Goal: Task Accomplishment & Management: Use online tool/utility

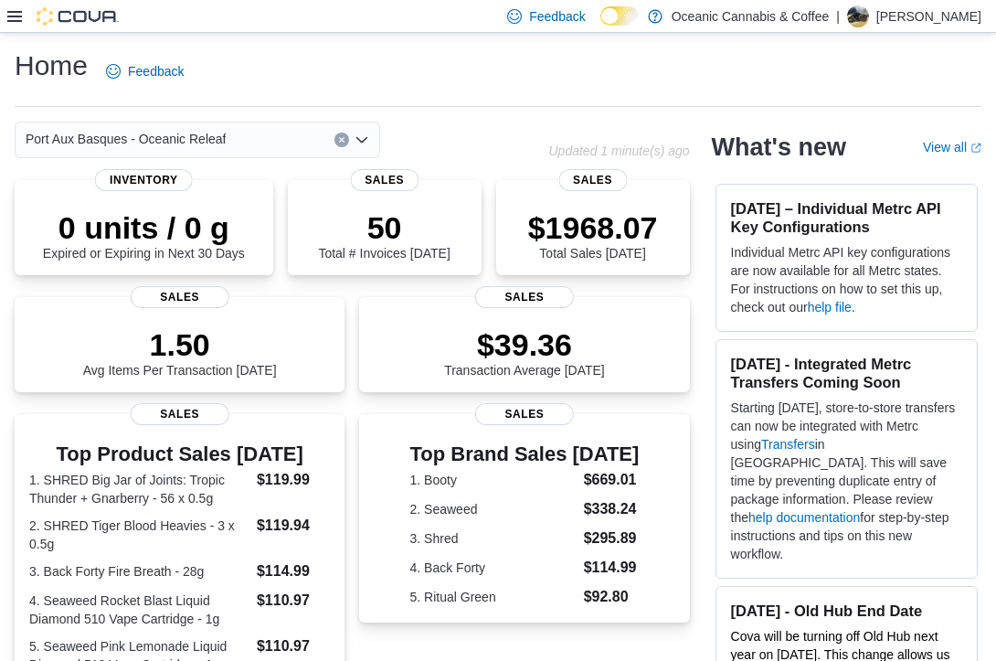
click at [17, 15] on icon at bounding box center [14, 16] width 15 height 15
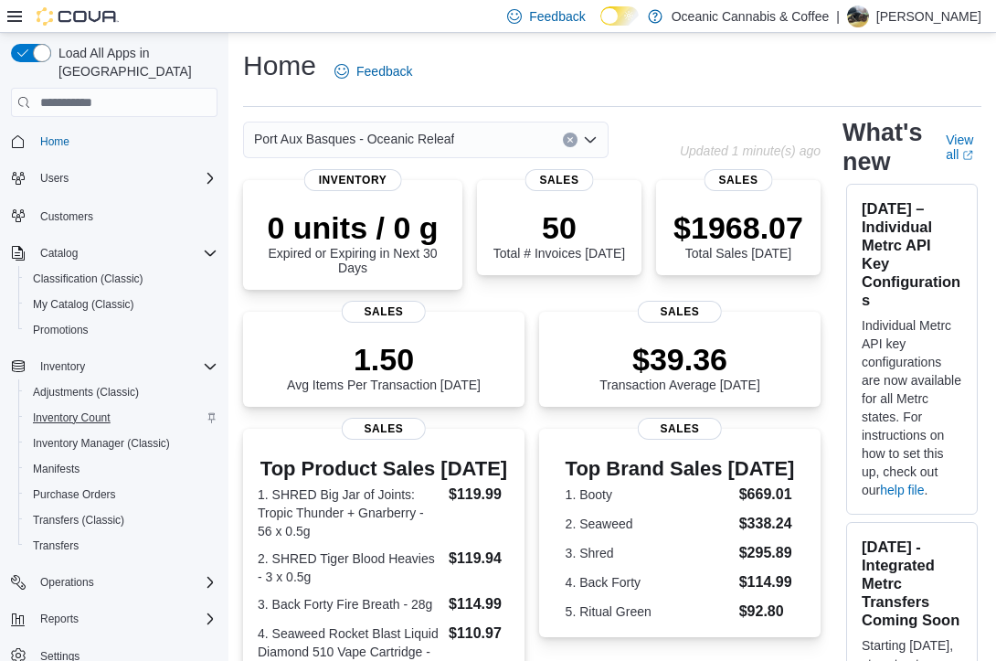
click at [85, 407] on span "Inventory Count" at bounding box center [72, 418] width 78 height 22
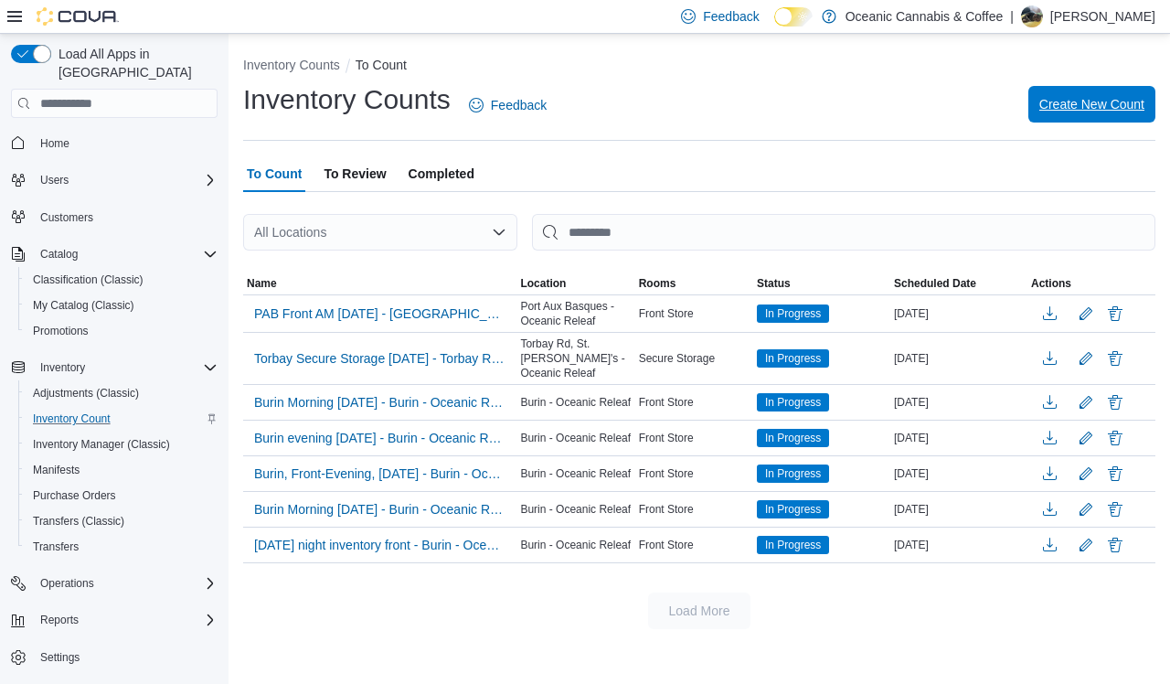
click at [995, 101] on span "Create New Count" at bounding box center [1091, 104] width 105 height 18
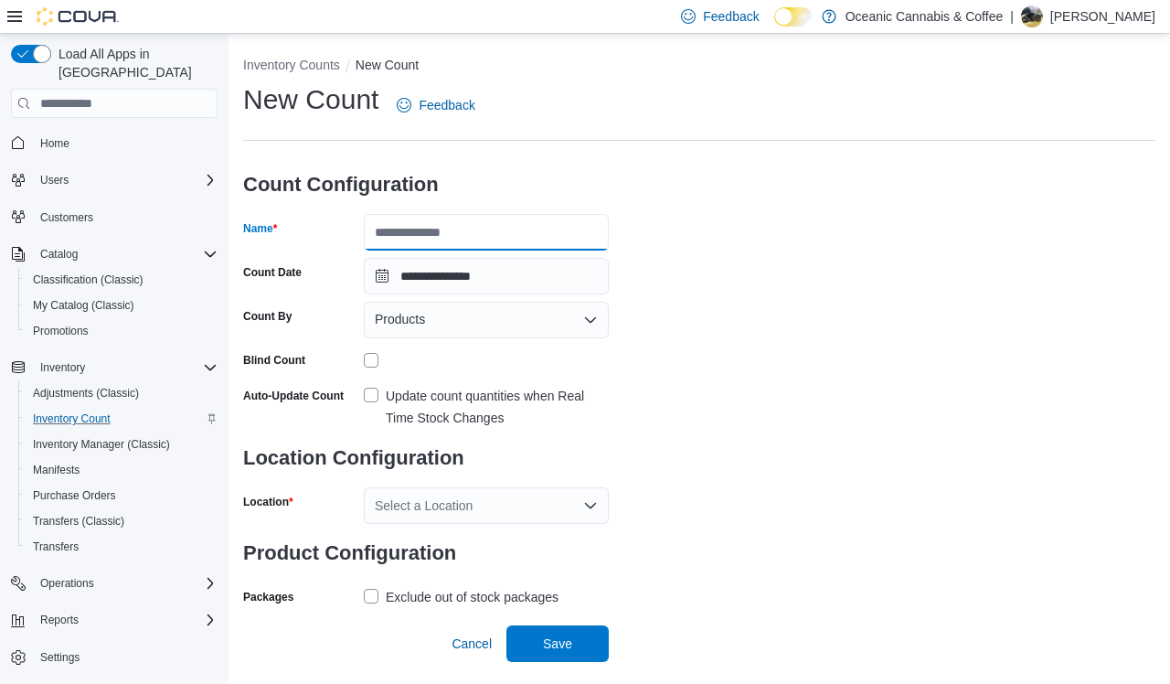
click at [530, 235] on input "Name" at bounding box center [486, 232] width 245 height 37
type input "**********"
click at [567, 325] on div "Products" at bounding box center [486, 320] width 245 height 37
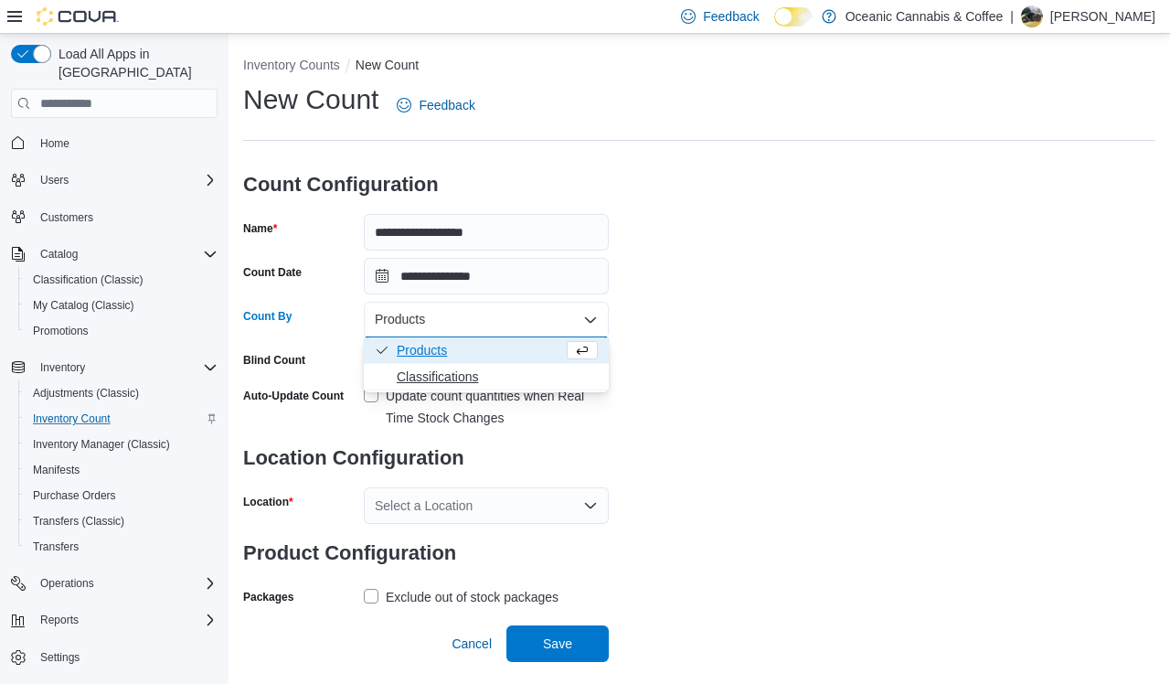
click at [531, 375] on span "Classifications" at bounding box center [497, 376] width 201 height 18
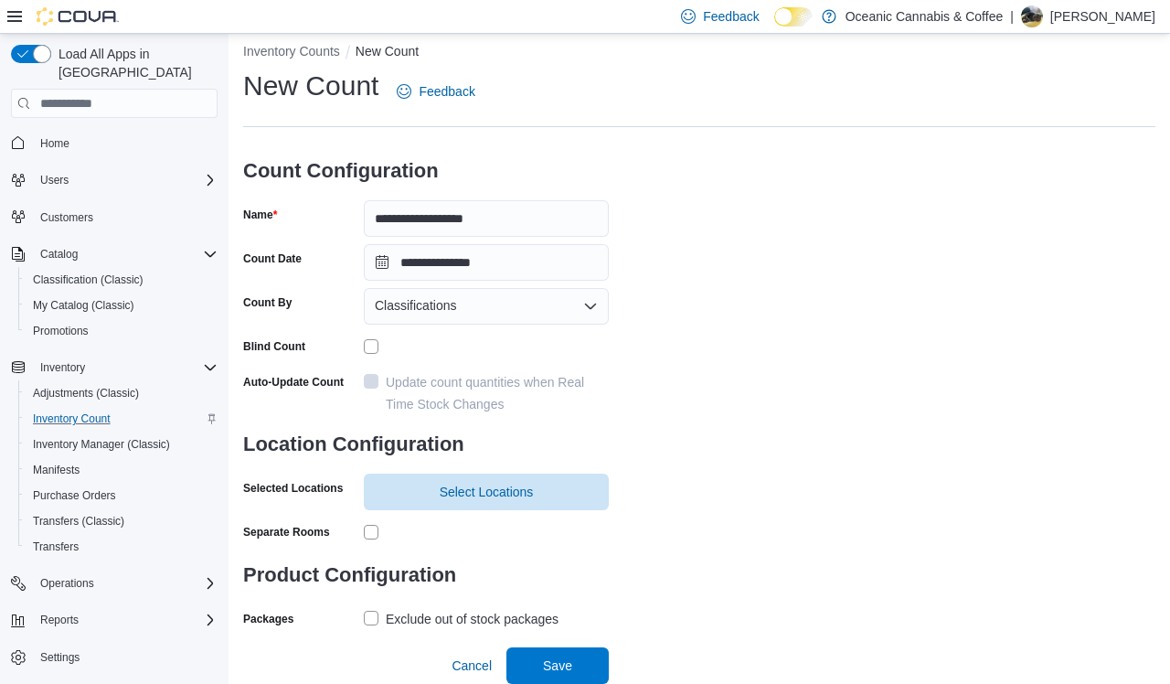
scroll to position [13, 0]
click at [487, 492] on span "Select Locations" at bounding box center [487, 492] width 94 height 18
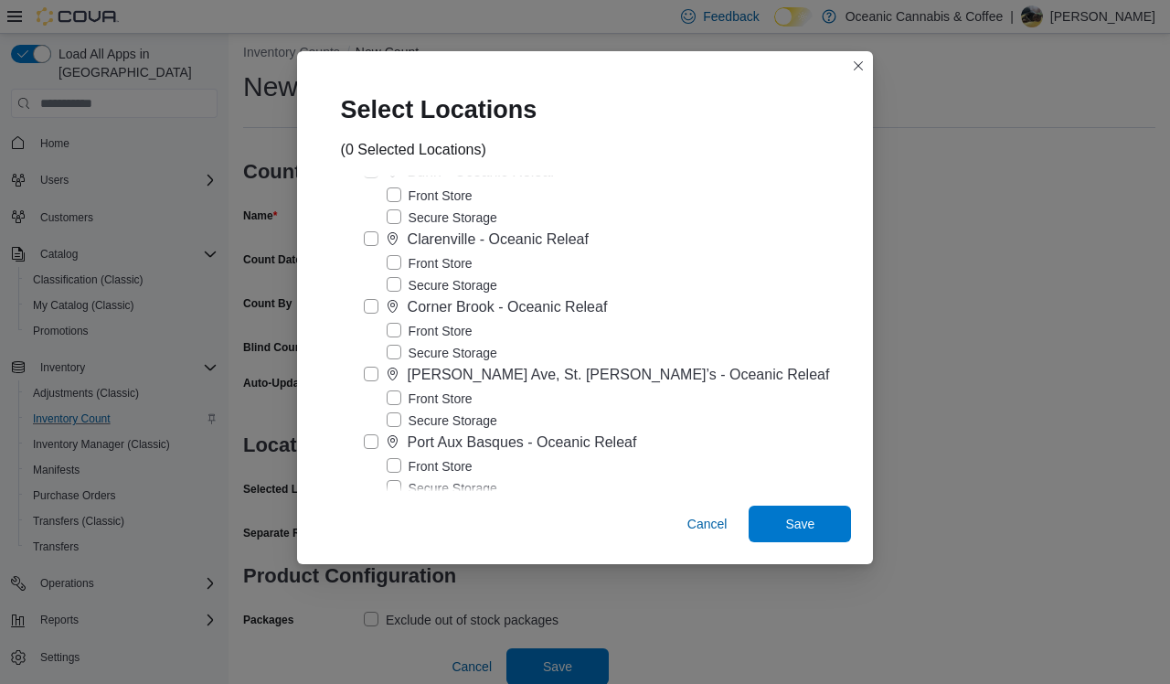
scroll to position [202, 0]
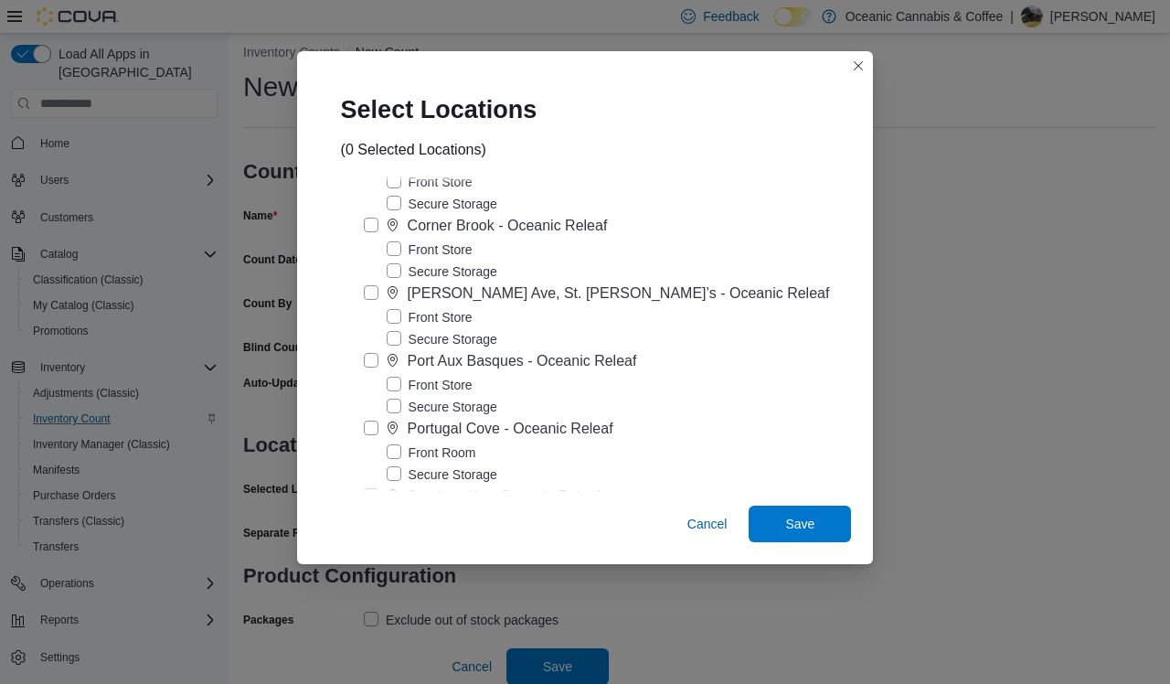
click at [409, 382] on label "Front Store" at bounding box center [430, 385] width 86 height 22
click at [785, 529] on span "Save" at bounding box center [799, 523] width 29 height 18
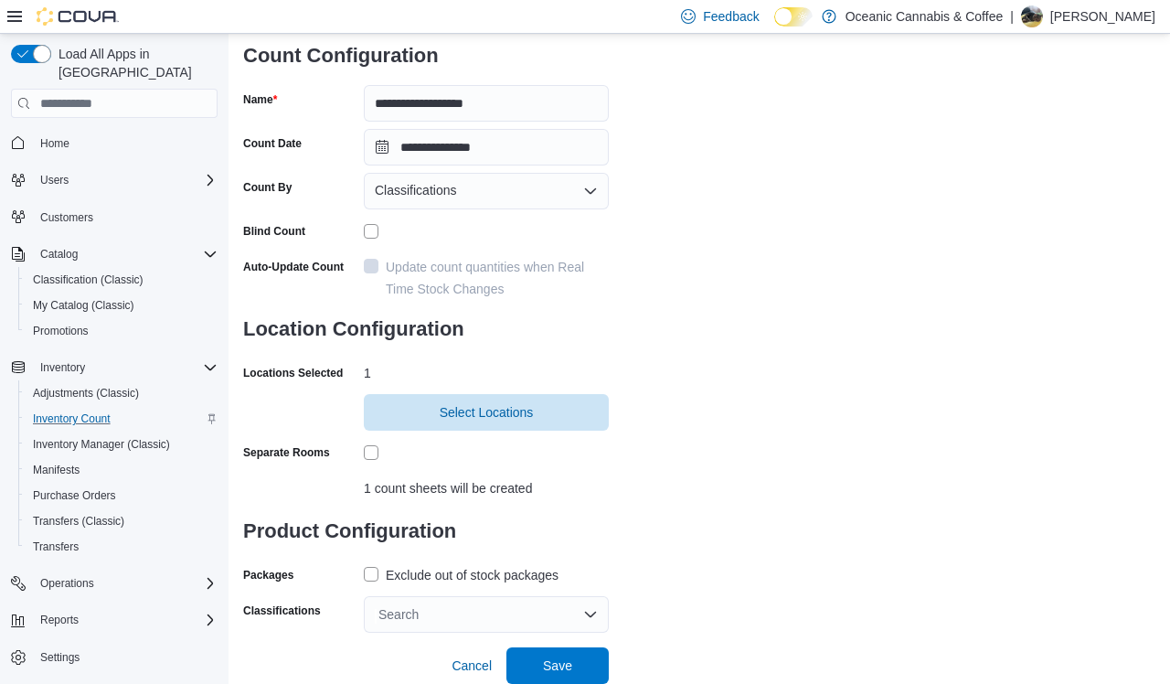
scroll to position [128, 0]
click at [364, 573] on label "Exclude out of stock packages" at bounding box center [461, 576] width 195 height 22
click at [590, 616] on div "Search" at bounding box center [486, 615] width 245 height 37
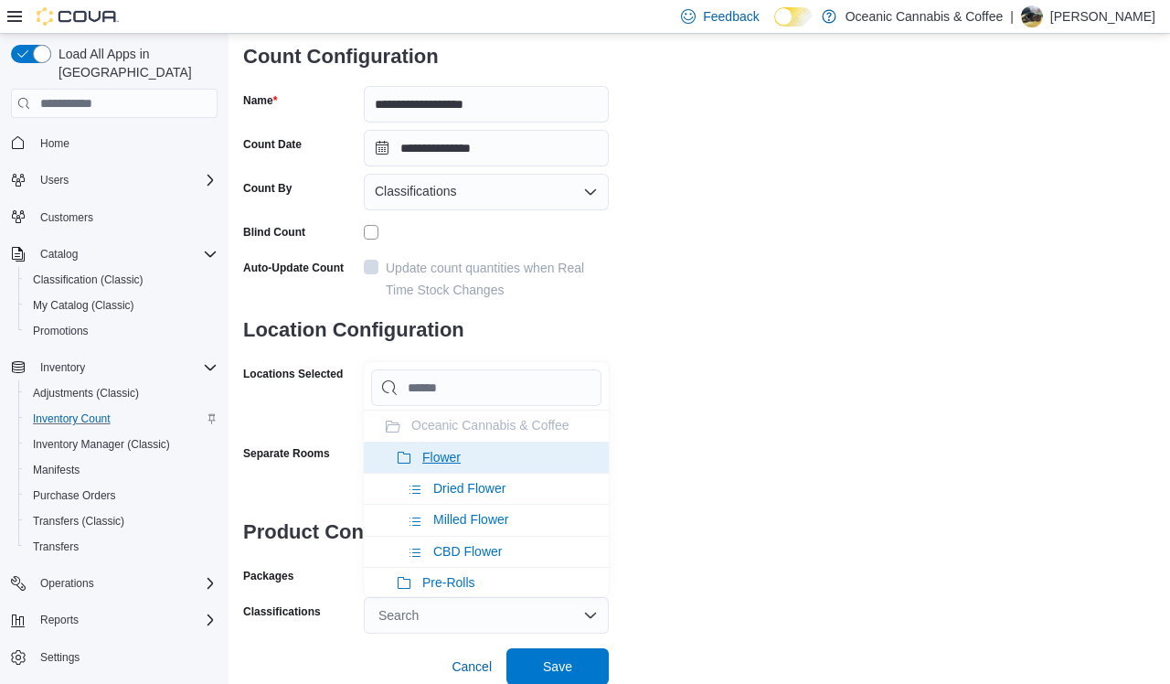
click at [438, 463] on span "Flower" at bounding box center [441, 457] width 38 height 15
click at [445, 452] on span "Pre-Rolls" at bounding box center [448, 457] width 53 height 15
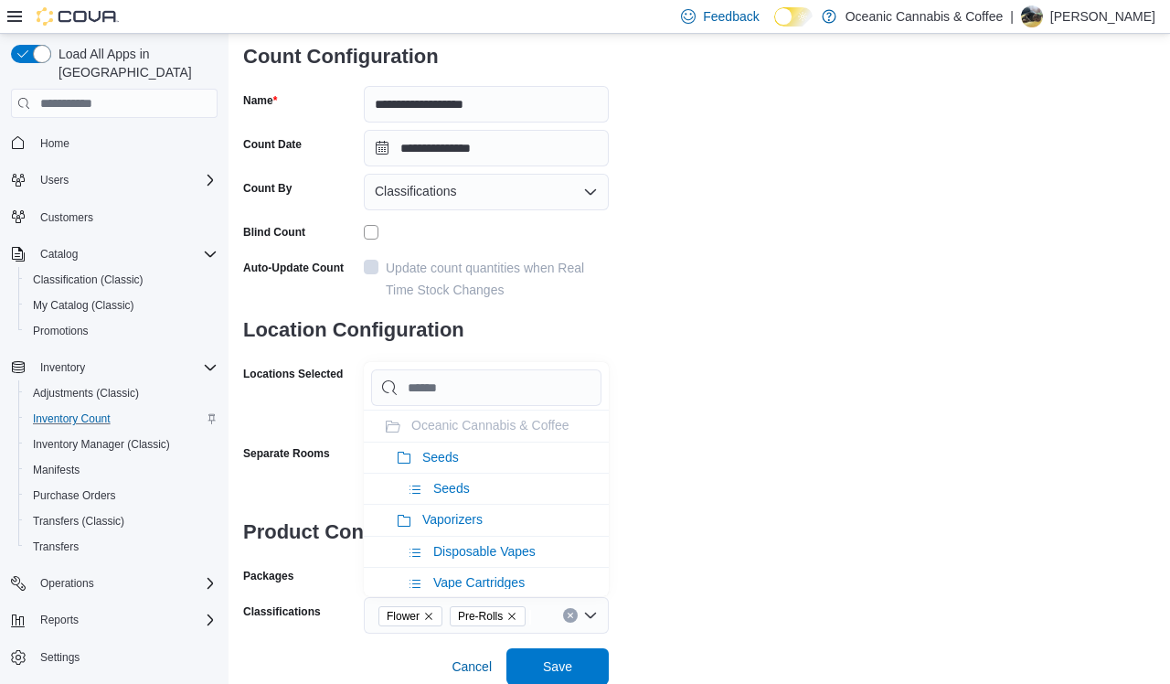
click at [445, 452] on span "Seeds" at bounding box center [440, 457] width 37 height 15
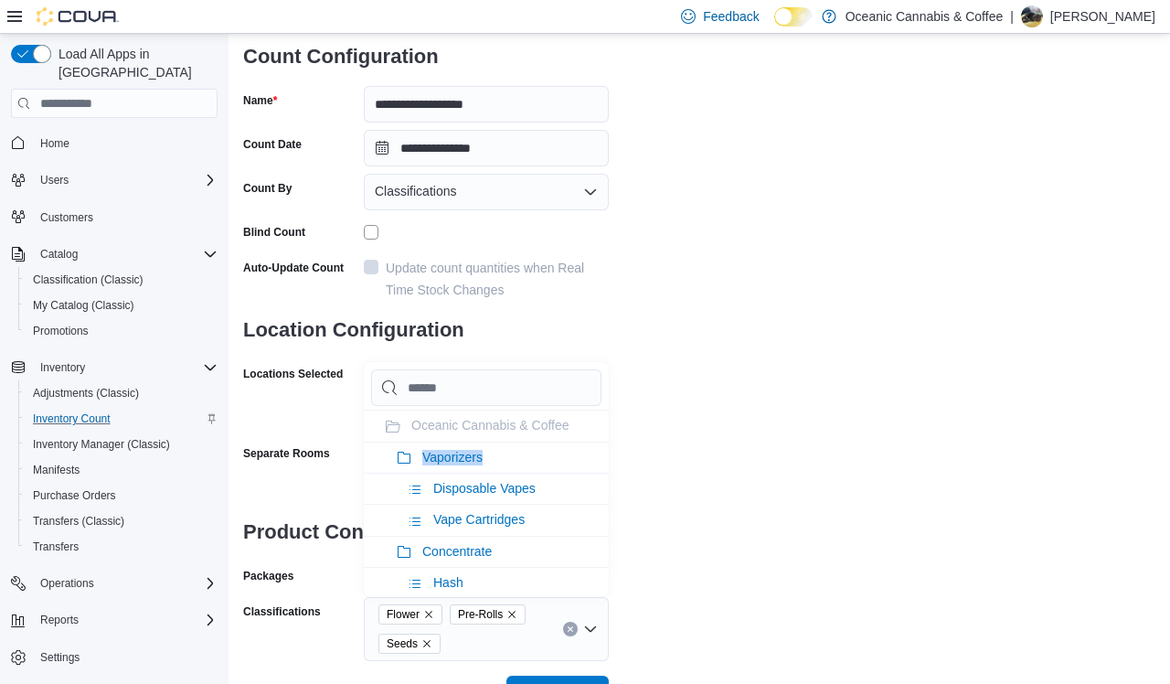
click at [445, 452] on span "Vaporizers" at bounding box center [452, 457] width 60 height 15
click at [445, 452] on span "Concentrate" at bounding box center [456, 457] width 69 height 15
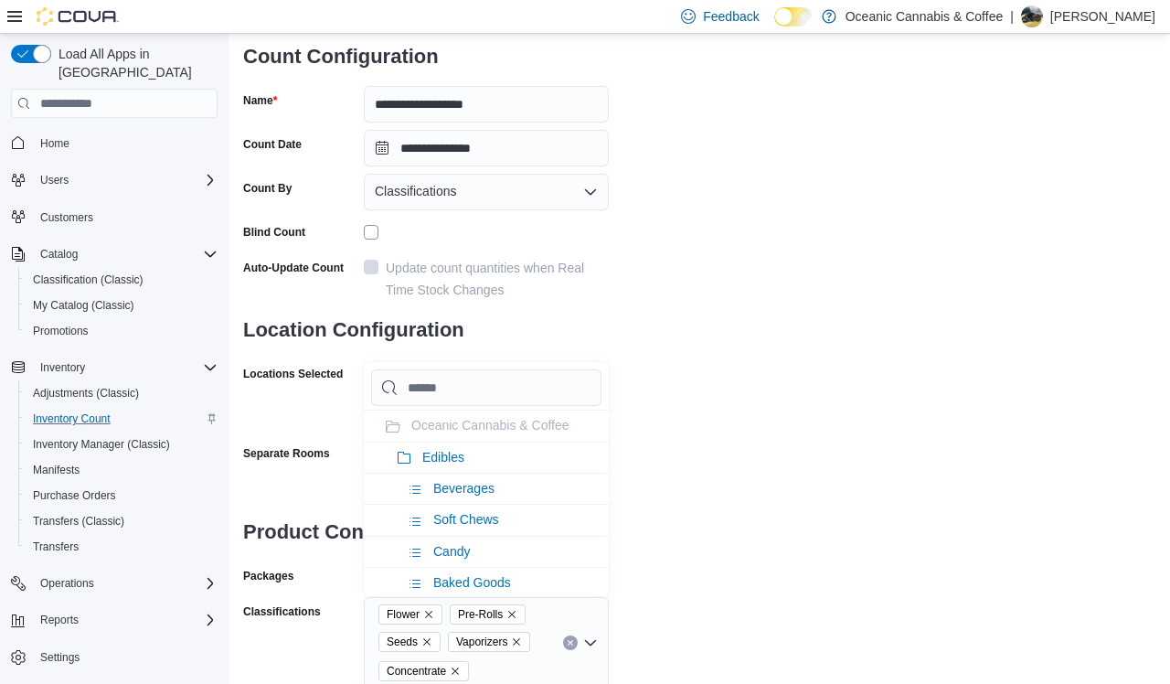
click at [445, 452] on span "Edibles" at bounding box center [443, 457] width 42 height 15
click at [445, 452] on span "Oil & Capsules" at bounding box center [464, 457] width 85 height 15
click at [445, 452] on span "Topicals" at bounding box center [445, 457] width 47 height 15
click at [826, 448] on div "**********" at bounding box center [699, 334] width 912 height 762
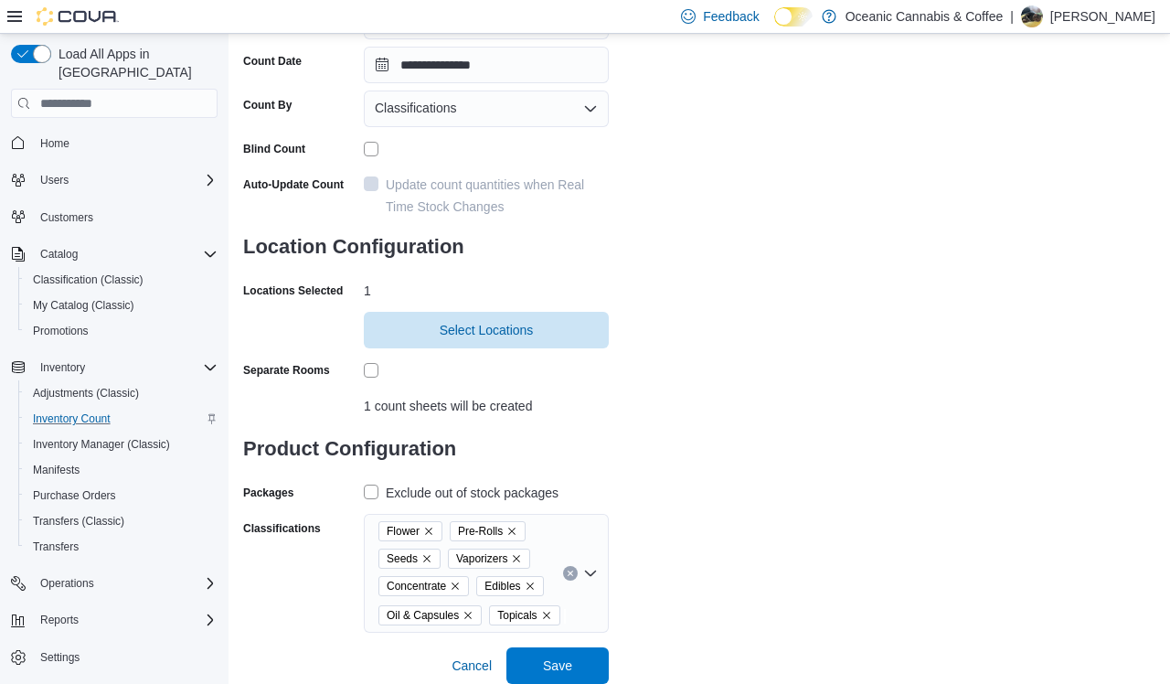
scroll to position [210, 0]
click at [571, 659] on span "Save" at bounding box center [557, 665] width 29 height 18
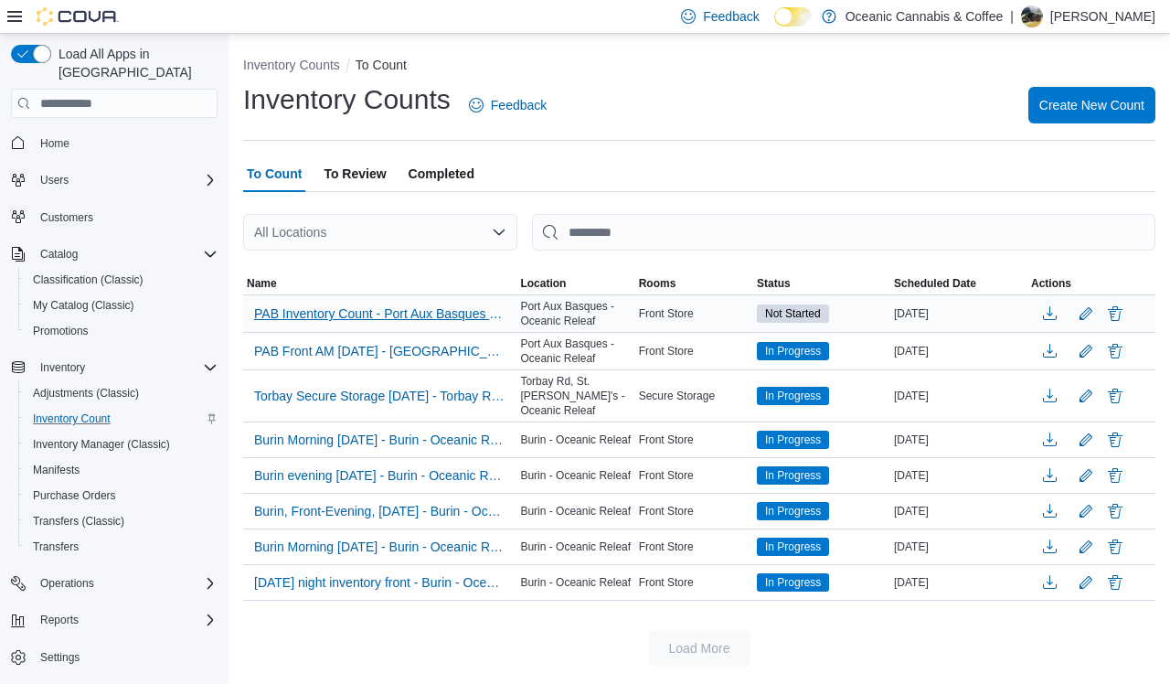
click at [461, 314] on span "PAB Inventory Count - Port Aux Basques - Oceanic Releaf" at bounding box center [379, 313] width 251 height 18
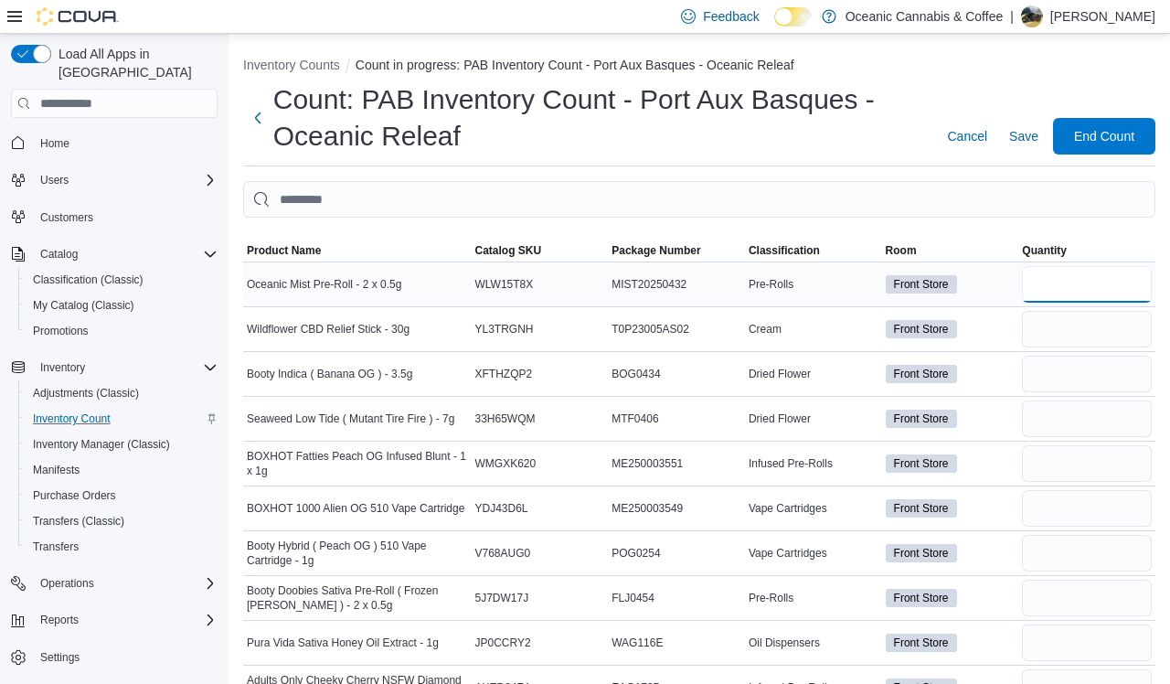
click at [995, 289] on input "number" at bounding box center [1087, 284] width 130 height 37
click at [783, 240] on span "Classification" at bounding box center [813, 250] width 137 height 22
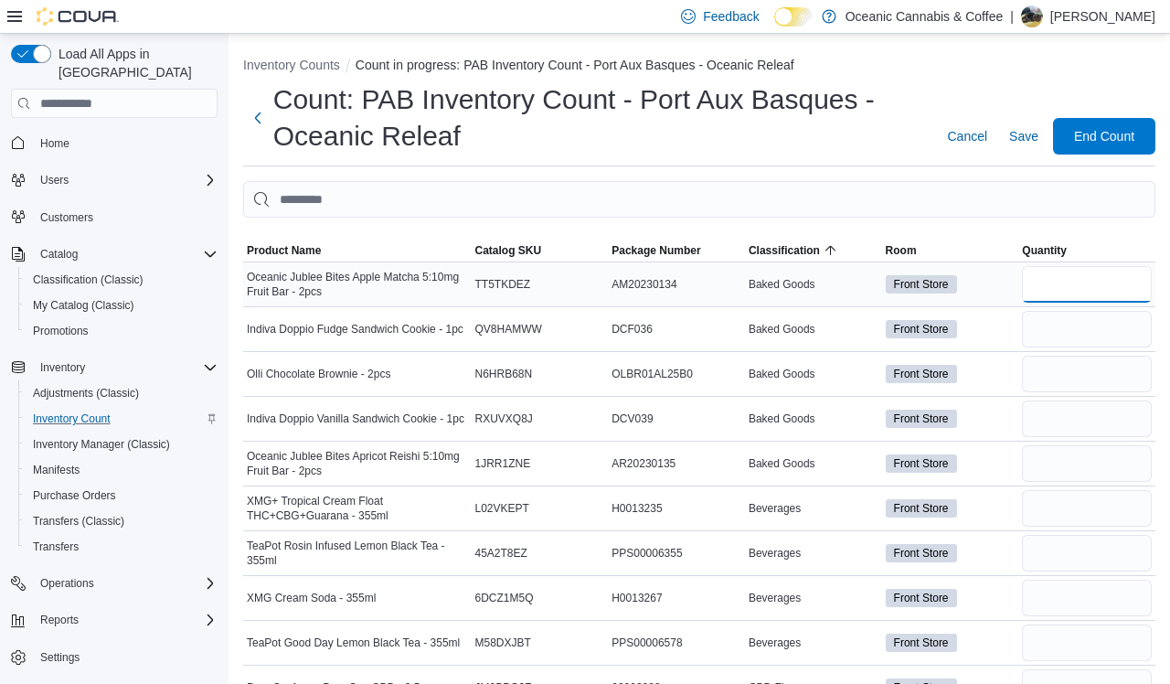
click at [995, 293] on input "number" at bounding box center [1087, 284] width 130 height 37
type input "*"
click at [995, 327] on input "number" at bounding box center [1087, 329] width 130 height 37
type input "*"
click at [995, 370] on input "number" at bounding box center [1087, 374] width 130 height 37
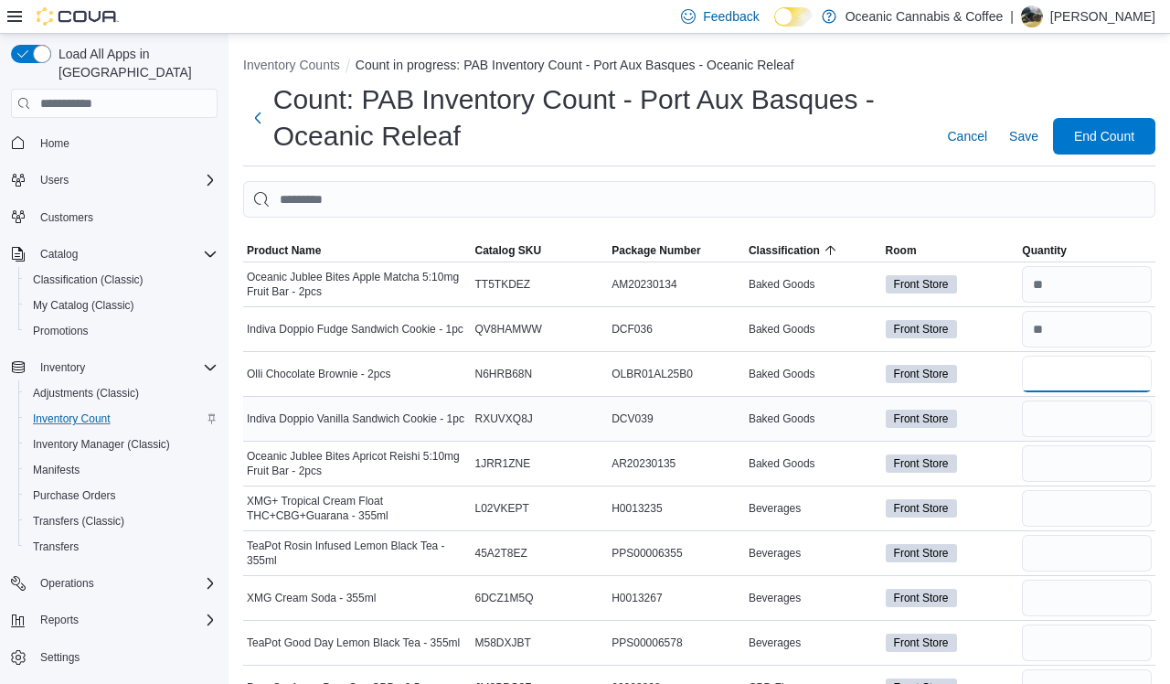
type input "*"
click at [995, 420] on input "number" at bounding box center [1087, 418] width 130 height 37
type input "*"
click at [995, 465] on input "number" at bounding box center [1087, 463] width 130 height 37
type input "*"
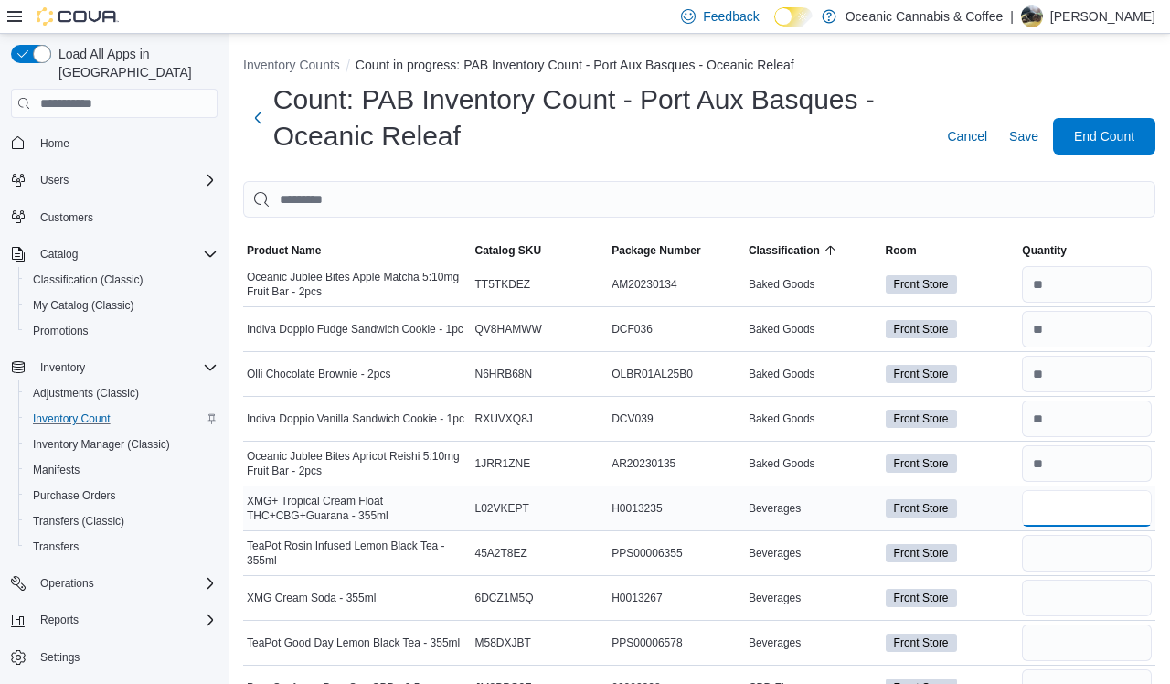
click at [995, 505] on input "number" at bounding box center [1087, 508] width 130 height 37
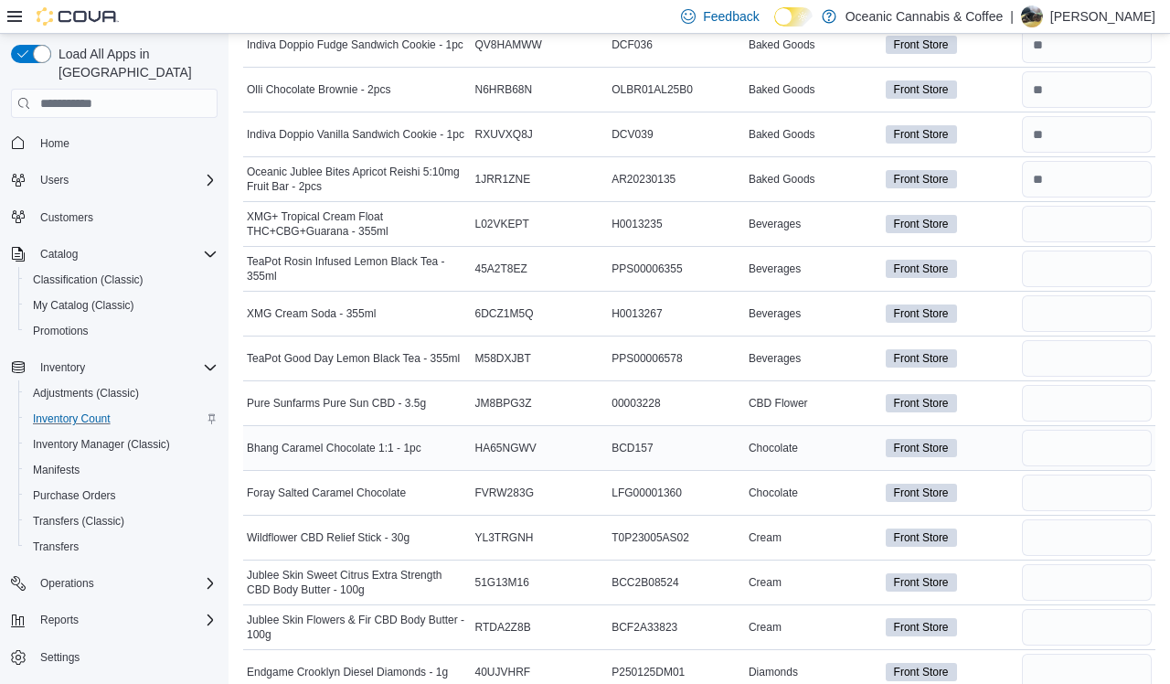
scroll to position [296, 0]
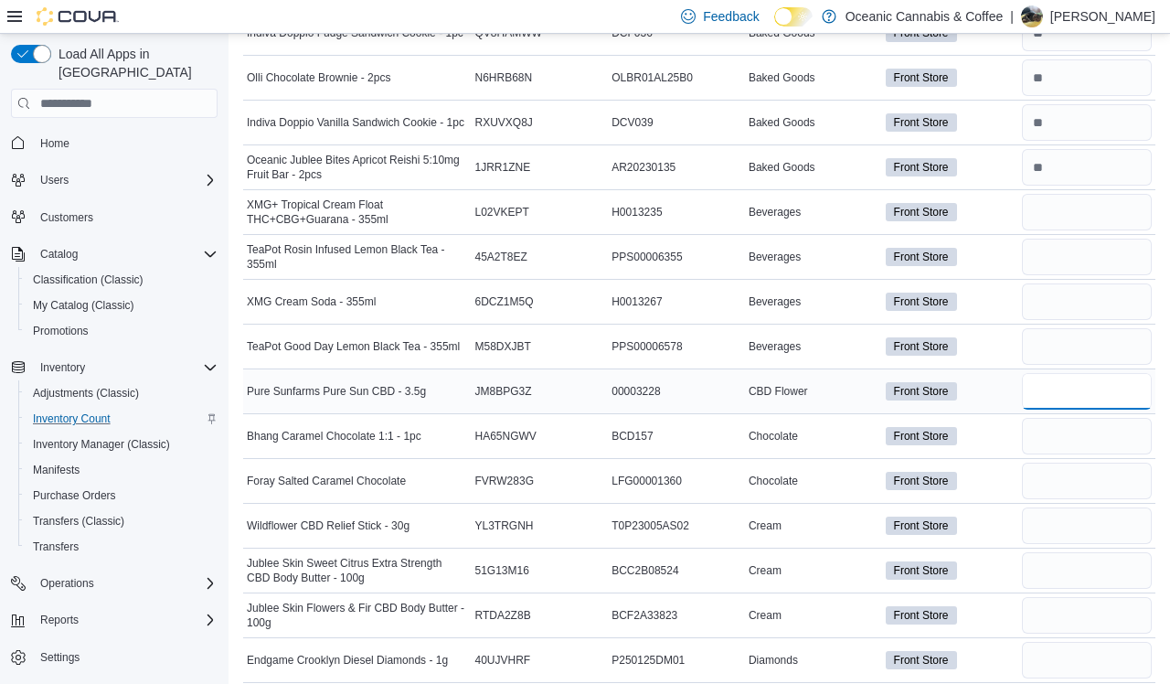
click at [995, 389] on input "number" at bounding box center [1087, 391] width 130 height 37
type input "*"
click at [995, 433] on input "number" at bounding box center [1087, 436] width 130 height 37
type input "*"
click at [995, 479] on input "number" at bounding box center [1087, 481] width 130 height 37
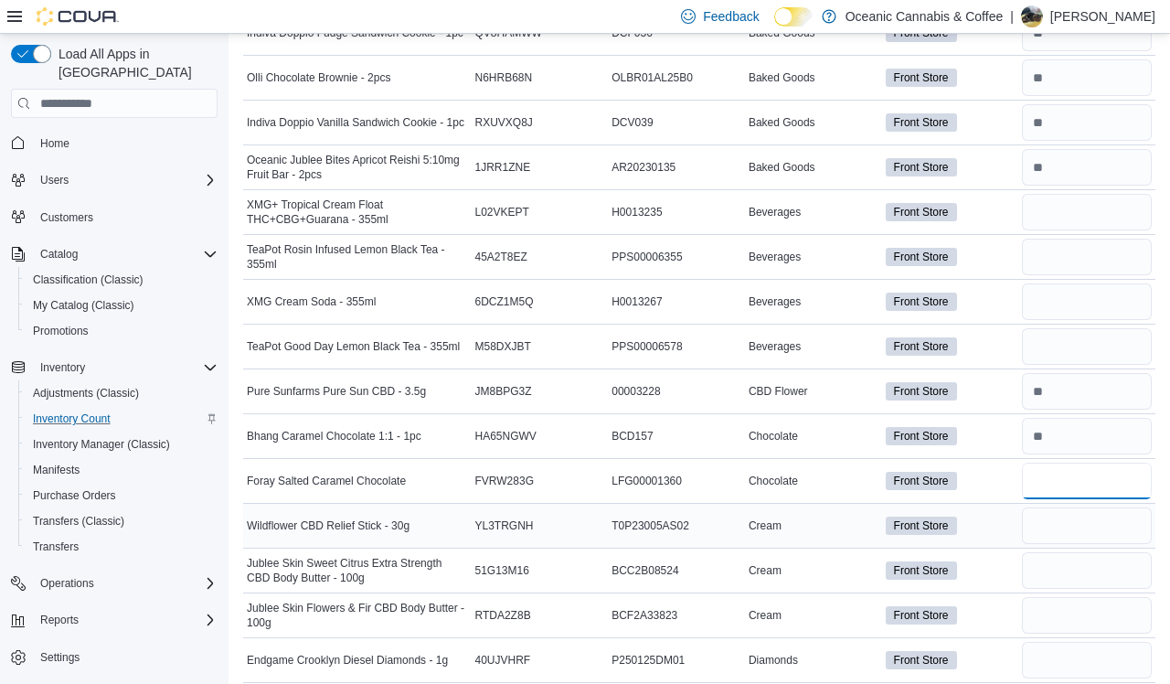
type input "*"
click at [995, 518] on input "number" at bounding box center [1087, 525] width 130 height 37
type input "*"
click at [995, 574] on input "number" at bounding box center [1087, 570] width 130 height 37
type input "*"
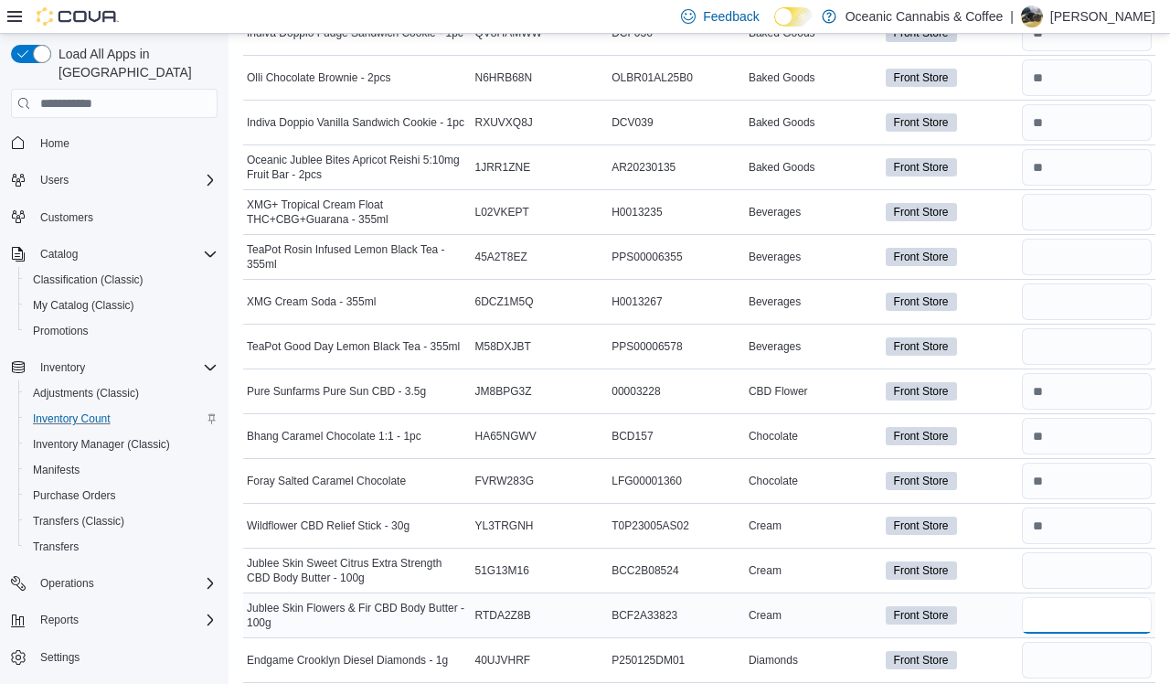
click at [995, 606] on input "number" at bounding box center [1087, 615] width 130 height 37
type input "*"
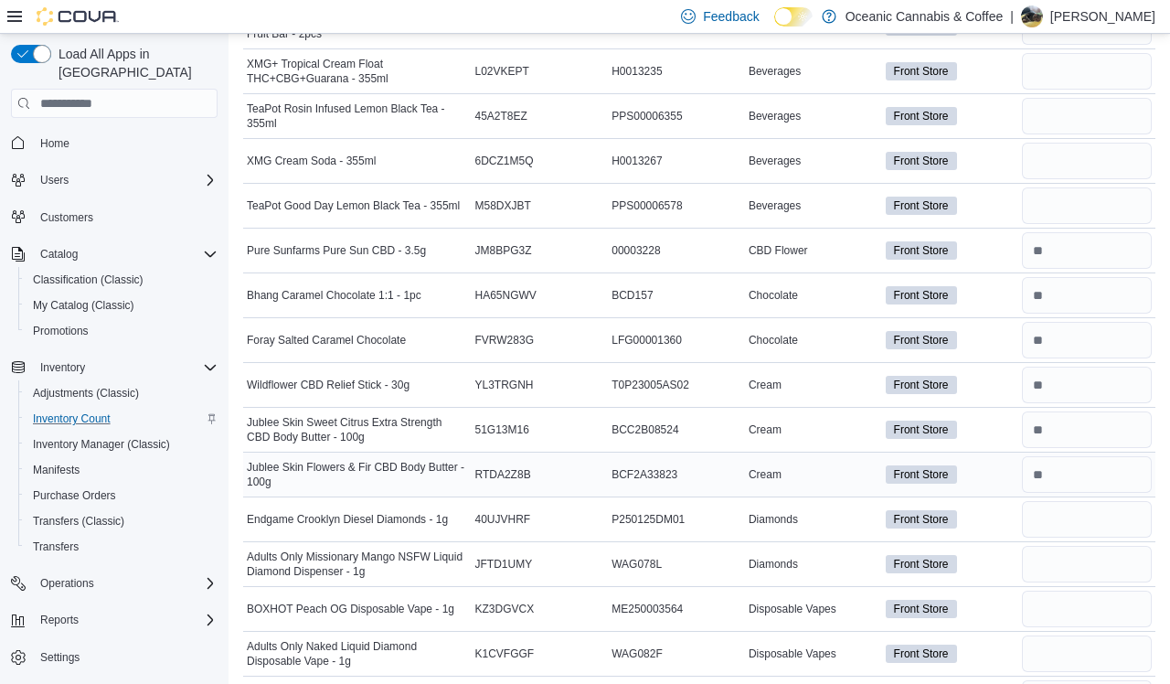
scroll to position [440, 0]
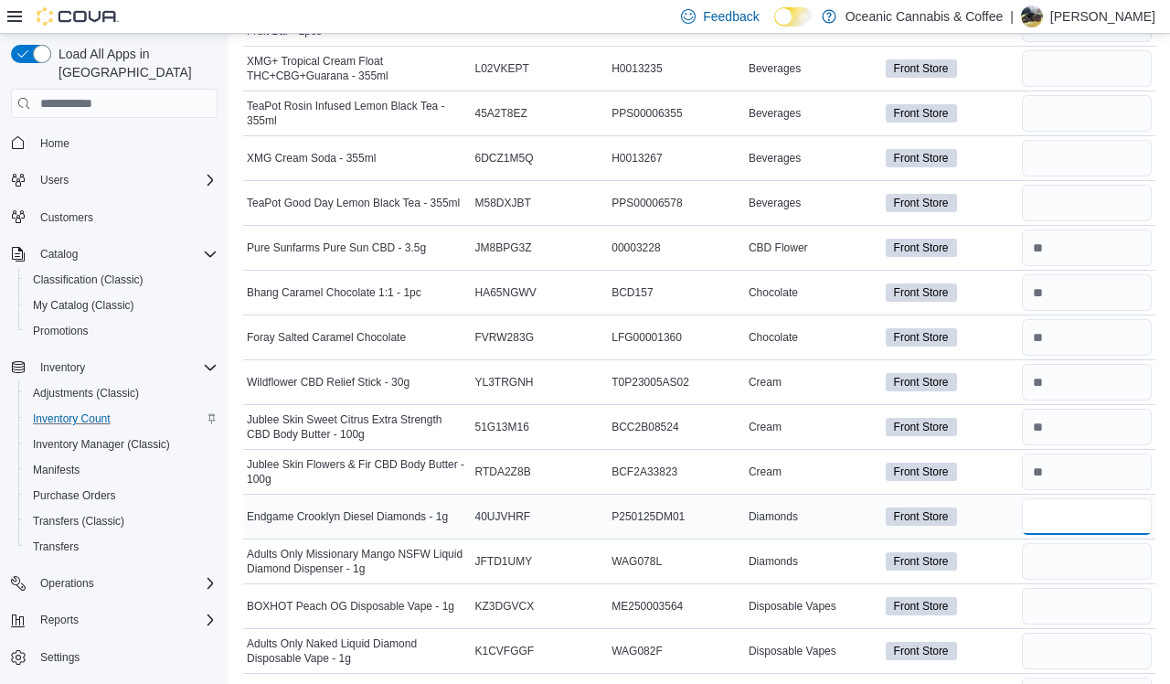
click at [995, 510] on input "number" at bounding box center [1087, 516] width 130 height 37
type input "*"
click at [995, 559] on input "number" at bounding box center [1087, 561] width 130 height 37
type input "*"
click at [995, 594] on input "number" at bounding box center [1087, 606] width 130 height 37
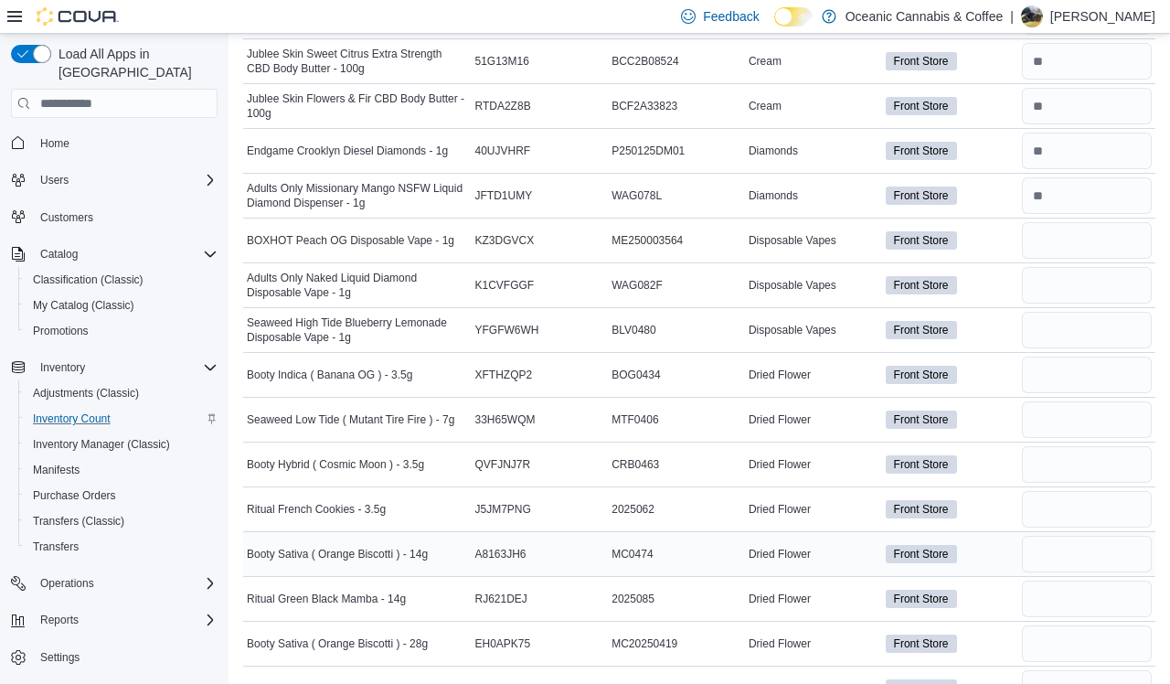
scroll to position [806, 0]
click at [995, 369] on input "number" at bounding box center [1087, 374] width 130 height 37
type input "*"
click at [995, 404] on input "number" at bounding box center [1087, 418] width 130 height 37
type input "*"
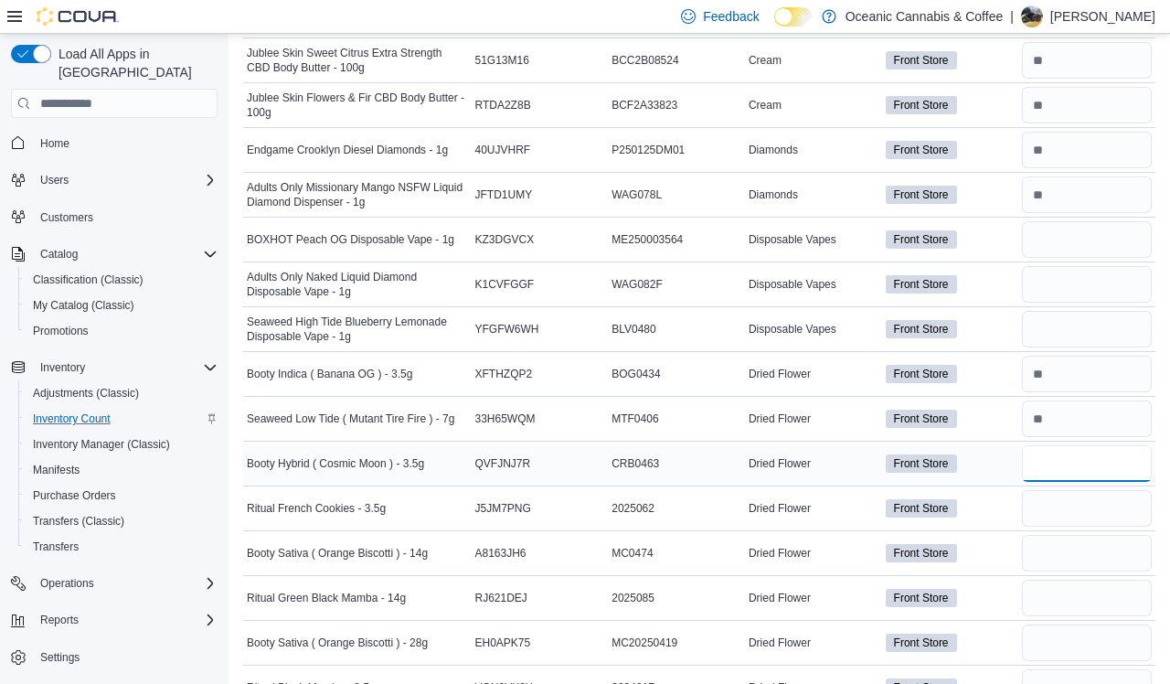
click at [995, 454] on input "number" at bounding box center [1087, 463] width 130 height 37
type input "*"
click at [995, 519] on input "number" at bounding box center [1087, 508] width 130 height 37
type input "*"
click at [995, 559] on input "number" at bounding box center [1087, 553] width 130 height 37
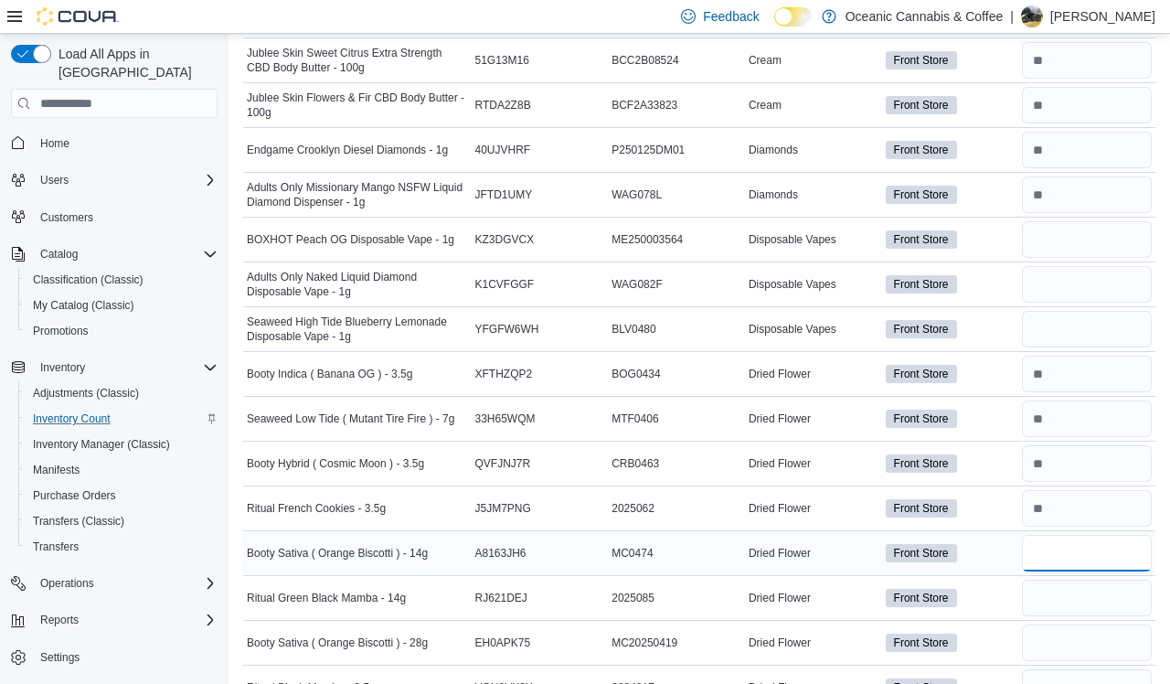
type input "*"
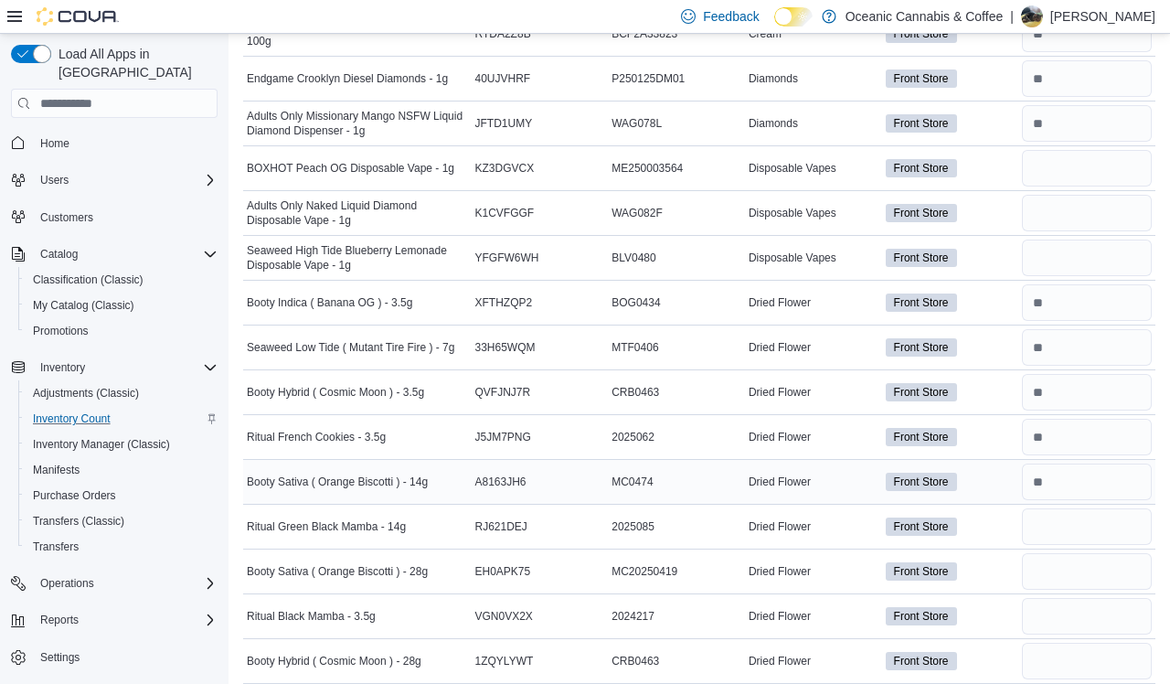
scroll to position [886, 0]
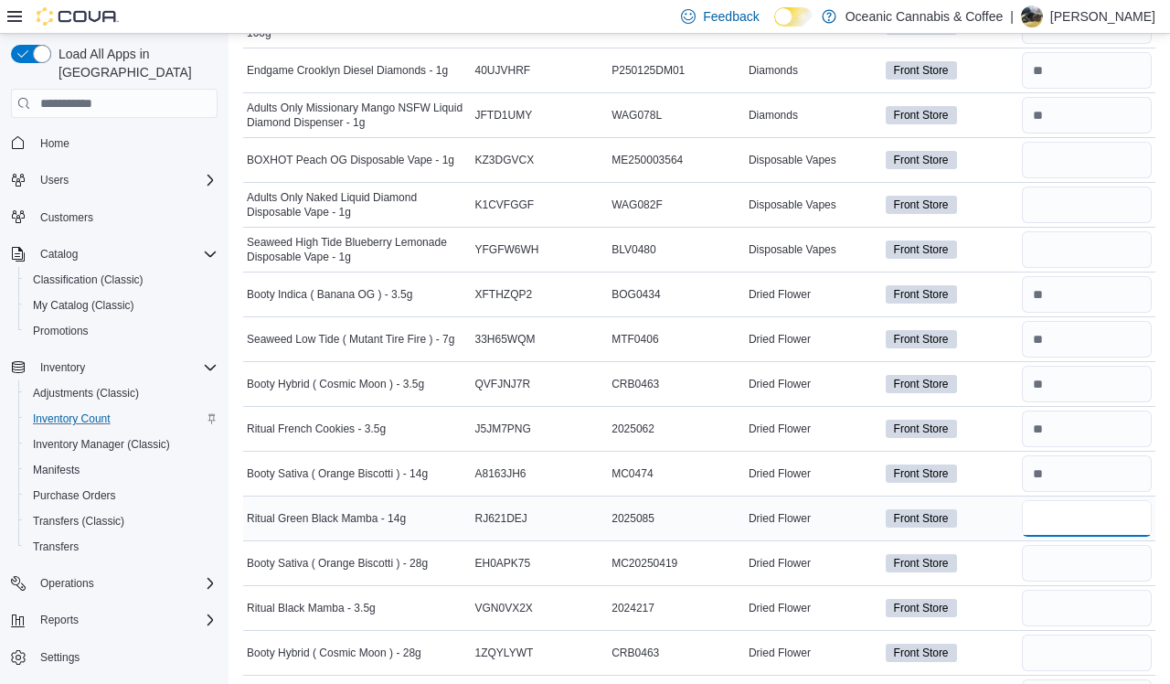
click at [995, 527] on input "number" at bounding box center [1087, 518] width 130 height 37
type input "*"
click at [995, 416] on input "number" at bounding box center [1087, 428] width 130 height 37
click at [995, 568] on input "number" at bounding box center [1087, 563] width 130 height 37
click at [995, 612] on input "number" at bounding box center [1087, 608] width 130 height 37
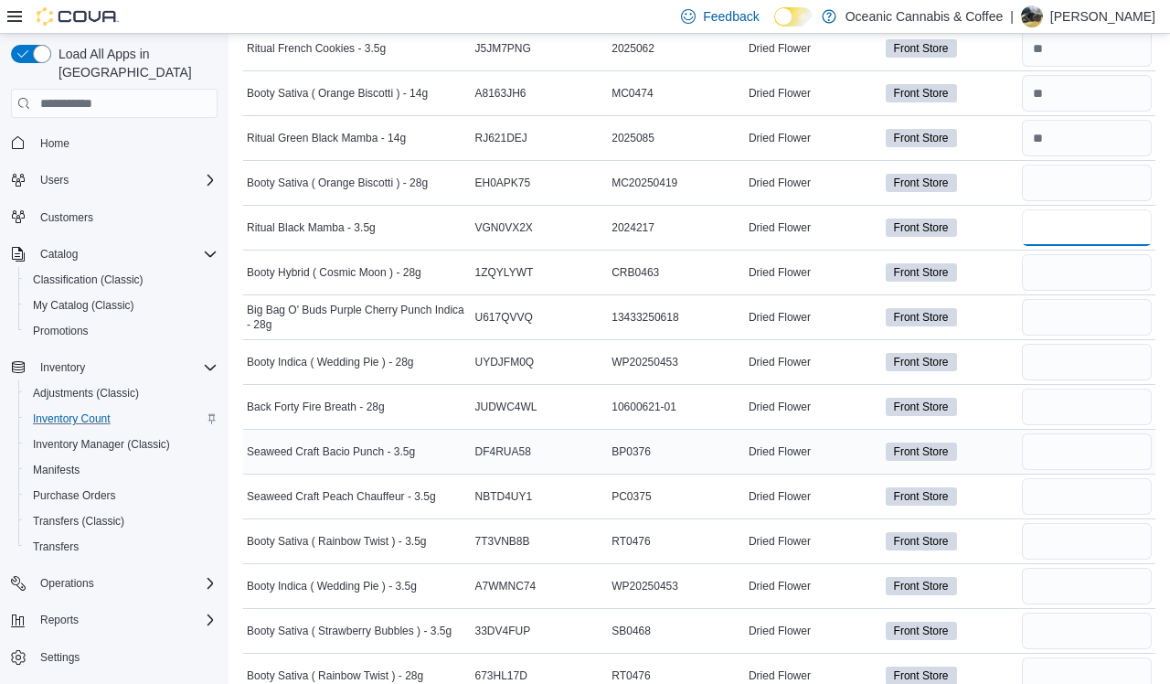
scroll to position [1271, 0]
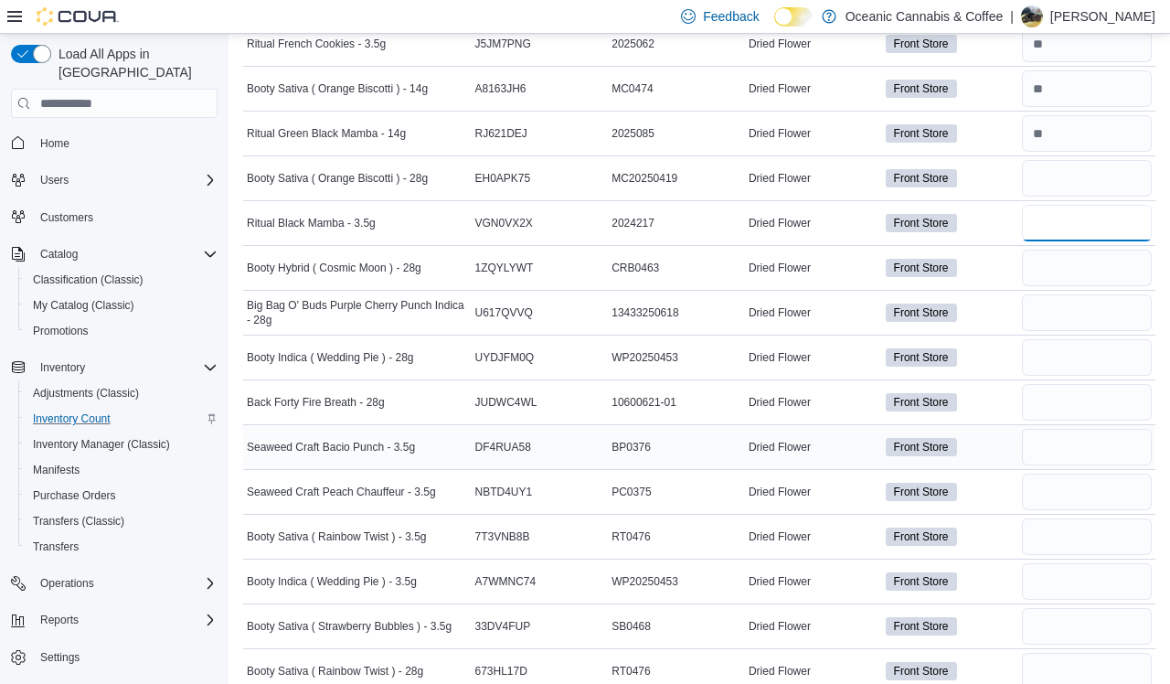
type input "*"
click at [995, 448] on input "number" at bounding box center [1087, 447] width 130 height 37
type input "*"
click at [995, 482] on input "number" at bounding box center [1087, 492] width 130 height 37
type input "*"
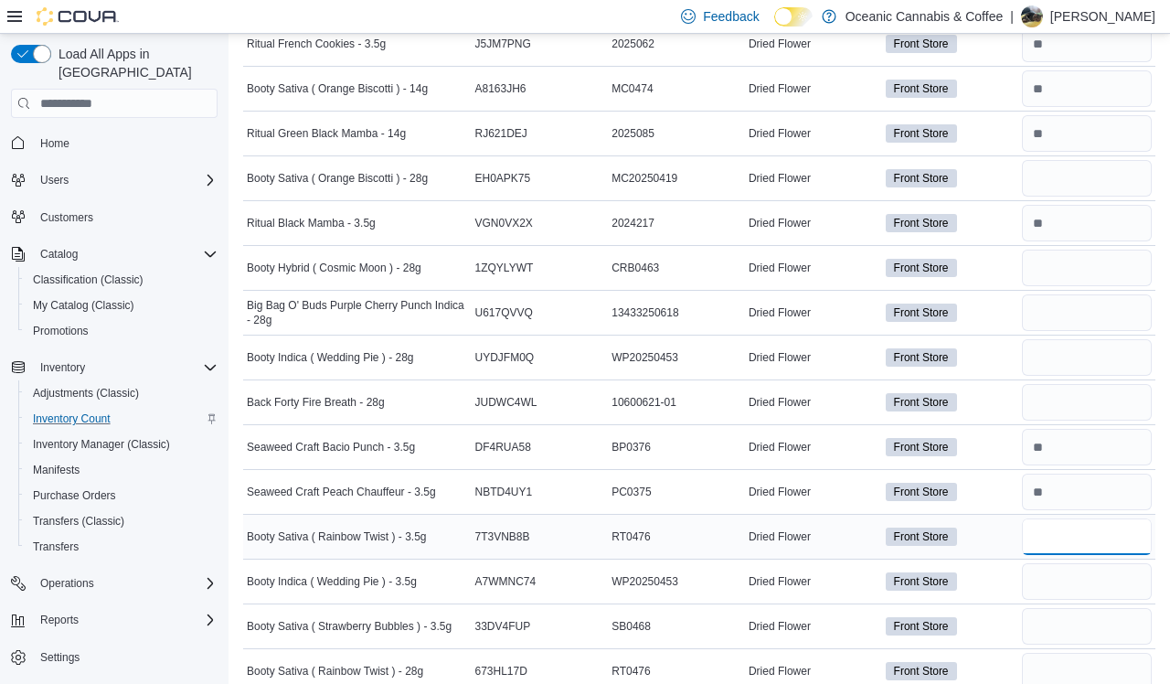
click at [995, 535] on input "number" at bounding box center [1087, 536] width 130 height 37
type input "*"
type input "**"
click at [995, 579] on input "number" at bounding box center [1087, 581] width 130 height 37
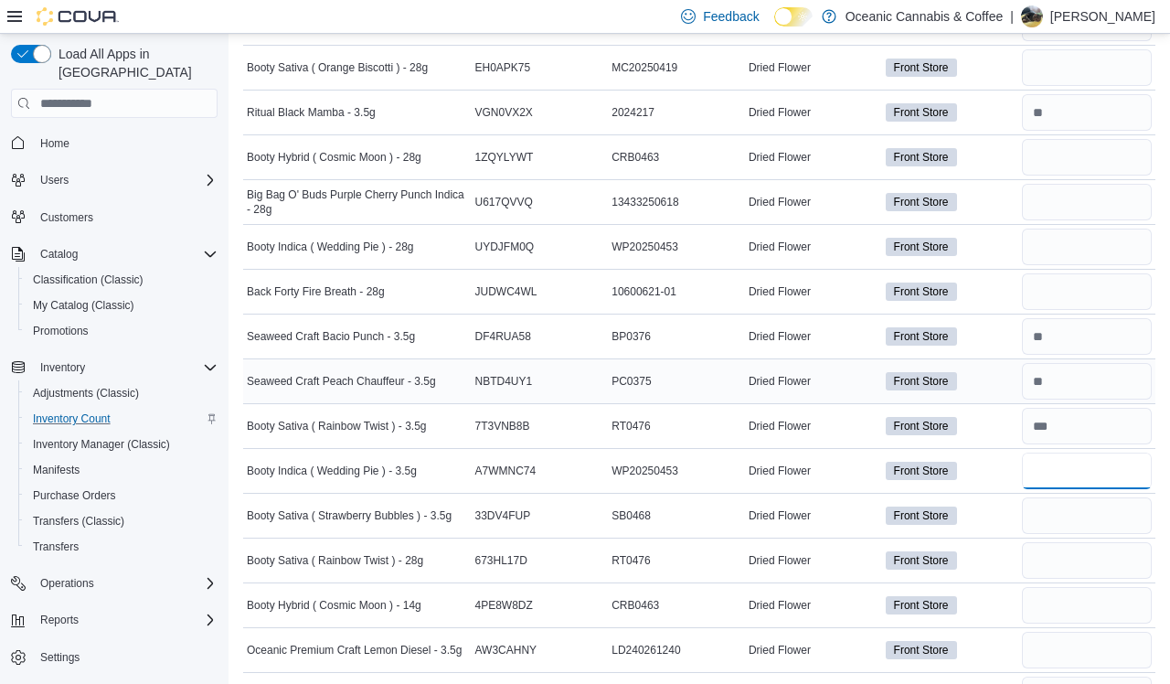
scroll to position [1463, 0]
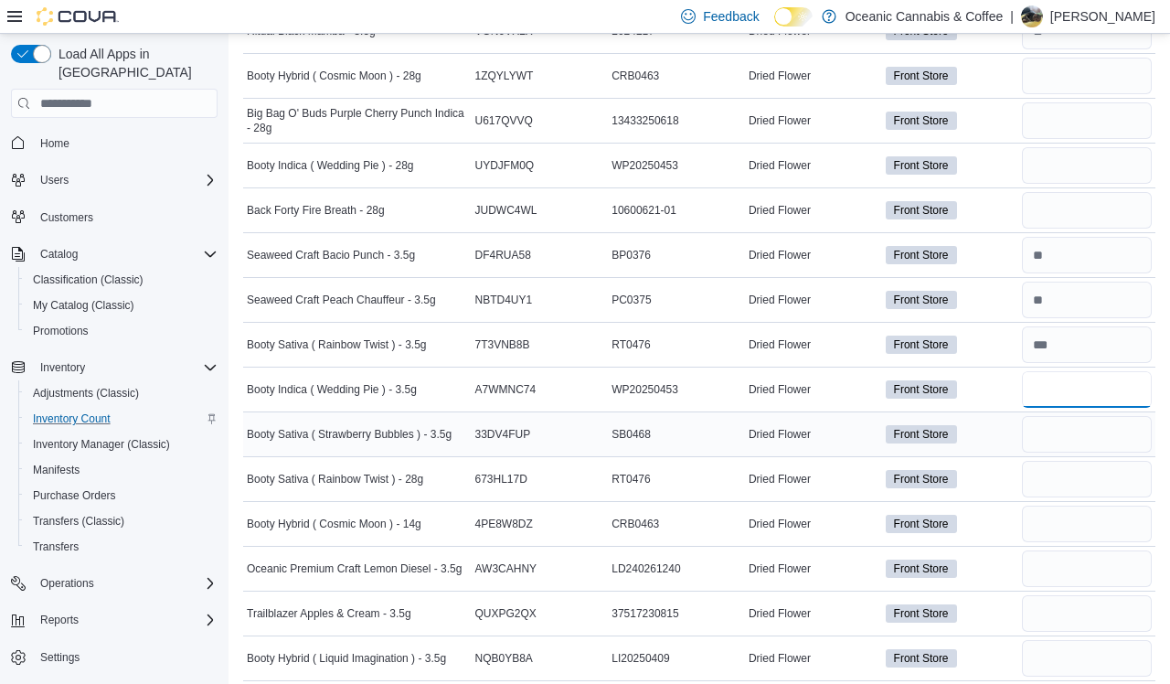
type input "**"
click at [995, 424] on input "number" at bounding box center [1087, 434] width 130 height 37
type input "*"
click at [995, 530] on input "number" at bounding box center [1087, 523] width 130 height 37
type input "*"
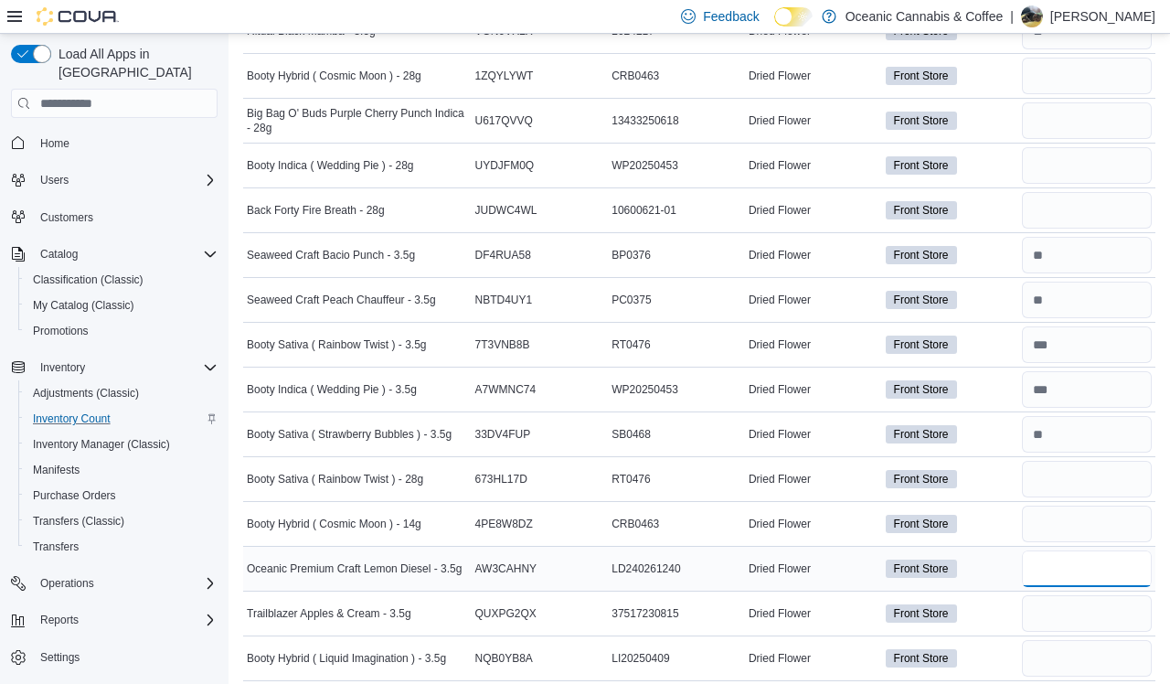
click at [995, 565] on input "number" at bounding box center [1087, 568] width 130 height 37
type input "*"
click at [995, 616] on input "number" at bounding box center [1087, 613] width 130 height 37
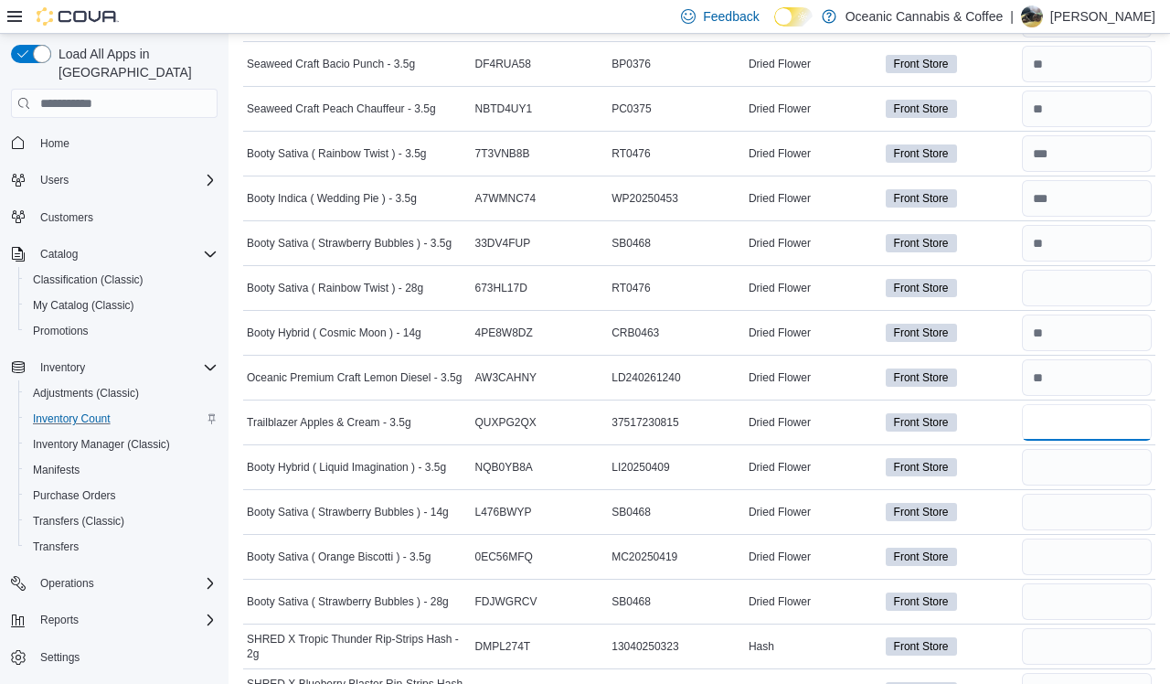
scroll to position [1658, 0]
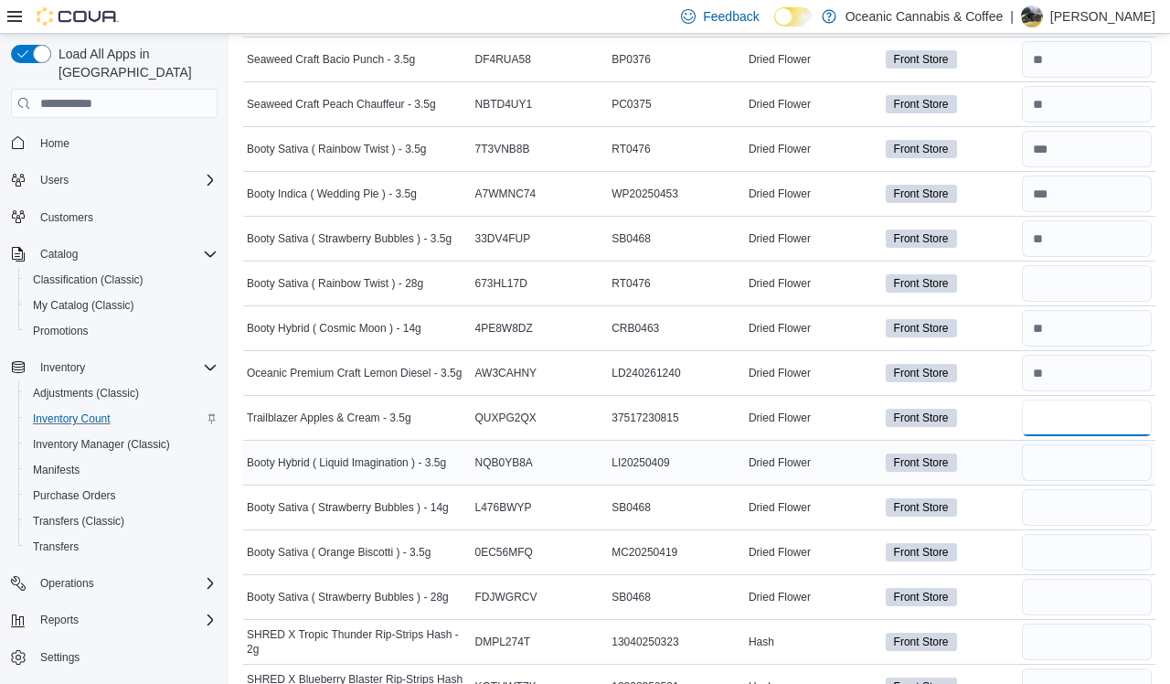
type input "*"
click at [995, 472] on input "number" at bounding box center [1087, 462] width 130 height 37
type input "*"
click at [995, 492] on input "number" at bounding box center [1087, 507] width 130 height 37
type input "*"
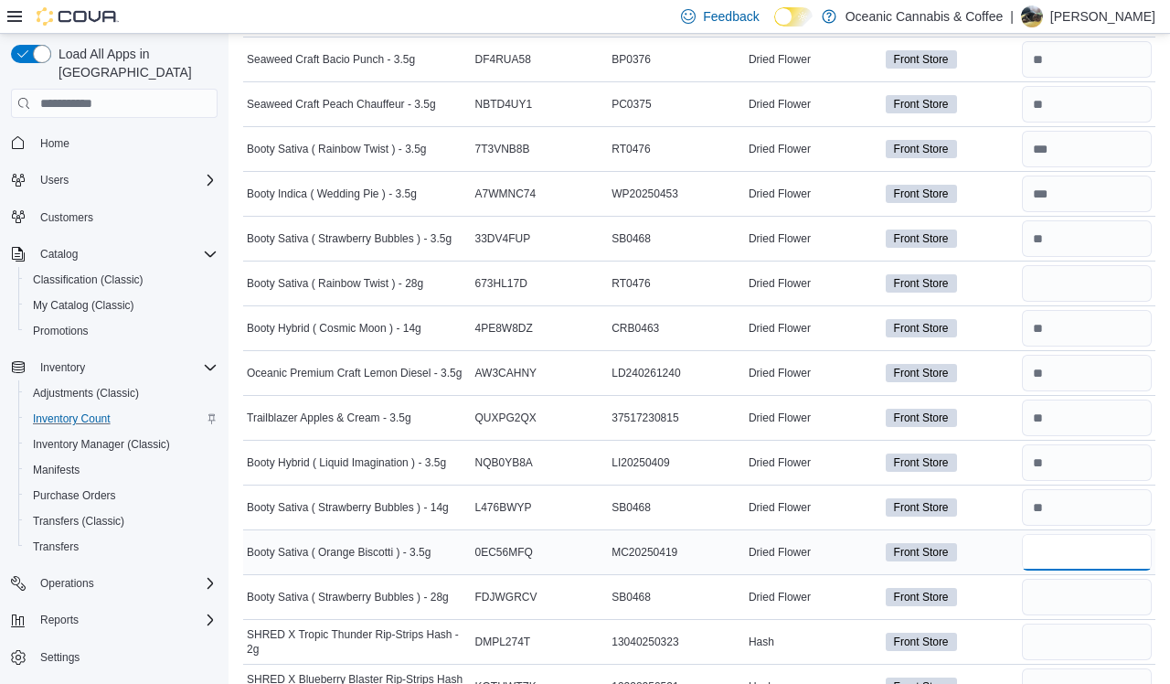
click at [995, 543] on input "number" at bounding box center [1087, 552] width 130 height 37
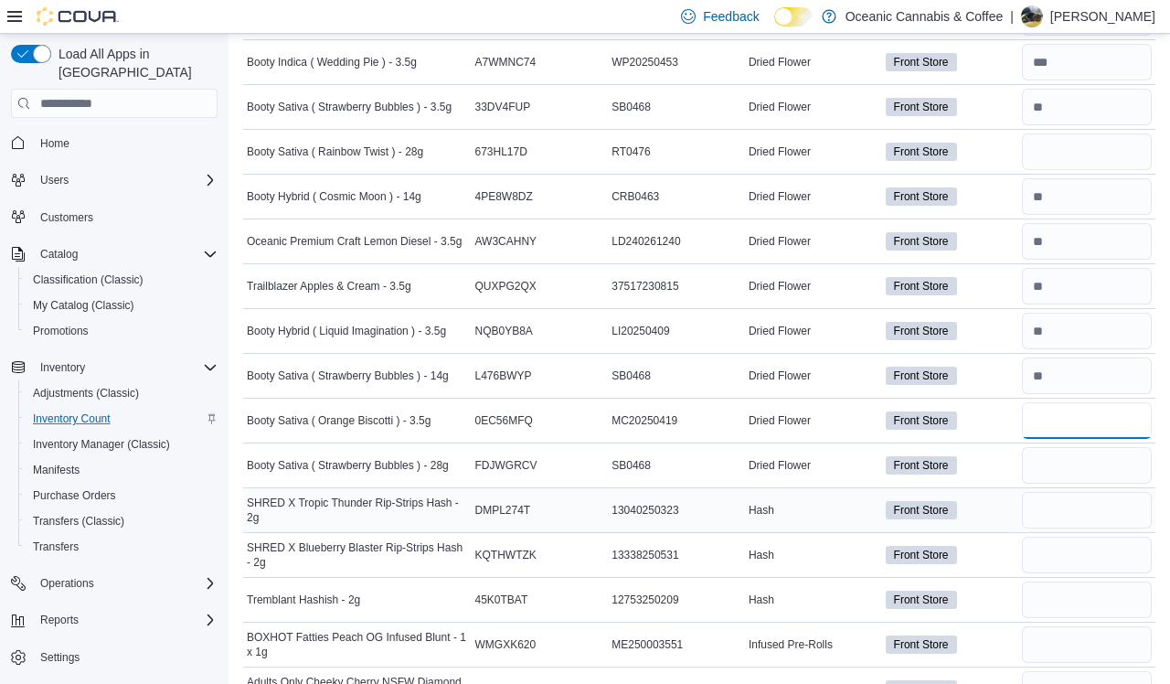
scroll to position [1810, 0]
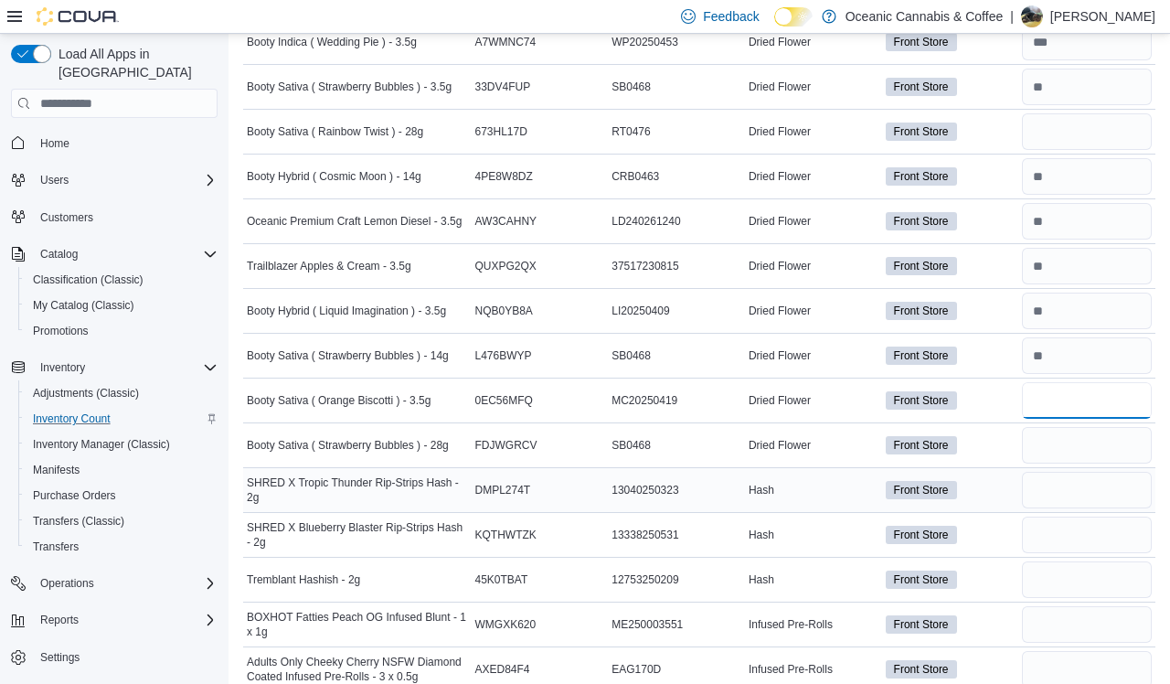
type input "*"
click at [995, 490] on input "number" at bounding box center [1087, 490] width 130 height 37
type input "*"
click at [995, 548] on input "number" at bounding box center [1087, 534] width 130 height 37
type input "*"
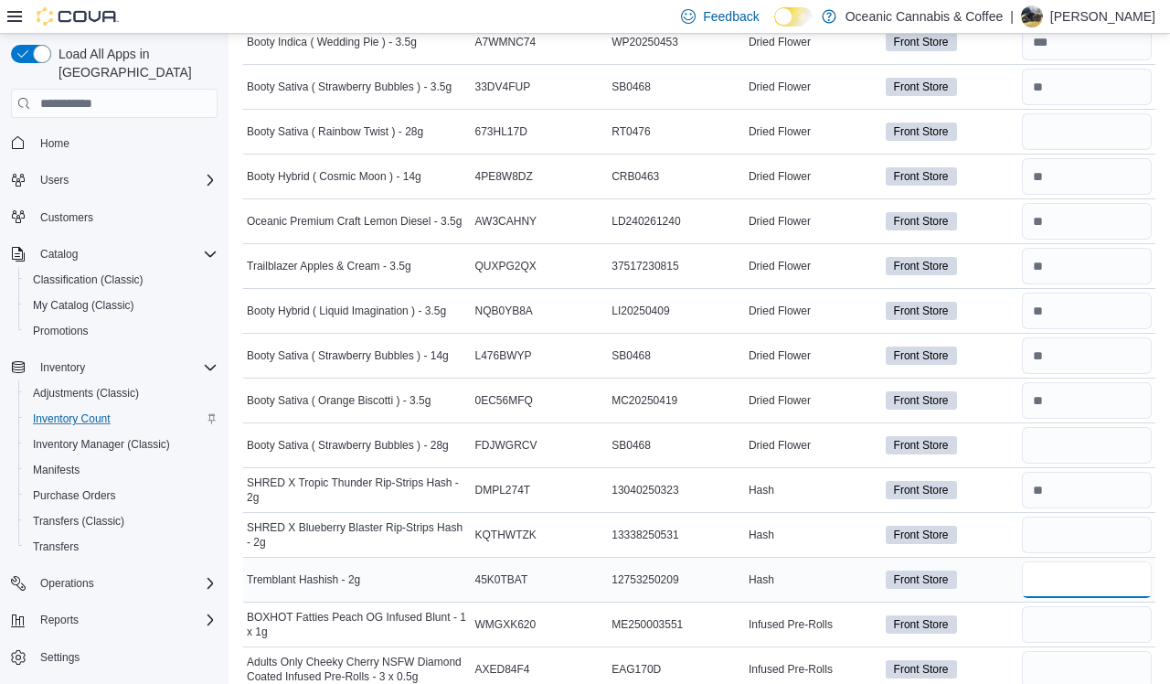
click at [995, 575] on input "number" at bounding box center [1087, 579] width 130 height 37
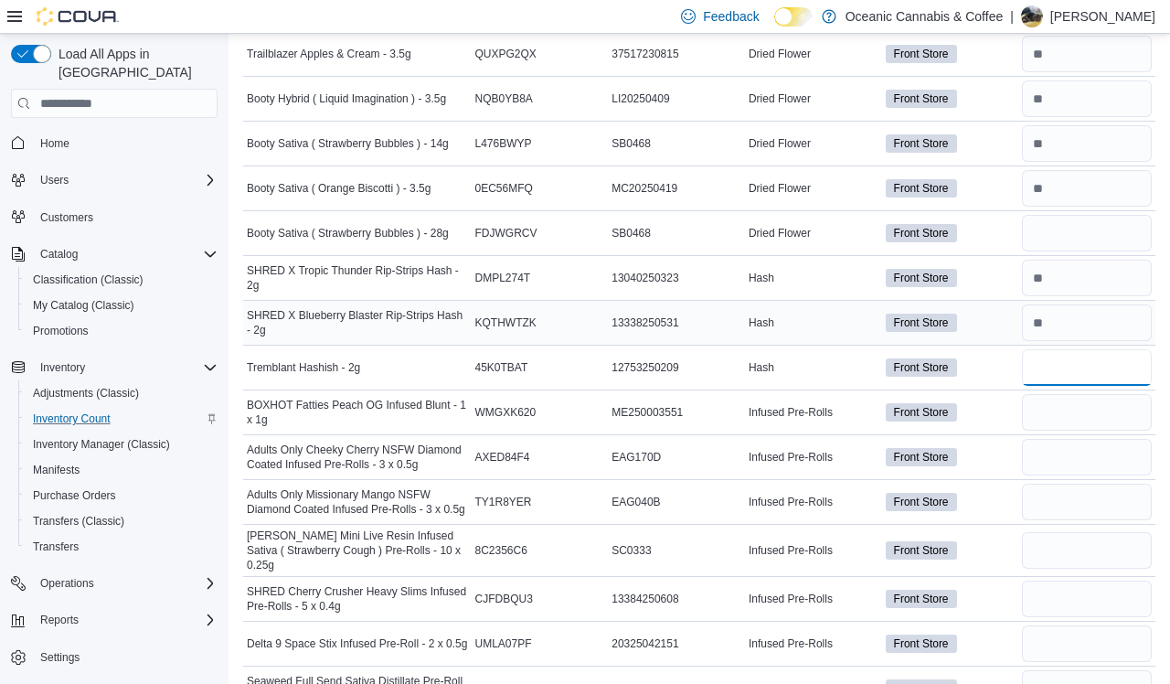
scroll to position [2023, 0]
type input "*"
click at [995, 402] on input "number" at bounding box center [1087, 411] width 130 height 37
type input "**"
click at [995, 458] on input "number" at bounding box center [1087, 456] width 130 height 37
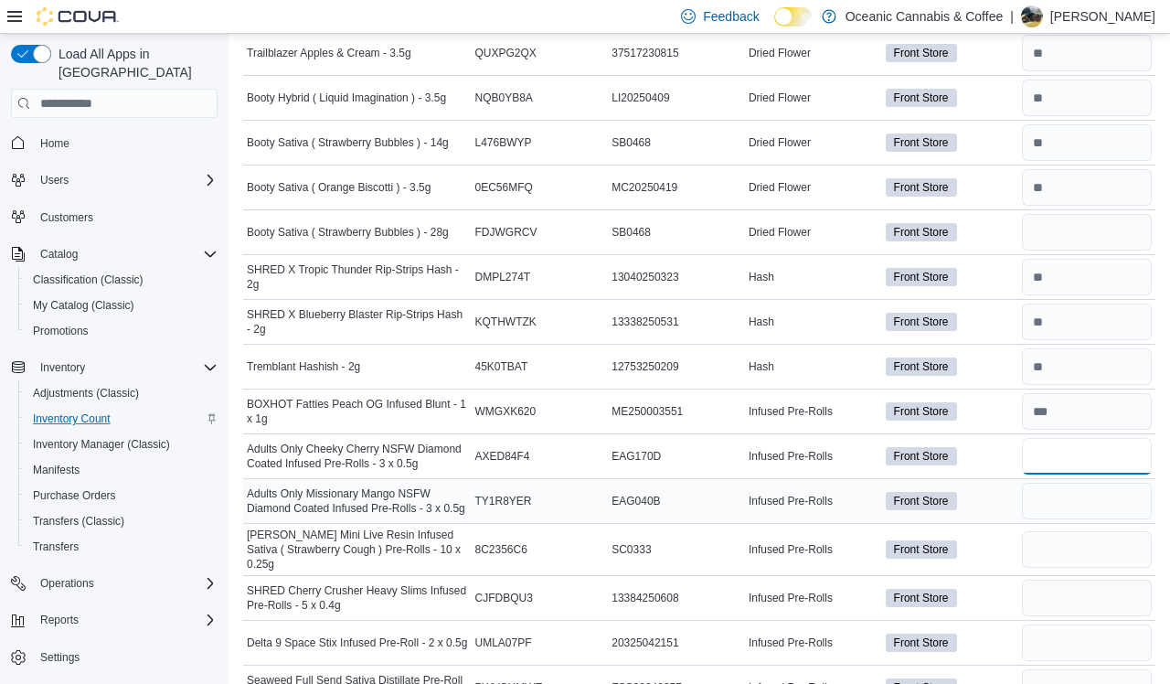
type input "*"
click at [995, 489] on input "number" at bounding box center [1087, 501] width 130 height 37
type input "**"
click at [995, 542] on input "number" at bounding box center [1087, 549] width 130 height 37
type input "*"
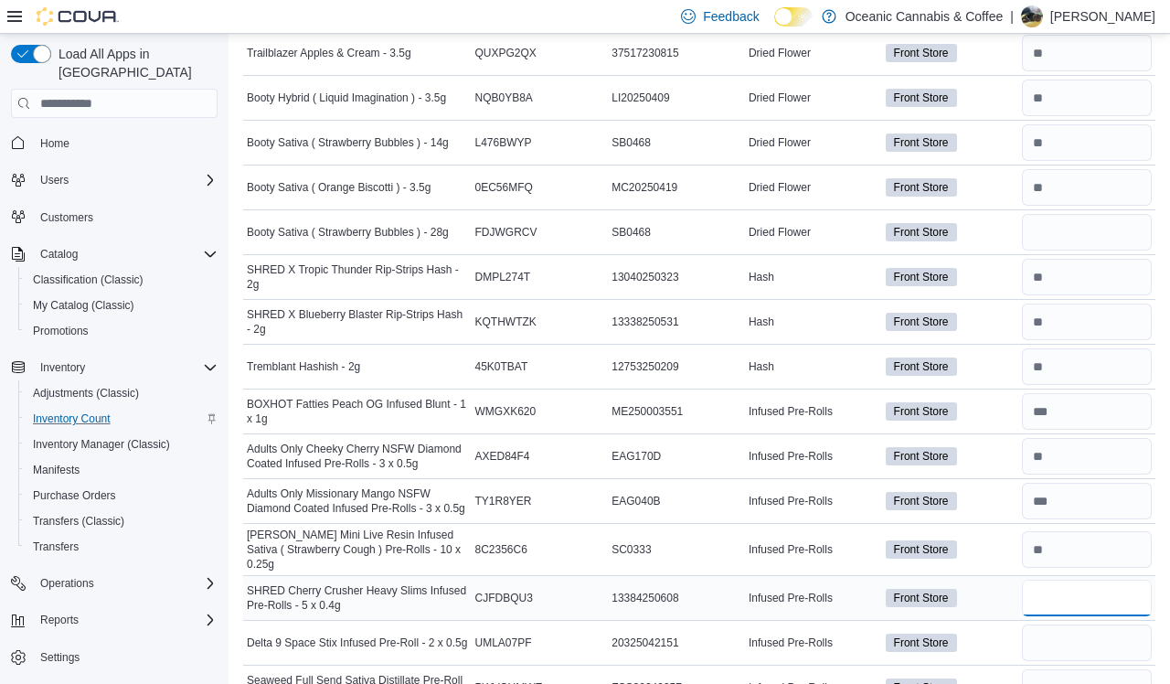
click at [995, 583] on input "number" at bounding box center [1087, 598] width 130 height 37
type input "**"
click at [995, 644] on input "number" at bounding box center [1087, 642] width 130 height 37
type input "*"
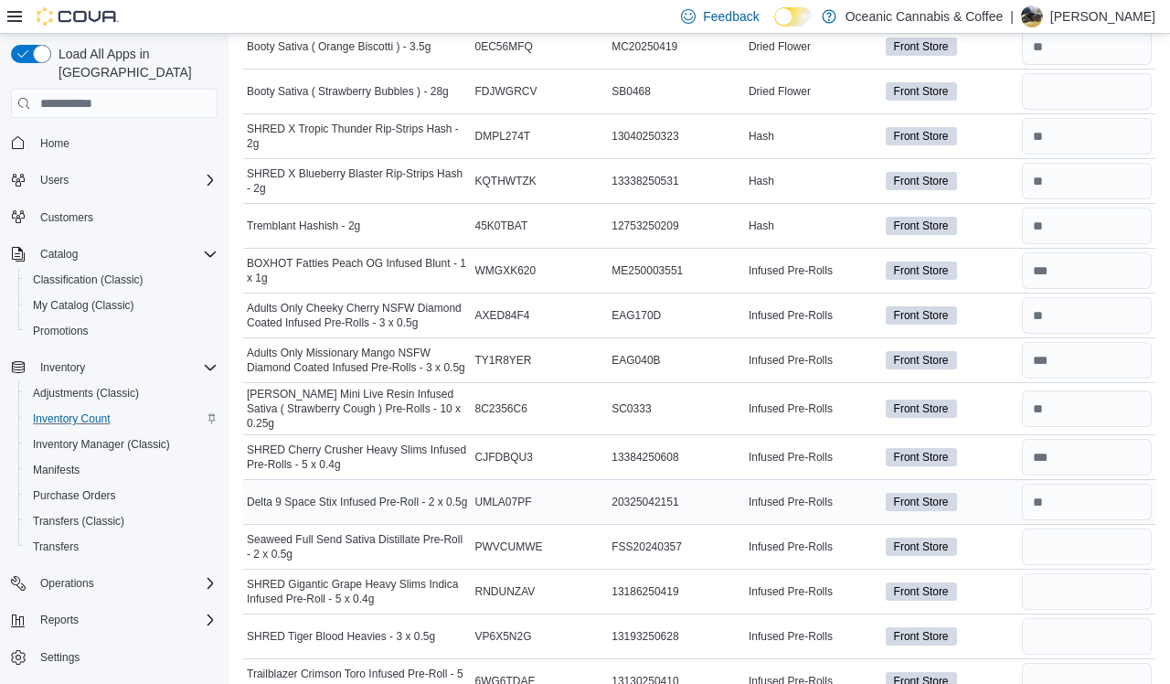
scroll to position [2165, 0]
click at [995, 548] on input "number" at bounding box center [1087, 545] width 130 height 37
type input "**"
click at [995, 593] on input "number" at bounding box center [1087, 590] width 130 height 37
type input "**"
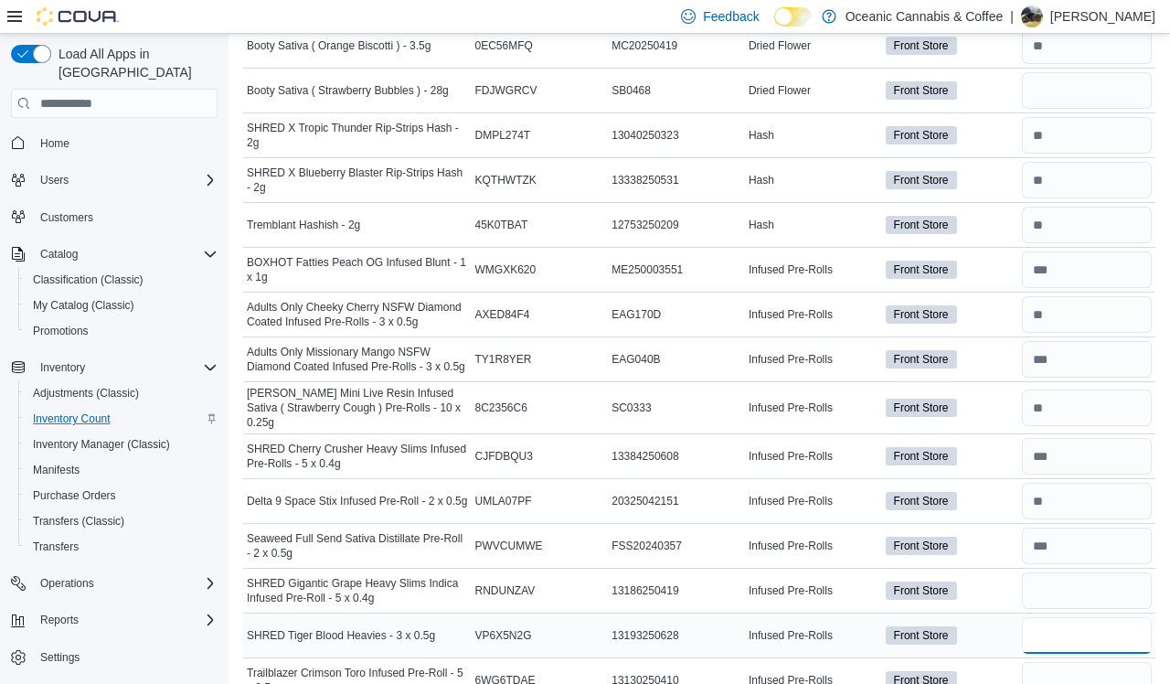
click at [995, 628] on input "number" at bounding box center [1087, 635] width 130 height 37
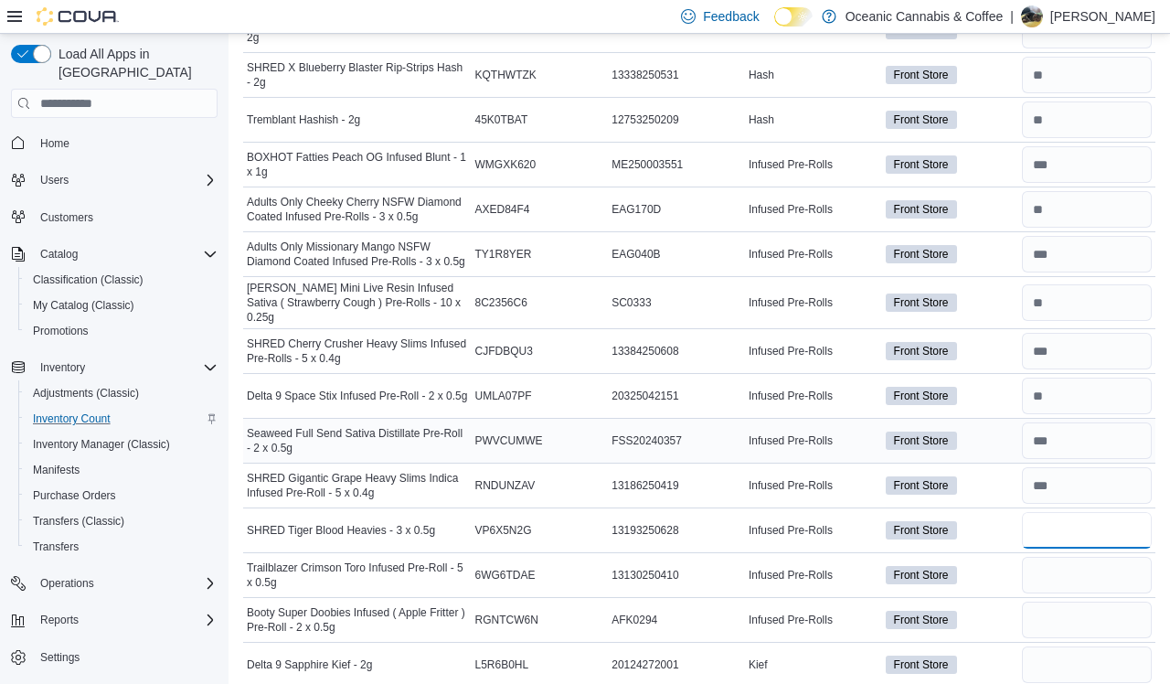
scroll to position [2290, 0]
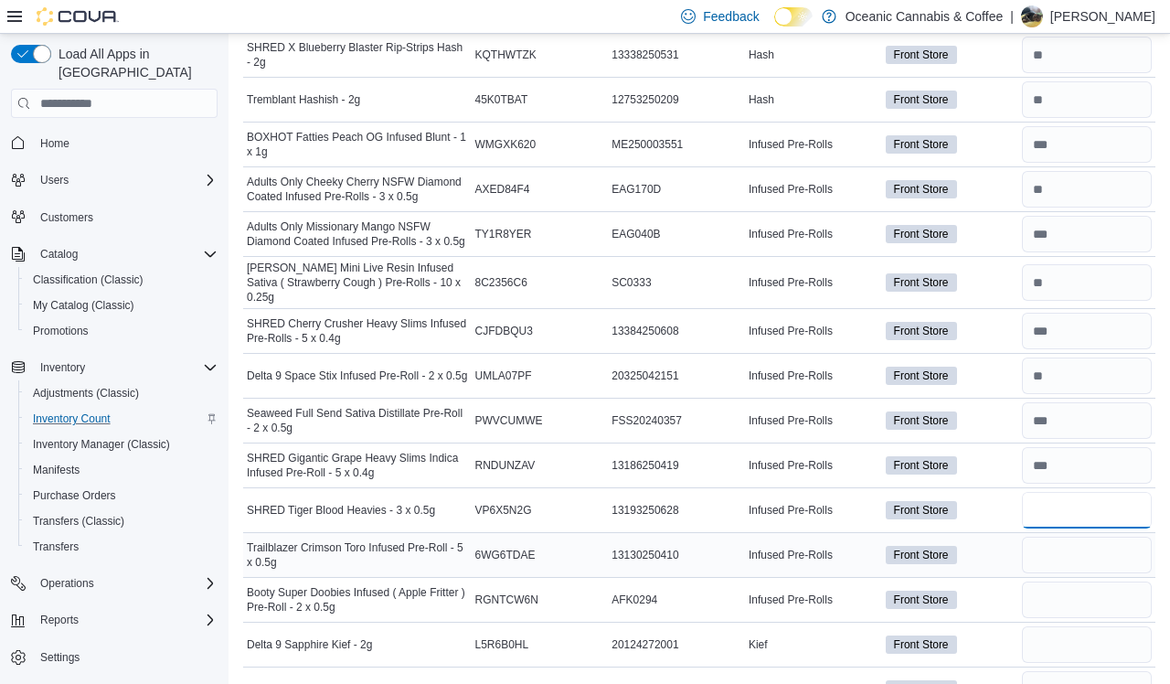
type input "*"
click at [995, 537] on input "number" at bounding box center [1087, 555] width 130 height 37
type input "*"
click at [995, 585] on input "number" at bounding box center [1087, 599] width 130 height 37
type input "*"
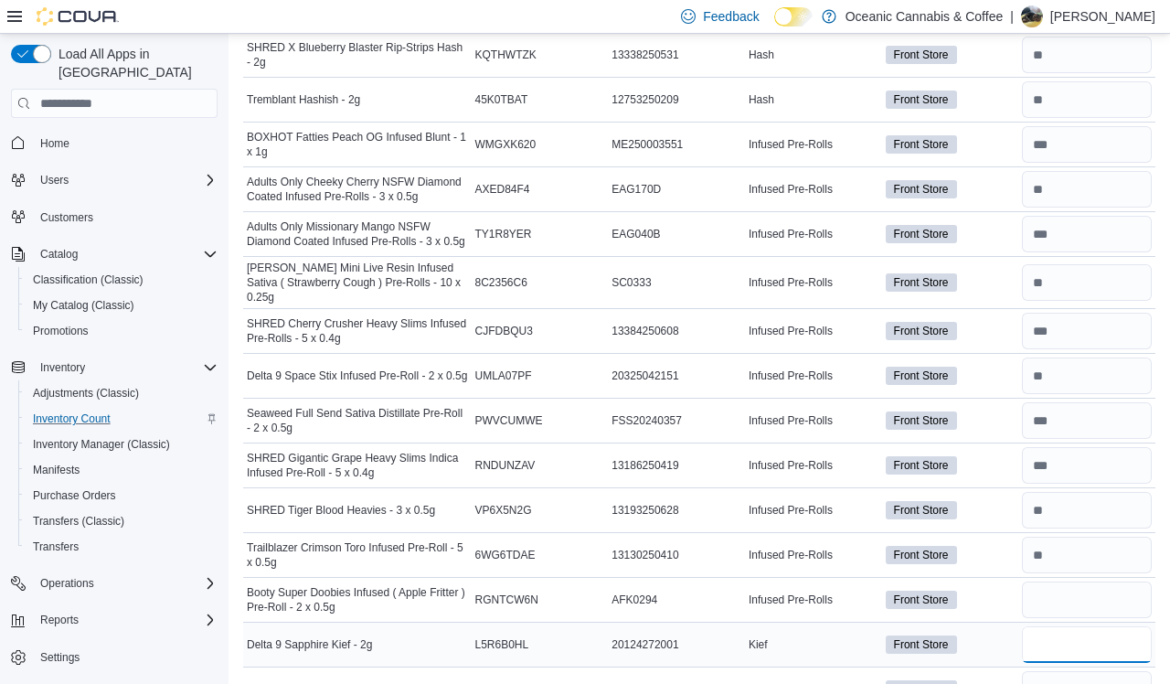
click at [995, 626] on input "number" at bounding box center [1087, 644] width 130 height 37
type input "*"
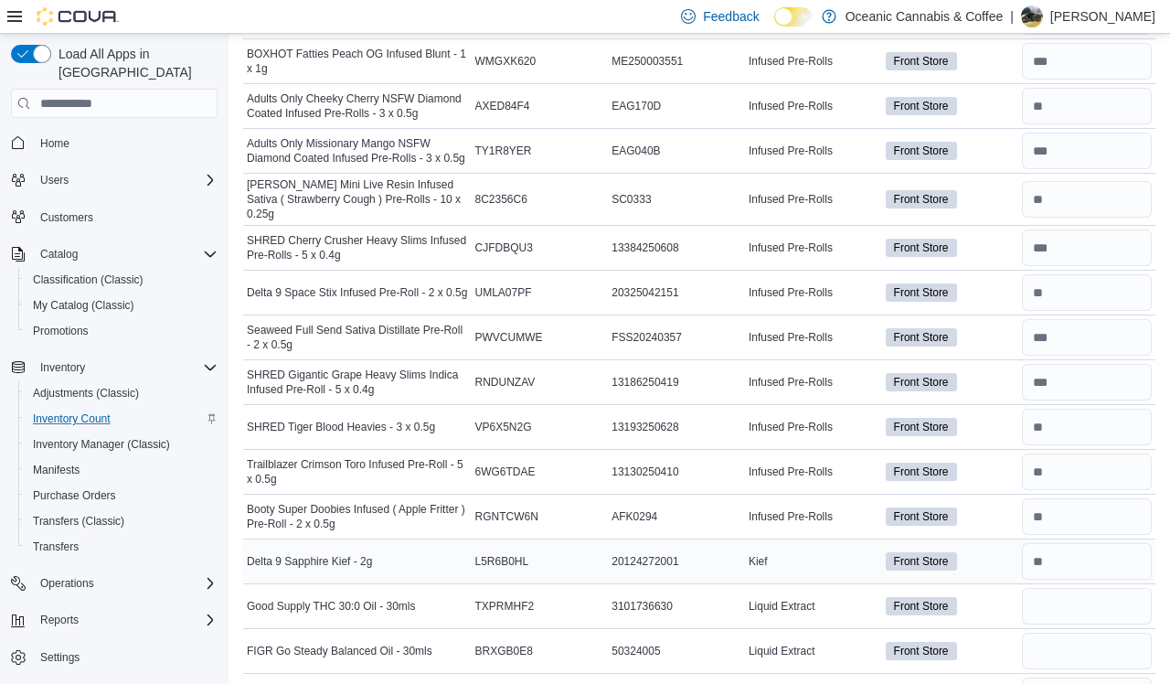
scroll to position [2421, 0]
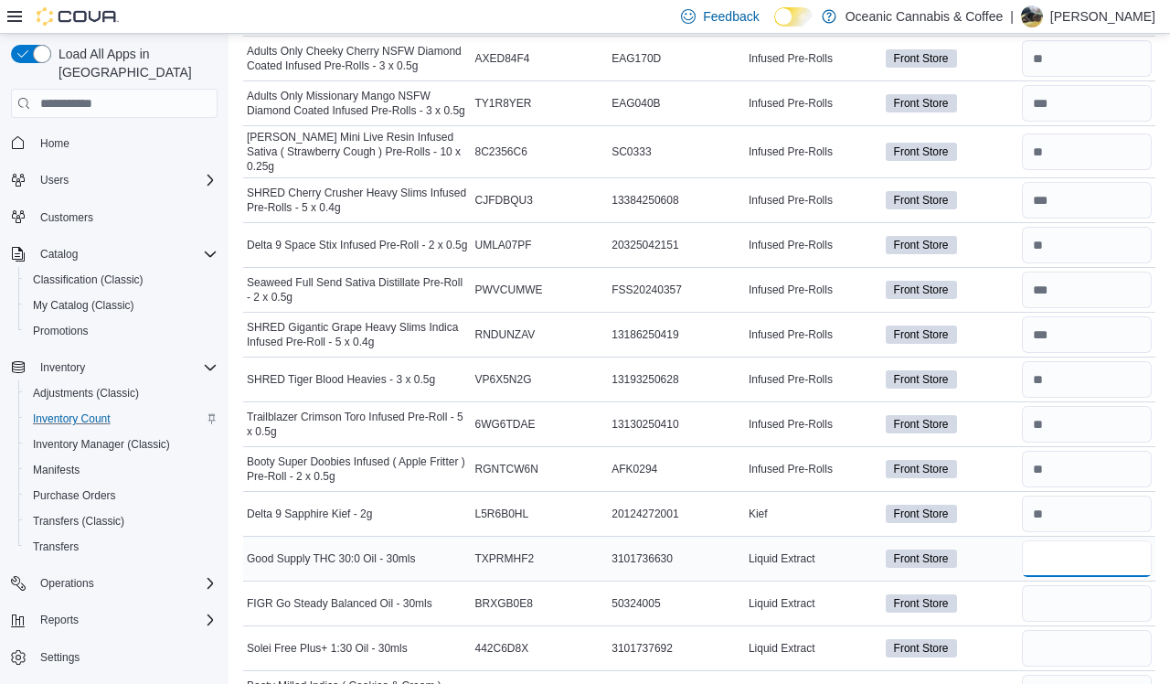
click at [995, 555] on input "number" at bounding box center [1087, 558] width 130 height 37
type input "*"
click at [995, 592] on input "number" at bounding box center [1087, 603] width 130 height 37
type input "*"
click at [995, 630] on input "number" at bounding box center [1087, 648] width 130 height 37
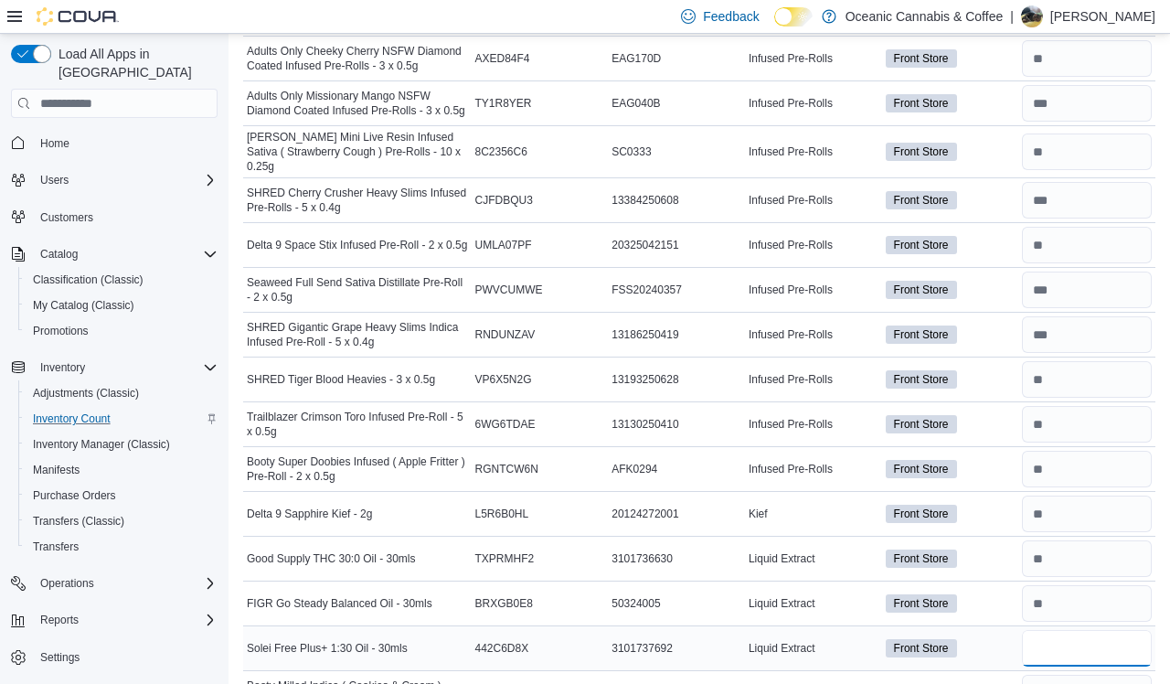
type input "*"
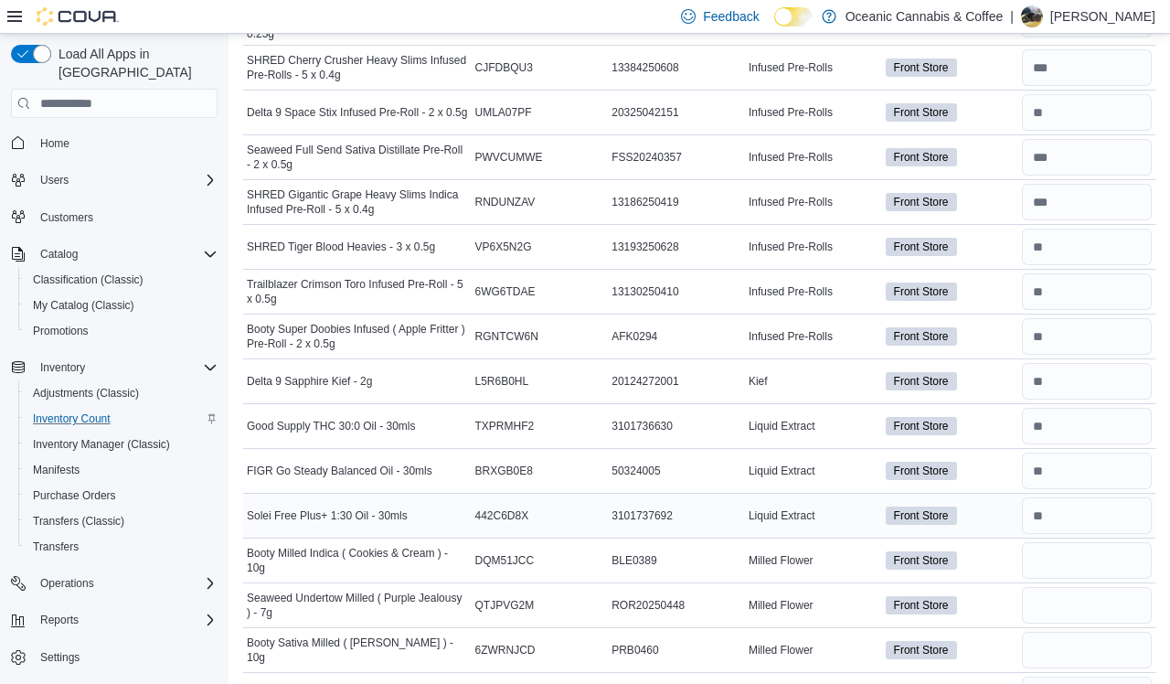
scroll to position [2559, 0]
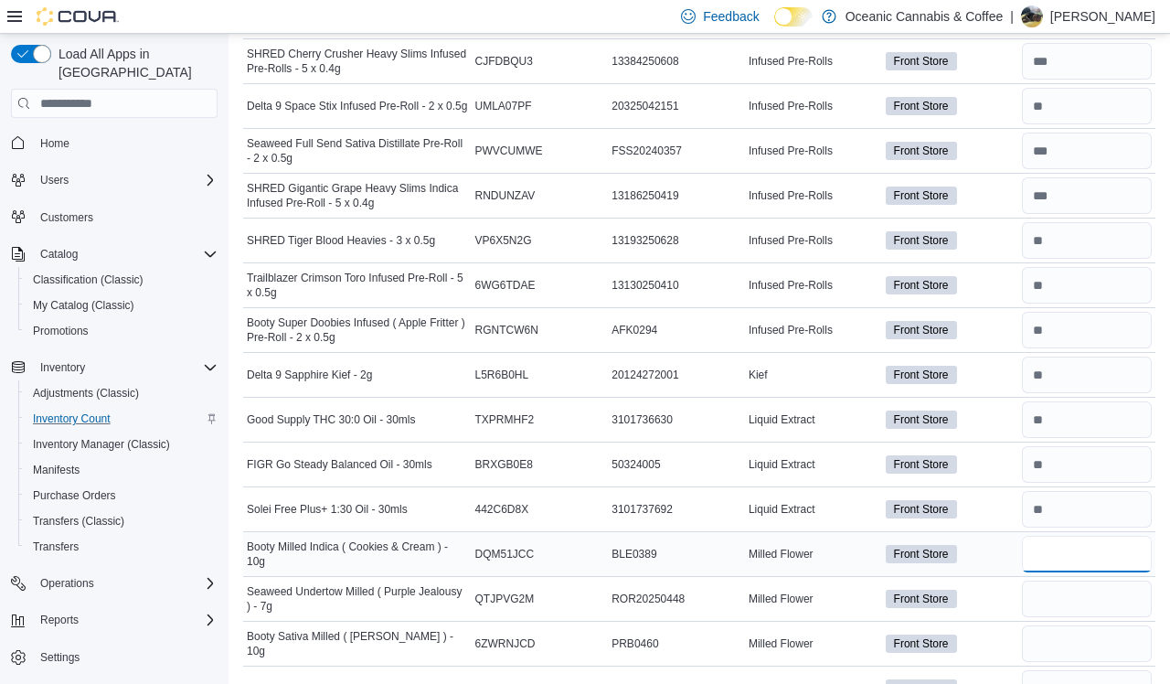
click at [995, 558] on input "number" at bounding box center [1087, 554] width 130 height 37
type input "**"
click at [995, 602] on input "number" at bounding box center [1087, 598] width 130 height 37
type input "*"
click at [995, 634] on input "number" at bounding box center [1087, 643] width 130 height 37
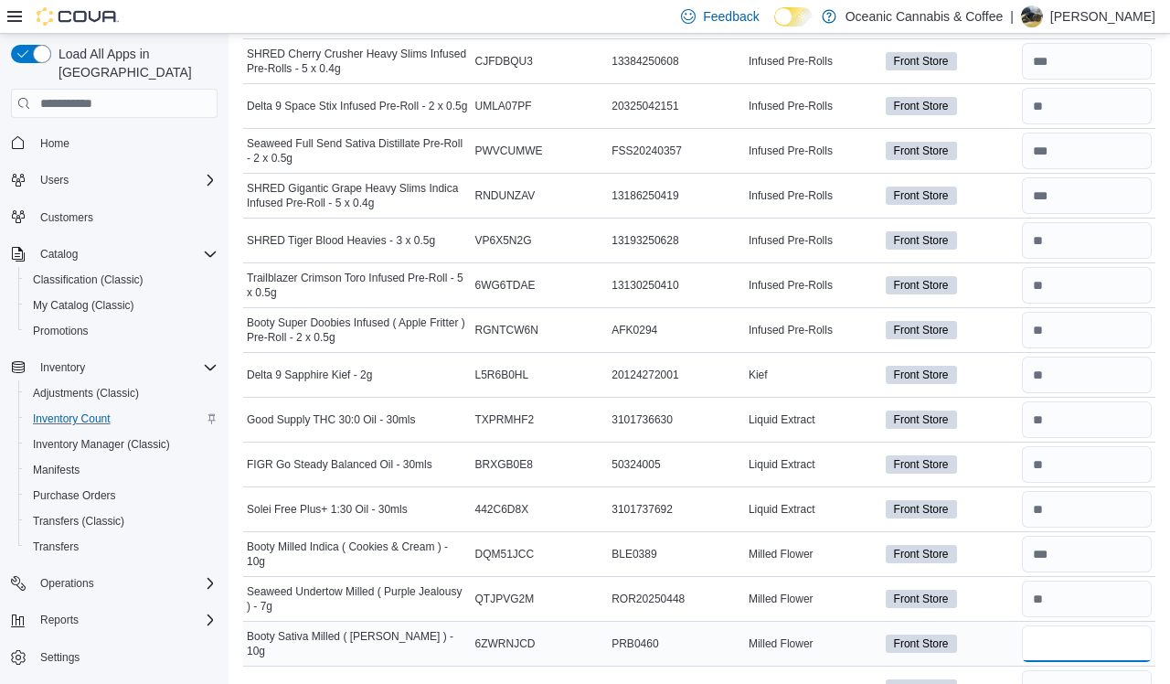
type input "**"
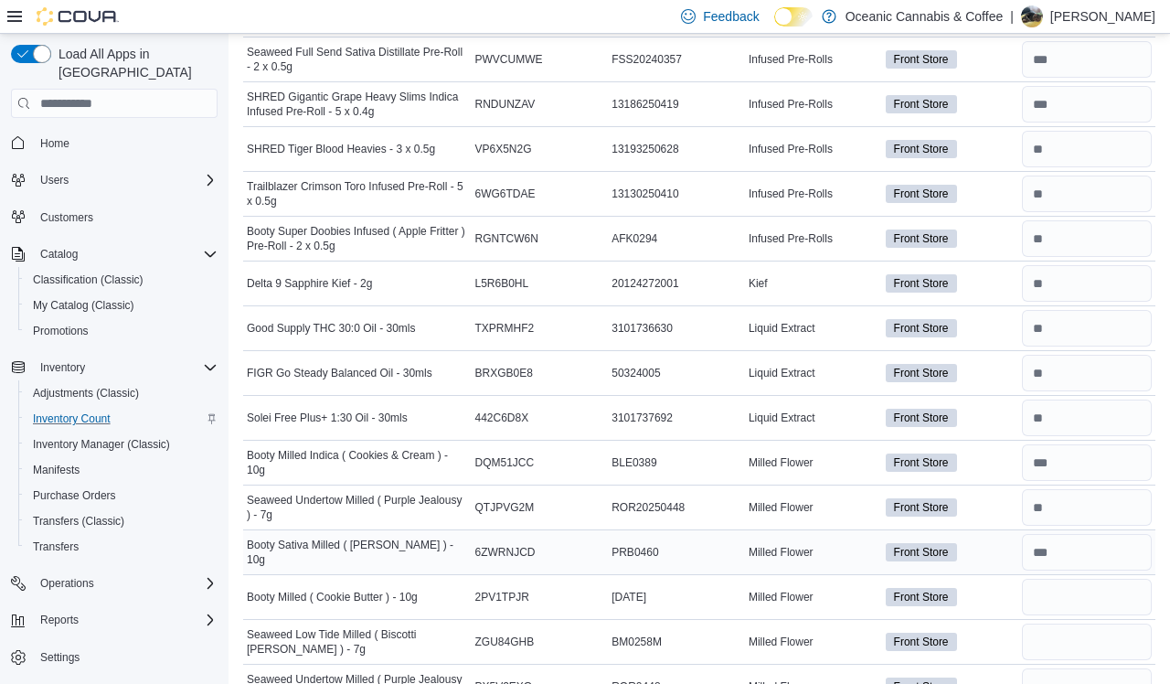
scroll to position [2654, 0]
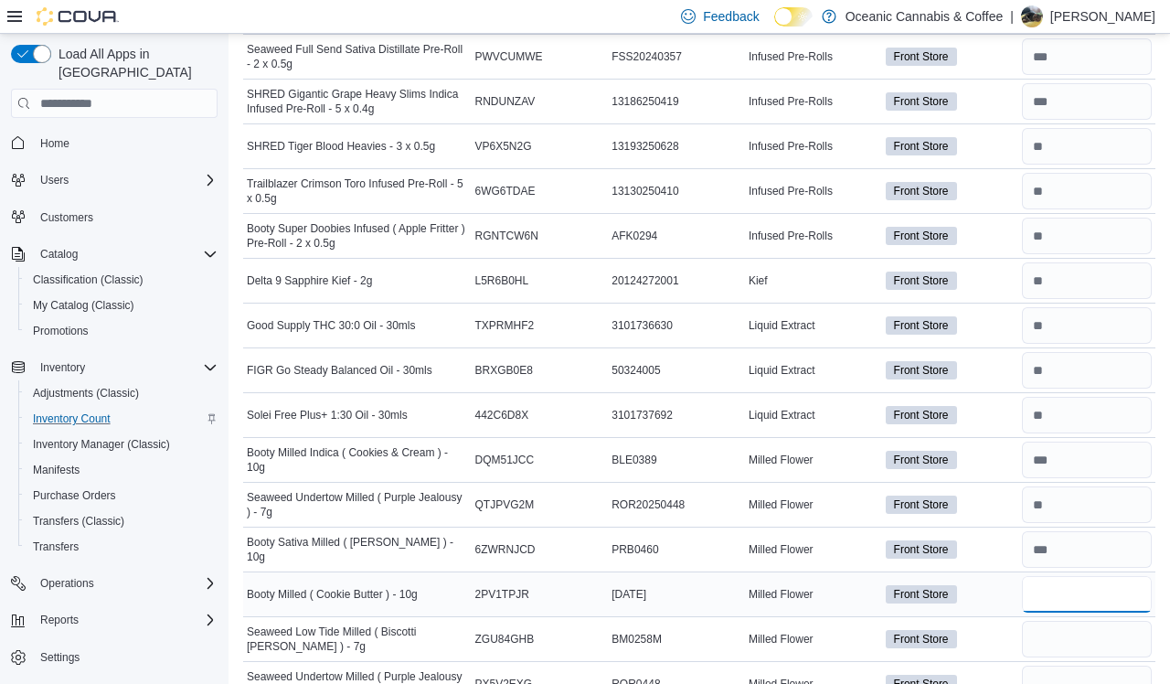
click at [995, 594] on input "number" at bounding box center [1087, 594] width 130 height 37
type input "**"
click at [995, 622] on input "number" at bounding box center [1087, 639] width 130 height 37
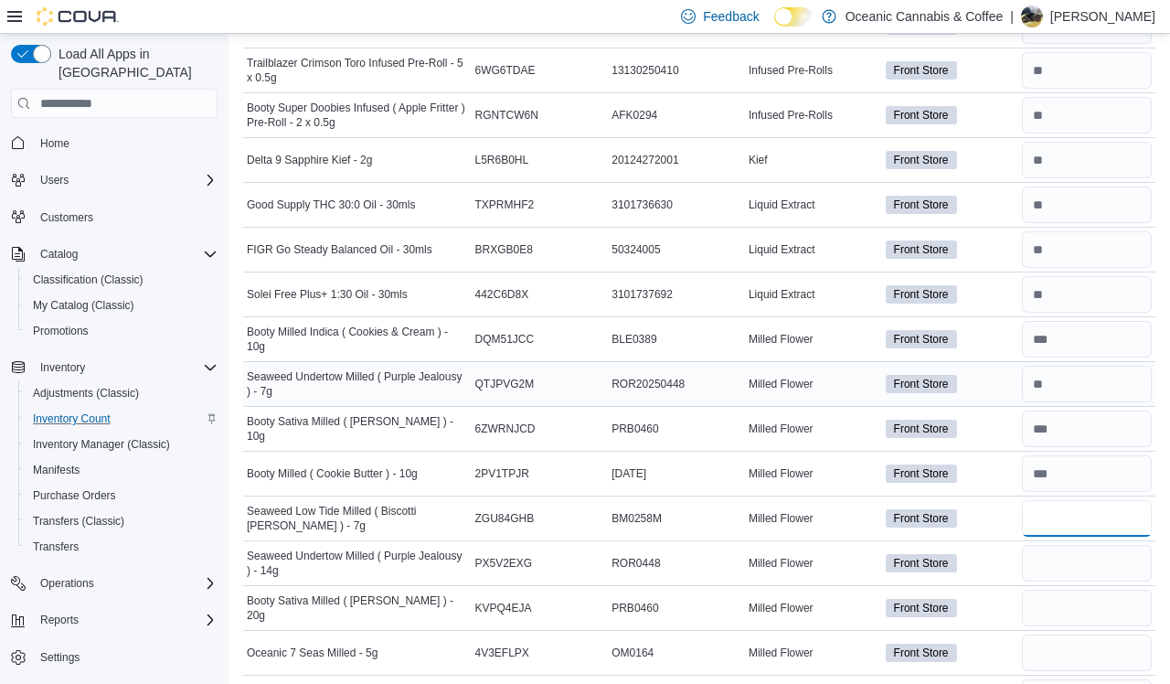
scroll to position [2776, 0]
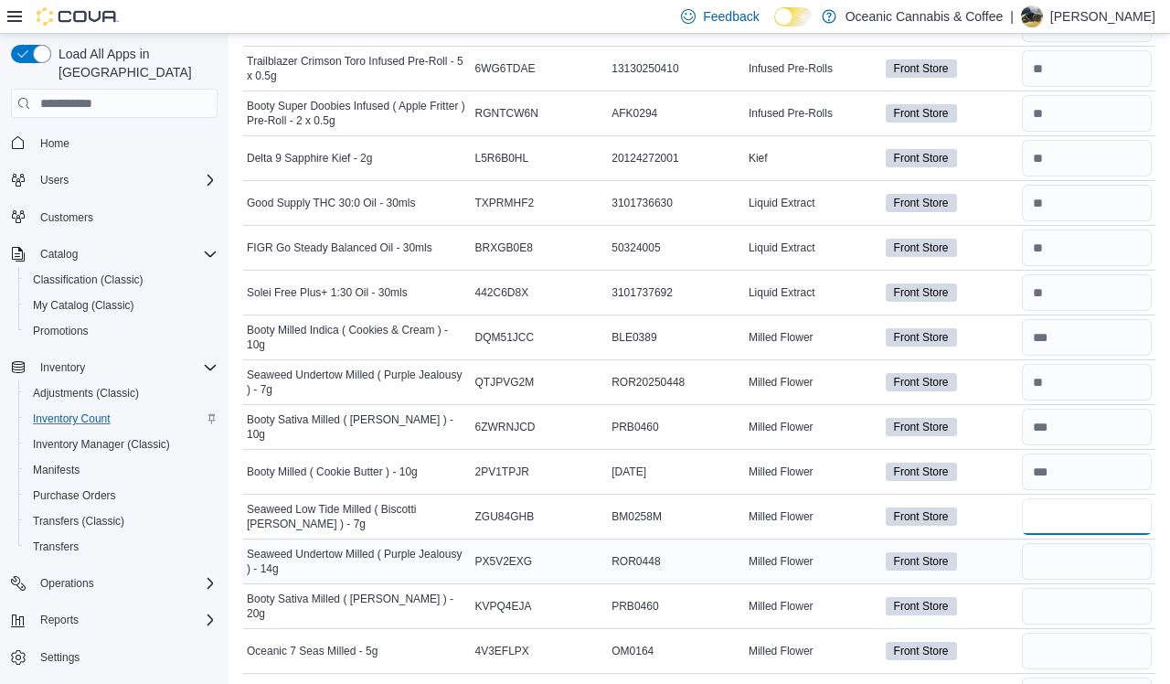
type input "**"
click at [995, 554] on input "number" at bounding box center [1087, 561] width 130 height 37
type input "*"
click at [995, 588] on input "number" at bounding box center [1087, 606] width 130 height 37
type input "*"
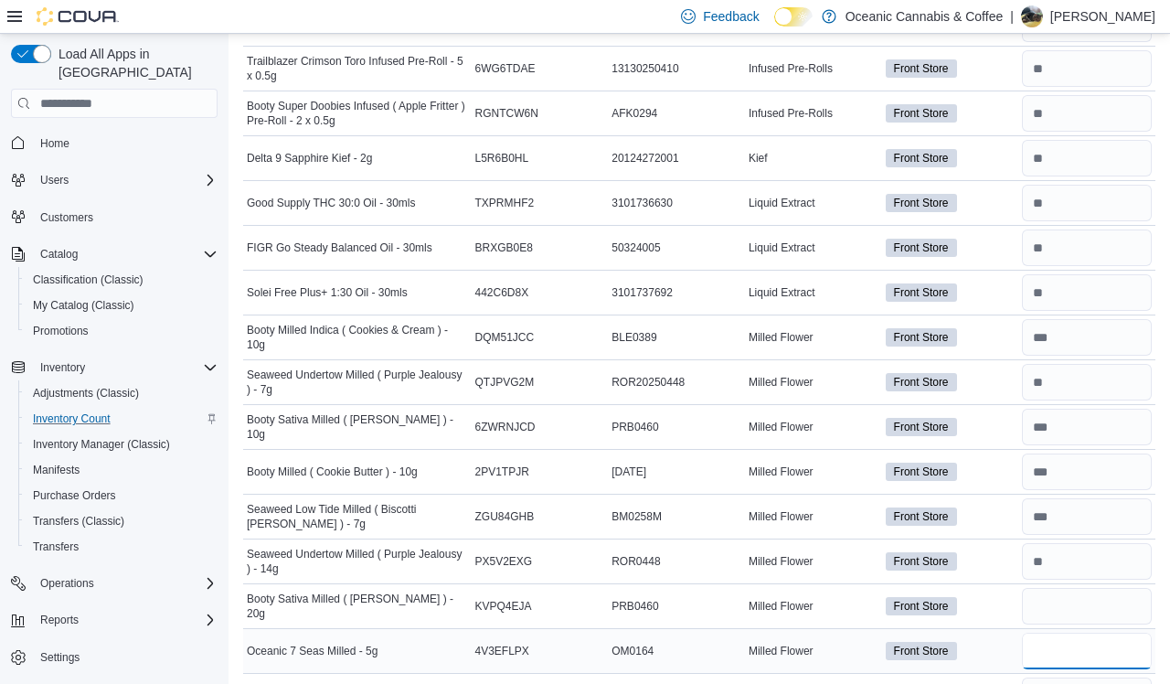
click at [995, 637] on input "number" at bounding box center [1087, 651] width 130 height 37
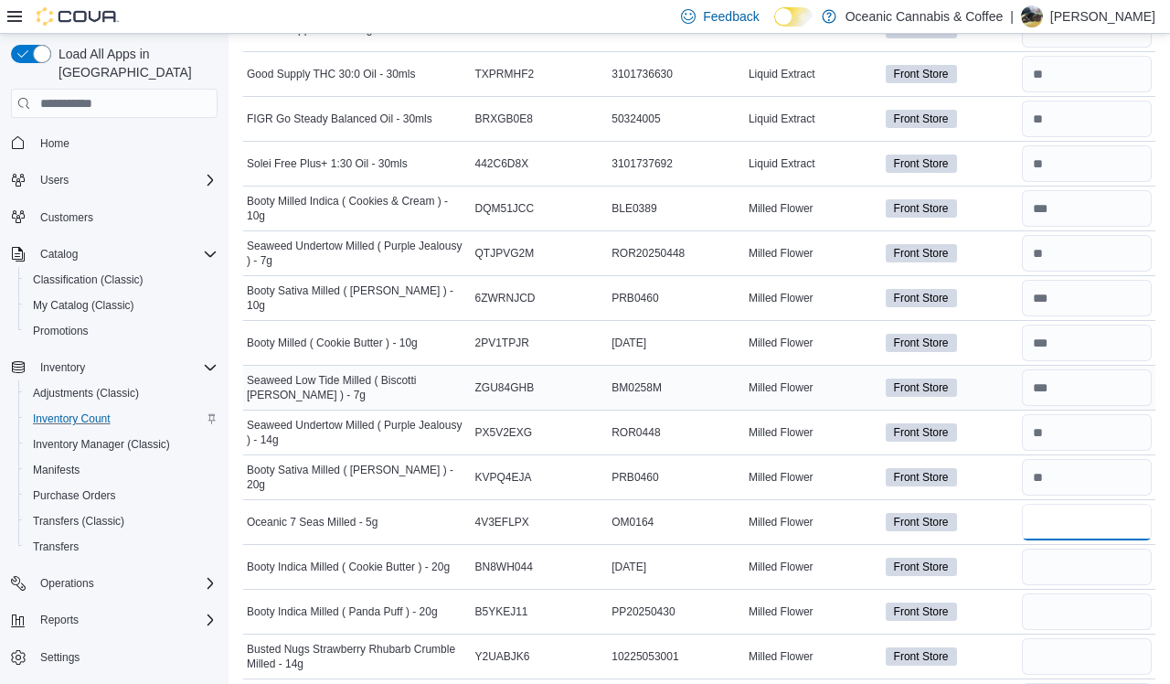
scroll to position [2954, 0]
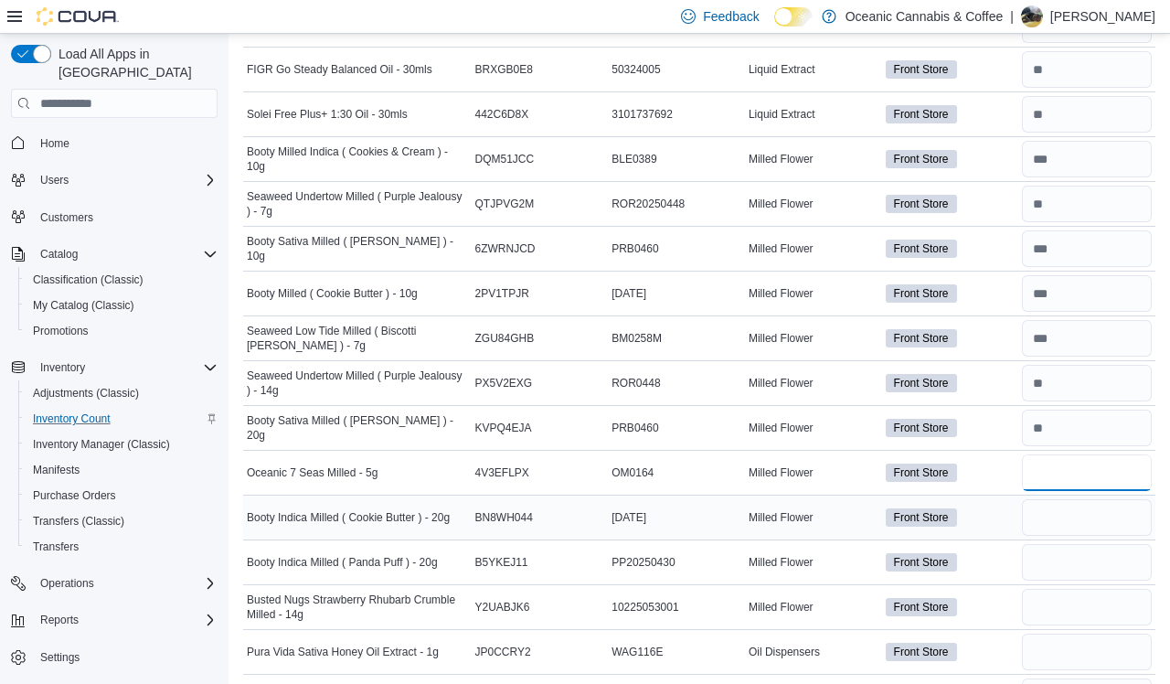
type input "**"
click at [995, 512] on input "number" at bounding box center [1087, 517] width 130 height 37
type input "*"
click at [995, 544] on input "number" at bounding box center [1087, 562] width 130 height 37
type input "*"
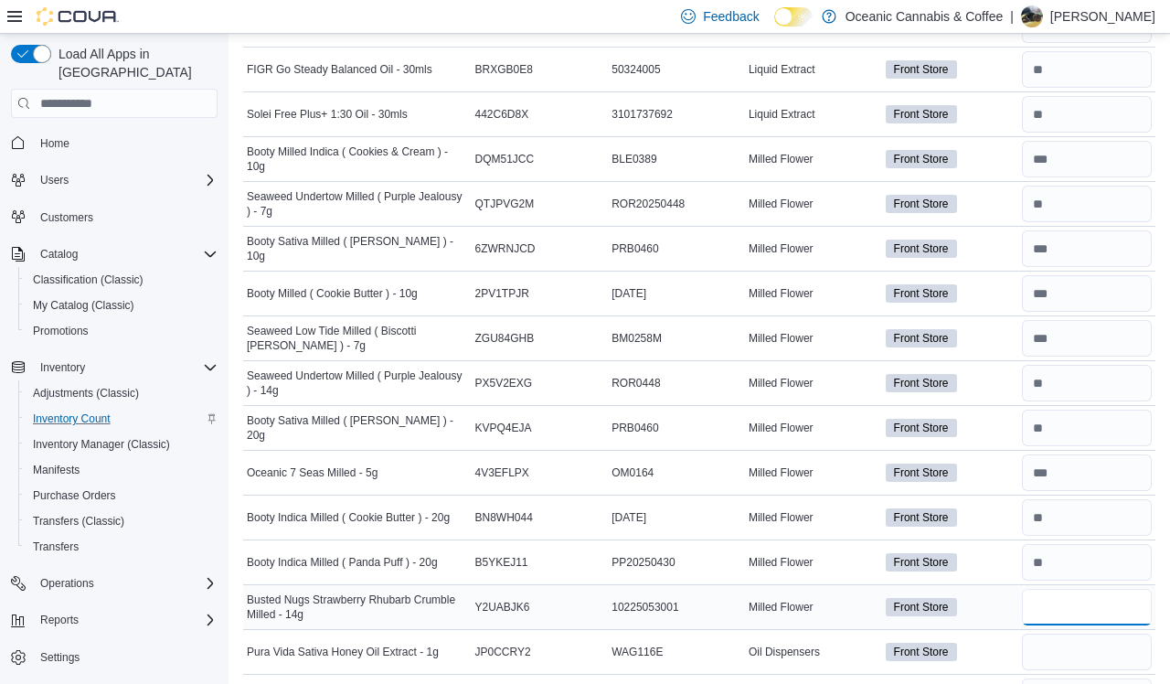
click at [995, 589] on input "number" at bounding box center [1087, 607] width 130 height 37
type input "*"
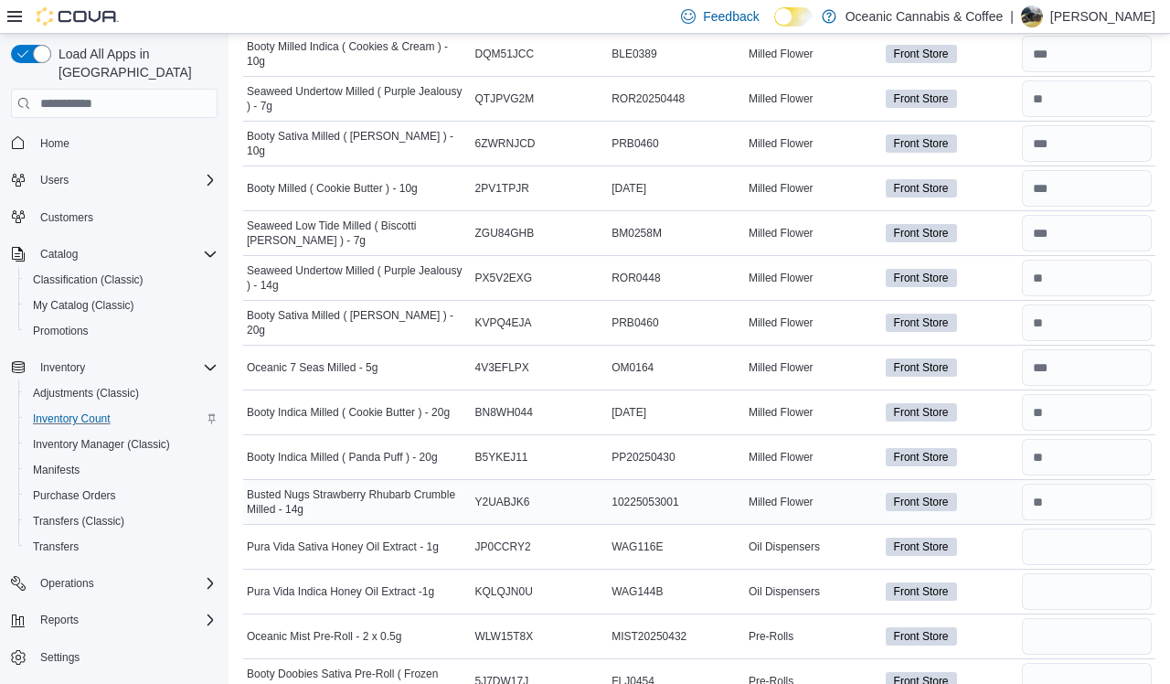
scroll to position [3061, 0]
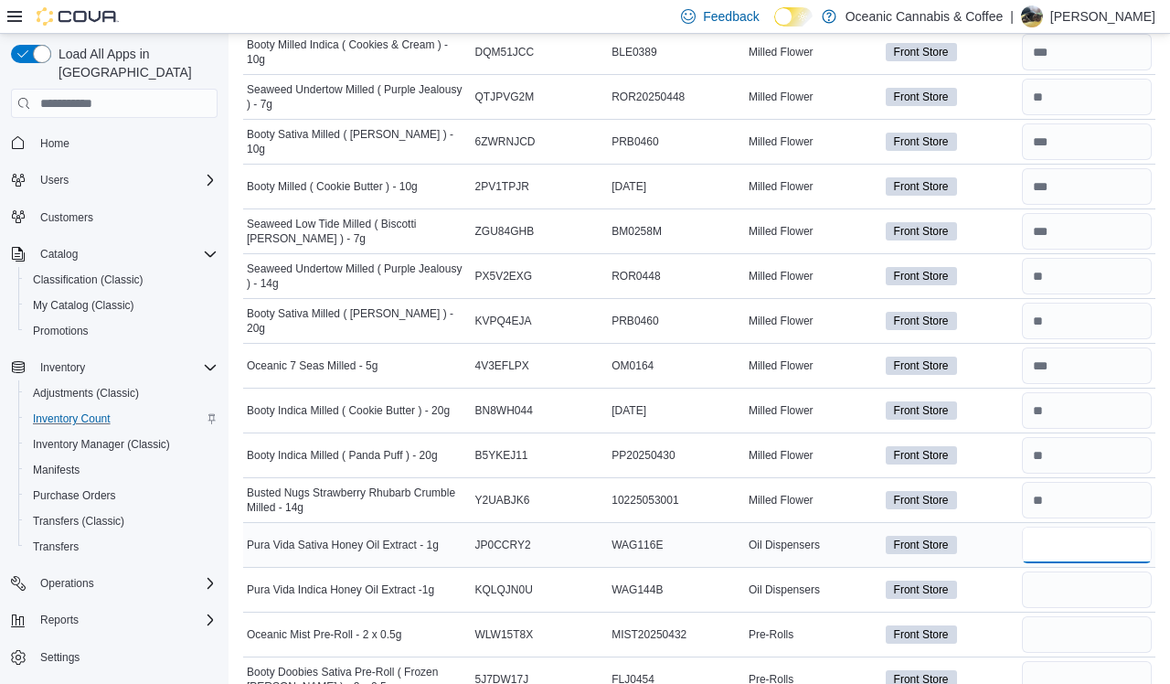
click at [995, 537] on input "number" at bounding box center [1087, 545] width 130 height 37
type input "*"
click at [995, 576] on input "number" at bounding box center [1087, 589] width 130 height 37
type input "*"
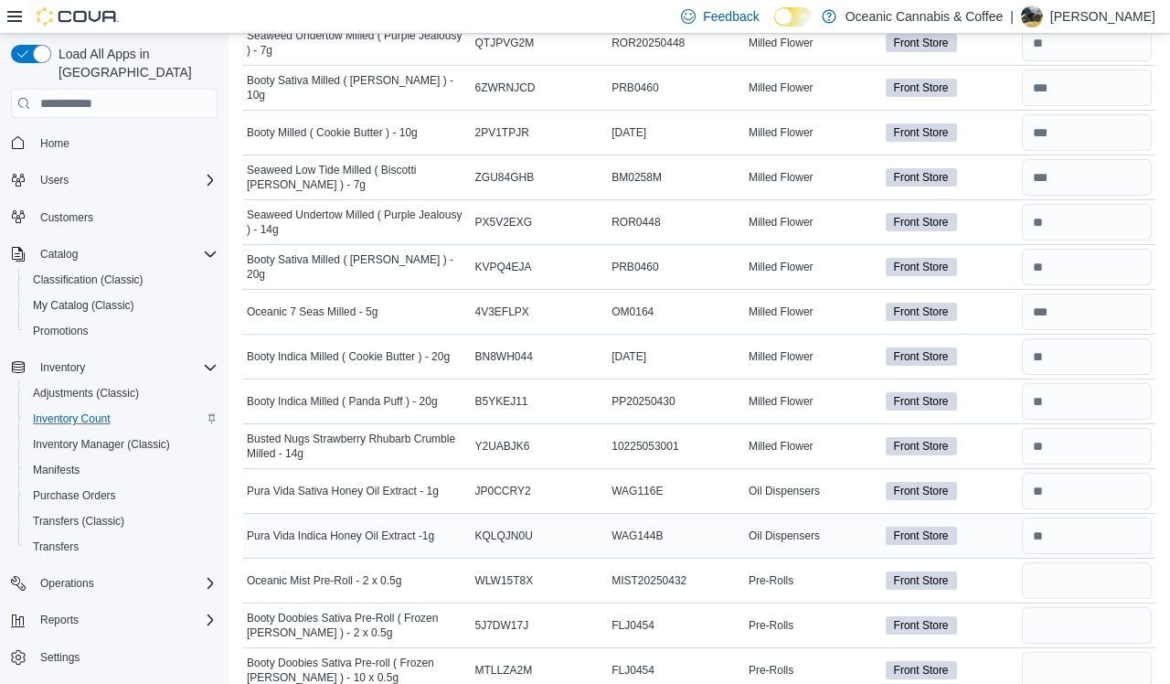
scroll to position [3121, 0]
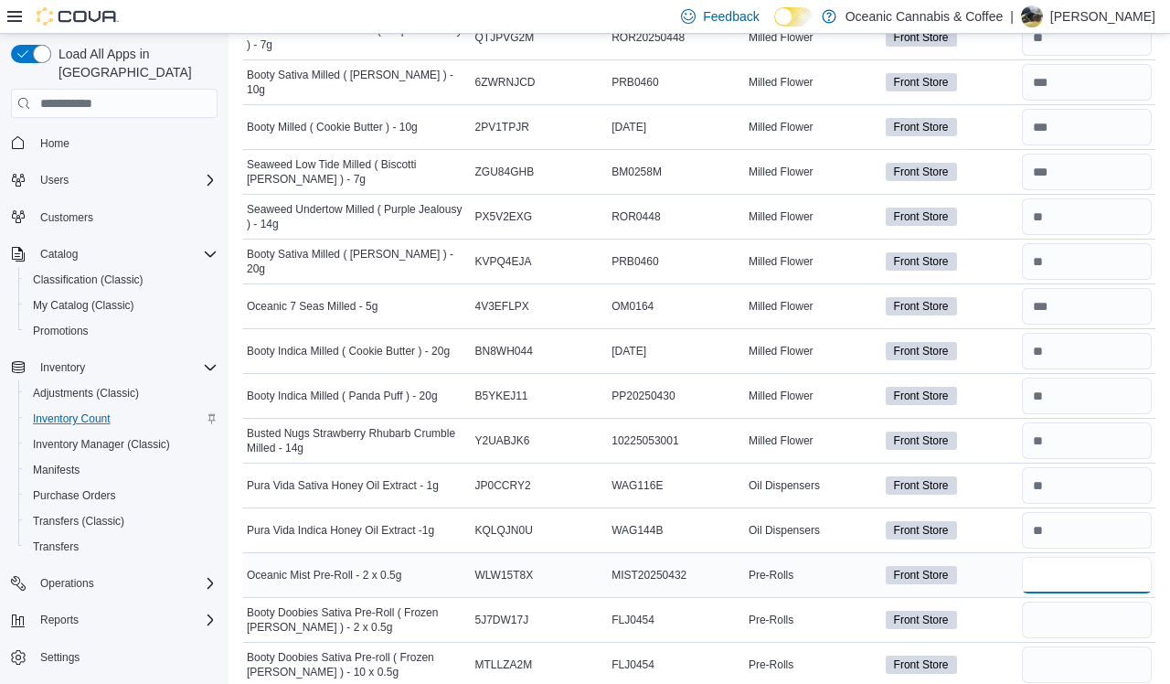
click at [995, 564] on input "number" at bounding box center [1087, 575] width 130 height 37
type input "*"
click at [995, 616] on input "number" at bounding box center [1087, 619] width 130 height 37
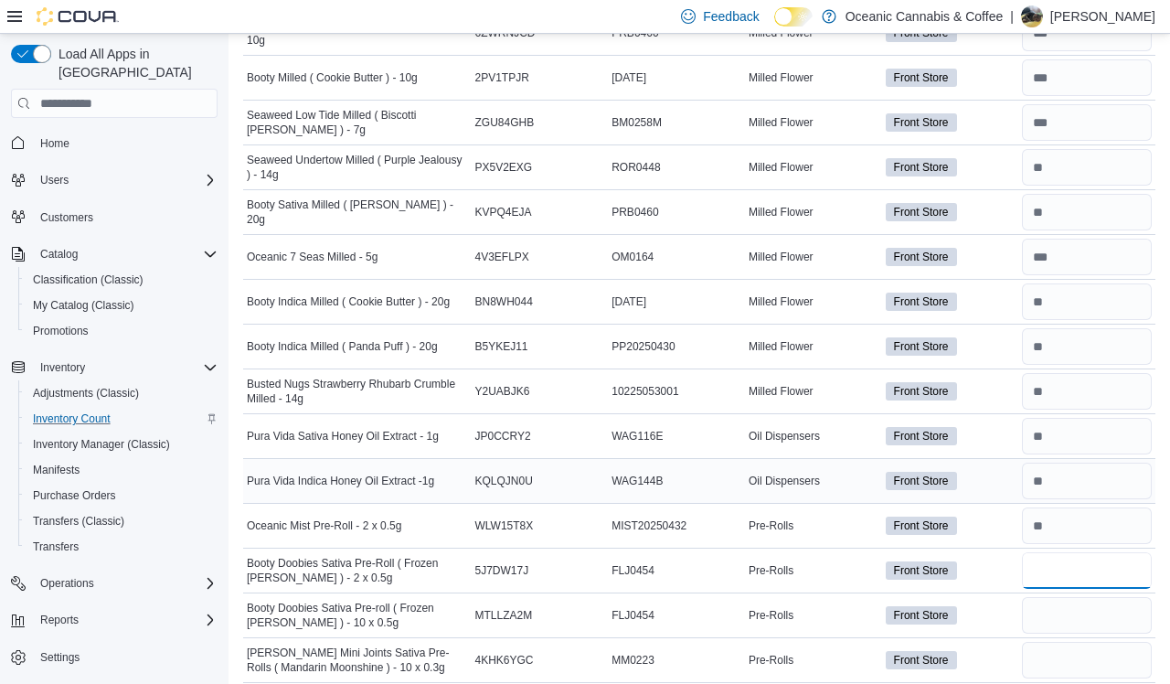
scroll to position [3198, 0]
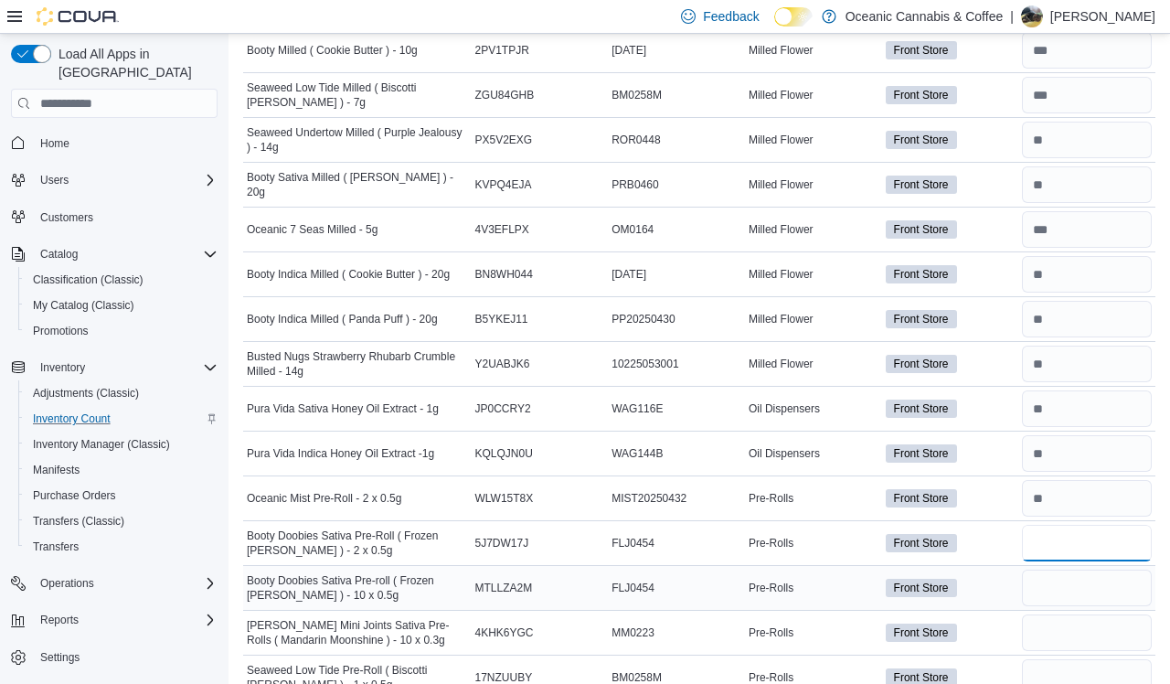
type input "**"
click at [995, 587] on input "number" at bounding box center [1087, 587] width 130 height 37
type input "**"
click at [995, 622] on input "number" at bounding box center [1087, 632] width 130 height 37
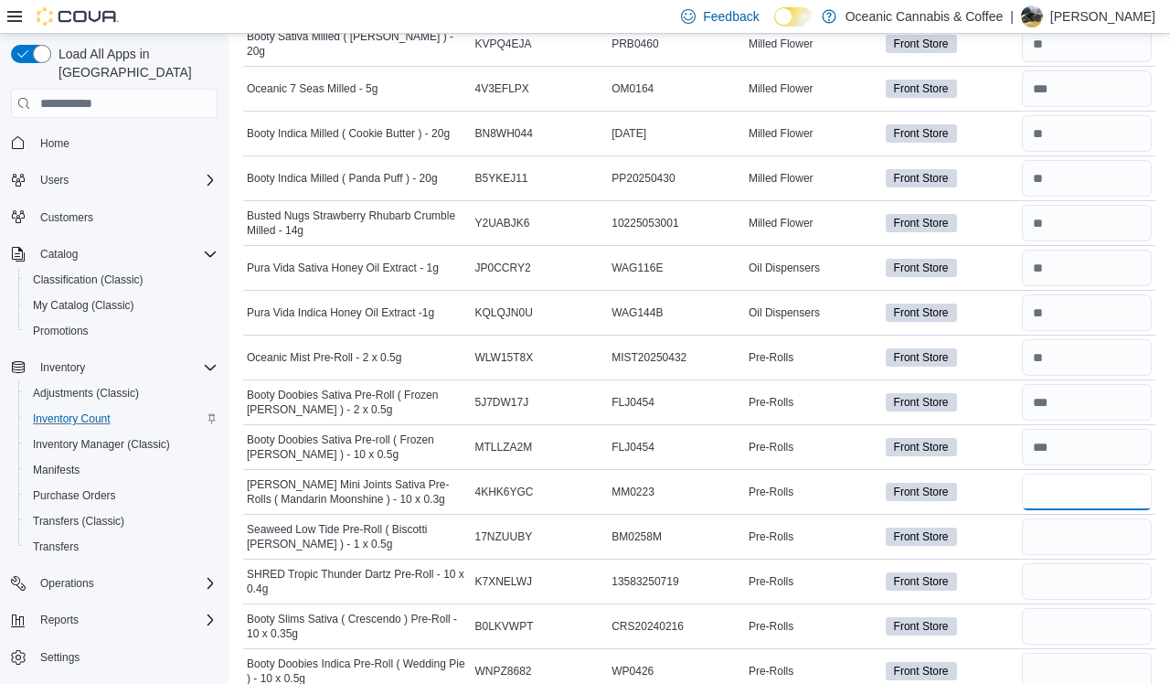
scroll to position [3345, 0]
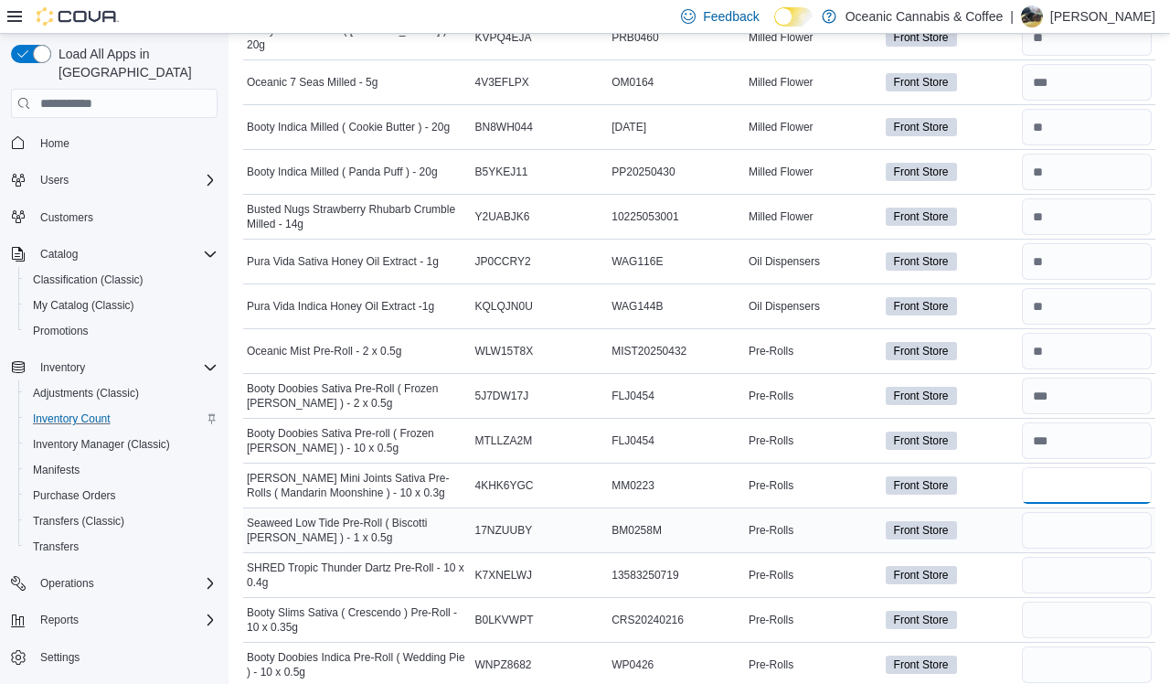
type input "**"
click at [995, 540] on div at bounding box center [1086, 530] width 137 height 44
click at [995, 525] on input "number" at bounding box center [1087, 530] width 130 height 37
type input "*"
type input "**"
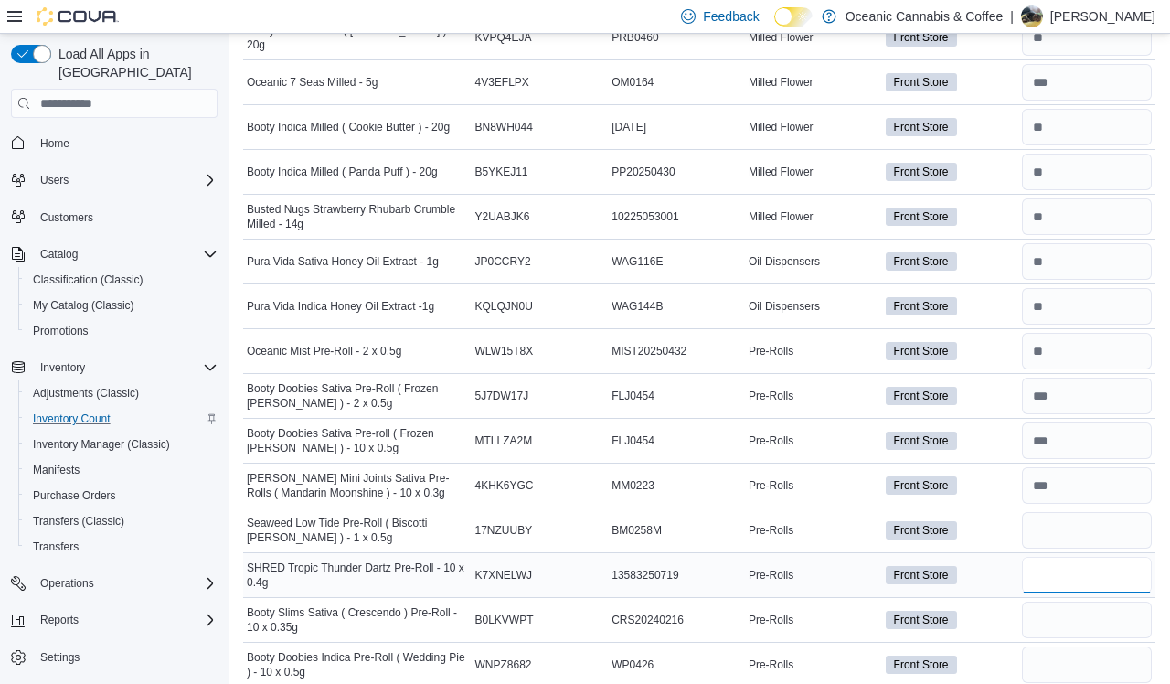
click at [995, 579] on input "number" at bounding box center [1087, 575] width 130 height 37
type input "*"
click at [995, 610] on input "number" at bounding box center [1087, 619] width 130 height 37
type input "*"
click at [995, 652] on input "number" at bounding box center [1087, 664] width 130 height 37
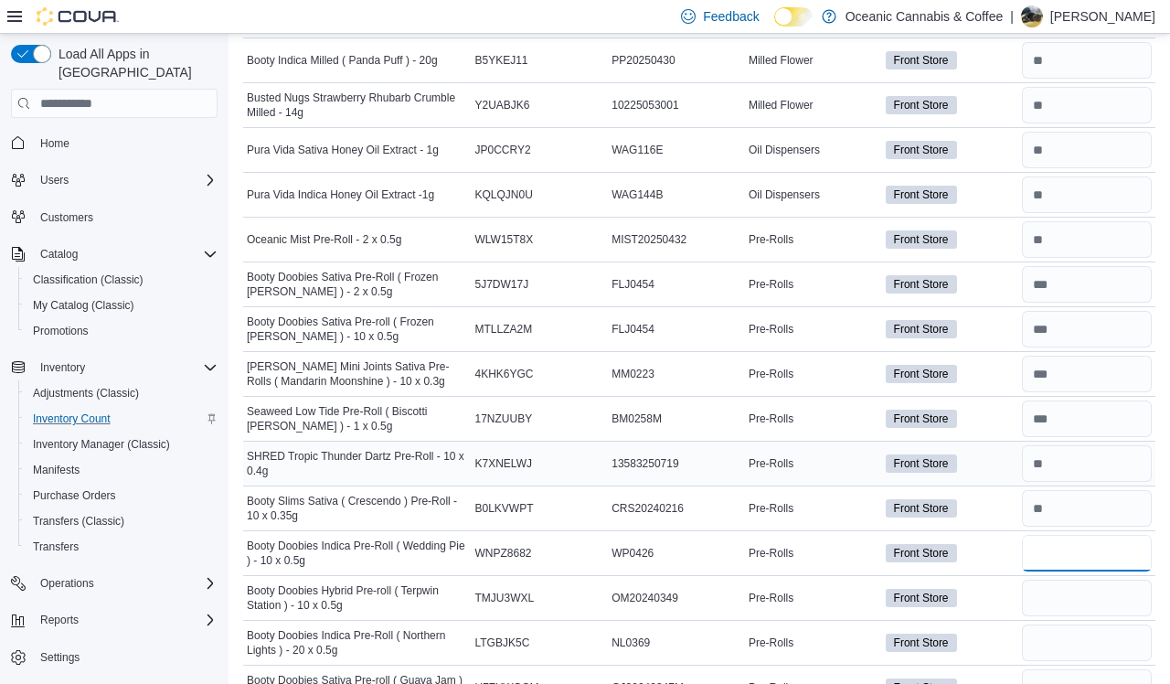
scroll to position [3459, 0]
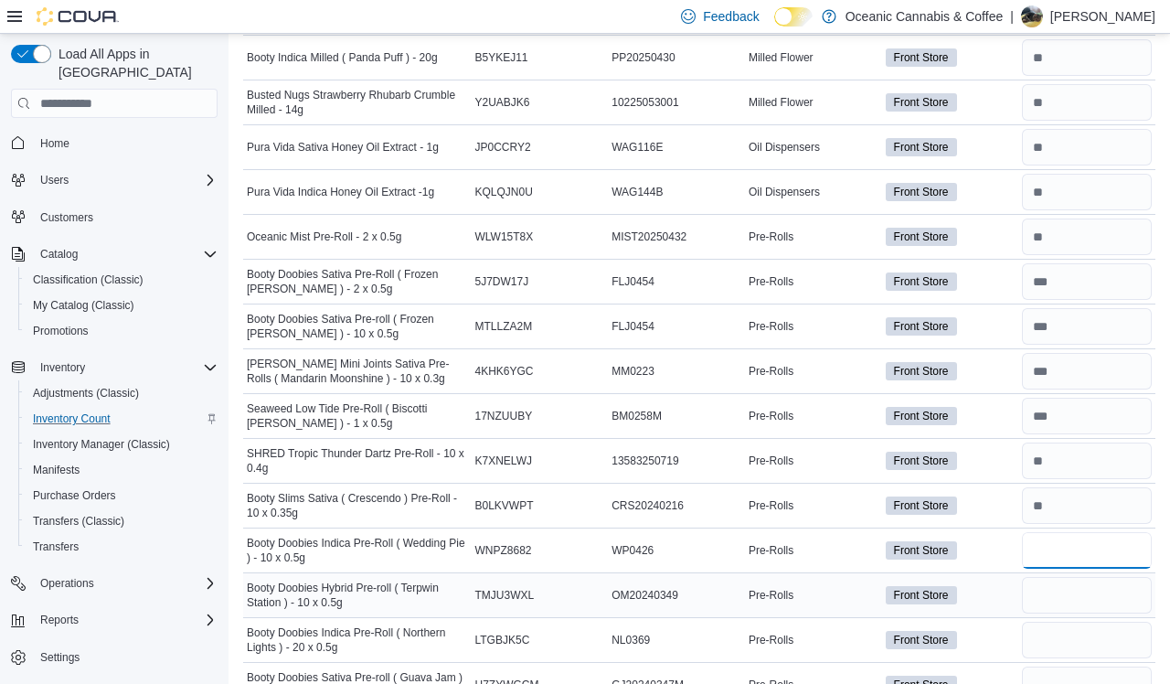
type input "*"
click at [995, 577] on input "number" at bounding box center [1087, 595] width 130 height 37
type input "*"
click at [995, 622] on input "number" at bounding box center [1087, 640] width 130 height 37
type input "*"
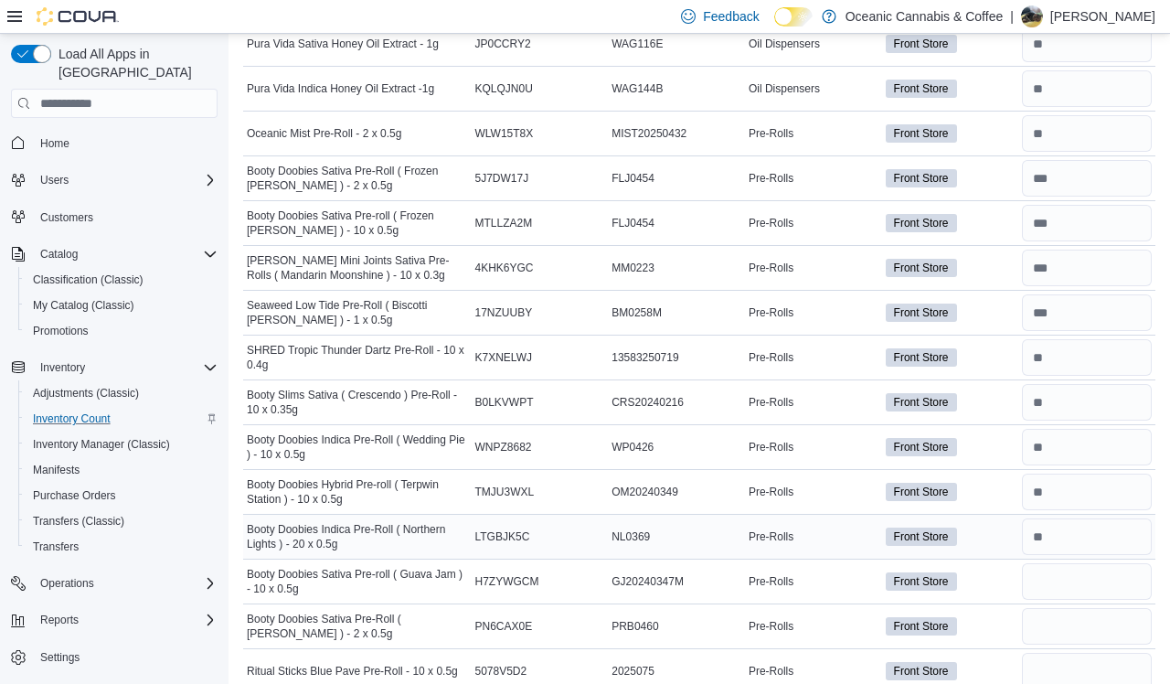
scroll to position [3572, 0]
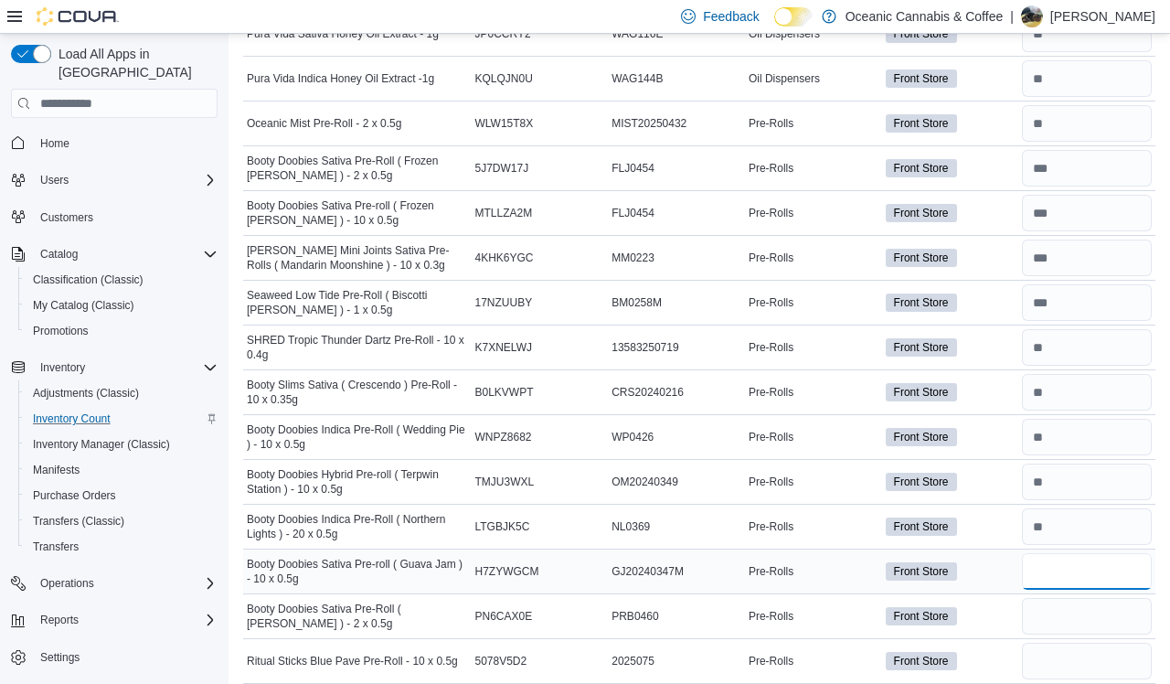
click at [995, 561] on input "number" at bounding box center [1087, 571] width 130 height 37
type input "*"
click at [995, 608] on input "number" at bounding box center [1087, 616] width 130 height 37
type input "**"
click at [995, 643] on input "number" at bounding box center [1087, 661] width 130 height 37
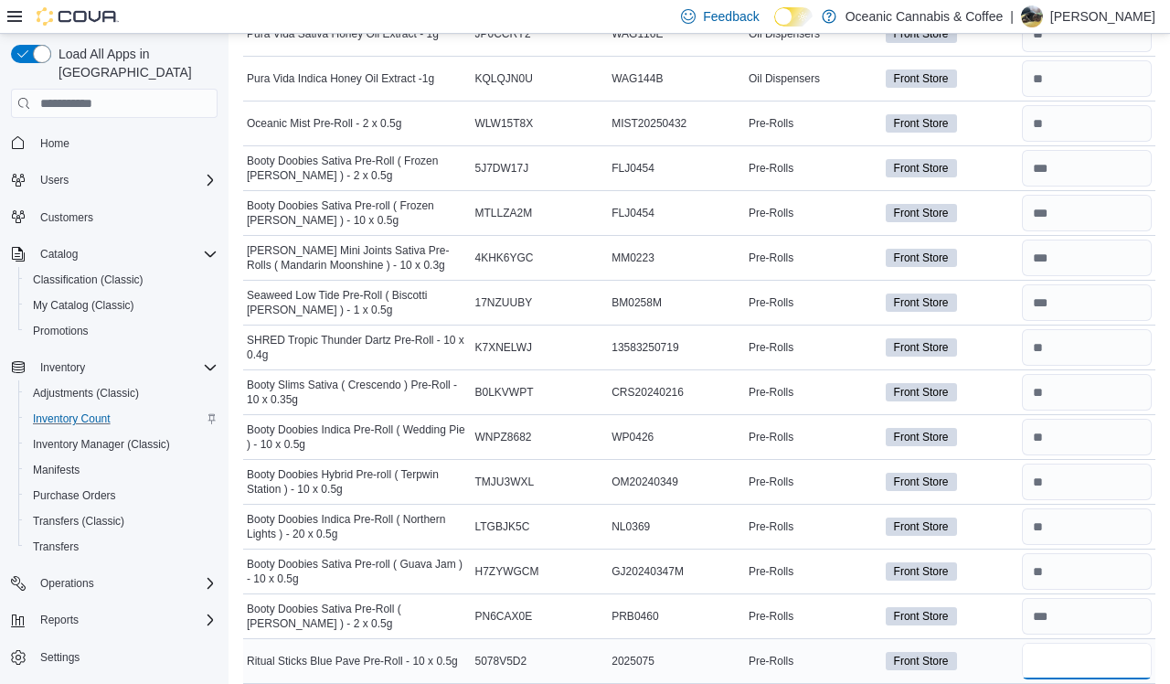
type input "*"
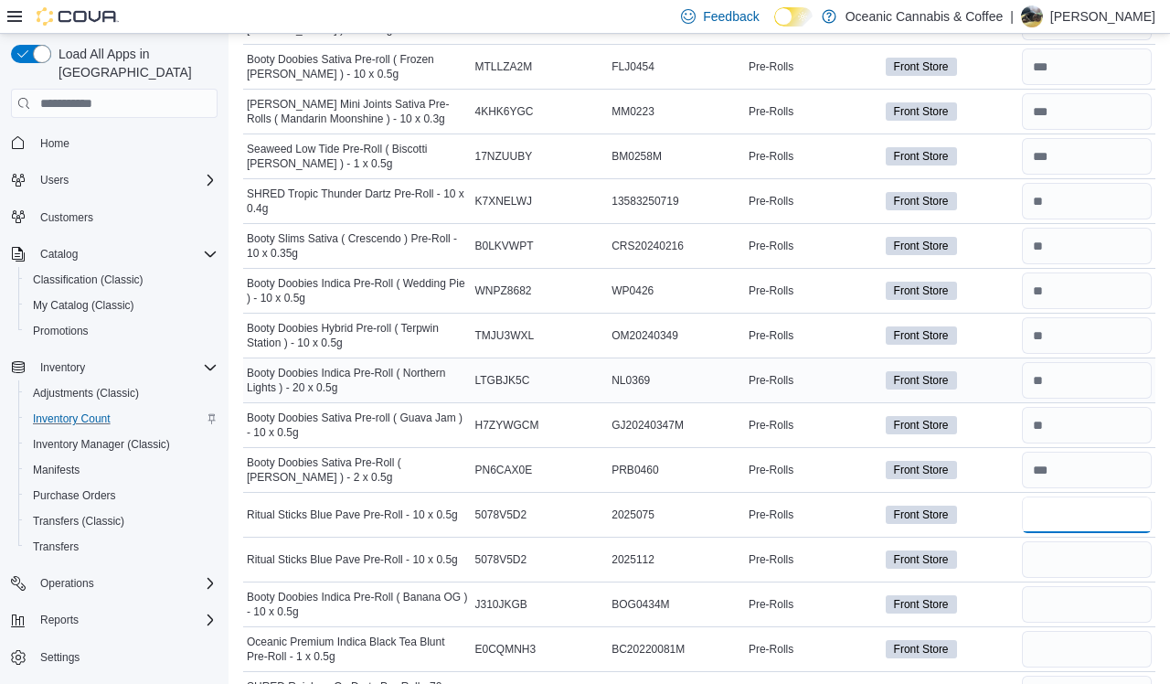
scroll to position [3732, 0]
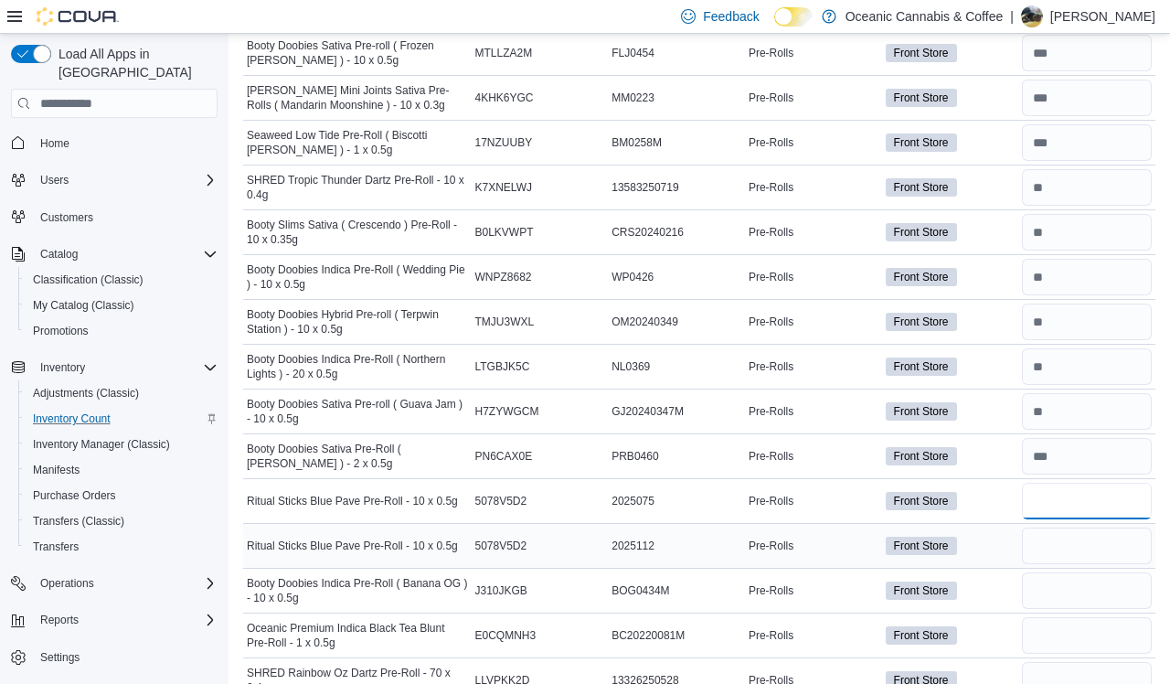
type input "*"
click at [995, 549] on input "number" at bounding box center [1087, 545] width 130 height 37
type input "*"
click at [995, 585] on input "number" at bounding box center [1087, 590] width 130 height 37
click at [995, 583] on input "number" at bounding box center [1087, 590] width 130 height 37
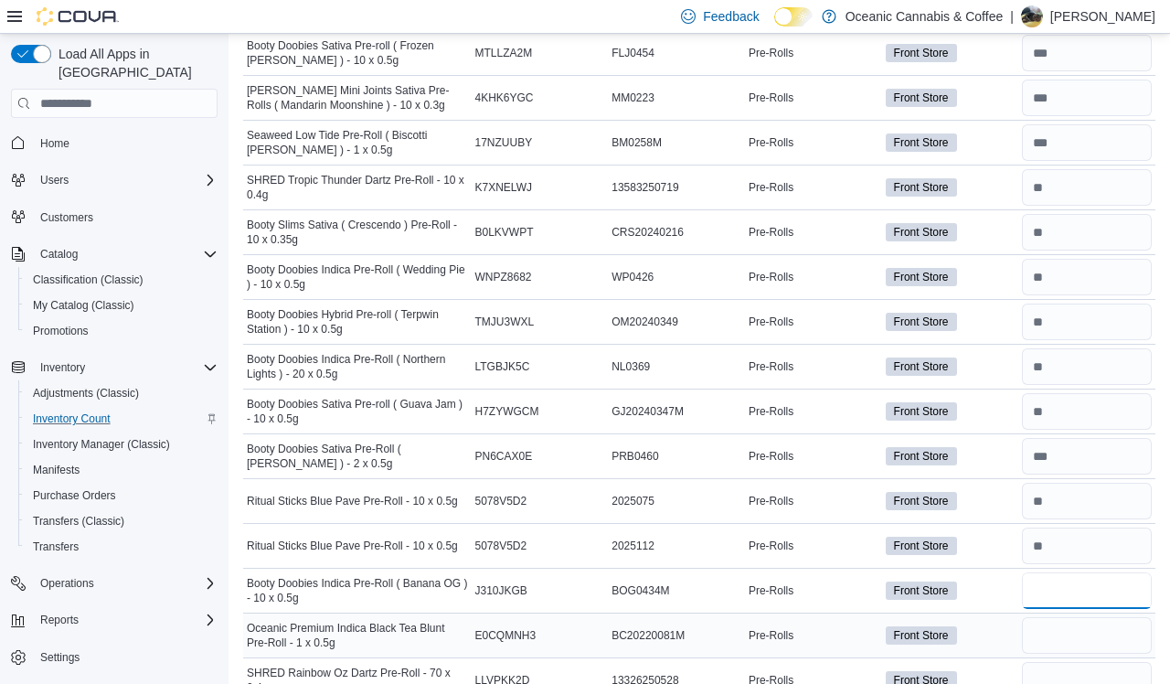
type input "*"
click at [995, 627] on input "number" at bounding box center [1087, 635] width 130 height 37
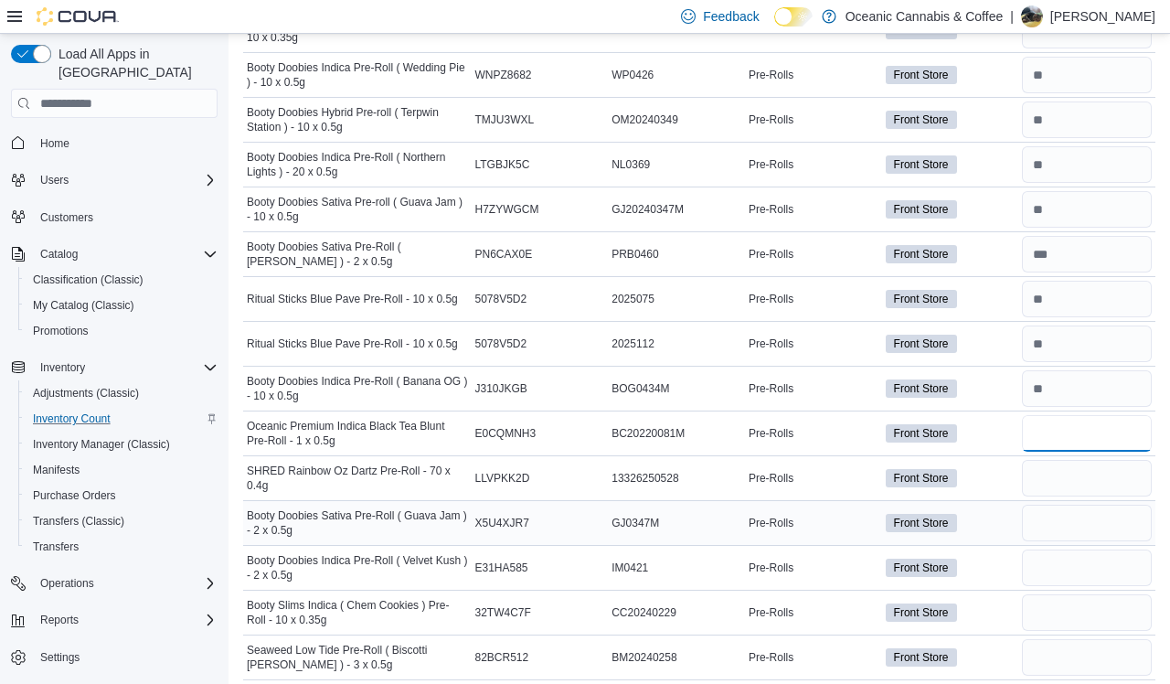
scroll to position [3937, 0]
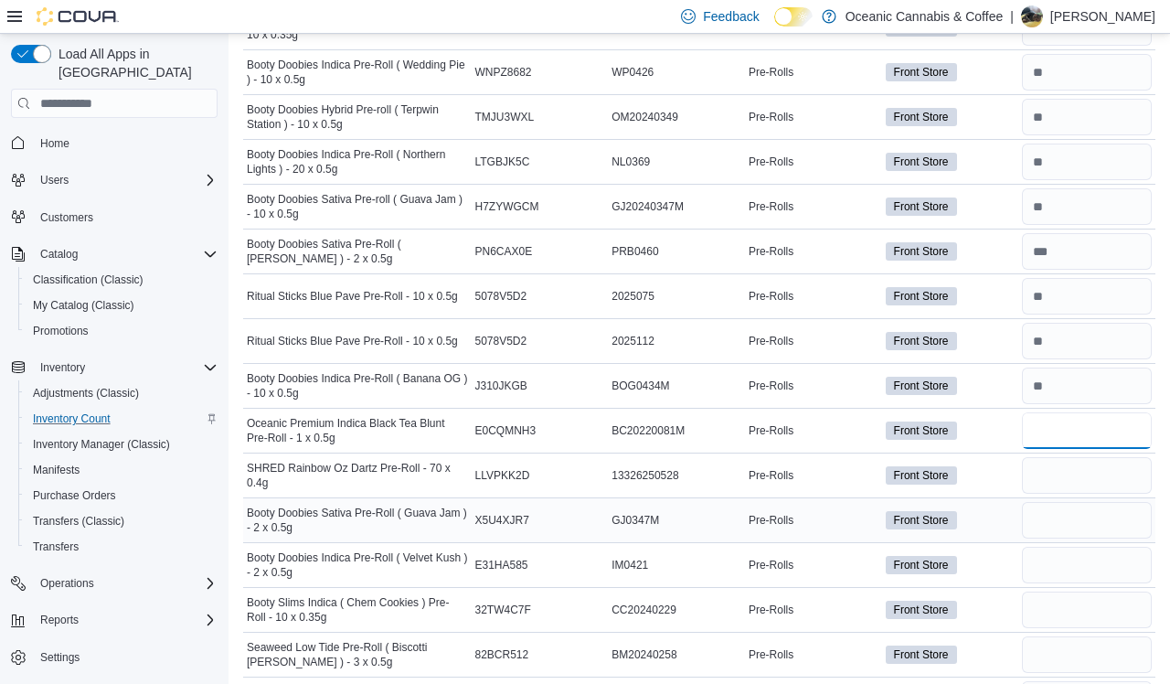
type input "**"
click at [995, 512] on input "number" at bounding box center [1087, 520] width 130 height 37
type input "**"
click at [995, 557] on input "number" at bounding box center [1087, 565] width 130 height 37
type input "**"
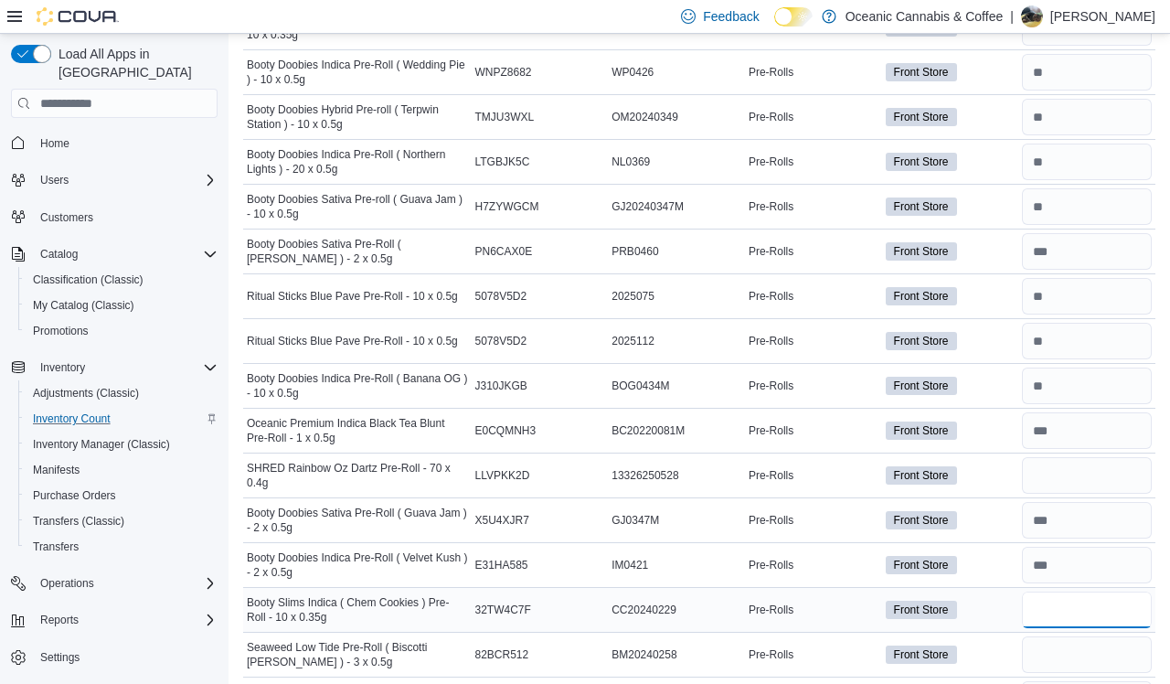
click at [995, 594] on input "number" at bounding box center [1087, 609] width 130 height 37
type input "*"
click at [995, 646] on input "number" at bounding box center [1087, 654] width 130 height 37
type input "*"
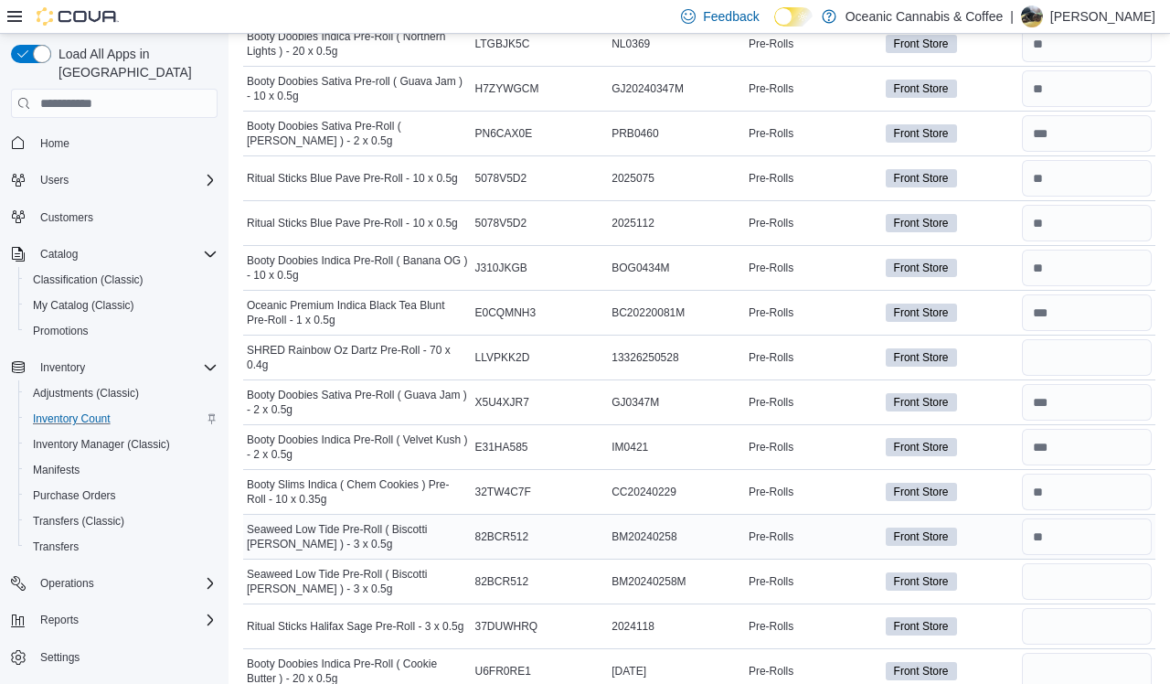
scroll to position [4058, 0]
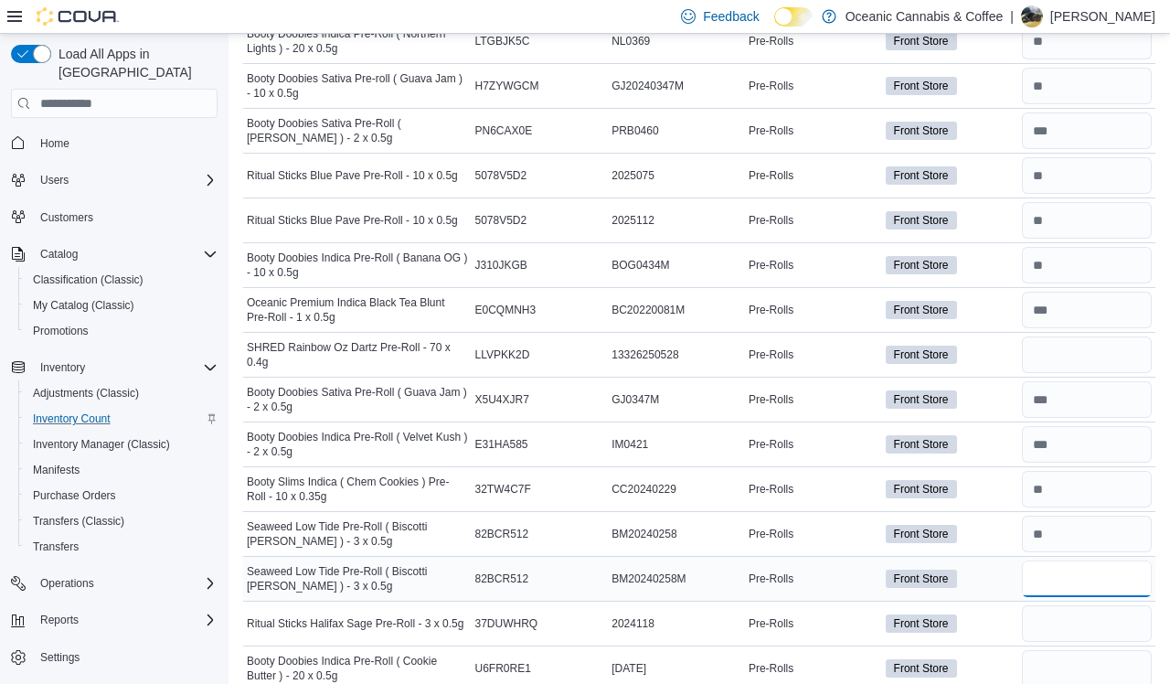
click at [995, 566] on input "number" at bounding box center [1087, 578] width 130 height 37
type input "*"
click at [995, 605] on input "number" at bounding box center [1087, 623] width 130 height 37
type input "*"
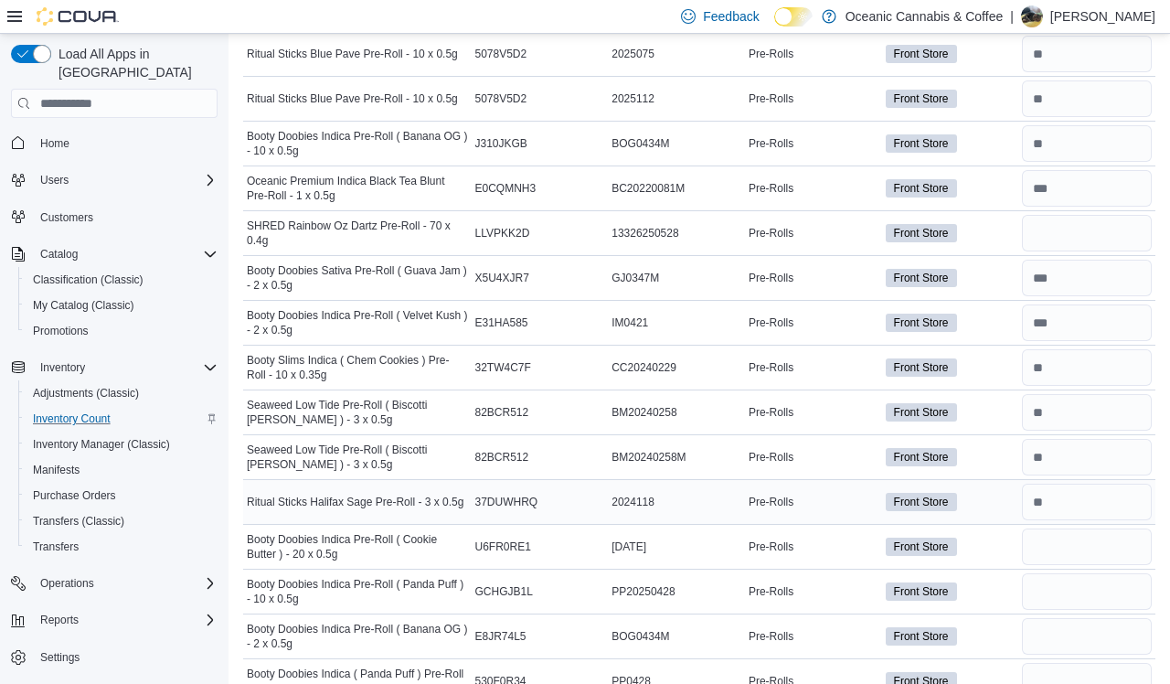
scroll to position [4189, 0]
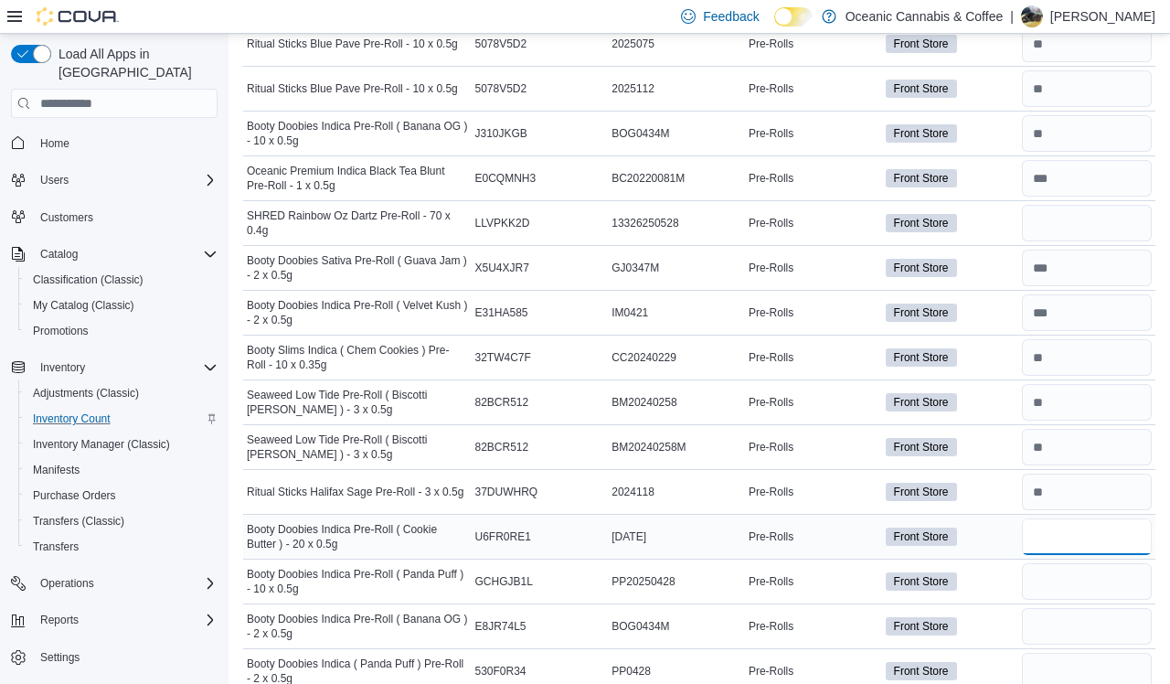
click at [995, 523] on input "number" at bounding box center [1087, 536] width 130 height 37
type input "*"
click at [995, 572] on input "number" at bounding box center [1087, 581] width 130 height 37
type input "*"
click at [995, 622] on input "number" at bounding box center [1087, 626] width 130 height 37
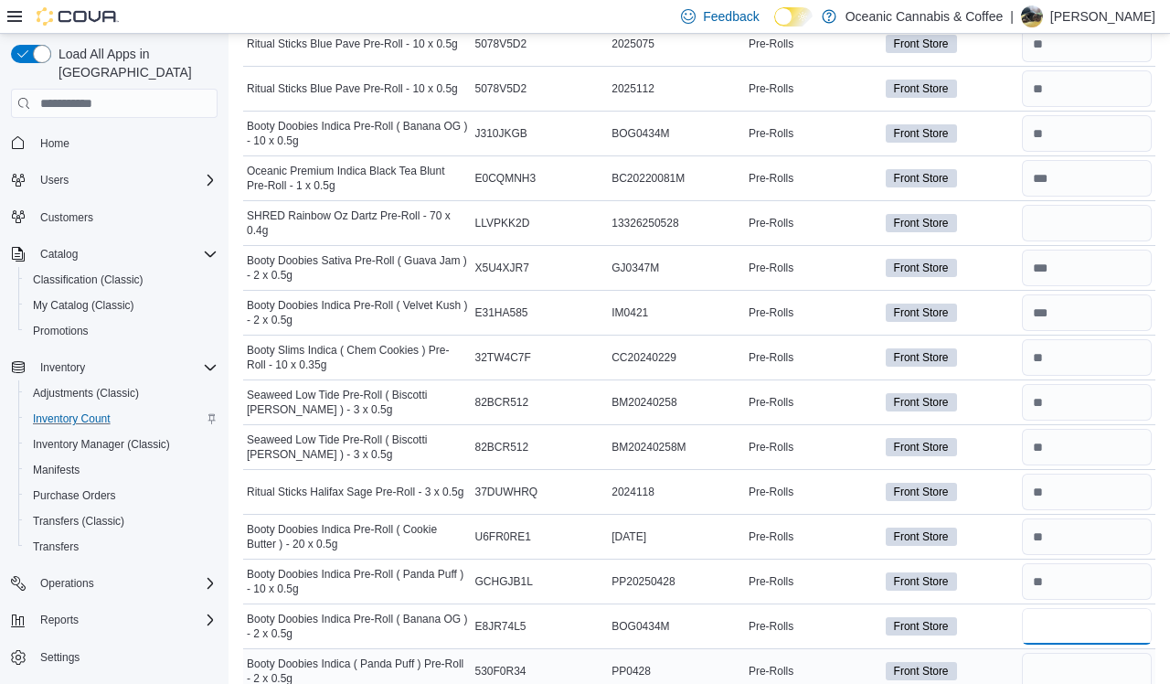
type input "*"
click at [995, 654] on input "number" at bounding box center [1087, 671] width 130 height 37
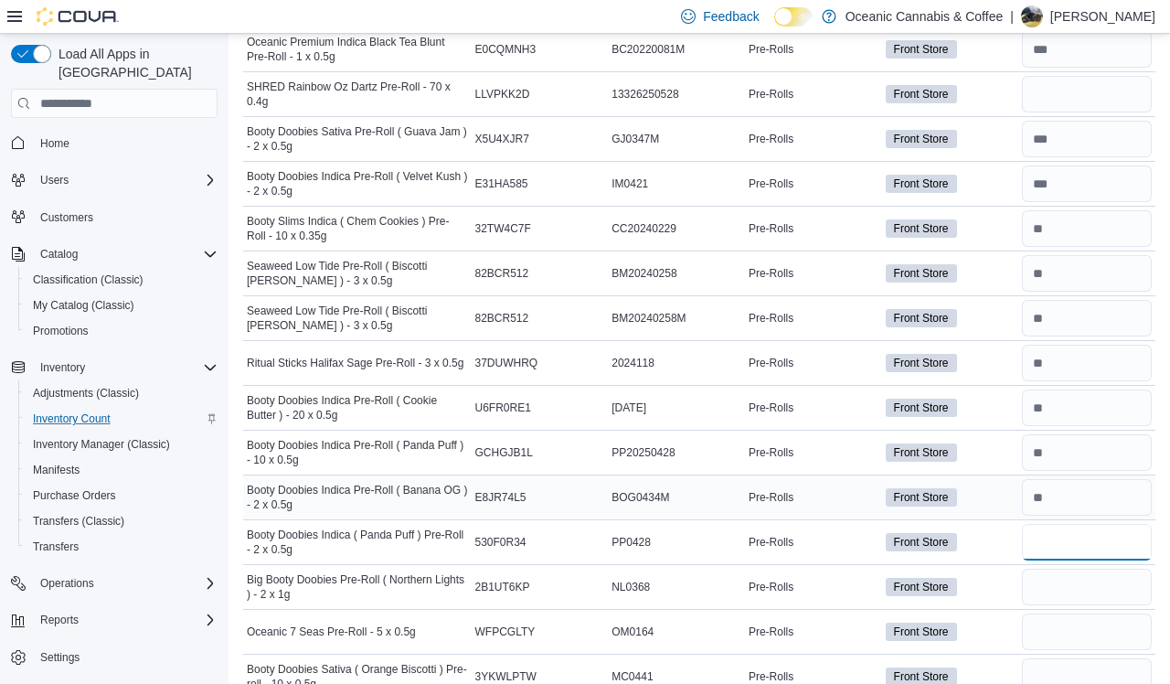
scroll to position [4415, 0]
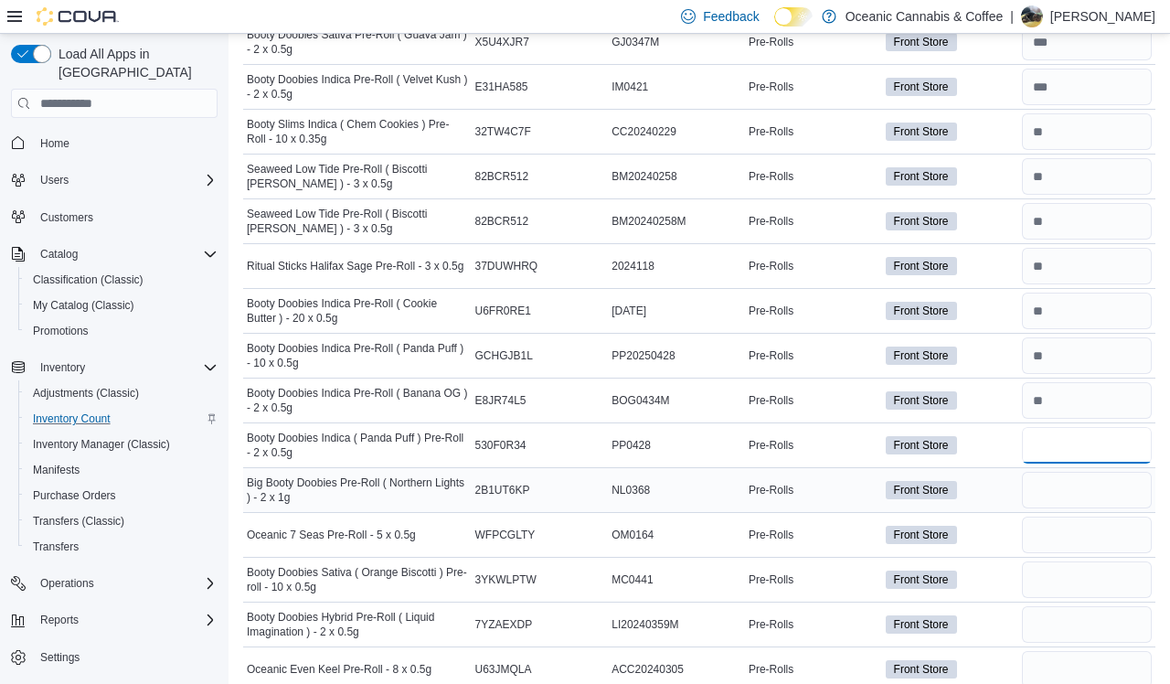
type input "**"
click at [995, 495] on input "number" at bounding box center [1087, 490] width 130 height 37
type input "**"
click at [995, 527] on input "number" at bounding box center [1087, 534] width 130 height 37
type input "*"
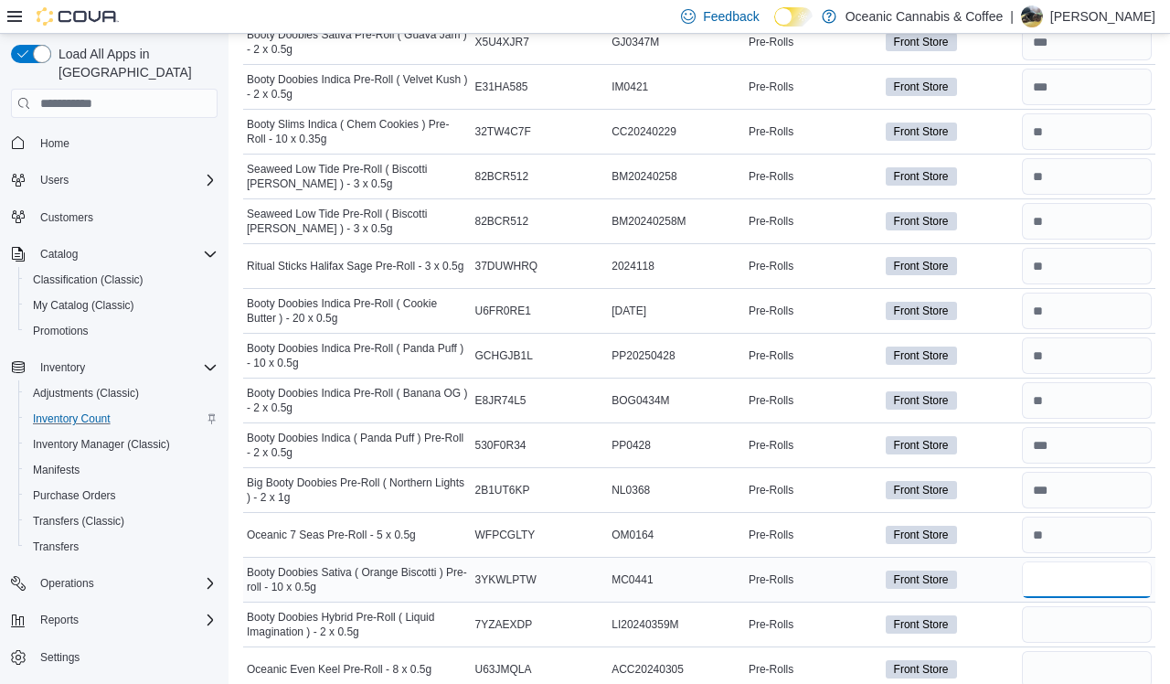
click at [995, 564] on input "number" at bounding box center [1087, 579] width 130 height 37
type input "*"
click at [995, 628] on input "number" at bounding box center [1087, 624] width 130 height 37
type input "**"
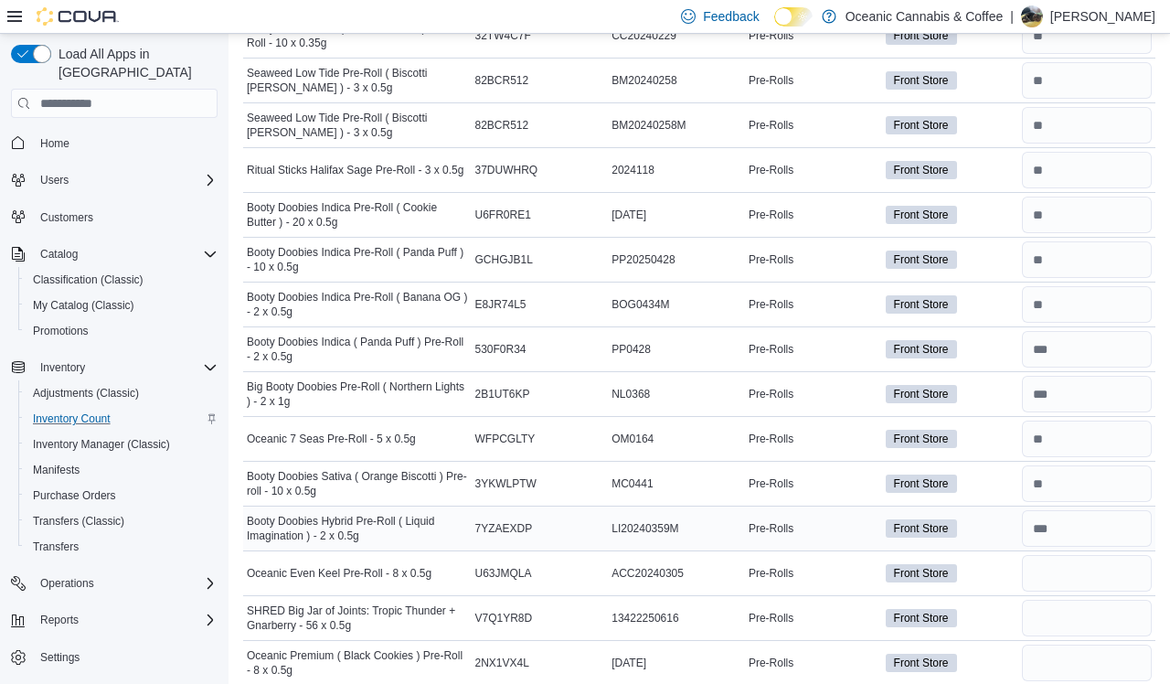
scroll to position [4531, 0]
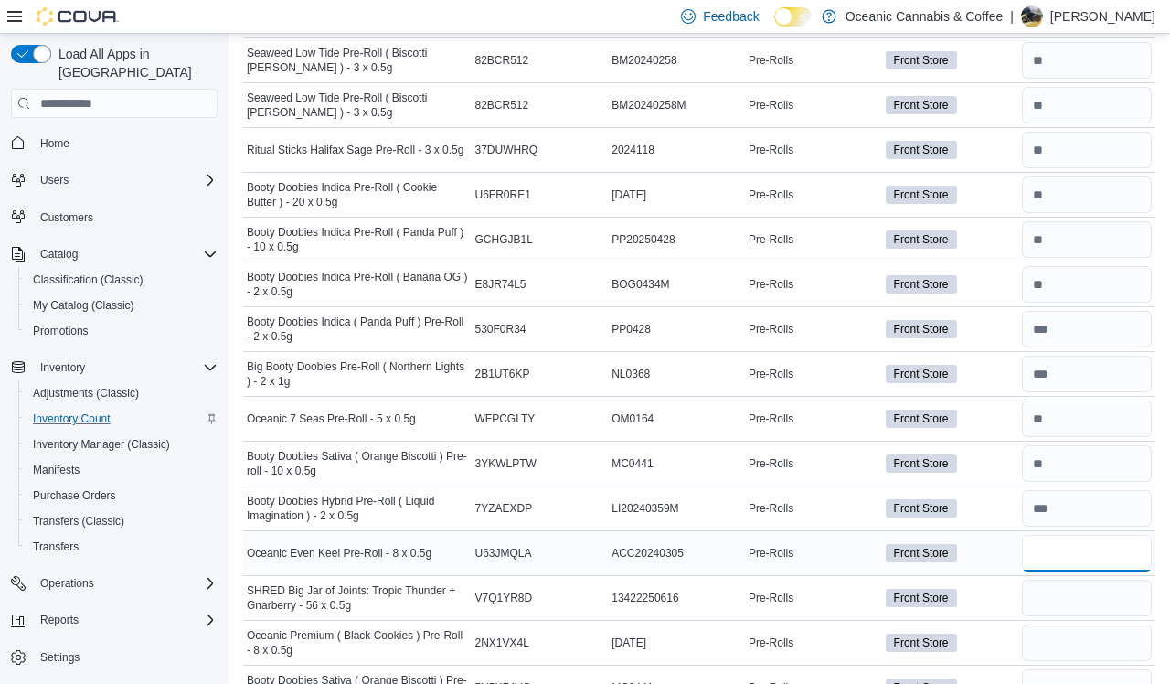
click at [995, 560] on input "number" at bounding box center [1087, 553] width 130 height 37
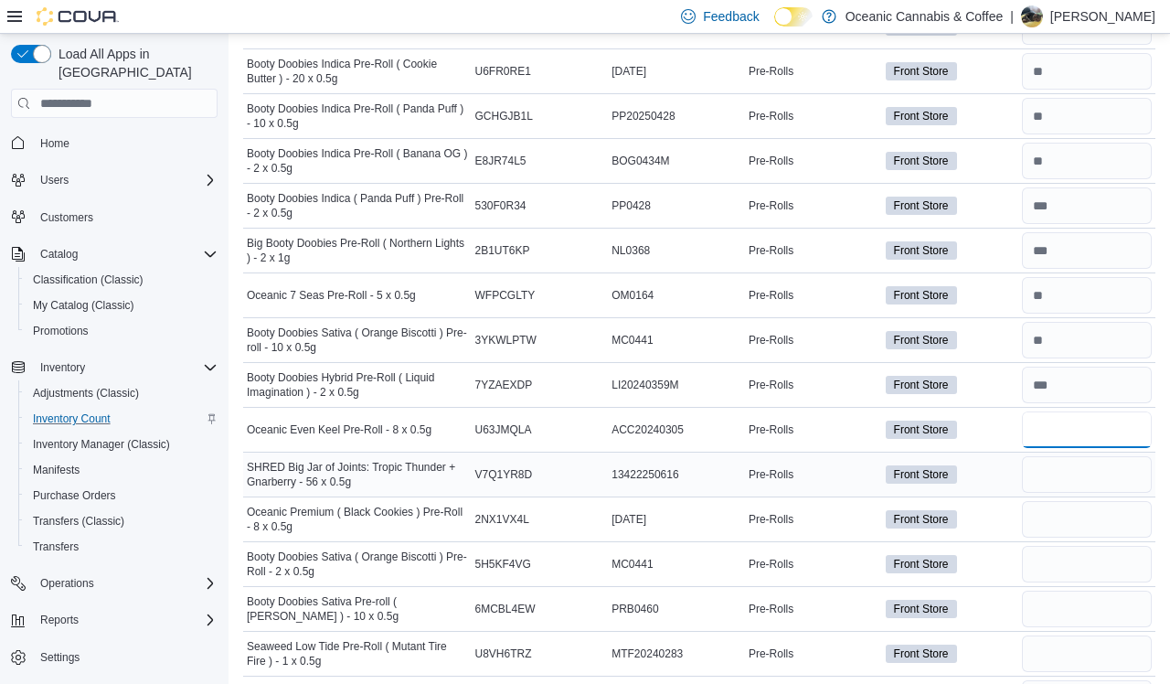
scroll to position [4663, 0]
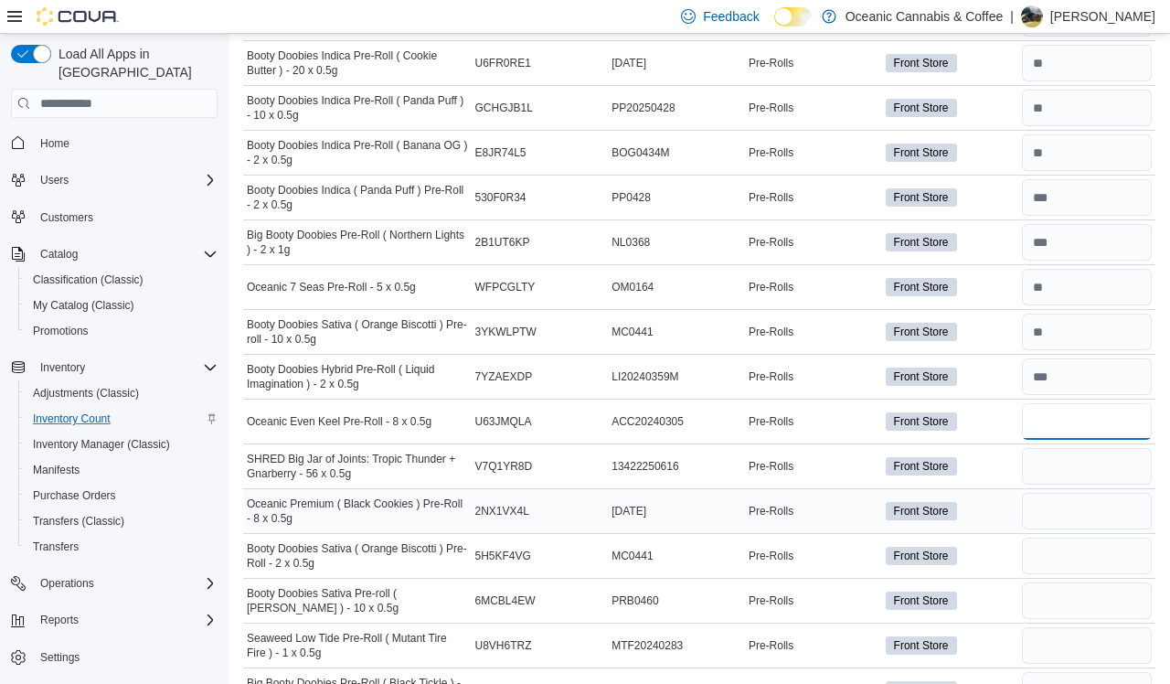
type input "*"
click at [995, 507] on input "number" at bounding box center [1087, 511] width 130 height 37
type input "**"
click at [995, 557] on input "number" at bounding box center [1087, 555] width 130 height 37
type input "**"
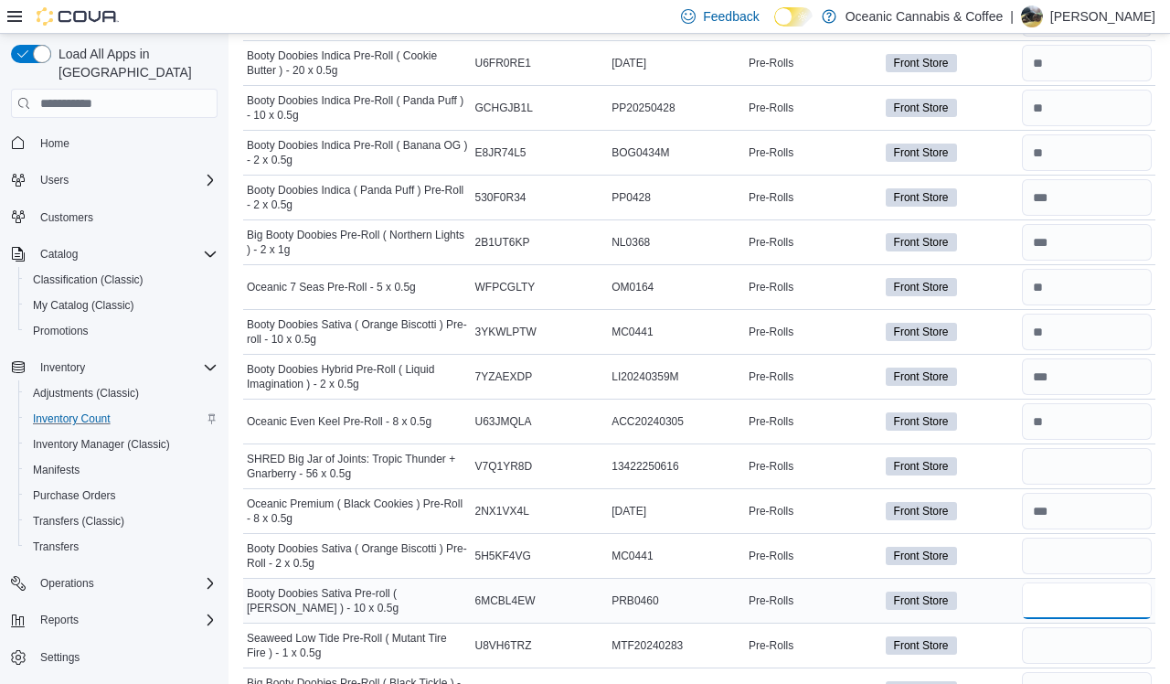
click at [995, 583] on input "number" at bounding box center [1087, 600] width 130 height 37
type input "*"
click at [995, 630] on input "number" at bounding box center [1087, 645] width 130 height 37
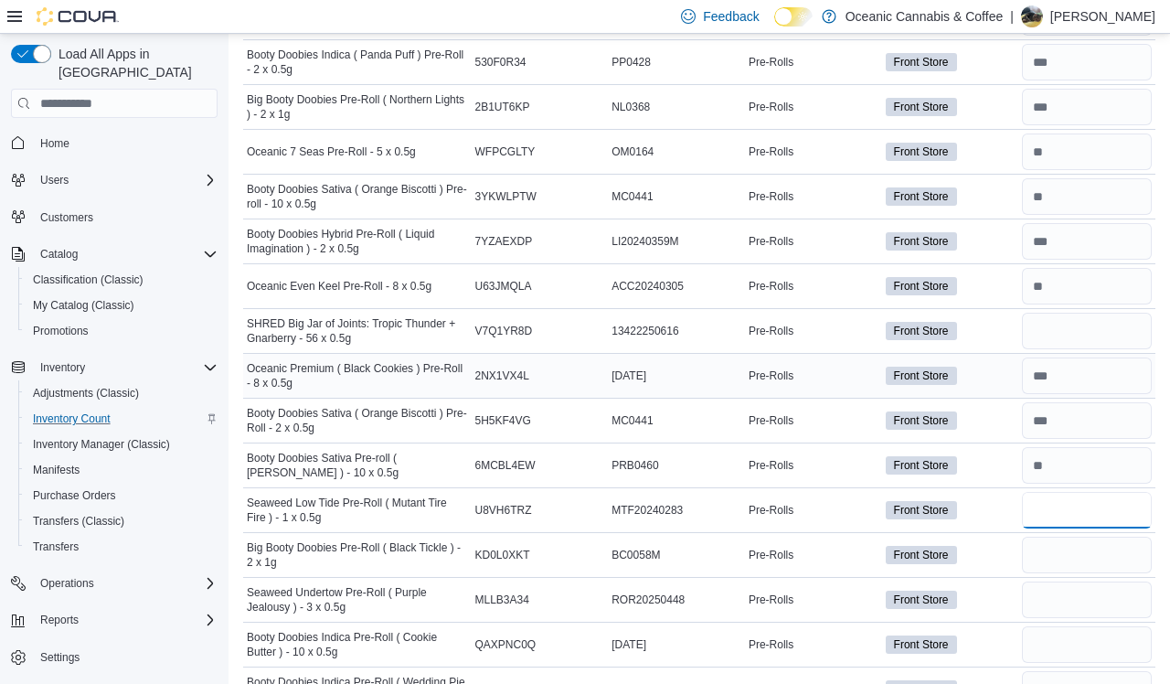
scroll to position [4826, 0]
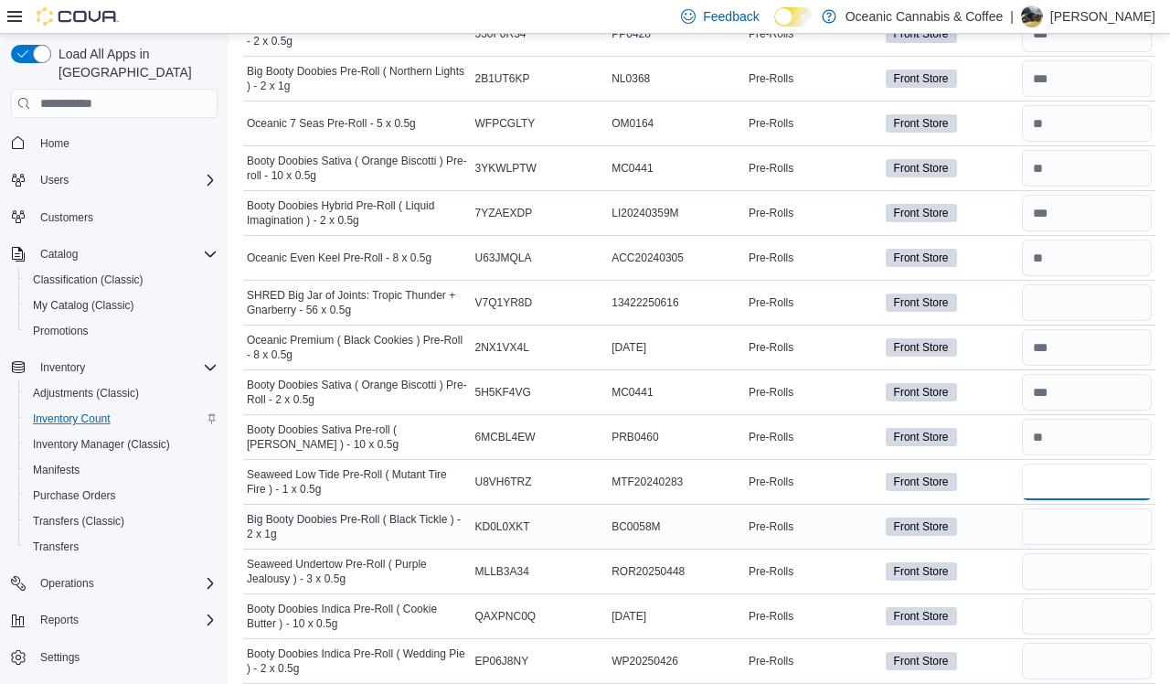
type input "**"
click at [995, 517] on input "number" at bounding box center [1087, 526] width 130 height 37
type input "*"
click at [995, 559] on input "number" at bounding box center [1087, 571] width 130 height 37
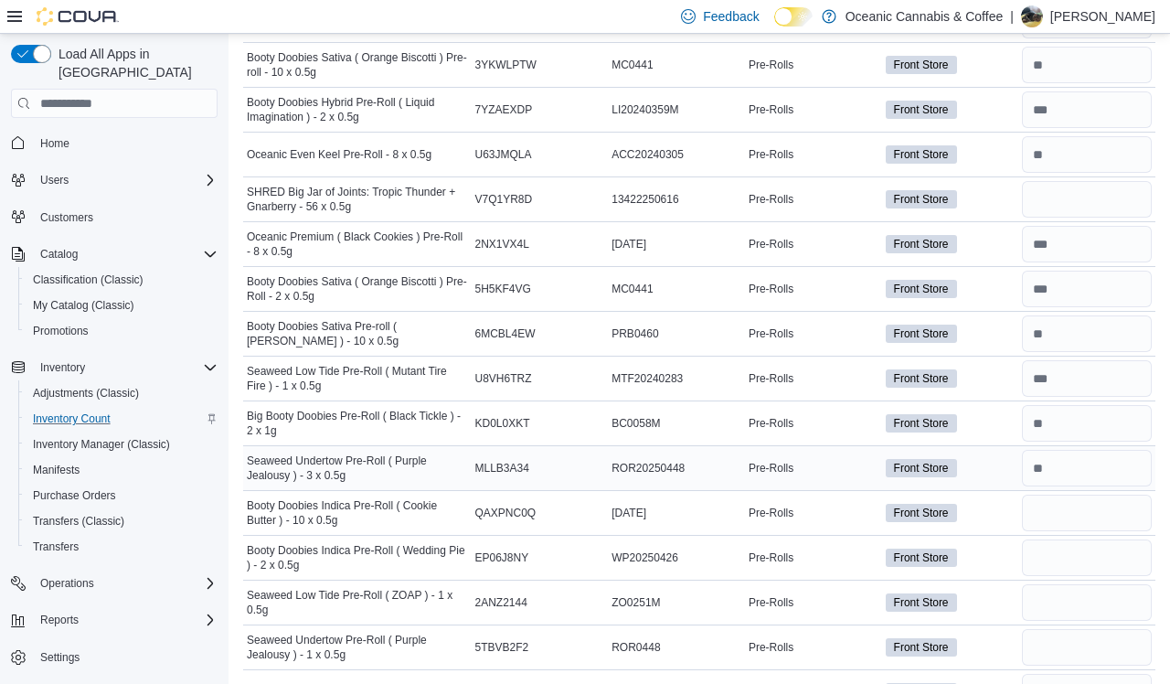
scroll to position [4932, 0]
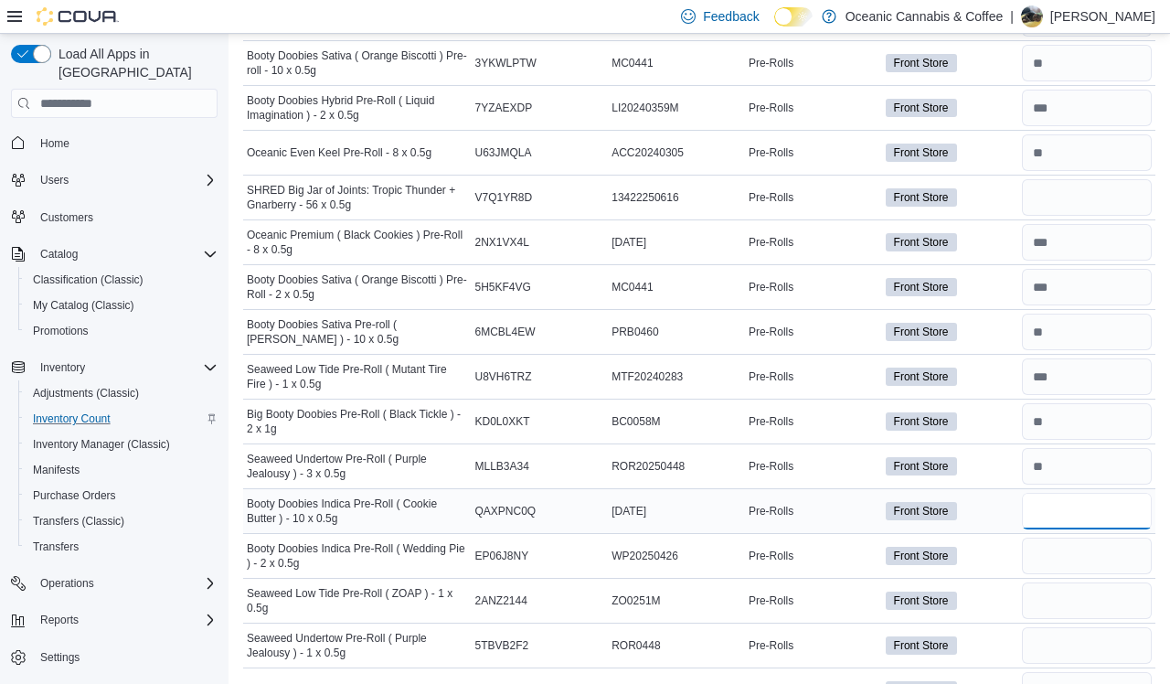
click at [995, 504] on input "number" at bounding box center [1087, 511] width 130 height 37
click at [995, 547] on input "number" at bounding box center [1087, 555] width 130 height 37
click at [995, 583] on input "number" at bounding box center [1087, 600] width 130 height 37
click at [995, 633] on input "number" at bounding box center [1087, 645] width 130 height 37
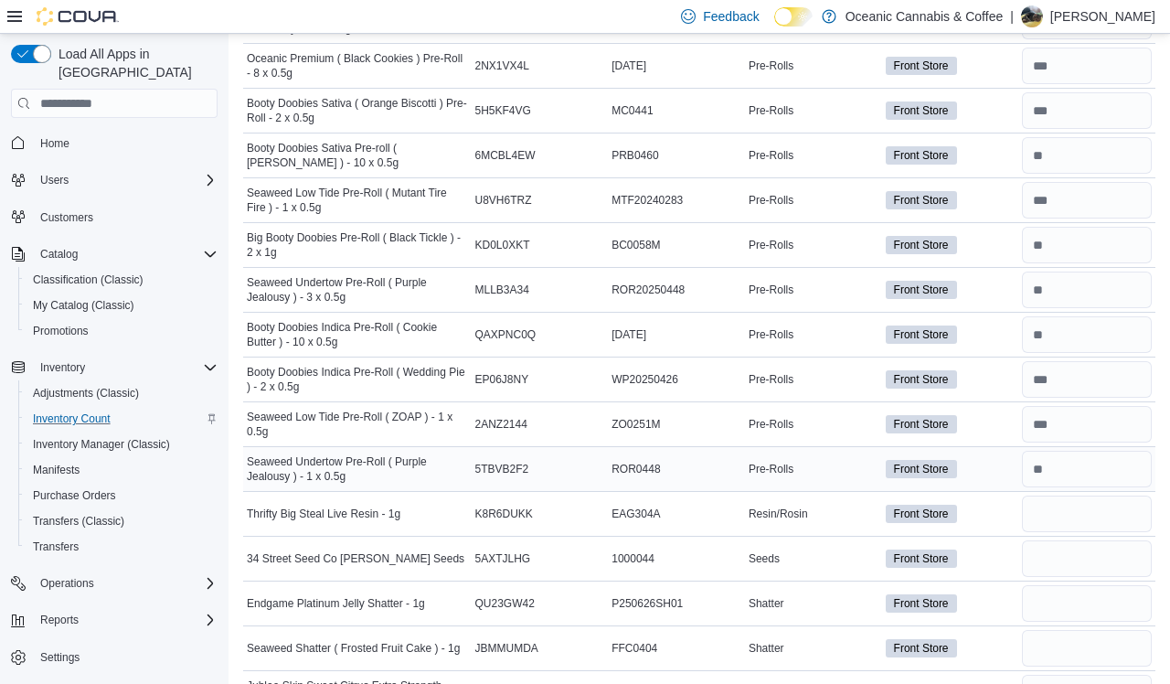
scroll to position [5115, 0]
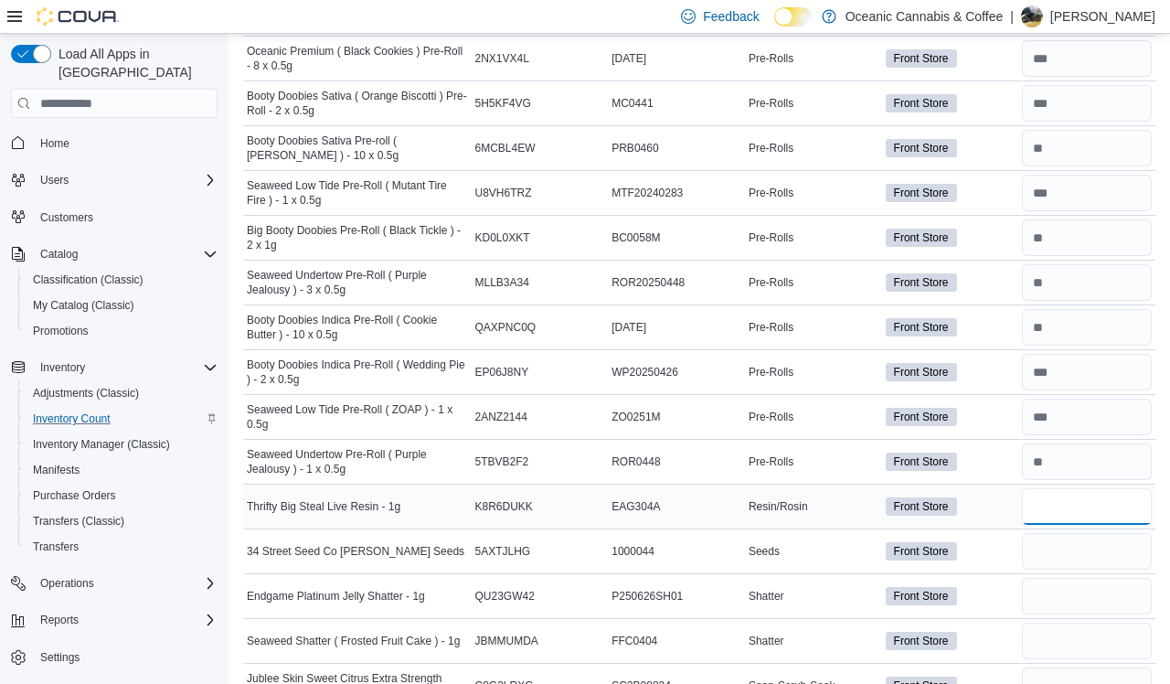
click at [995, 508] on input "number" at bounding box center [1087, 506] width 130 height 37
click at [995, 539] on input "number" at bounding box center [1087, 551] width 130 height 37
click at [995, 583] on input "number" at bounding box center [1087, 596] width 130 height 37
click at [995, 629] on input "number" at bounding box center [1087, 641] width 130 height 37
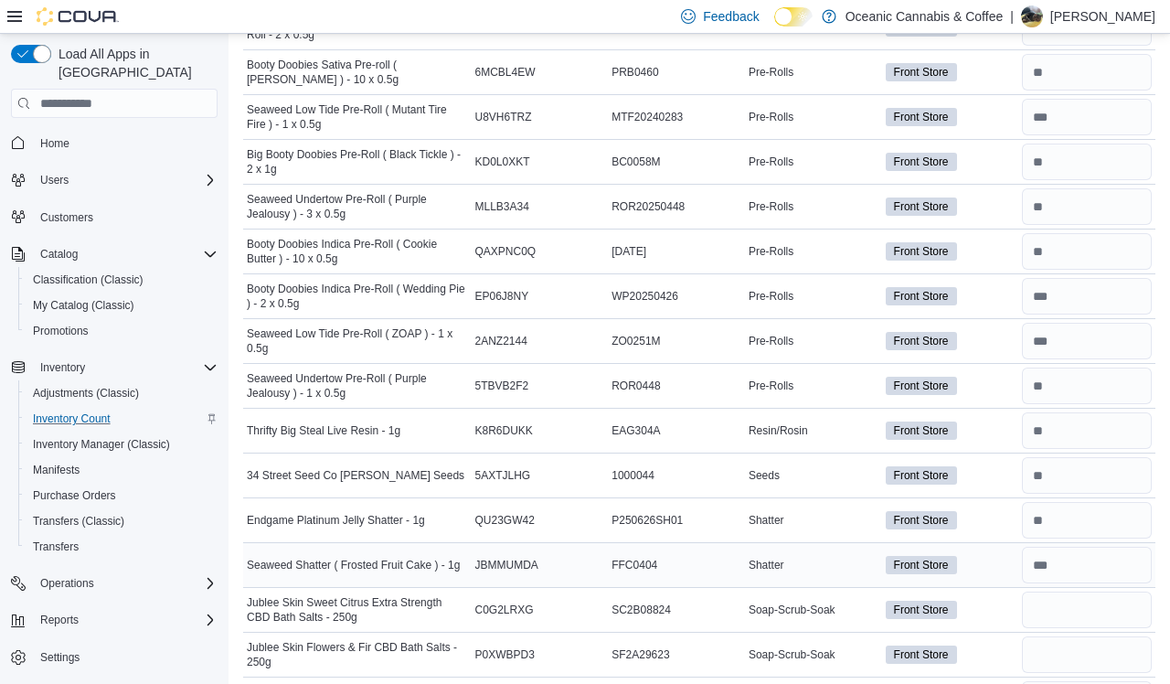
scroll to position [5207, 0]
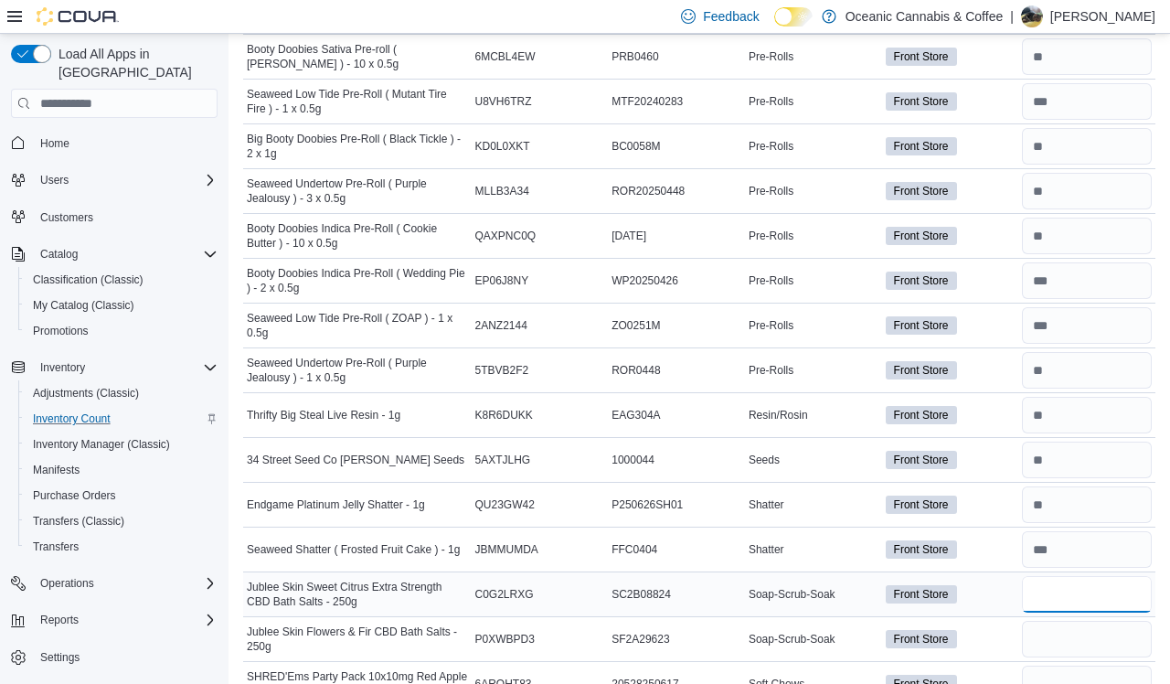
click at [995, 583] on input "number" at bounding box center [1087, 594] width 130 height 37
click at [995, 632] on input "number" at bounding box center [1087, 639] width 130 height 37
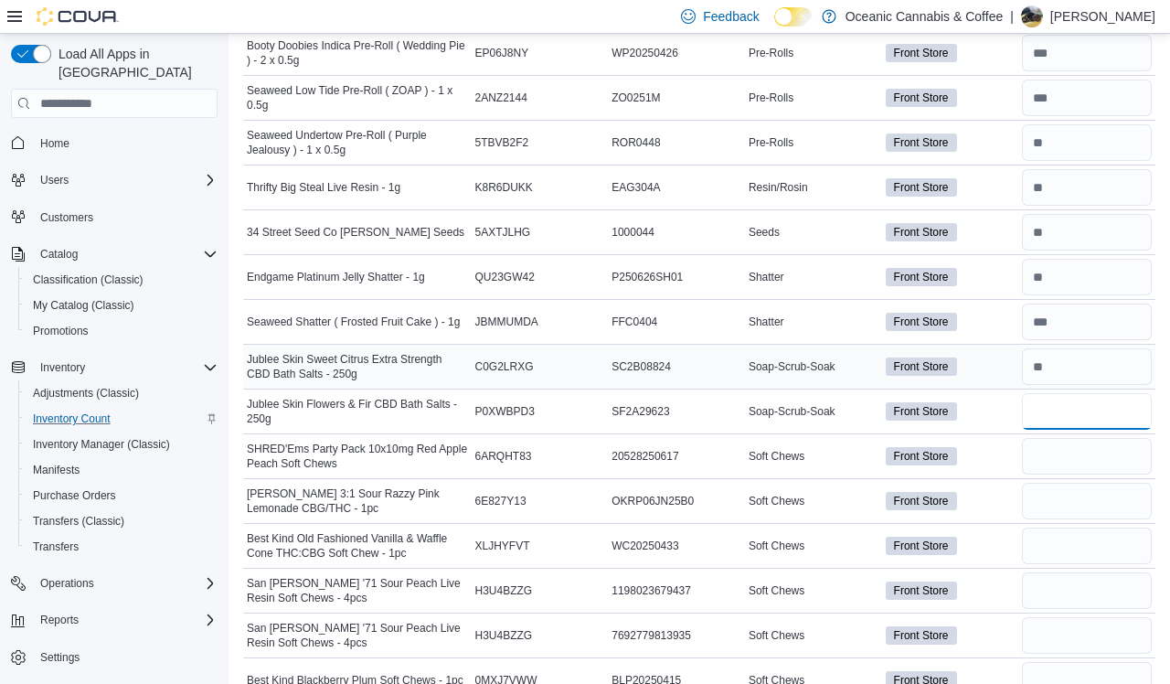
scroll to position [5435, 0]
click at [995, 505] on input "number" at bounding box center [1087, 500] width 130 height 37
click at [995, 528] on input "number" at bounding box center [1087, 545] width 130 height 37
click at [995, 573] on input "number" at bounding box center [1087, 589] width 130 height 37
click at [995, 631] on input "number" at bounding box center [1087, 634] width 130 height 37
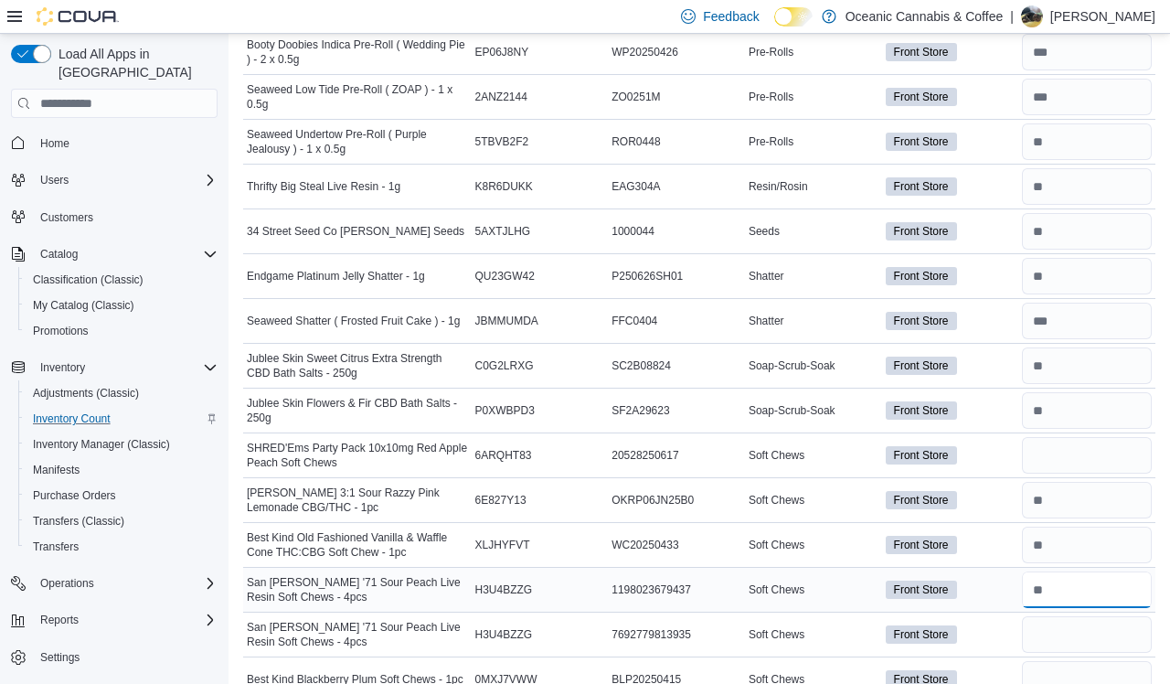
click at [995, 591] on input "number" at bounding box center [1087, 589] width 130 height 37
click at [995, 619] on input "number" at bounding box center [1087, 634] width 130 height 37
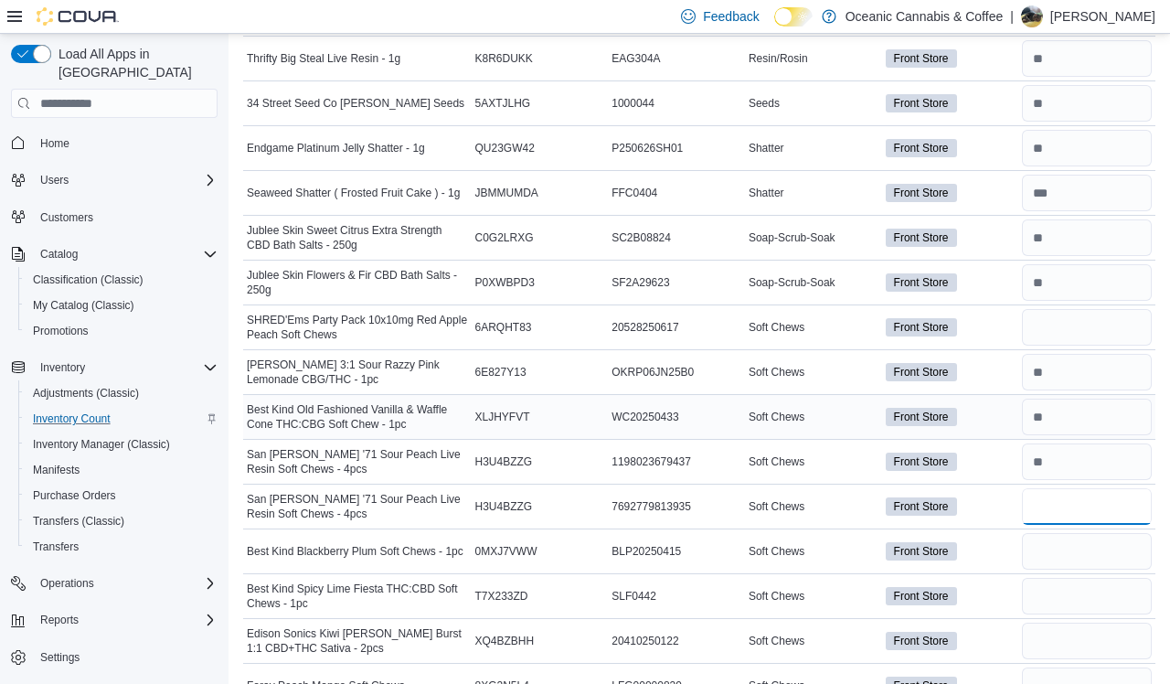
scroll to position [5567, 0]
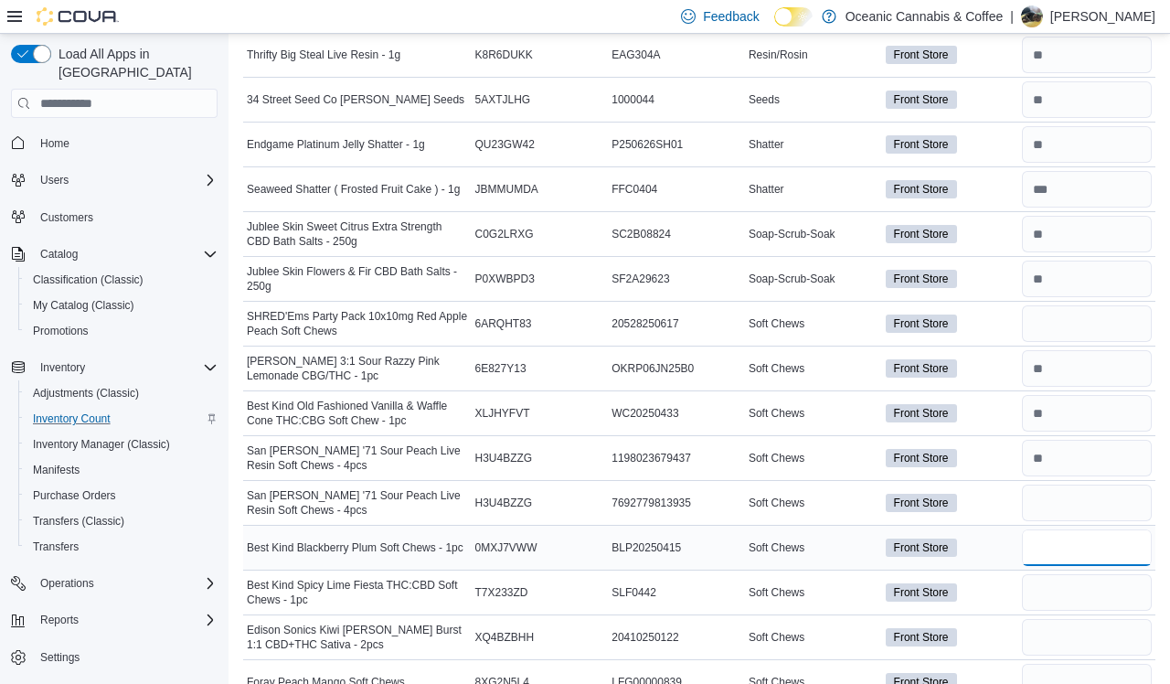
click at [995, 543] on input "number" at bounding box center [1087, 547] width 130 height 37
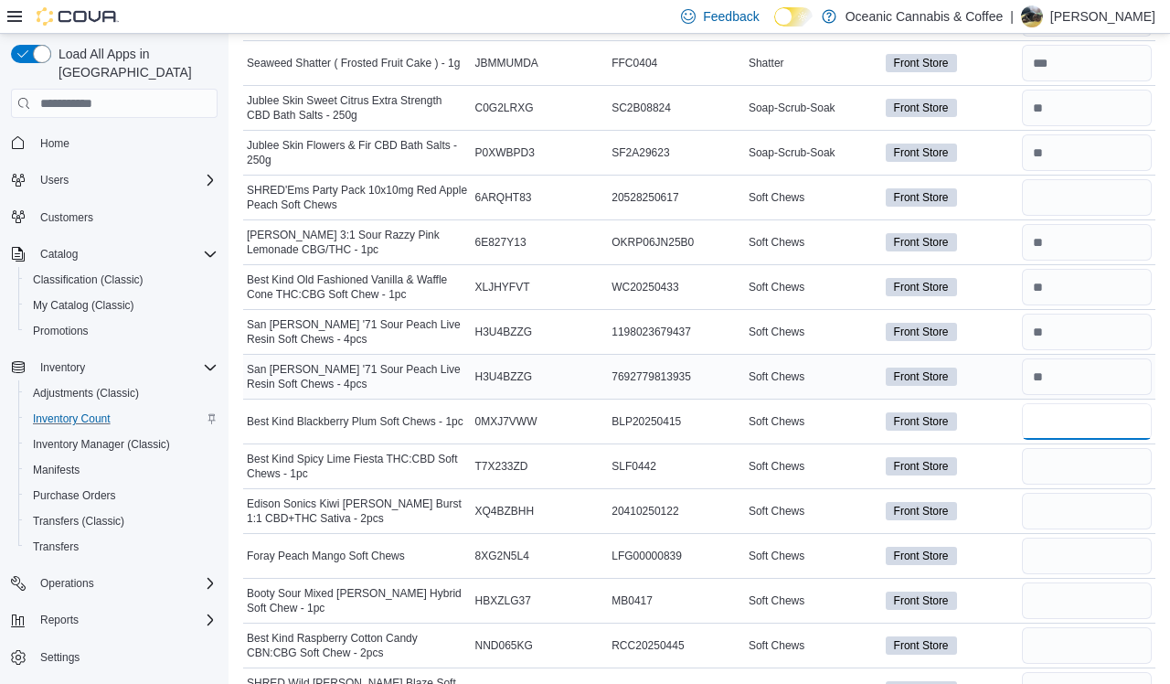
scroll to position [5696, 0]
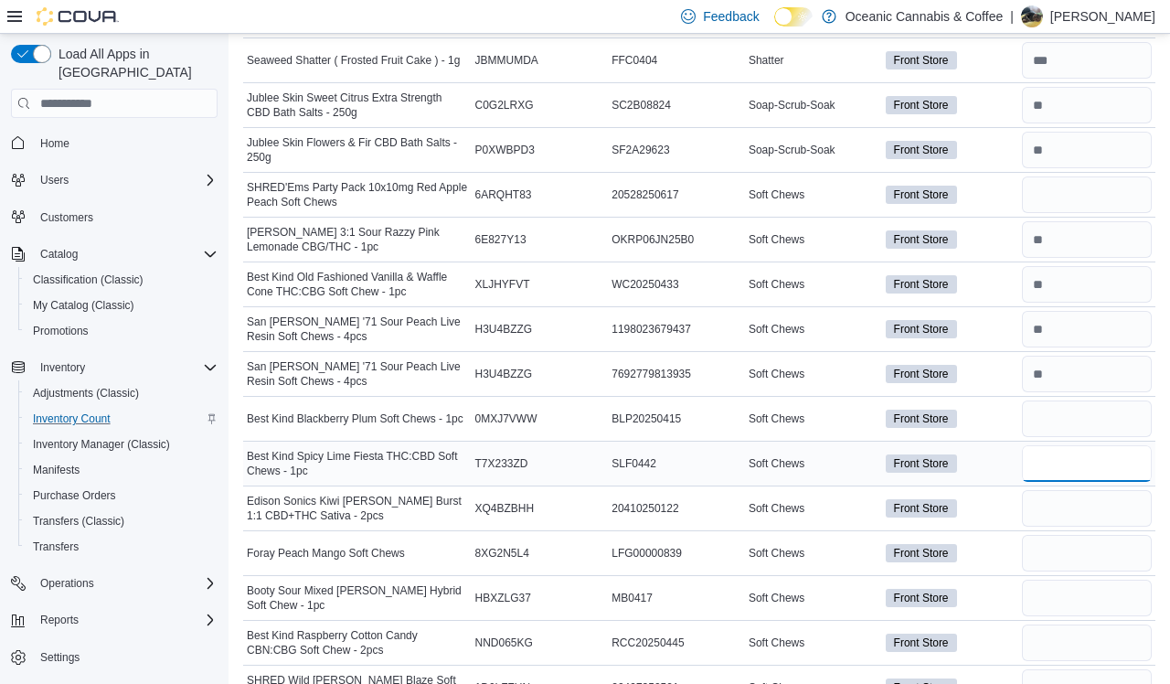
click at [995, 463] on input "number" at bounding box center [1087, 463] width 130 height 37
click at [995, 503] on input "number" at bounding box center [1087, 508] width 130 height 37
click at [995, 544] on input "number" at bounding box center [1087, 553] width 130 height 37
click at [995, 589] on input "number" at bounding box center [1087, 598] width 130 height 37
click at [995, 637] on input "number" at bounding box center [1087, 642] width 130 height 37
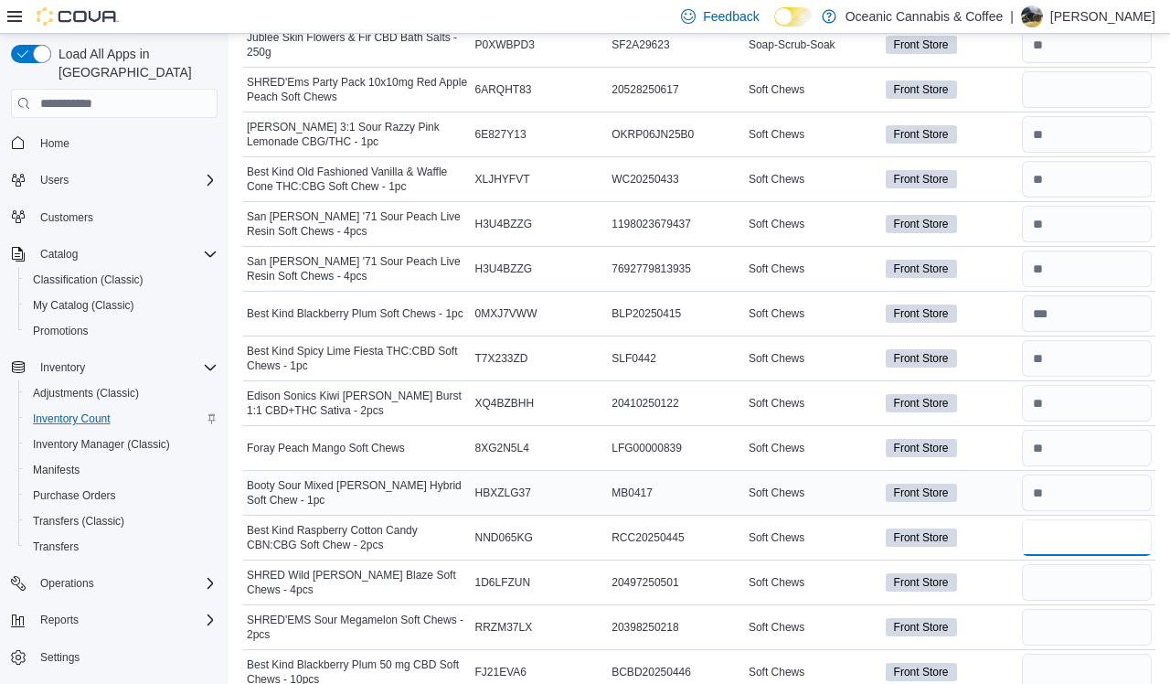
scroll to position [5815, 0]
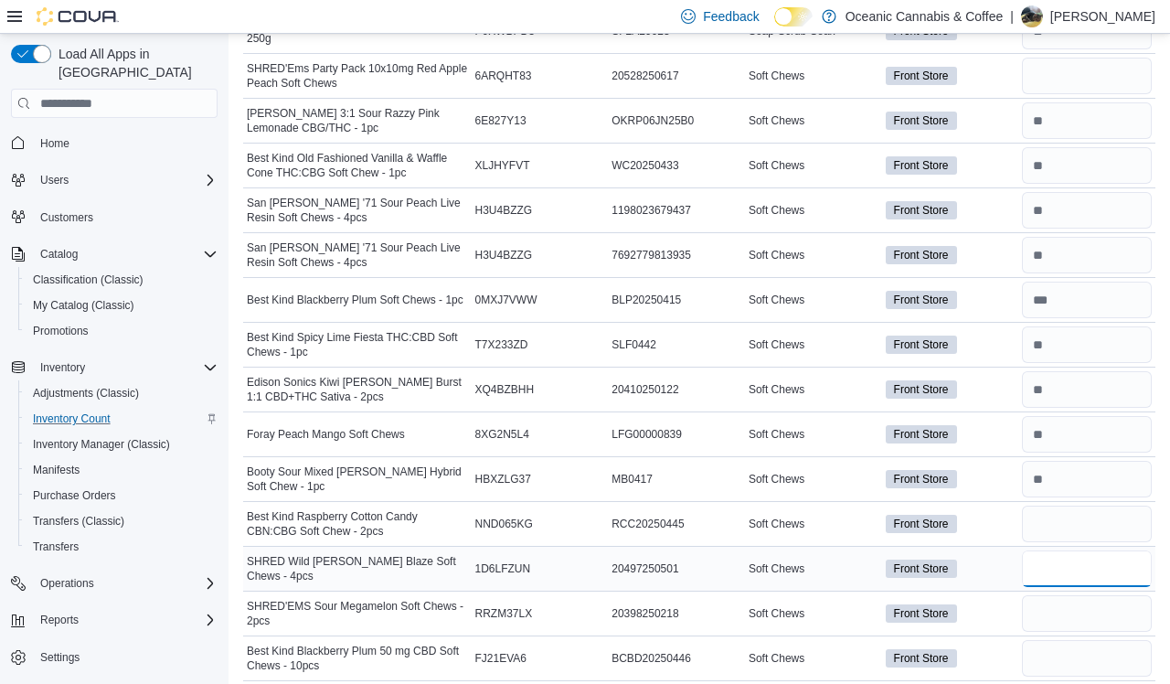
click at [995, 564] on input "number" at bounding box center [1087, 568] width 130 height 37
click at [995, 601] on input "number" at bounding box center [1087, 613] width 130 height 37
click at [995, 660] on input "number" at bounding box center [1087, 658] width 130 height 37
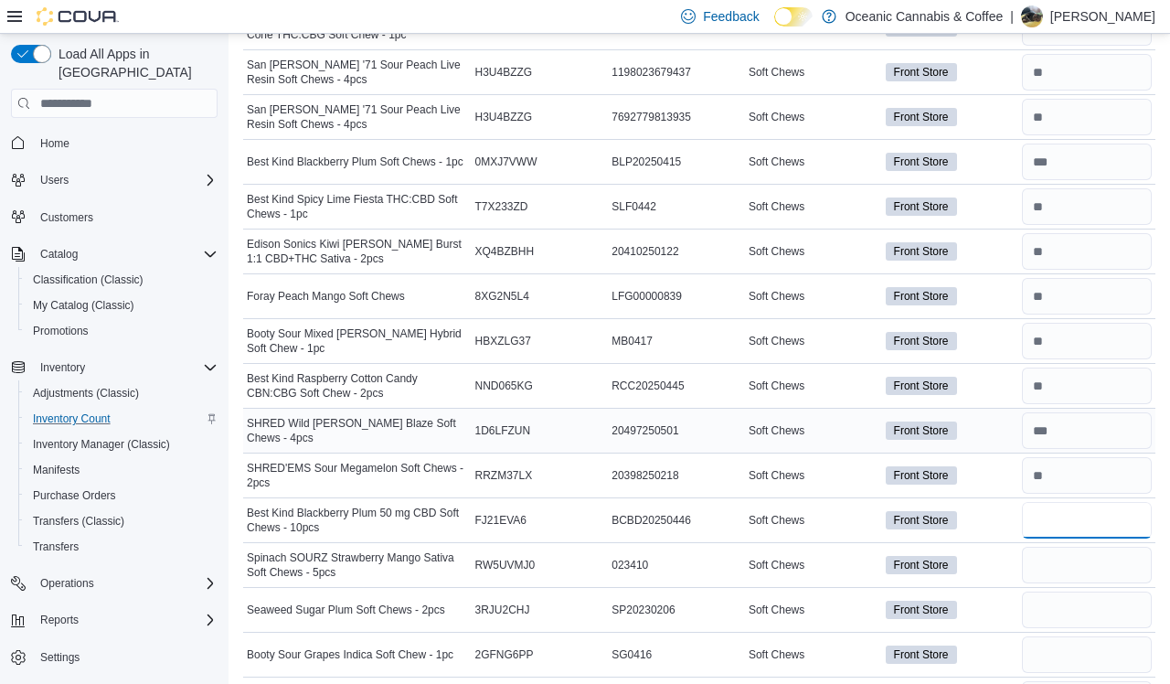
scroll to position [5960, 0]
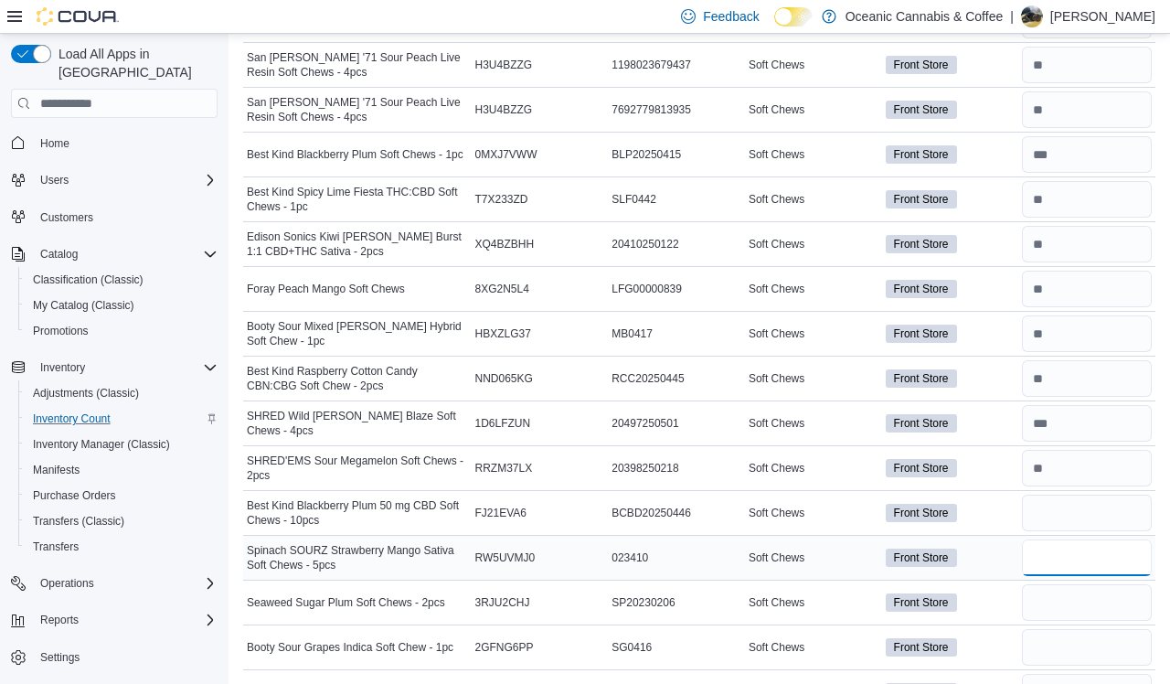
click at [995, 549] on input "number" at bounding box center [1087, 557] width 130 height 37
click at [995, 589] on input "number" at bounding box center [1087, 602] width 130 height 37
click at [995, 635] on input "number" at bounding box center [1087, 647] width 130 height 37
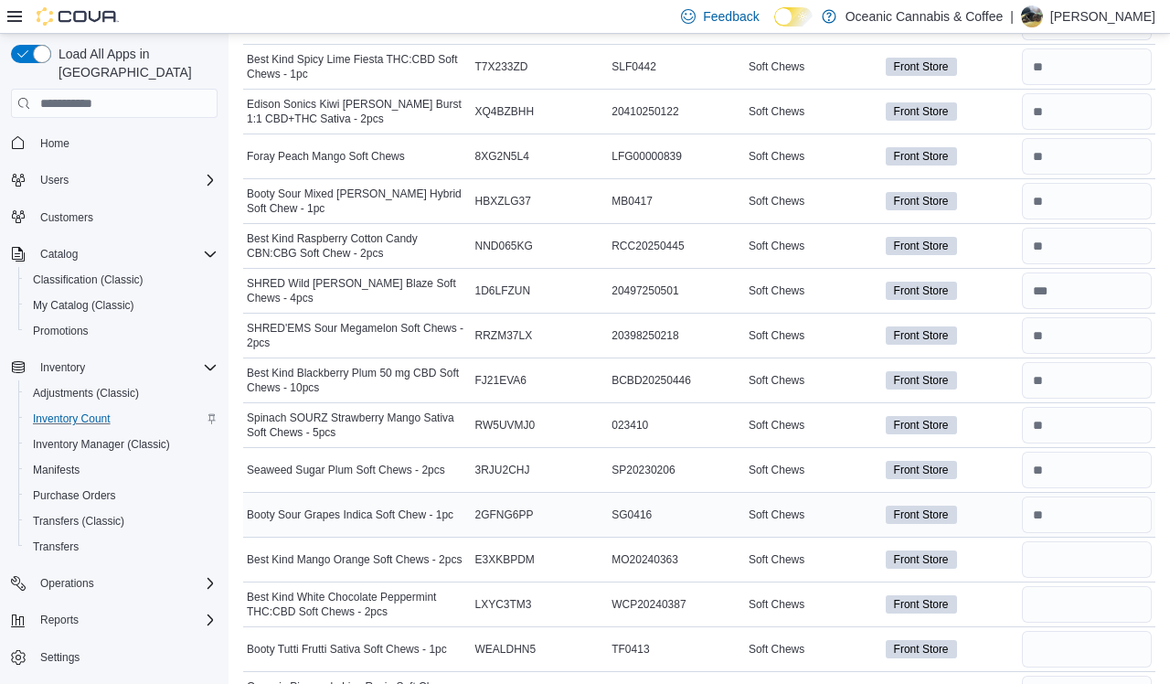
scroll to position [6096, 0]
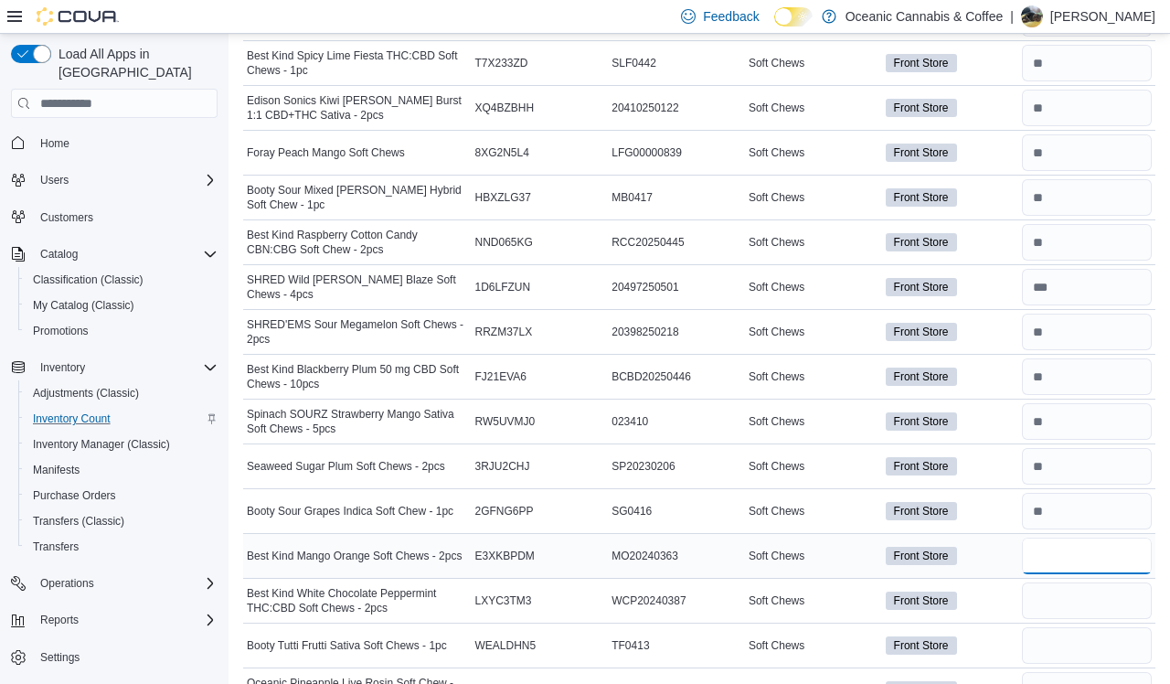
click at [995, 552] on input "number" at bounding box center [1087, 555] width 130 height 37
click at [995, 596] on input "number" at bounding box center [1087, 600] width 130 height 37
click at [995, 644] on input "number" at bounding box center [1087, 645] width 130 height 37
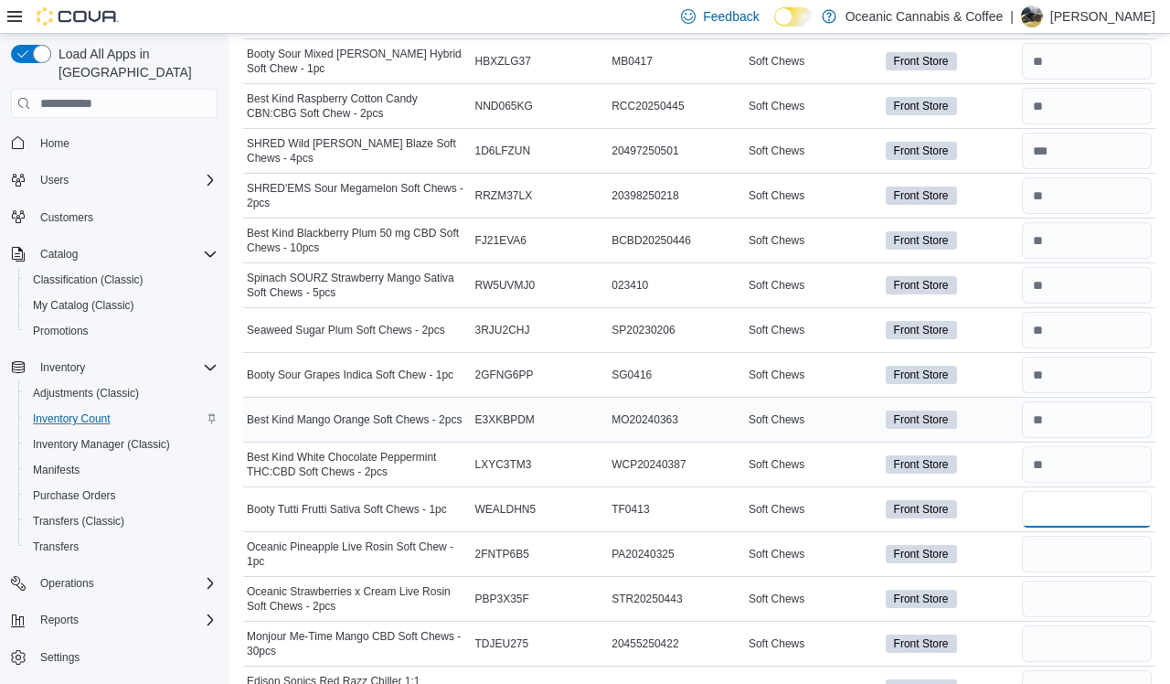
scroll to position [6236, 0]
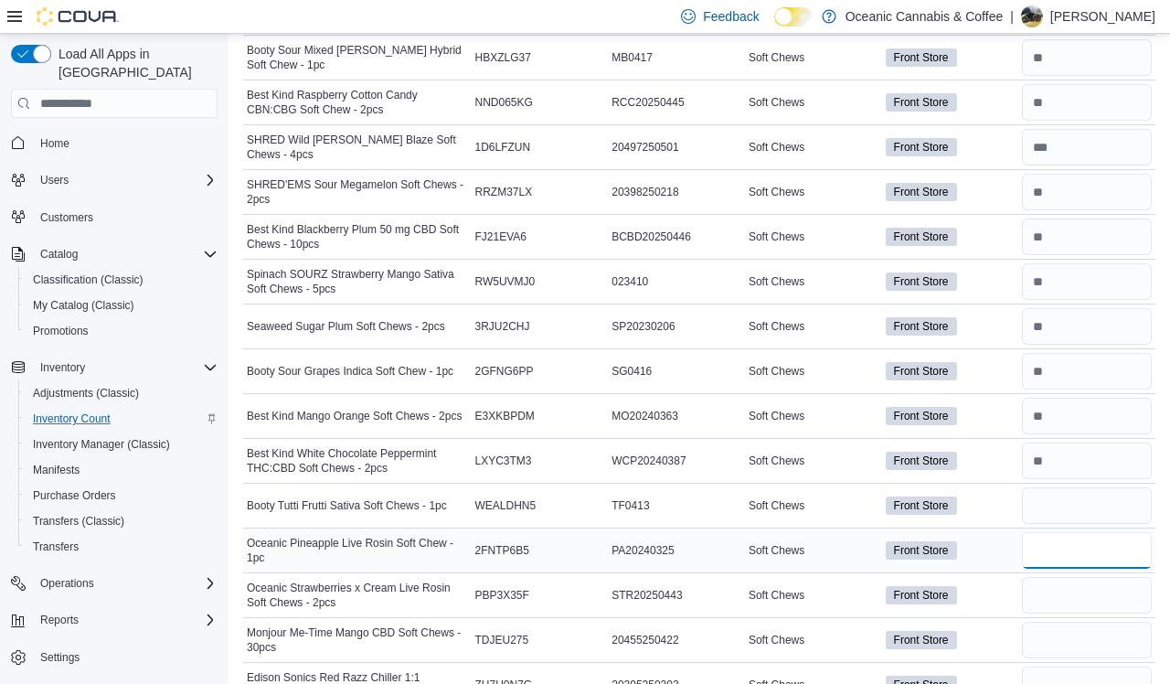
click at [995, 534] on input "number" at bounding box center [1087, 550] width 130 height 37
click at [995, 580] on input "number" at bounding box center [1087, 595] width 130 height 37
click at [995, 622] on input "number" at bounding box center [1087, 640] width 130 height 37
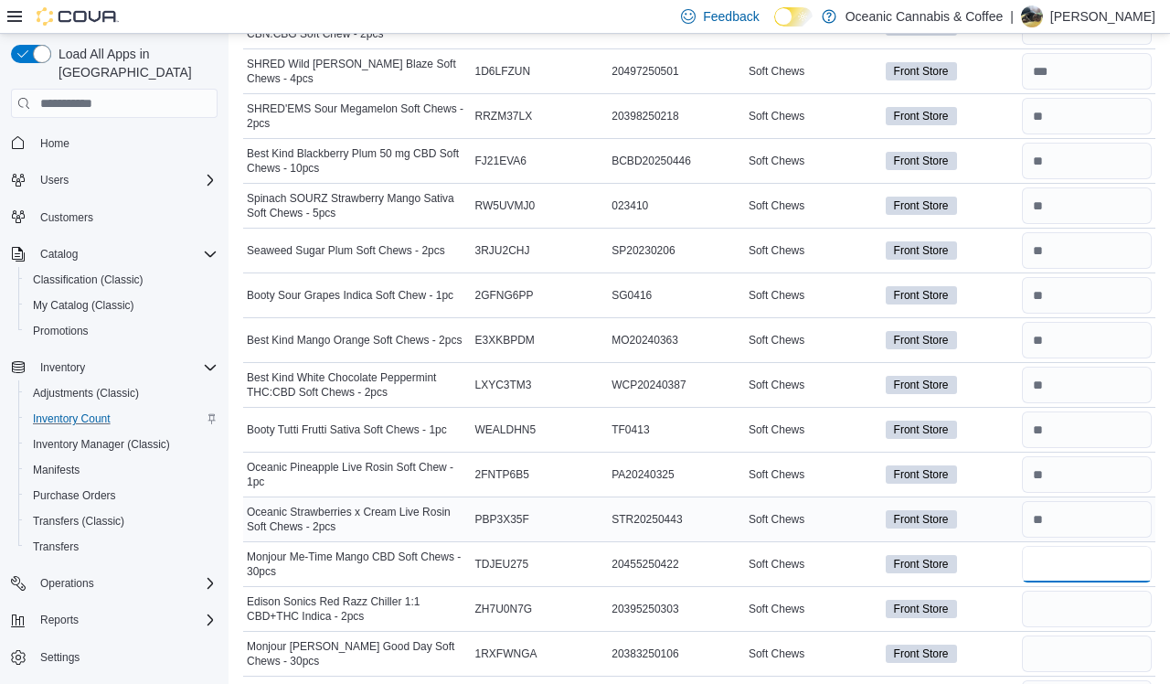
scroll to position [6315, 0]
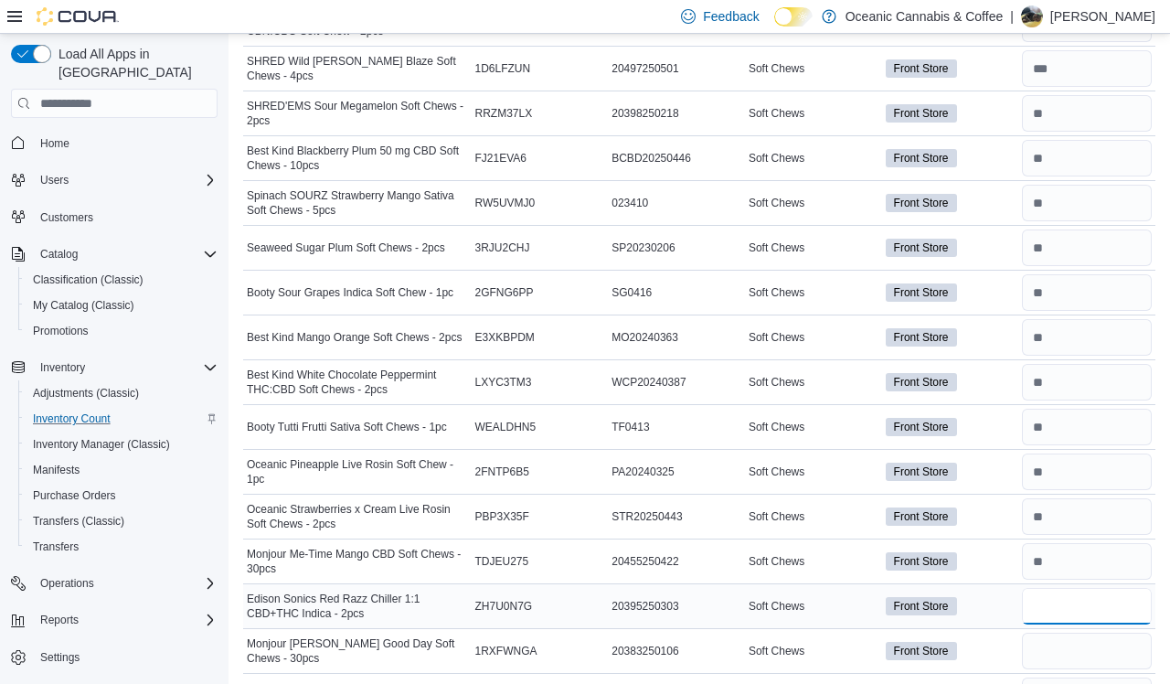
click at [995, 589] on input "number" at bounding box center [1087, 606] width 130 height 37
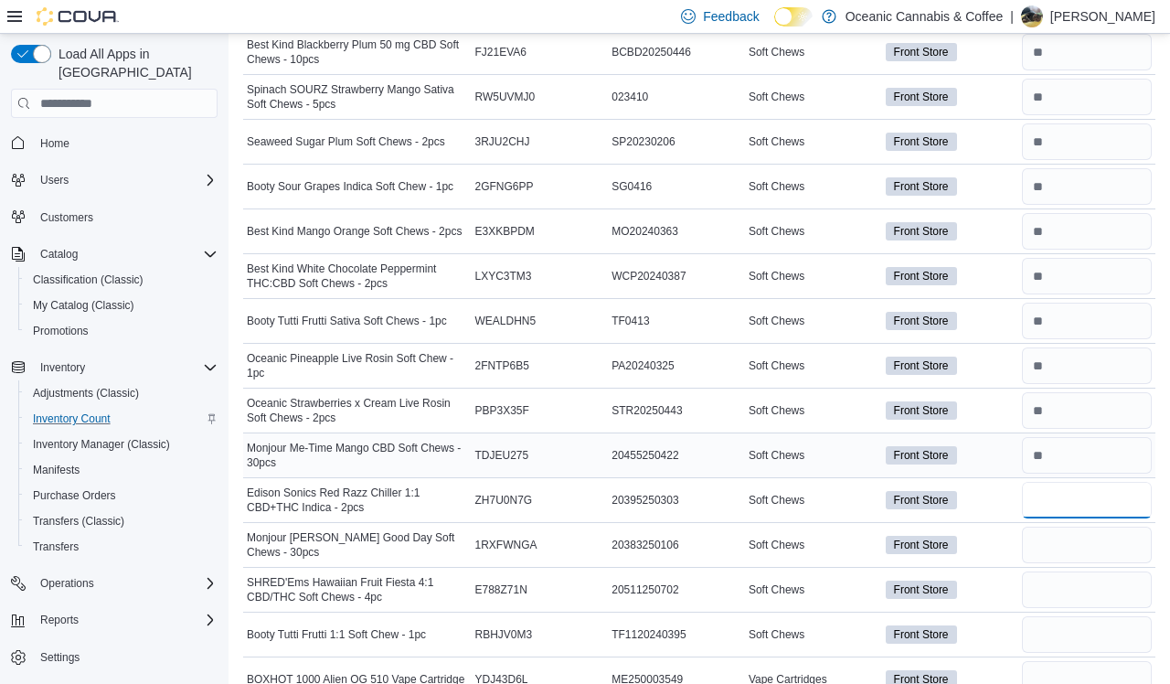
scroll to position [6422, 0]
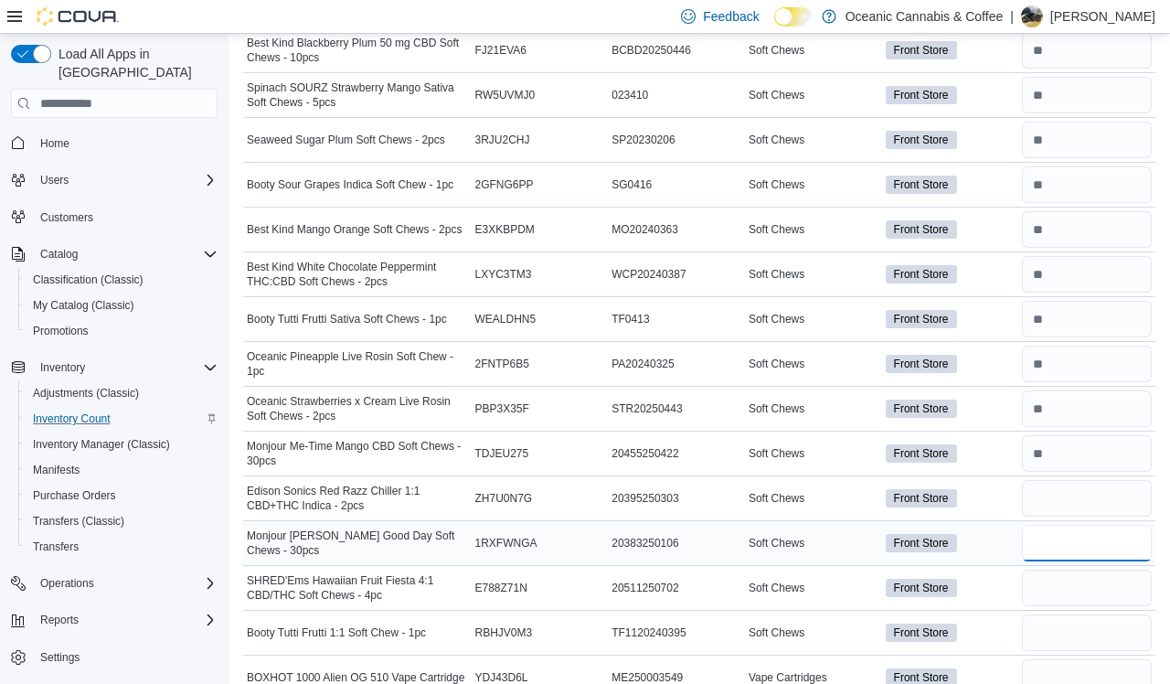
click at [995, 535] on input "number" at bounding box center [1087, 543] width 130 height 37
click at [995, 575] on input "number" at bounding box center [1087, 587] width 130 height 37
click at [995, 625] on input "number" at bounding box center [1087, 632] width 130 height 37
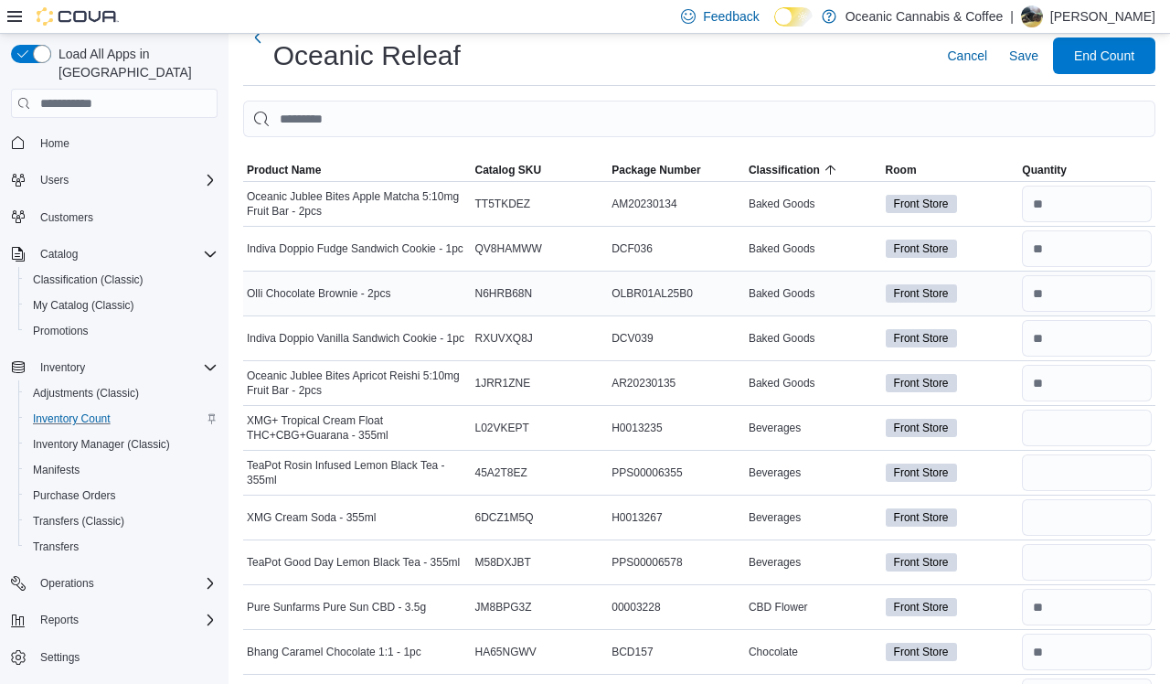
scroll to position [104, 0]
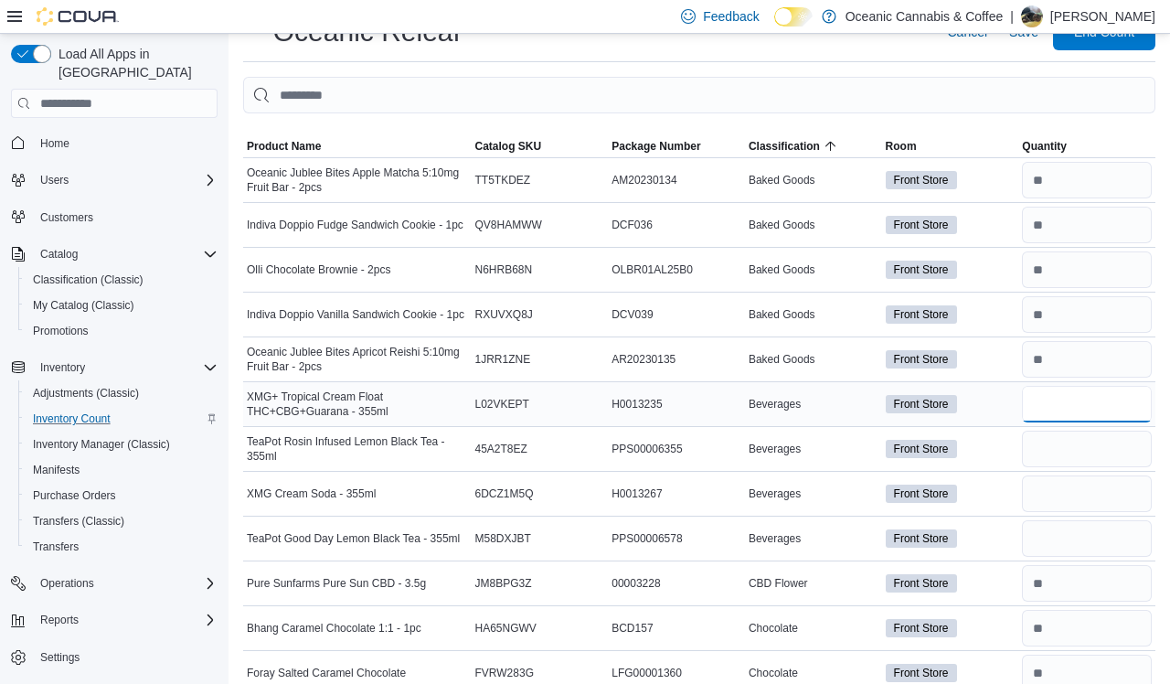
click at [995, 411] on input "number" at bounding box center [1087, 404] width 130 height 37
click at [995, 463] on input "number" at bounding box center [1087, 449] width 130 height 37
click at [995, 480] on input "number" at bounding box center [1087, 493] width 130 height 37
click at [995, 546] on input "number" at bounding box center [1087, 538] width 130 height 37
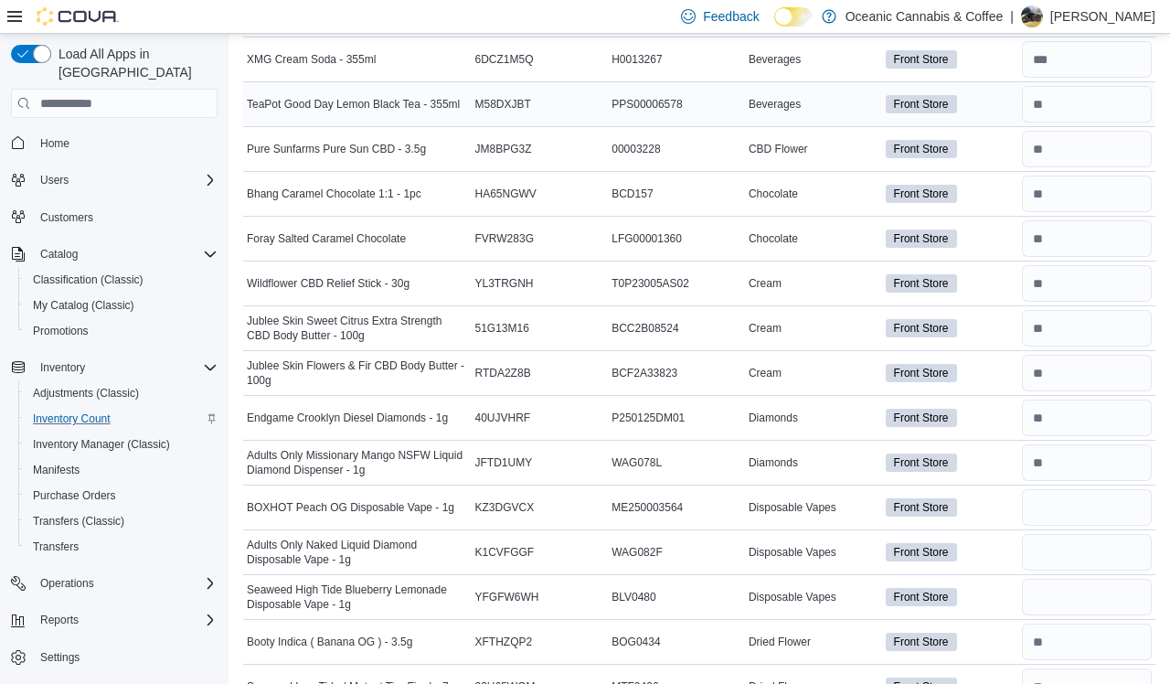
scroll to position [545, 0]
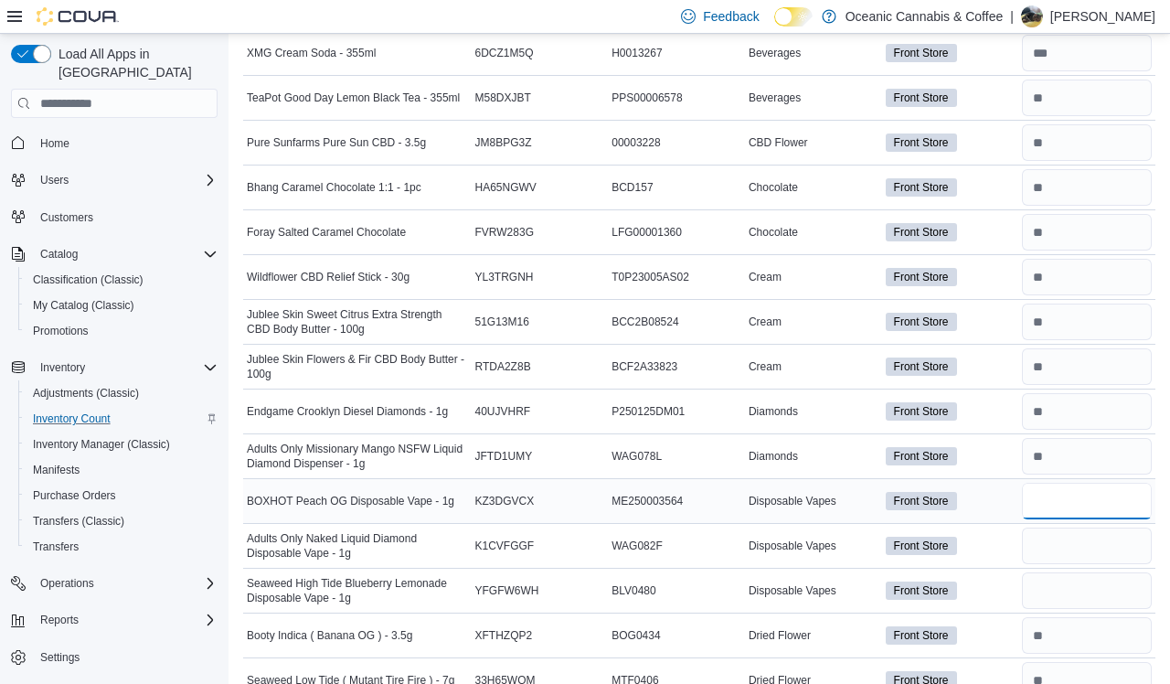
click at [995, 492] on input "number" at bounding box center [1087, 501] width 130 height 37
click at [995, 545] on input "number" at bounding box center [1087, 545] width 130 height 37
click at [995, 605] on input "number" at bounding box center [1087, 590] width 130 height 37
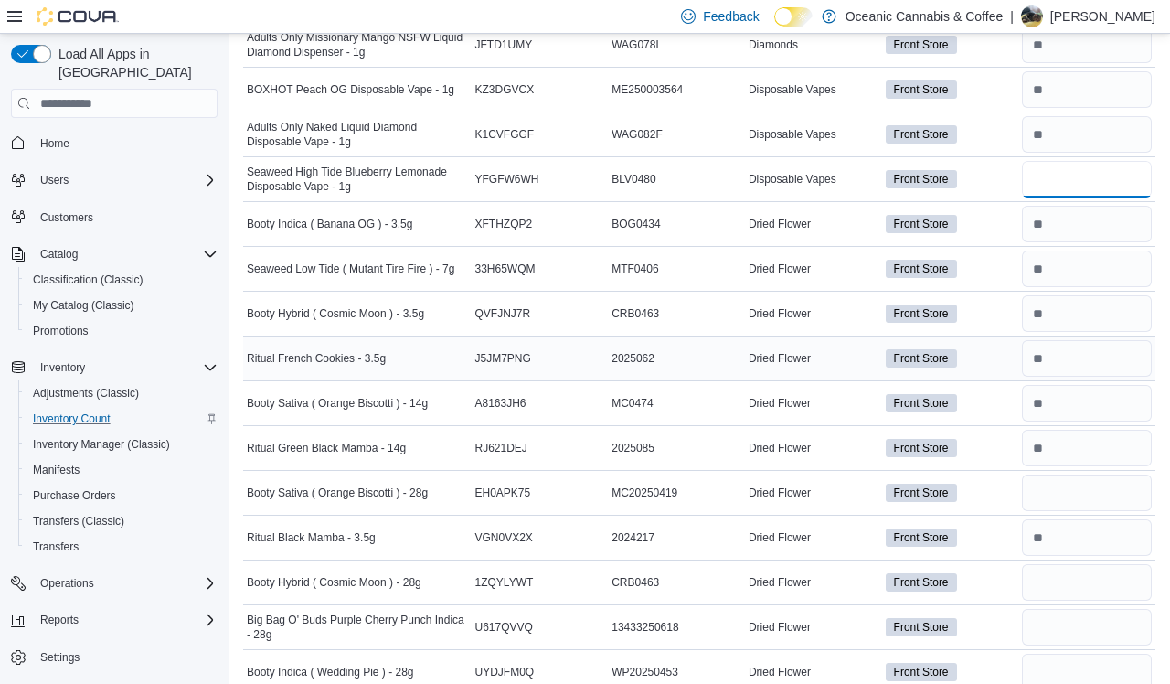
scroll to position [965, 0]
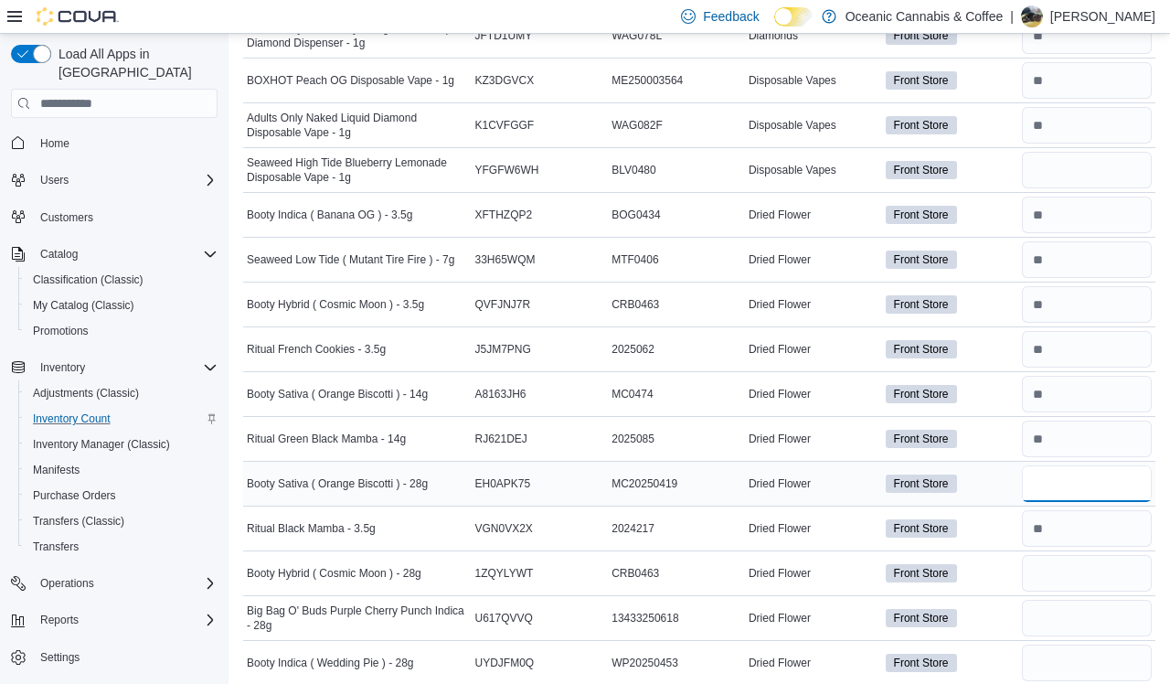
click at [995, 478] on input "number" at bounding box center [1087, 483] width 130 height 37
click at [995, 572] on input "number" at bounding box center [1087, 573] width 130 height 37
click at [995, 623] on input "number" at bounding box center [1087, 618] width 130 height 37
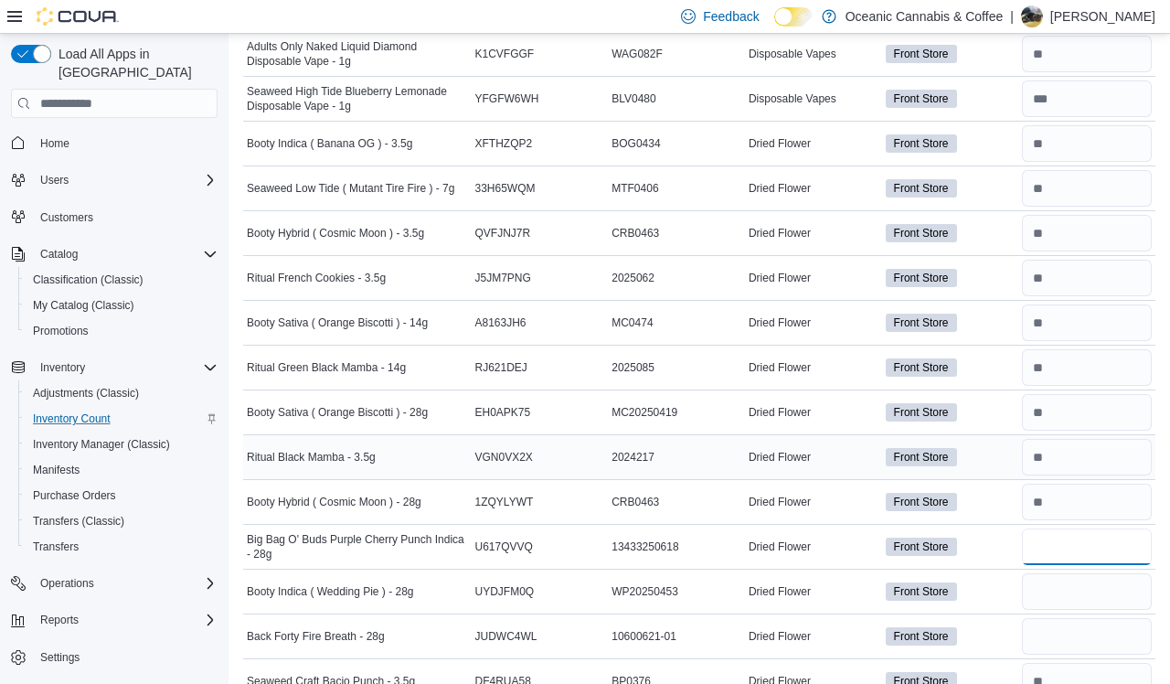
scroll to position [1061, 0]
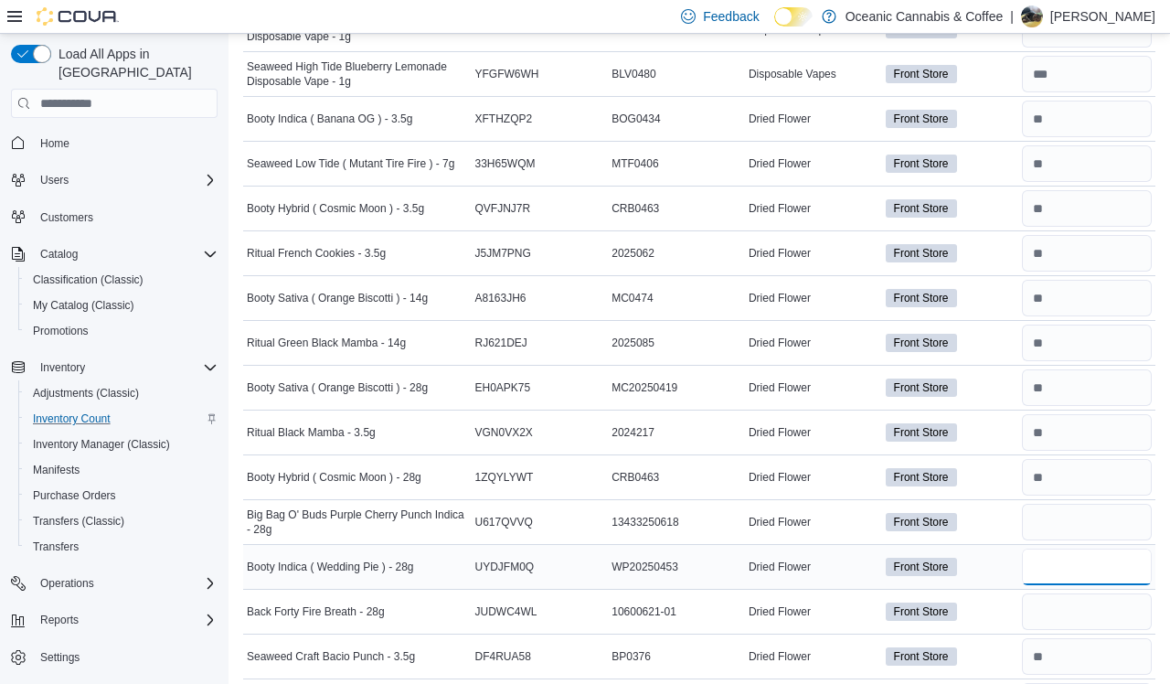
click at [995, 563] on input "number" at bounding box center [1087, 566] width 130 height 37
click at [995, 609] on input "number" at bounding box center [1087, 611] width 130 height 37
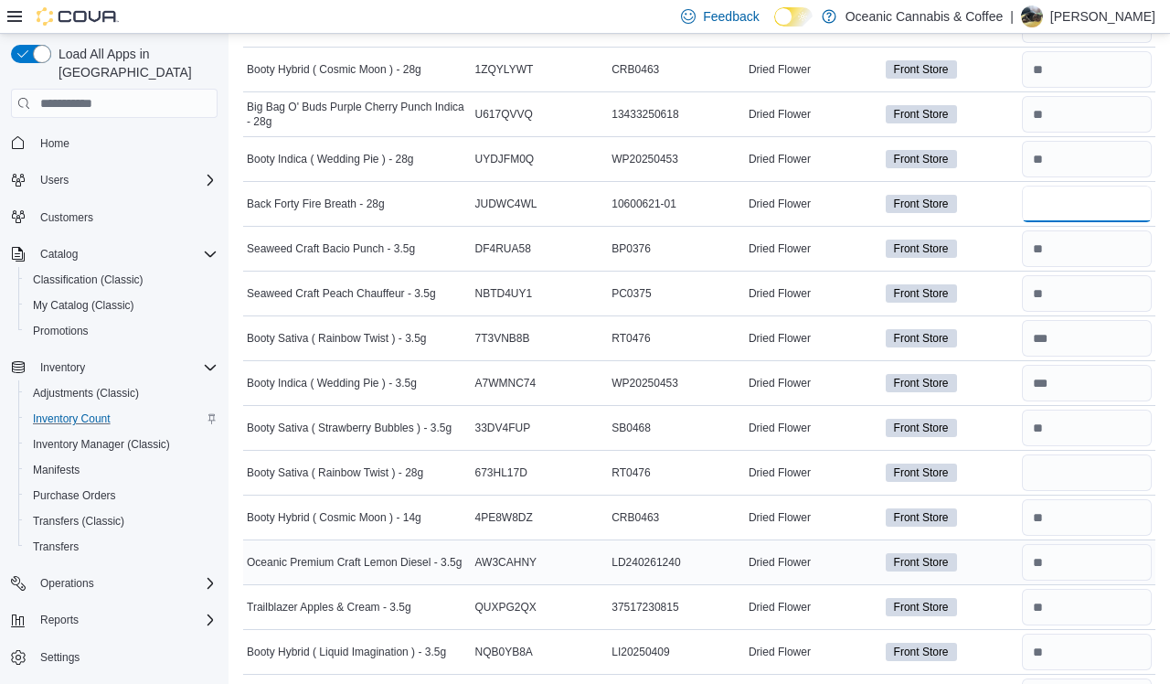
scroll to position [1503, 0]
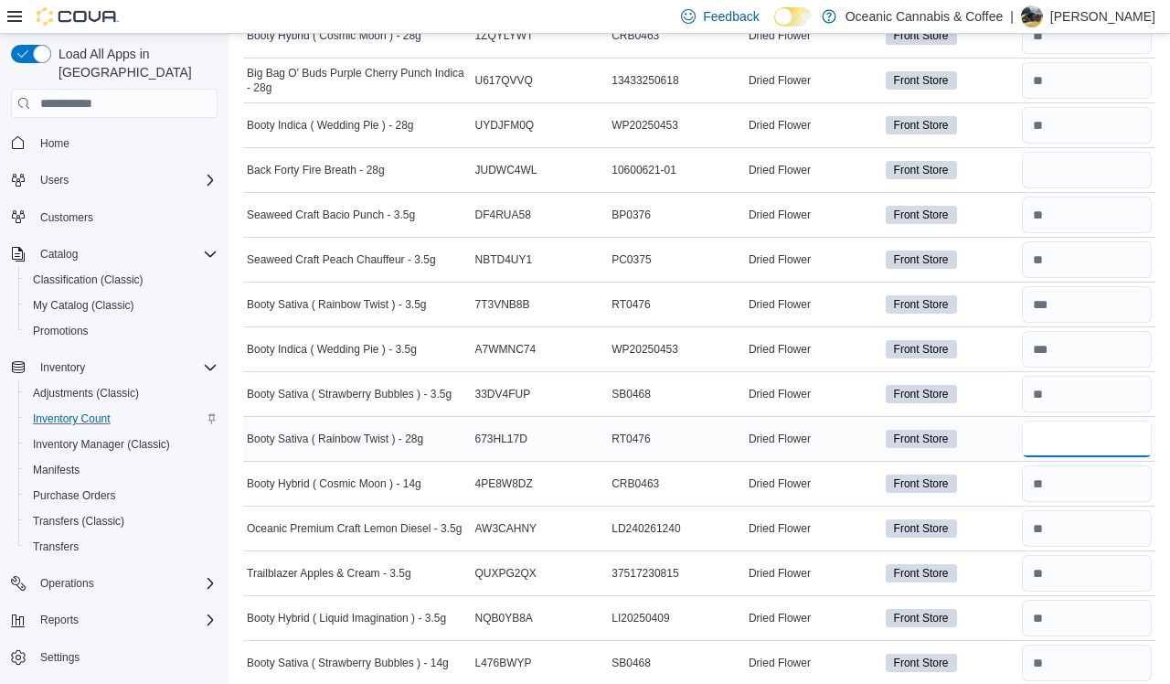
click at [995, 434] on input "number" at bounding box center [1087, 438] width 130 height 37
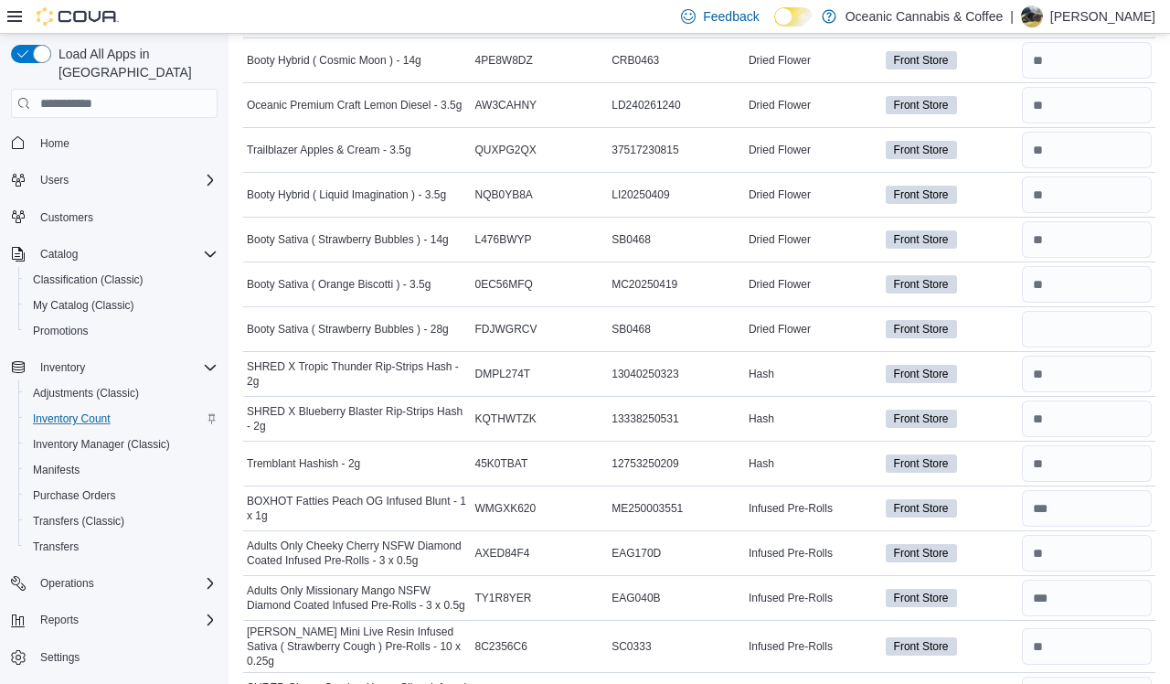
scroll to position [1927, 0]
click at [995, 339] on input "number" at bounding box center [1087, 328] width 130 height 37
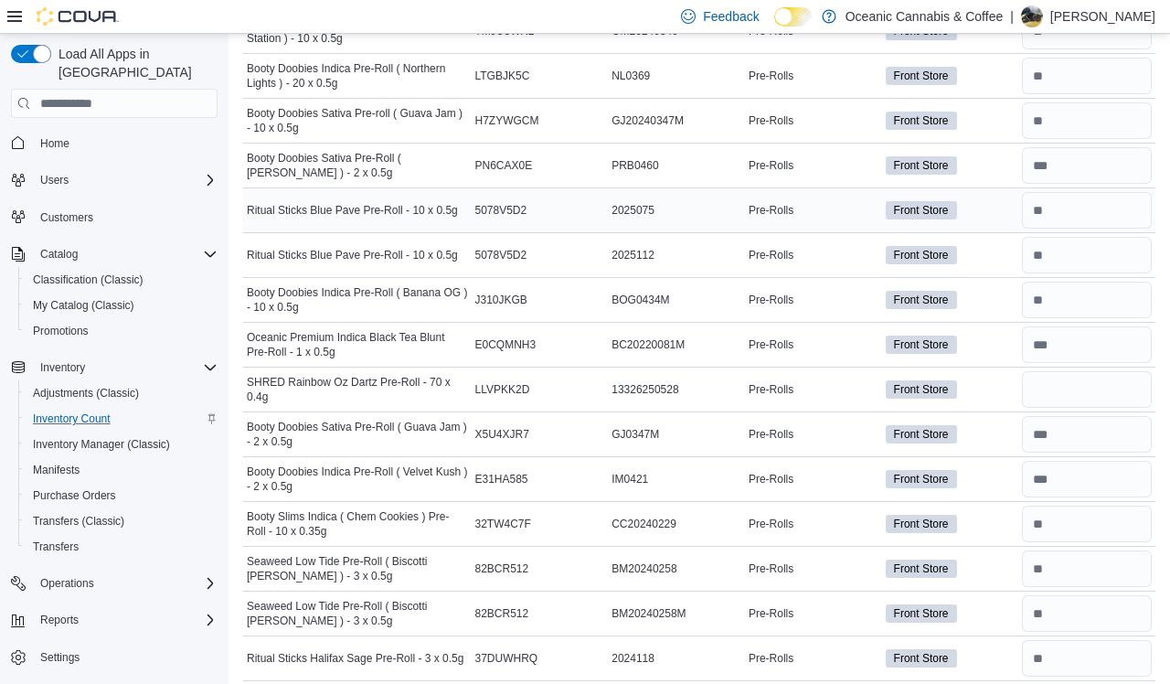
scroll to position [4024, 0]
click at [995, 379] on input "number" at bounding box center [1087, 388] width 130 height 37
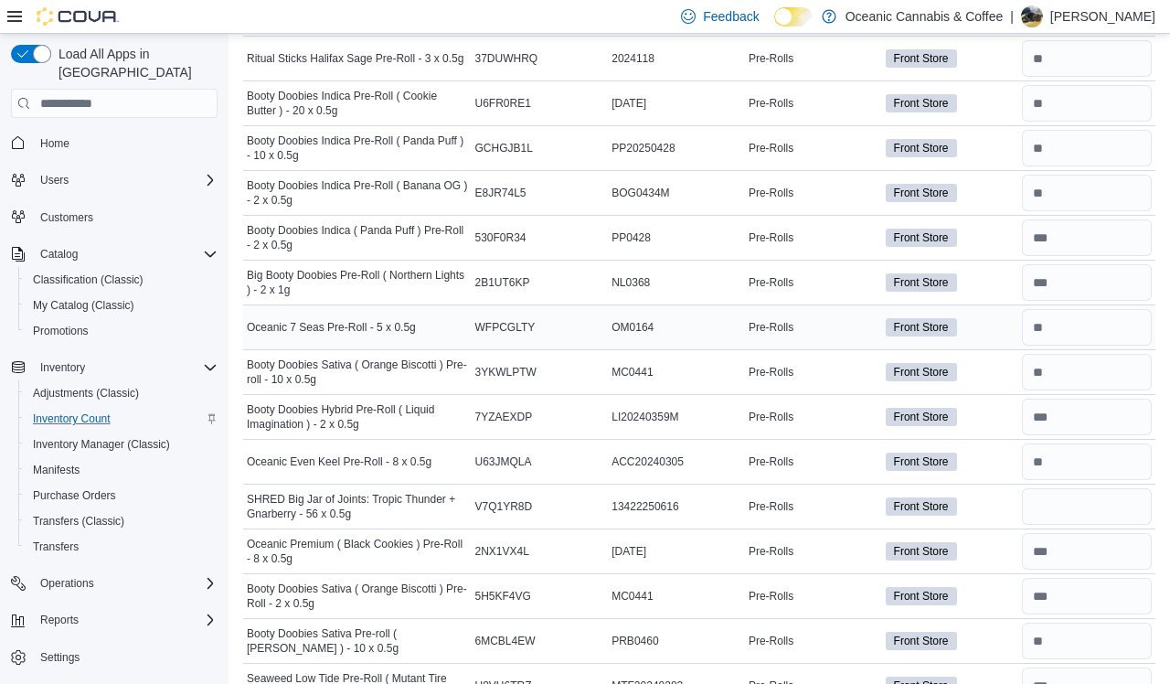
scroll to position [4634, 0]
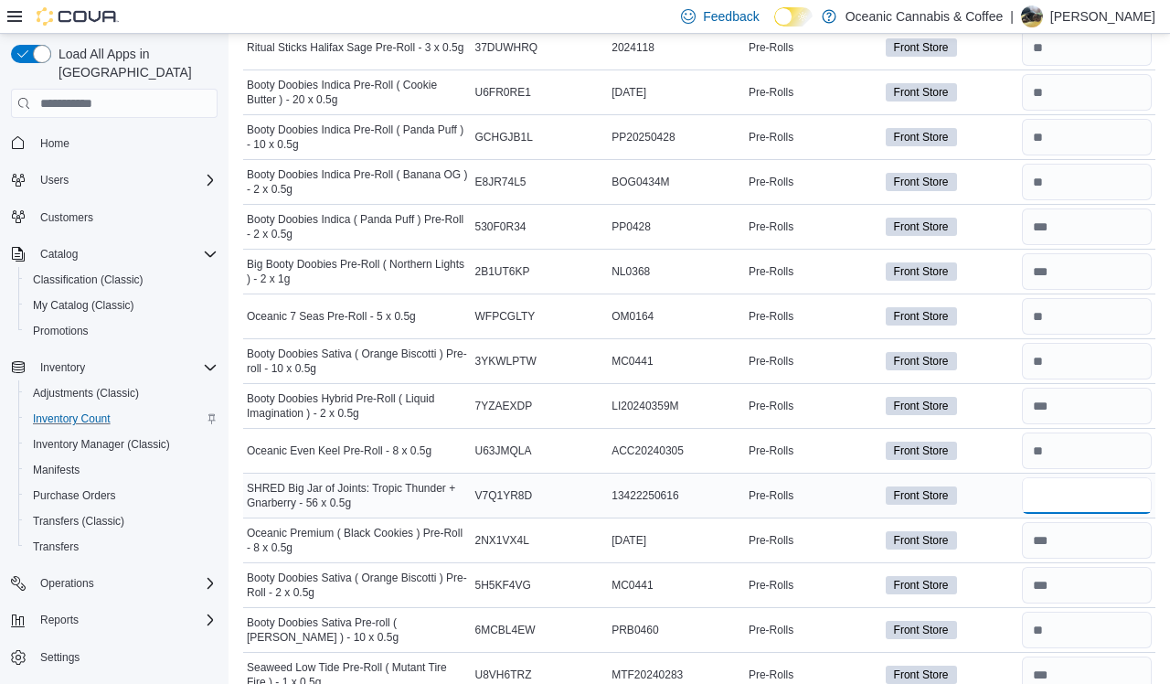
click at [995, 498] on input "number" at bounding box center [1087, 495] width 130 height 37
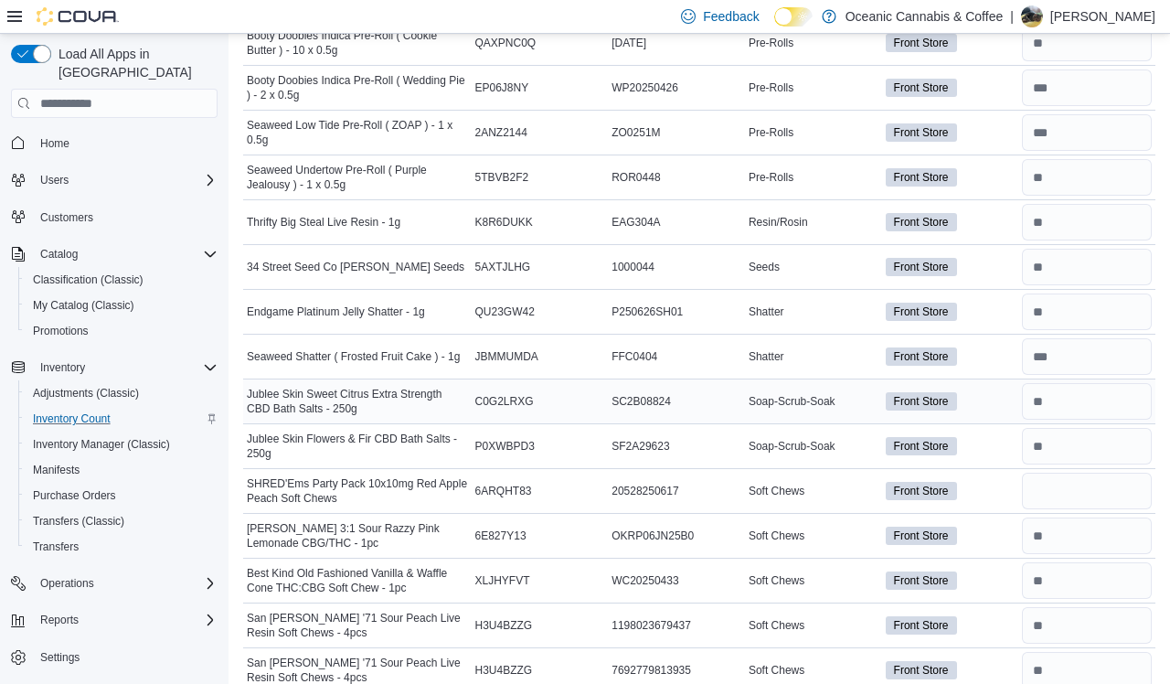
scroll to position [5429, 0]
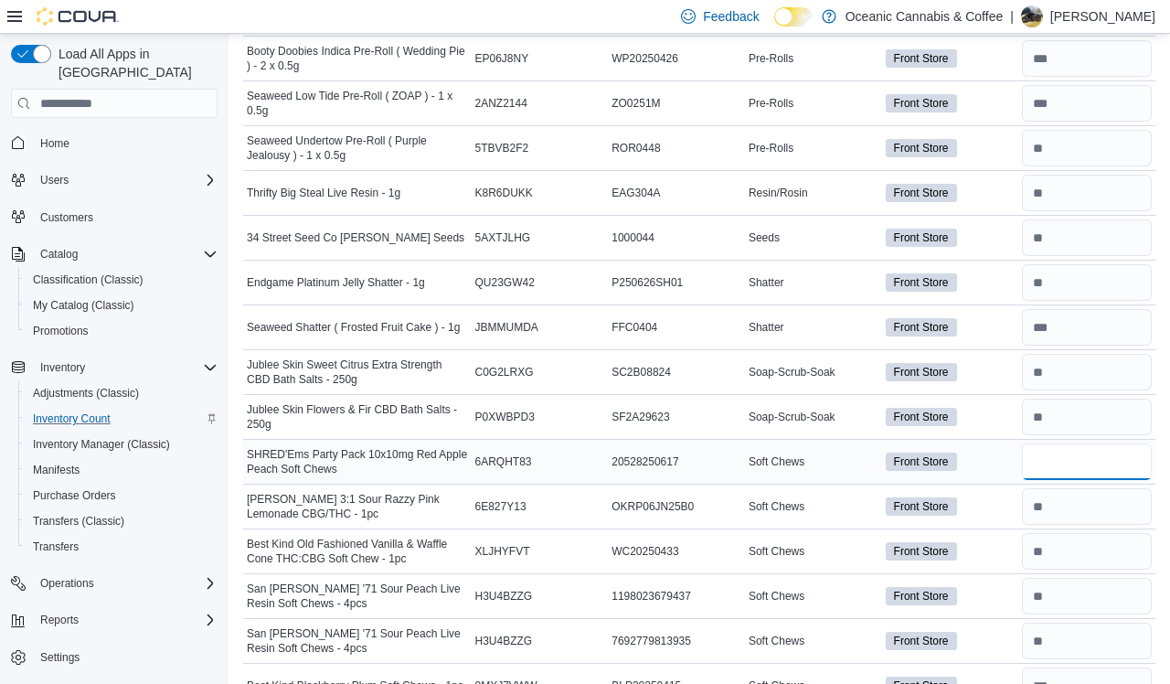
click at [995, 445] on input "number" at bounding box center [1087, 461] width 130 height 37
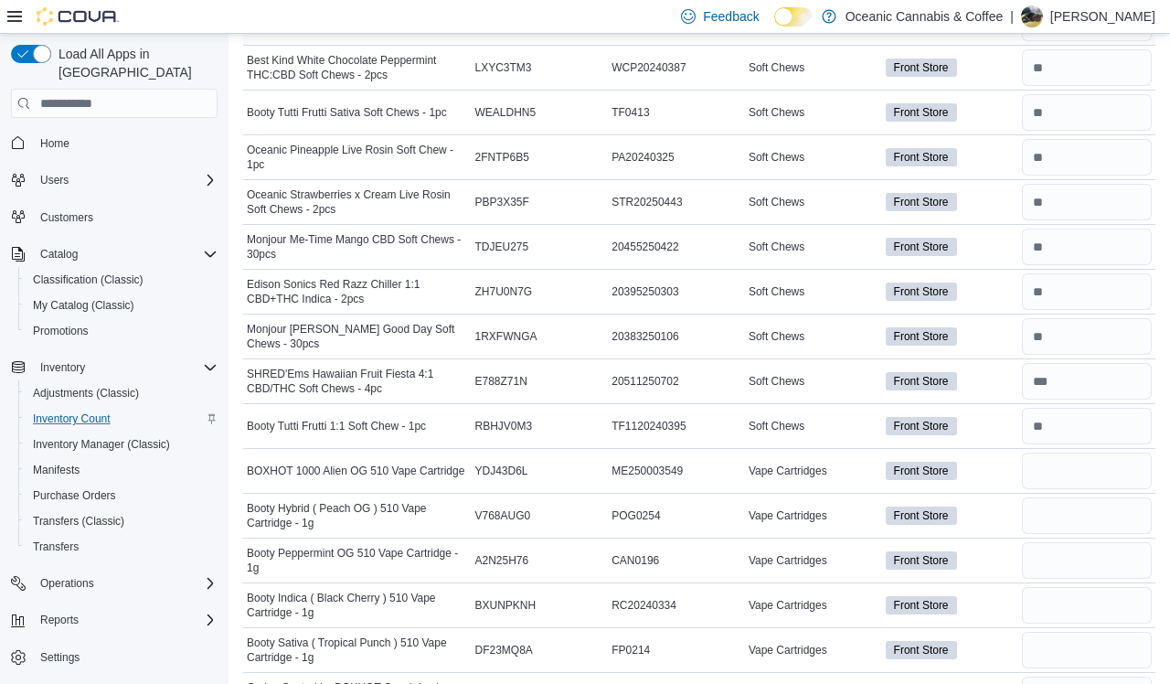
scroll to position [6646, 0]
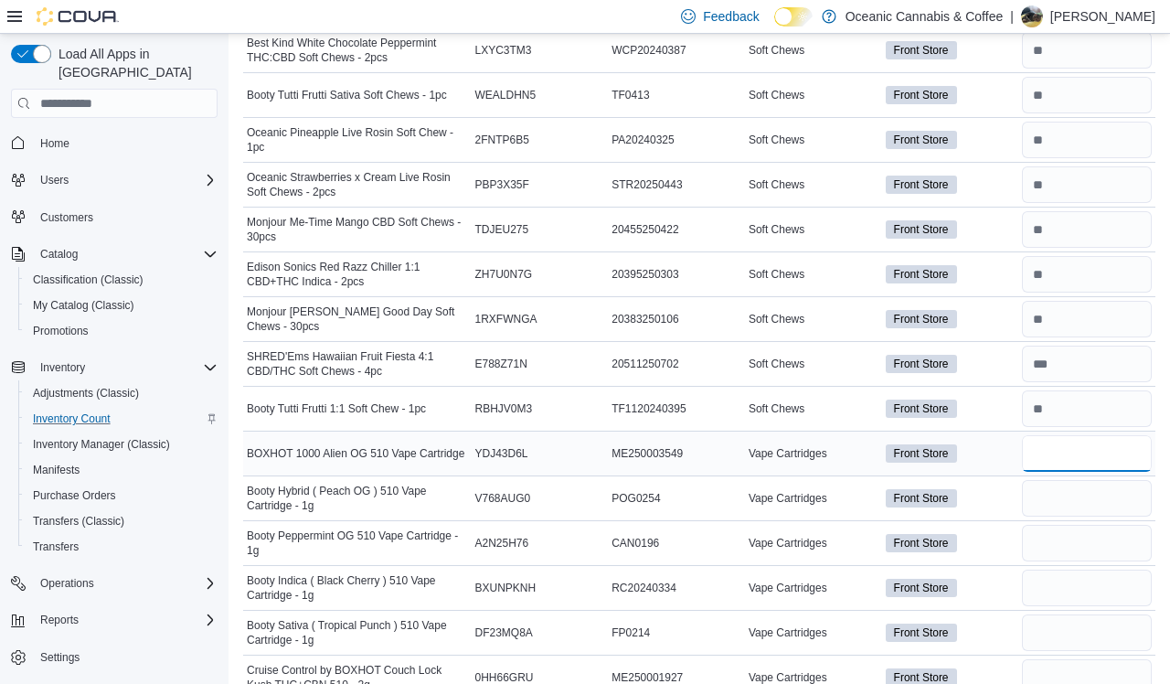
click at [995, 452] on input "number" at bounding box center [1087, 453] width 130 height 37
click at [995, 487] on input "number" at bounding box center [1087, 498] width 130 height 37
click at [995, 529] on input "number" at bounding box center [1087, 543] width 130 height 37
click at [995, 575] on input "number" at bounding box center [1087, 587] width 130 height 37
click at [995, 620] on input "number" at bounding box center [1087, 632] width 130 height 37
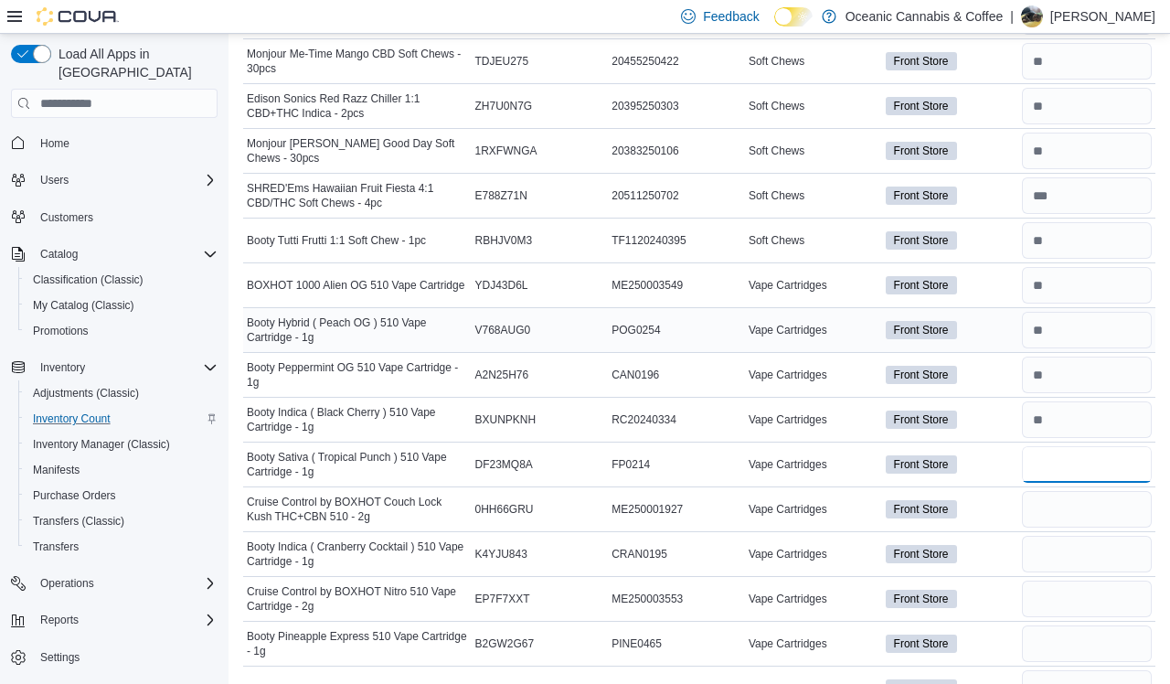
scroll to position [6862, 0]
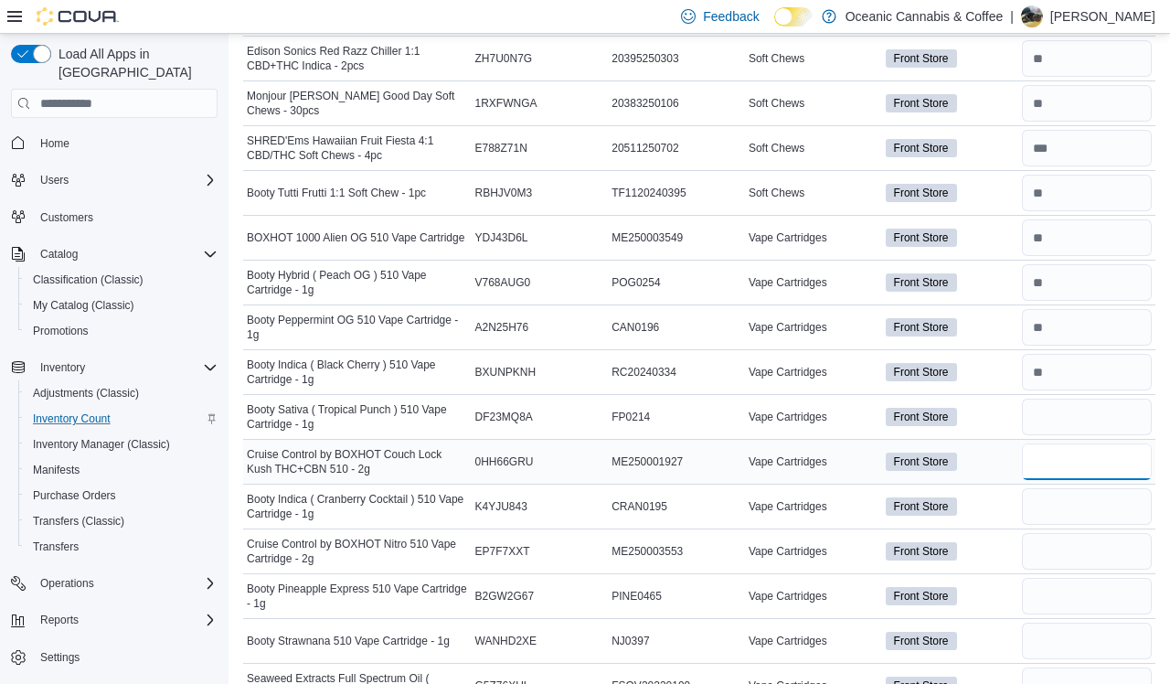
click at [995, 452] on input "number" at bounding box center [1087, 461] width 130 height 37
click at [995, 504] on input "number" at bounding box center [1087, 506] width 130 height 37
click at [995, 537] on input "number" at bounding box center [1087, 551] width 130 height 37
click at [995, 587] on input "number" at bounding box center [1087, 596] width 130 height 37
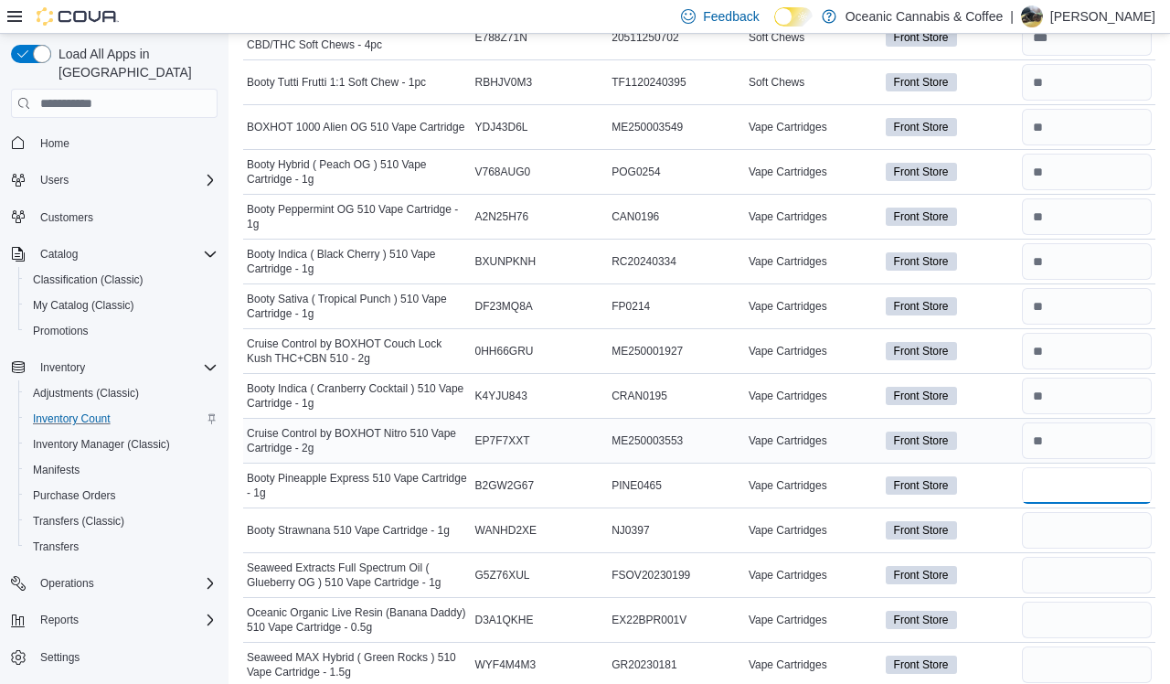
scroll to position [6974, 0]
click at [995, 529] on input "number" at bounding box center [1087, 529] width 130 height 37
click at [995, 557] on input "number" at bounding box center [1087, 574] width 130 height 37
click at [995, 606] on input "number" at bounding box center [1087, 619] width 130 height 37
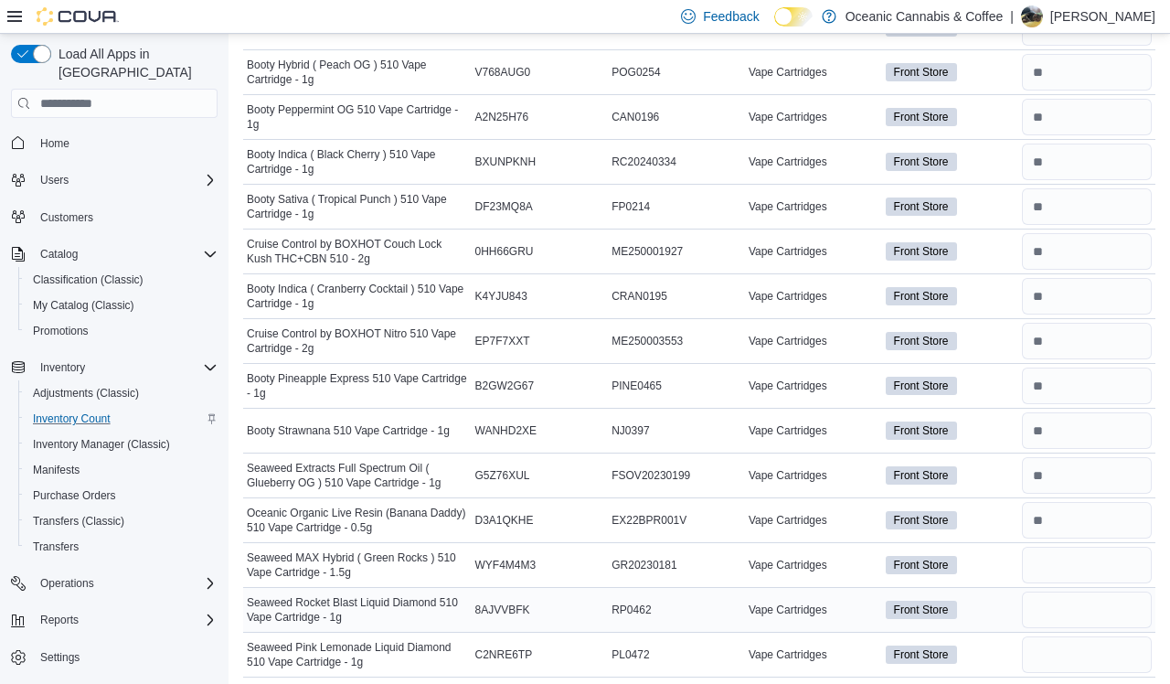
scroll to position [7071, 0]
click at [995, 553] on input "number" at bounding box center [1087, 566] width 130 height 37
click at [995, 604] on input "number" at bounding box center [1087, 610] width 130 height 37
click at [995, 645] on input "number" at bounding box center [1087, 655] width 130 height 37
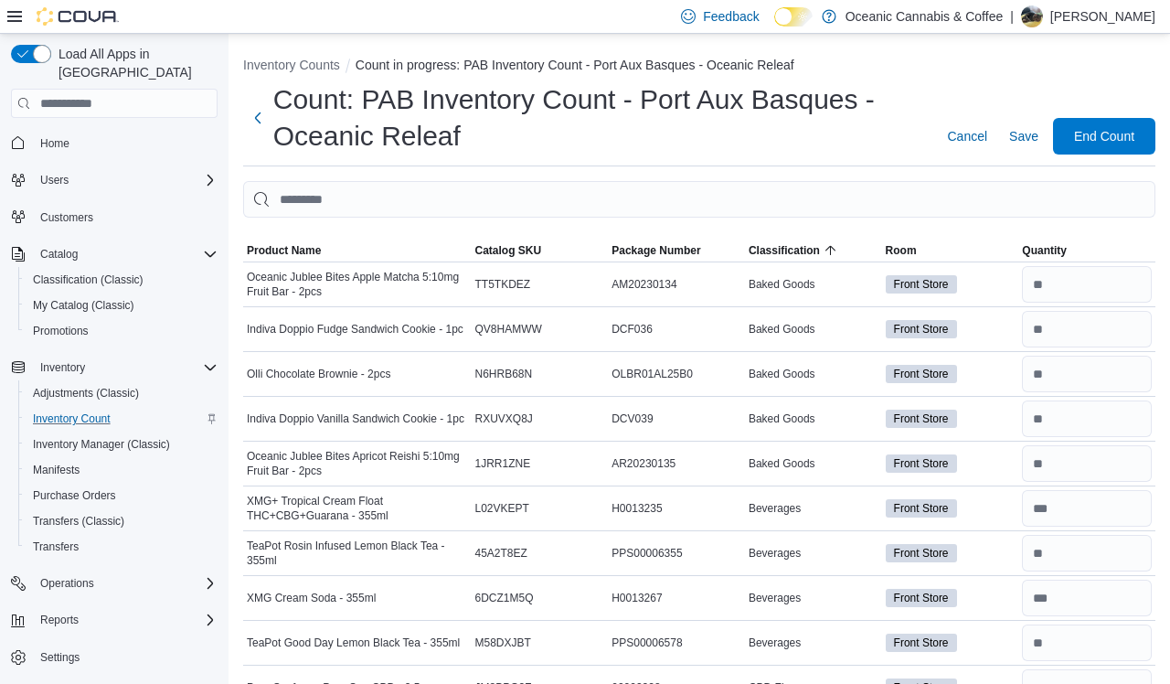
scroll to position [0, 0]
click at [995, 135] on span "End Count" at bounding box center [1104, 135] width 60 height 18
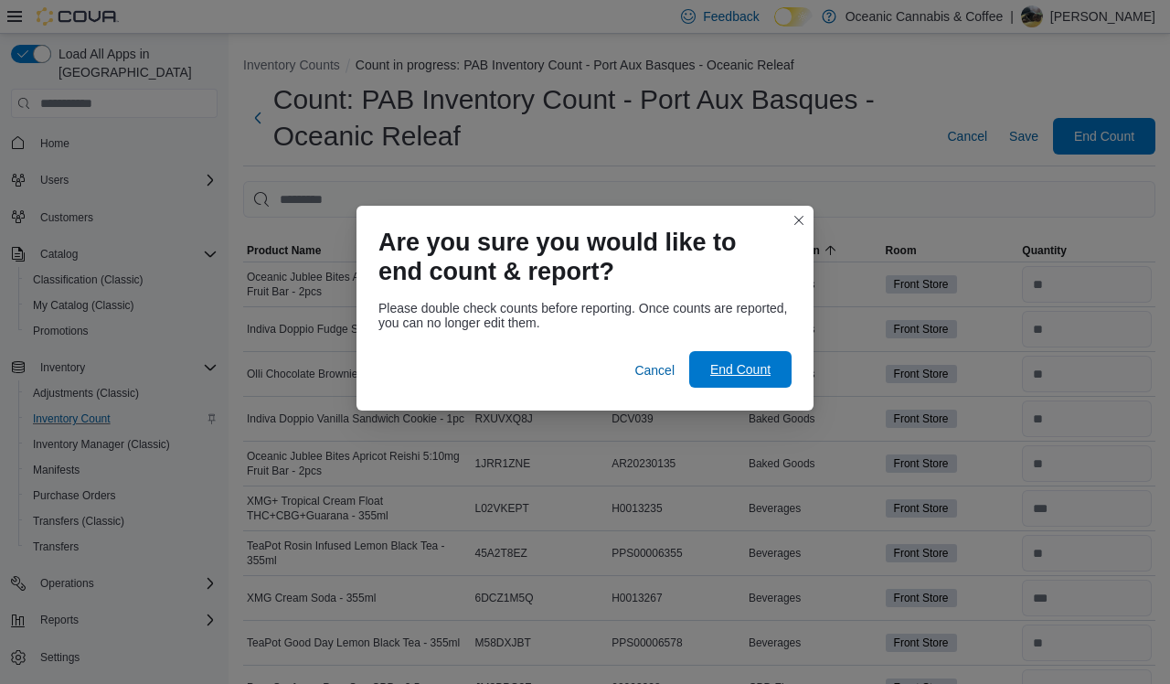
click at [749, 376] on span "End Count" at bounding box center [740, 369] width 60 height 18
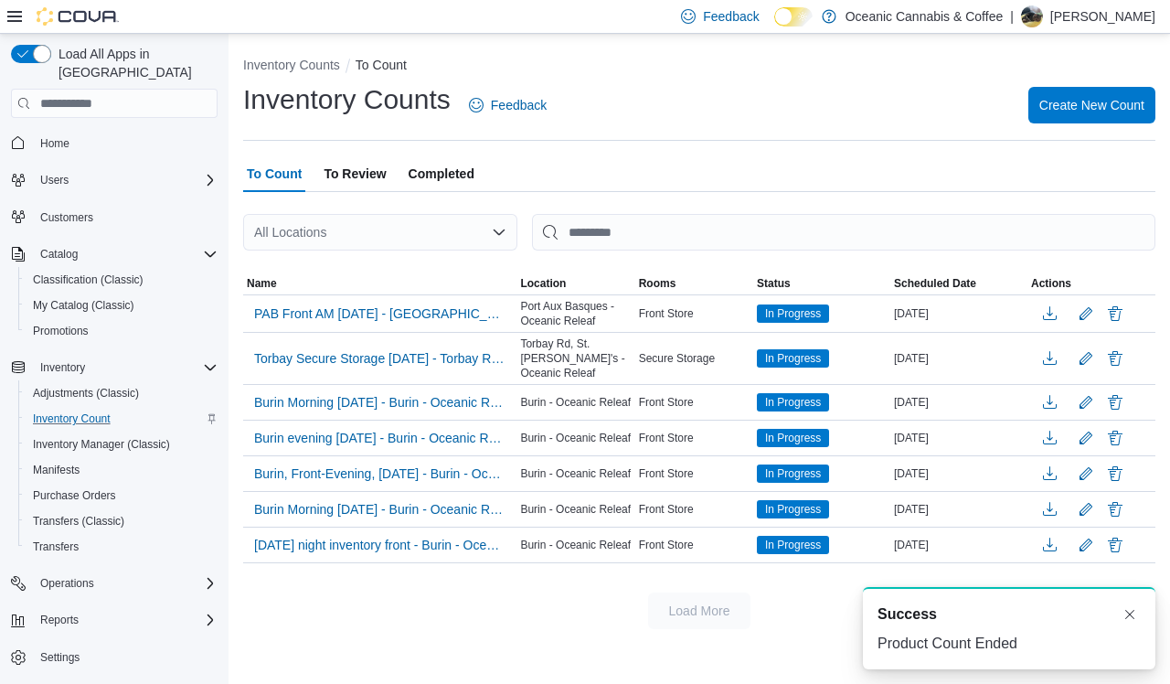
click at [364, 169] on span "To Review" at bounding box center [355, 173] width 62 height 37
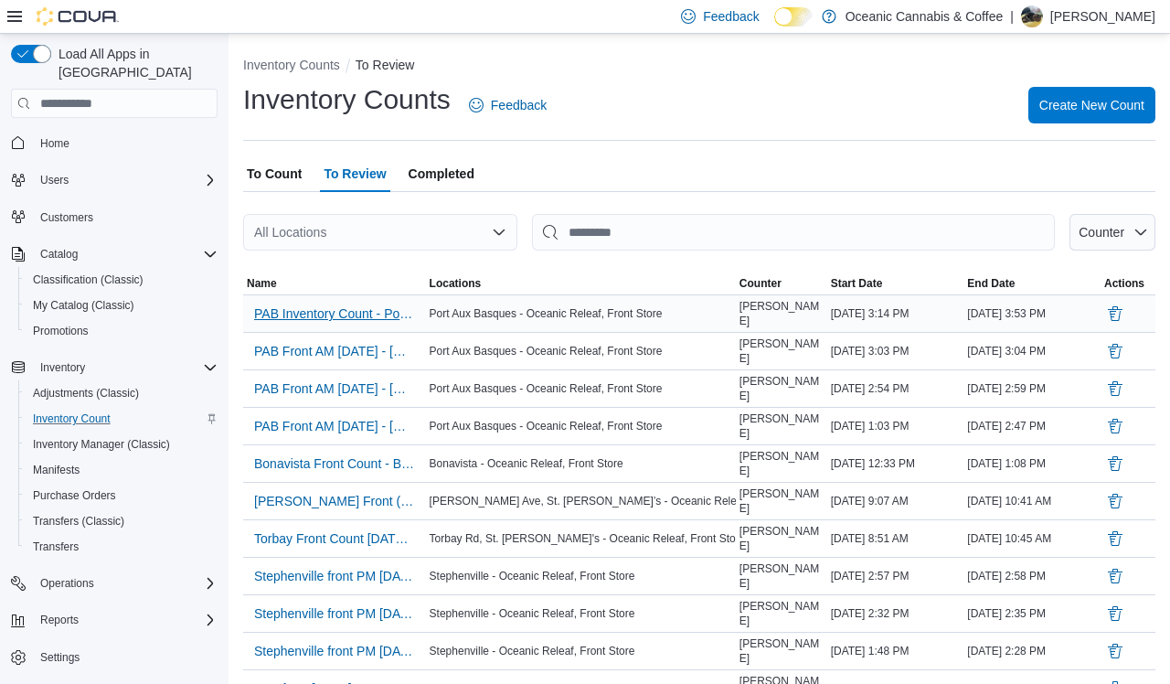
click at [370, 322] on span "PAB Inventory Count - Port Aux Basques - Oceanic Releaf" at bounding box center [334, 313] width 161 height 27
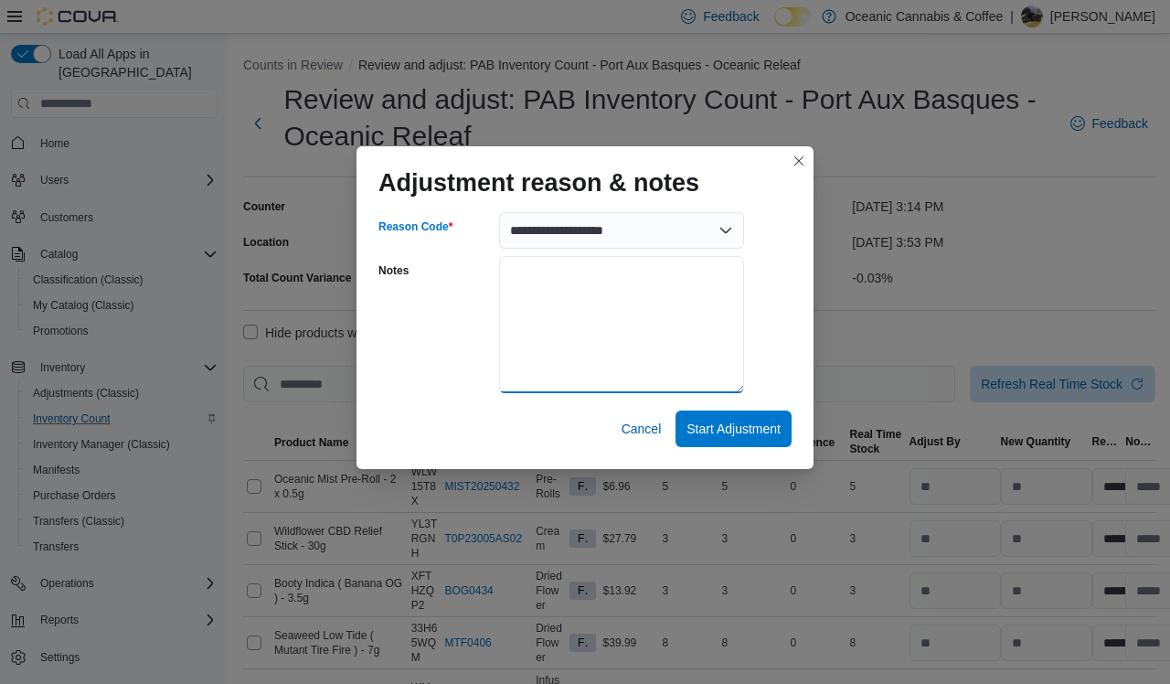
click at [603, 309] on textarea "Notes" at bounding box center [621, 324] width 245 height 137
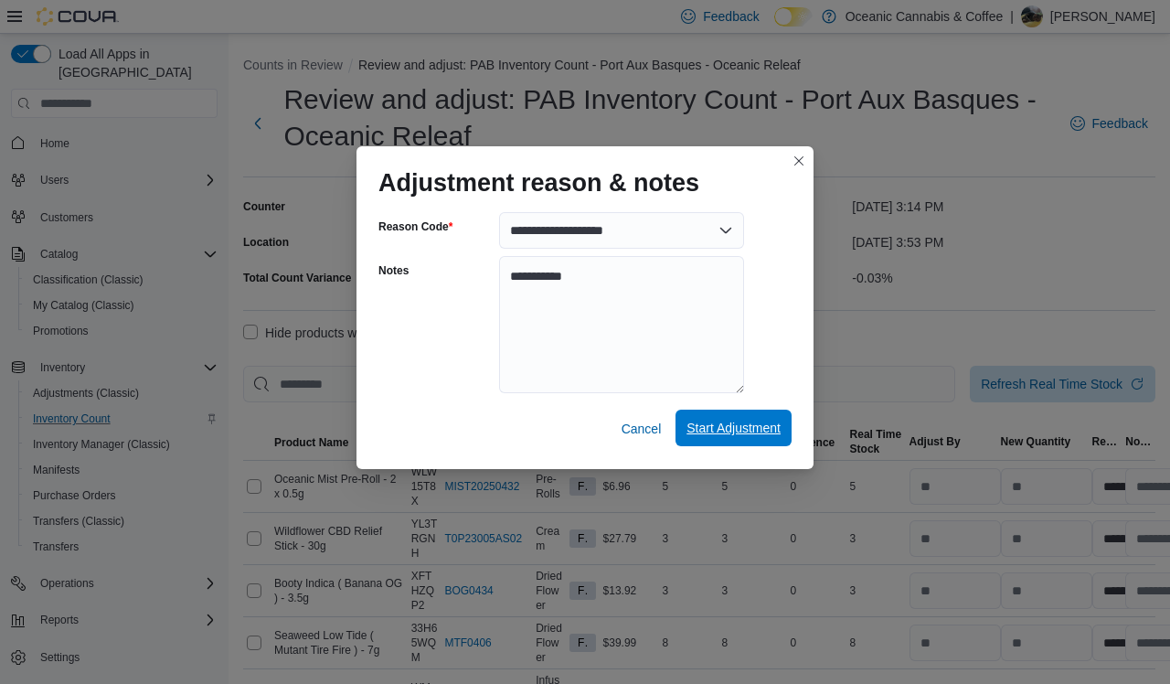
click at [750, 432] on span "Start Adjustment" at bounding box center [733, 428] width 94 height 18
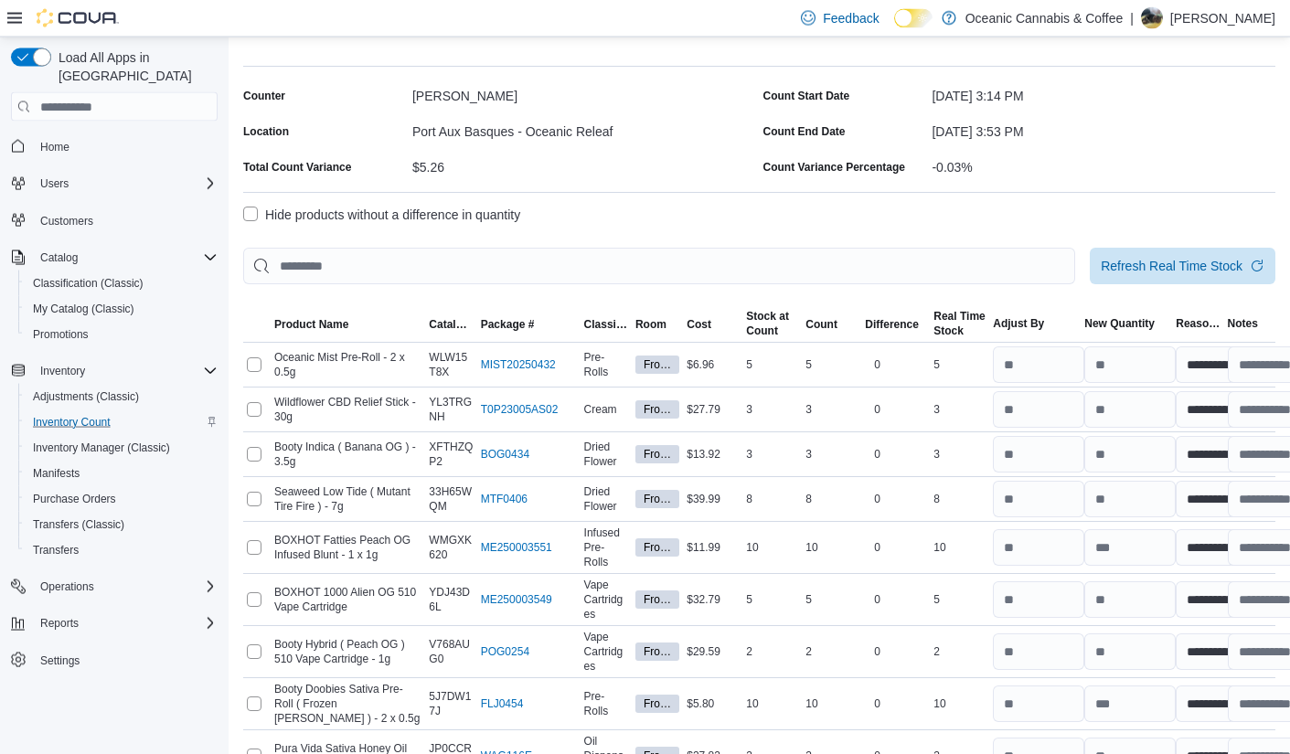
scroll to position [131, 0]
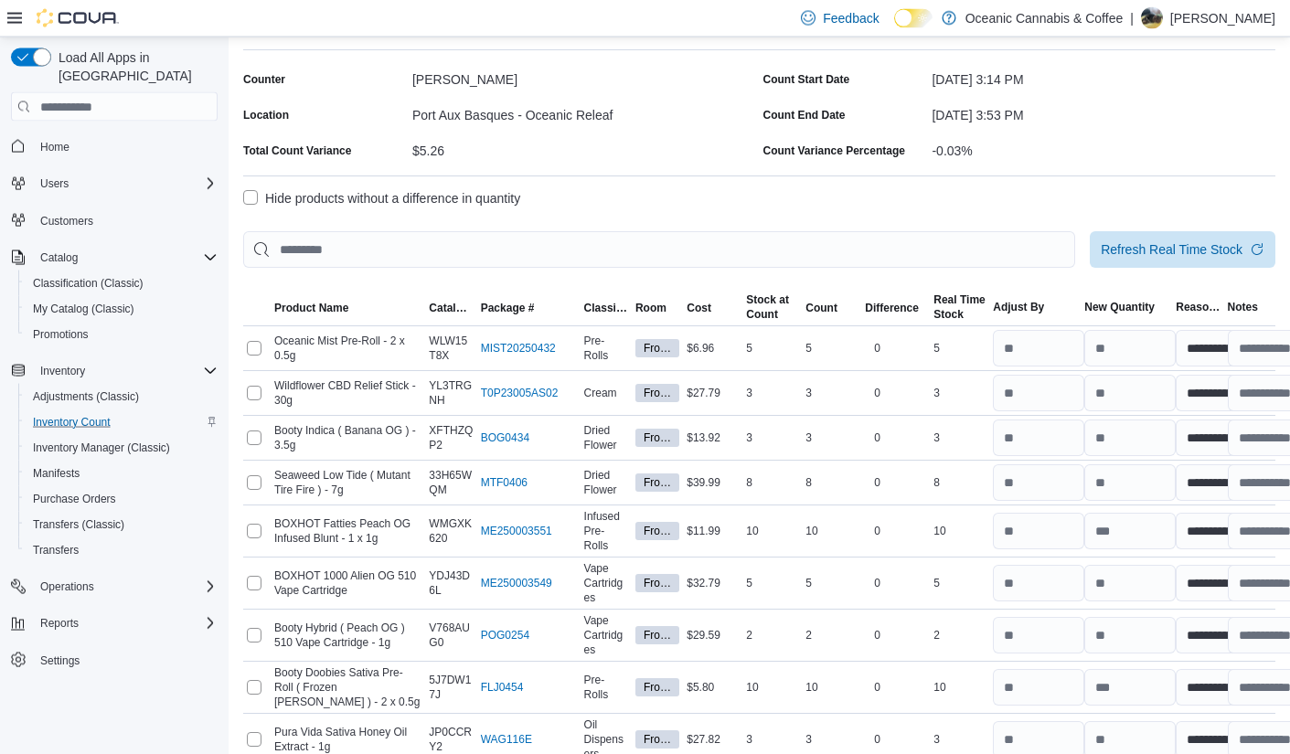
click at [254, 195] on label "Hide products without a difference in quantity" at bounding box center [381, 198] width 277 height 22
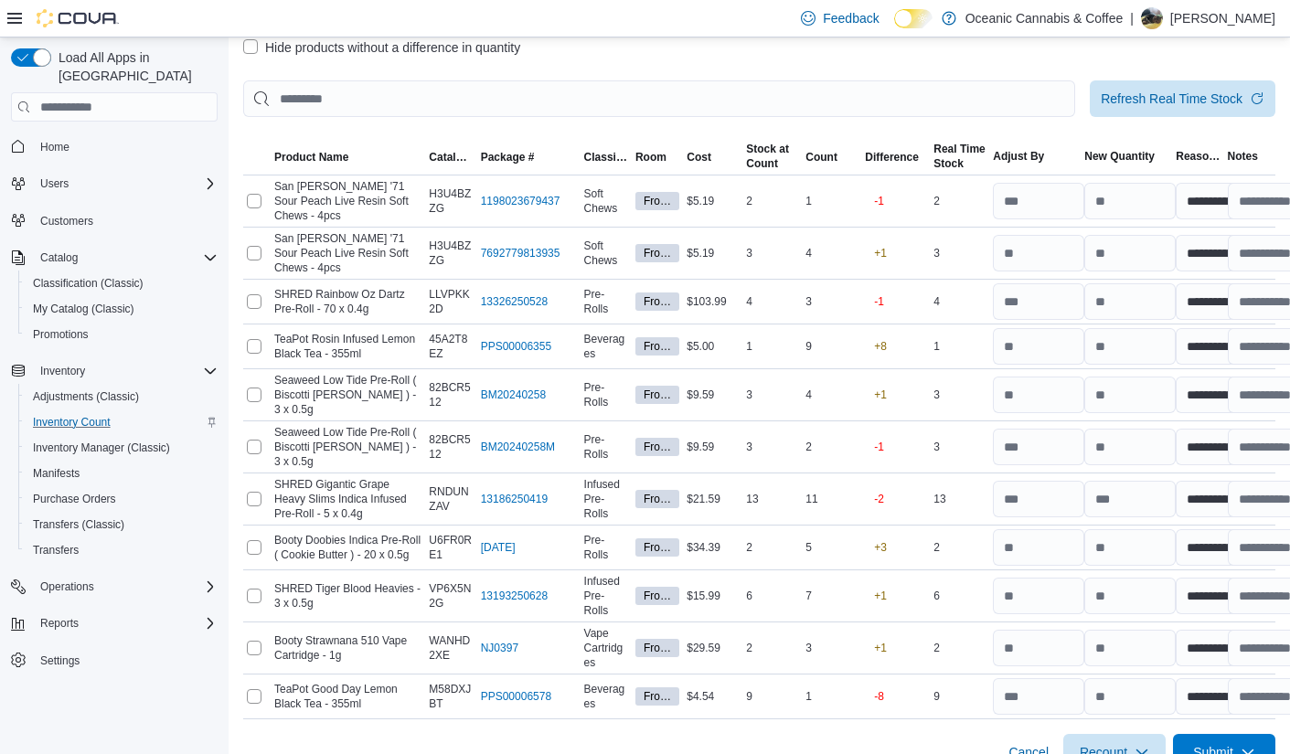
scroll to position [281, 0]
click at [995, 660] on span "Submit" at bounding box center [1224, 752] width 80 height 37
click at [995, 660] on span "Submit" at bounding box center [1213, 752] width 40 height 18
click at [995, 660] on button "Recount" at bounding box center [1114, 752] width 102 height 37
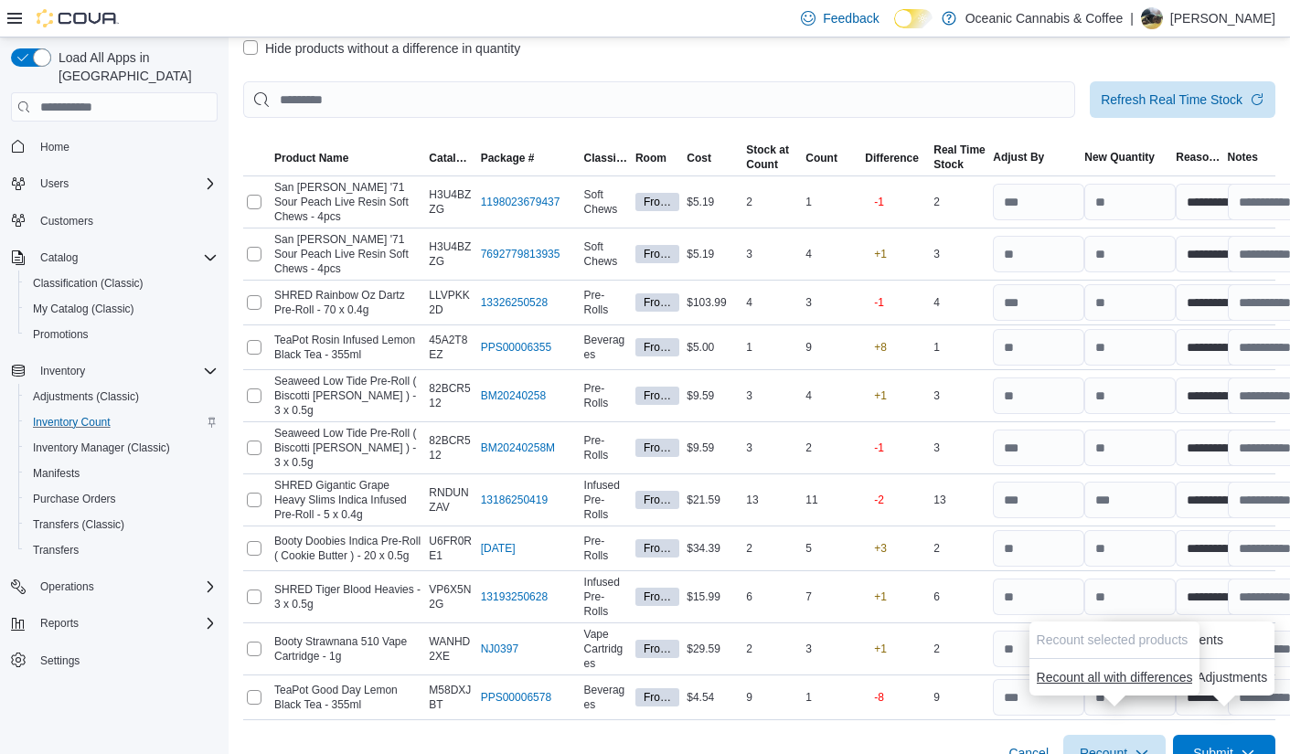
click at [995, 660] on span "Recount all with differences" at bounding box center [1115, 677] width 156 height 18
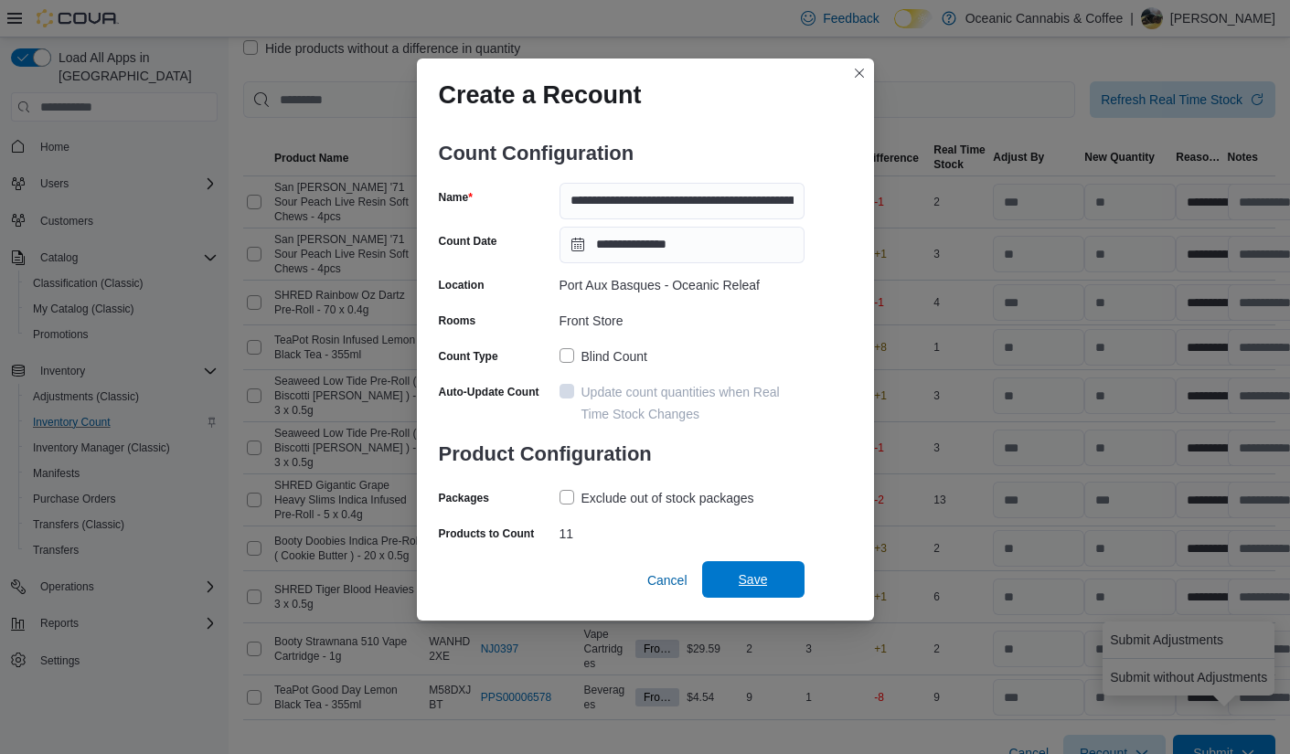
click at [756, 573] on span "Save" at bounding box center [753, 579] width 29 height 18
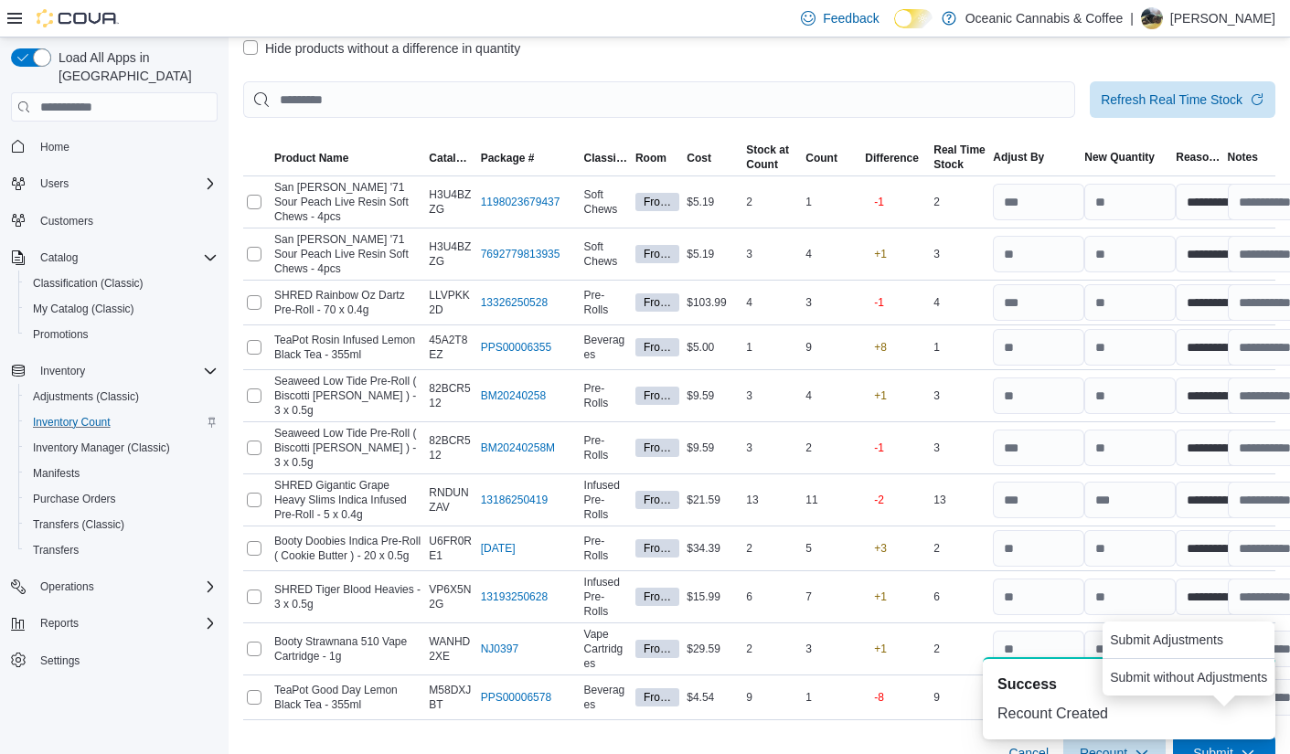
scroll to position [0, 0]
click at [396, 202] on span "San [PERSON_NAME] '71 Sour Peach Live Resin Soft Chews - 4pcs" at bounding box center [347, 202] width 147 height 44
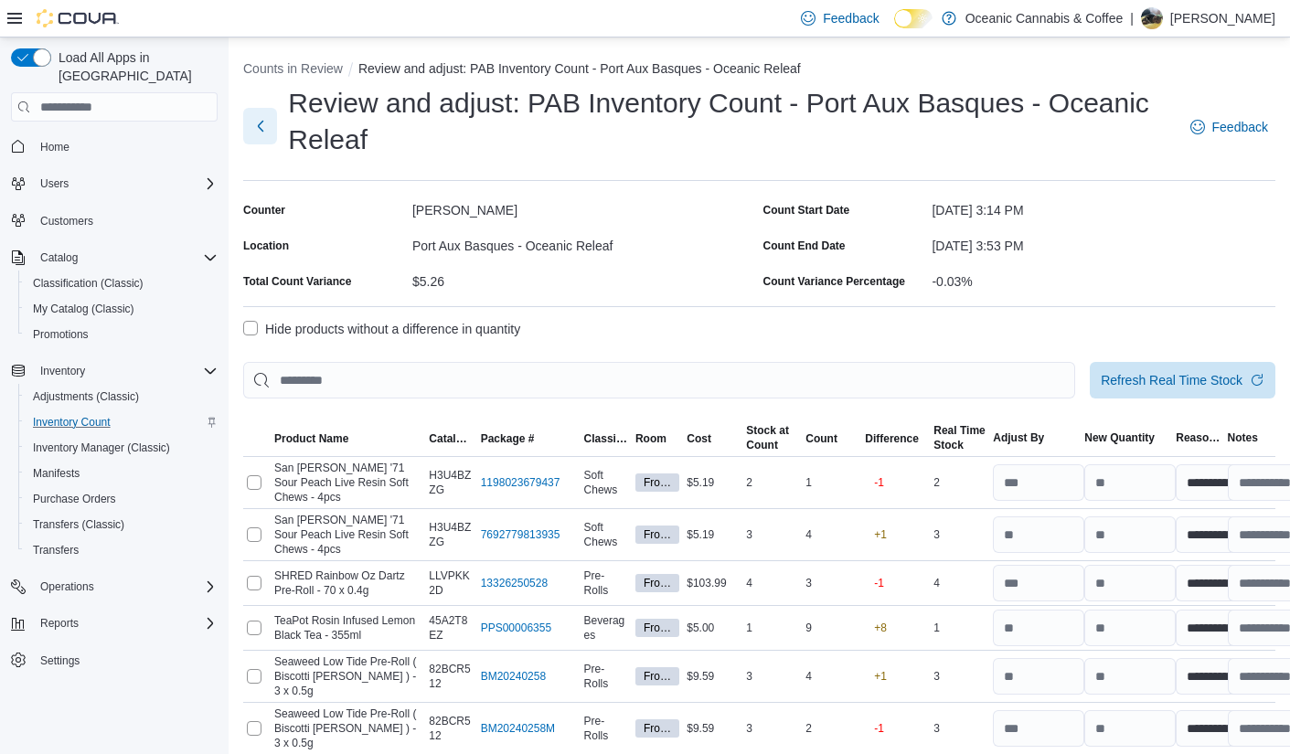
click at [251, 125] on button "Next" at bounding box center [260, 126] width 34 height 37
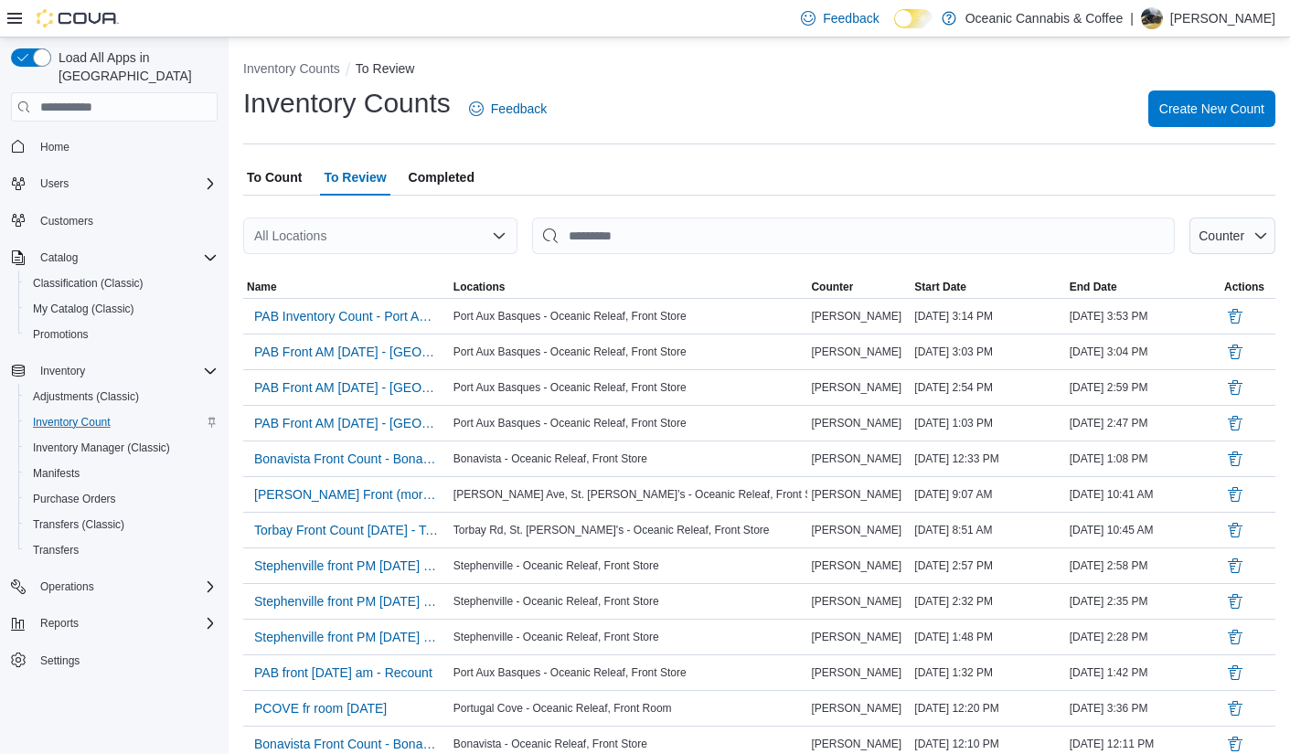
click at [282, 174] on span "To Count" at bounding box center [274, 177] width 55 height 37
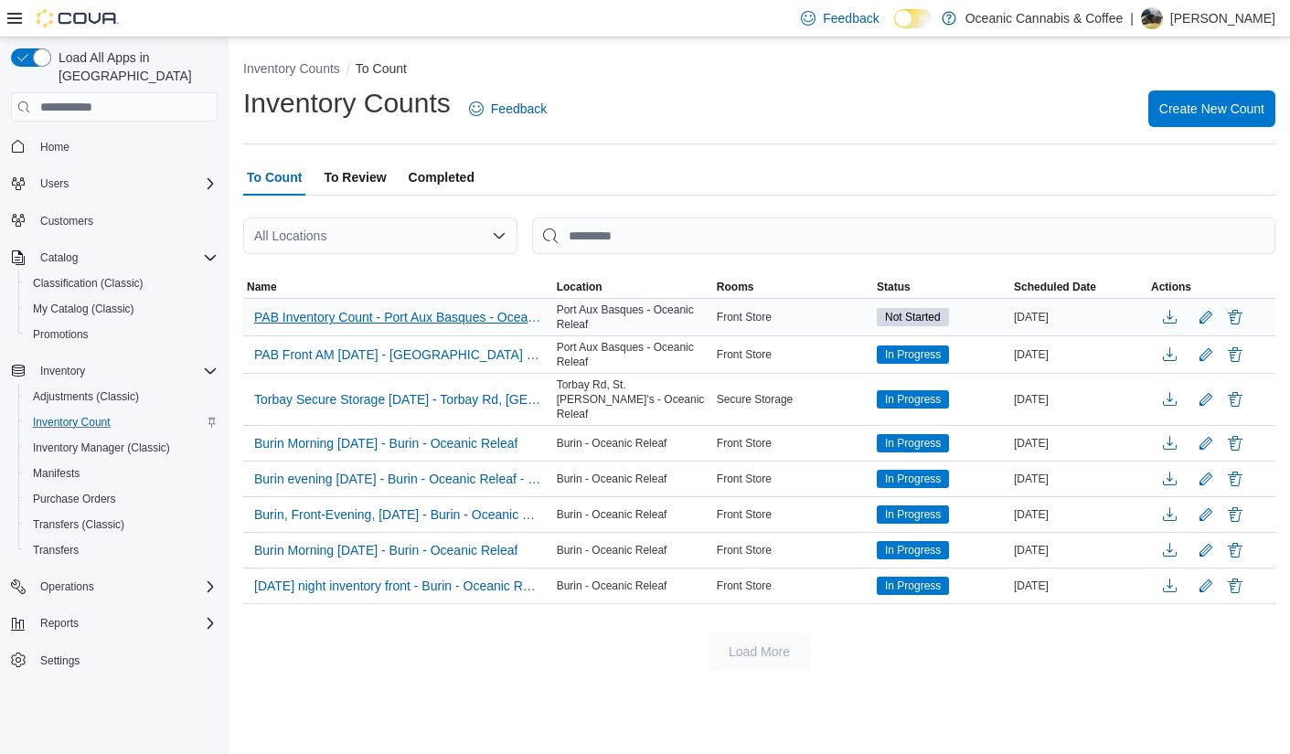
click at [363, 317] on span "PAB Inventory Count - Port Aux Basques - Oceanic Releaf - Recount" at bounding box center [398, 317] width 288 height 18
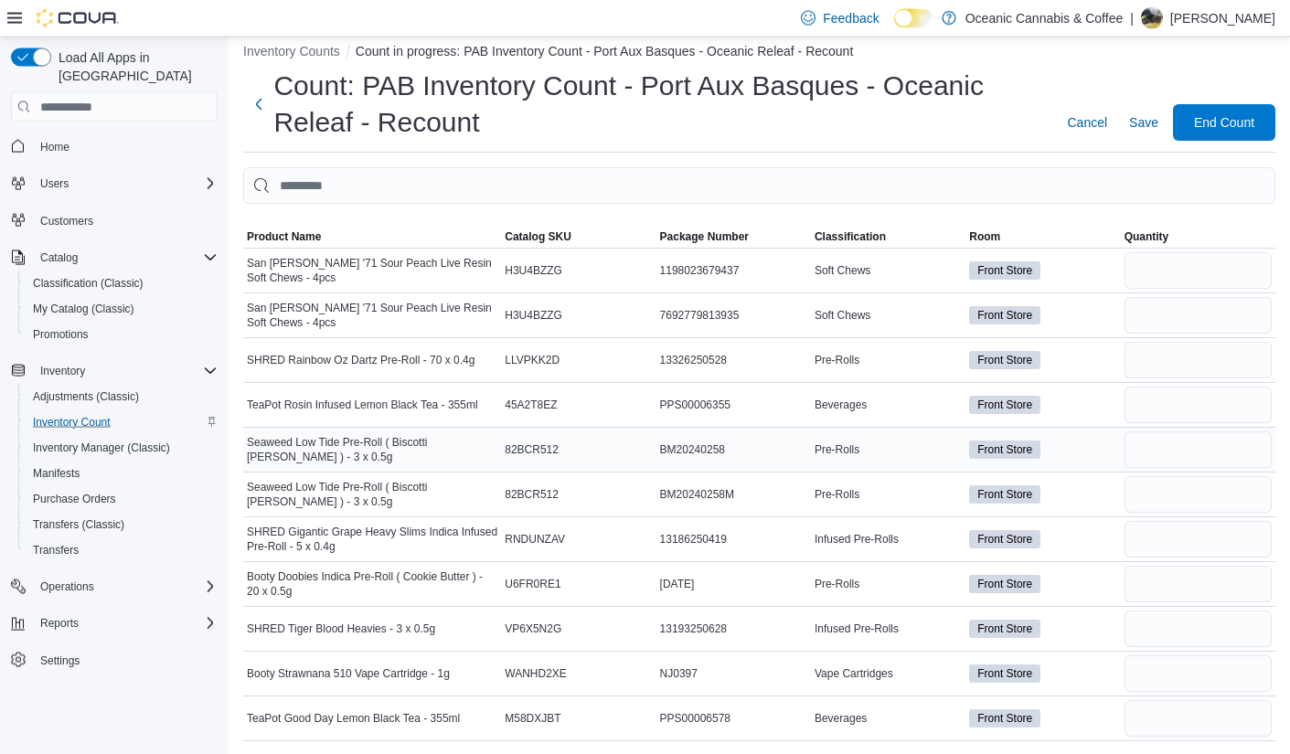
scroll to position [16, 0]
click at [995, 272] on input "number" at bounding box center [1197, 271] width 147 height 37
click at [995, 309] on input "number" at bounding box center [1197, 316] width 147 height 37
click at [995, 353] on input "number" at bounding box center [1197, 361] width 147 height 37
click at [995, 409] on input "number" at bounding box center [1197, 406] width 147 height 37
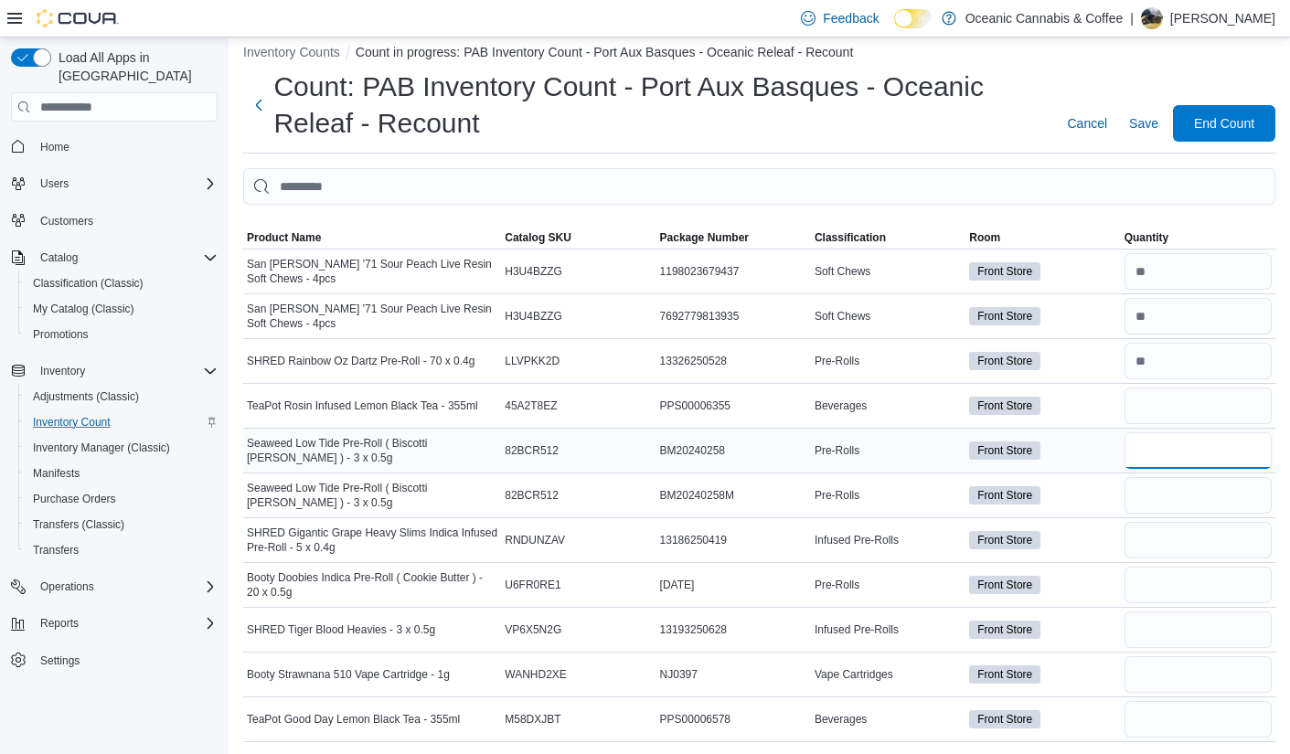
click at [995, 439] on input "number" at bounding box center [1197, 450] width 147 height 37
click at [995, 488] on input "number" at bounding box center [1197, 495] width 147 height 37
click at [995, 550] on input "number" at bounding box center [1197, 540] width 147 height 37
click at [995, 585] on input "number" at bounding box center [1197, 585] width 147 height 37
click at [995, 639] on input "number" at bounding box center [1197, 630] width 147 height 37
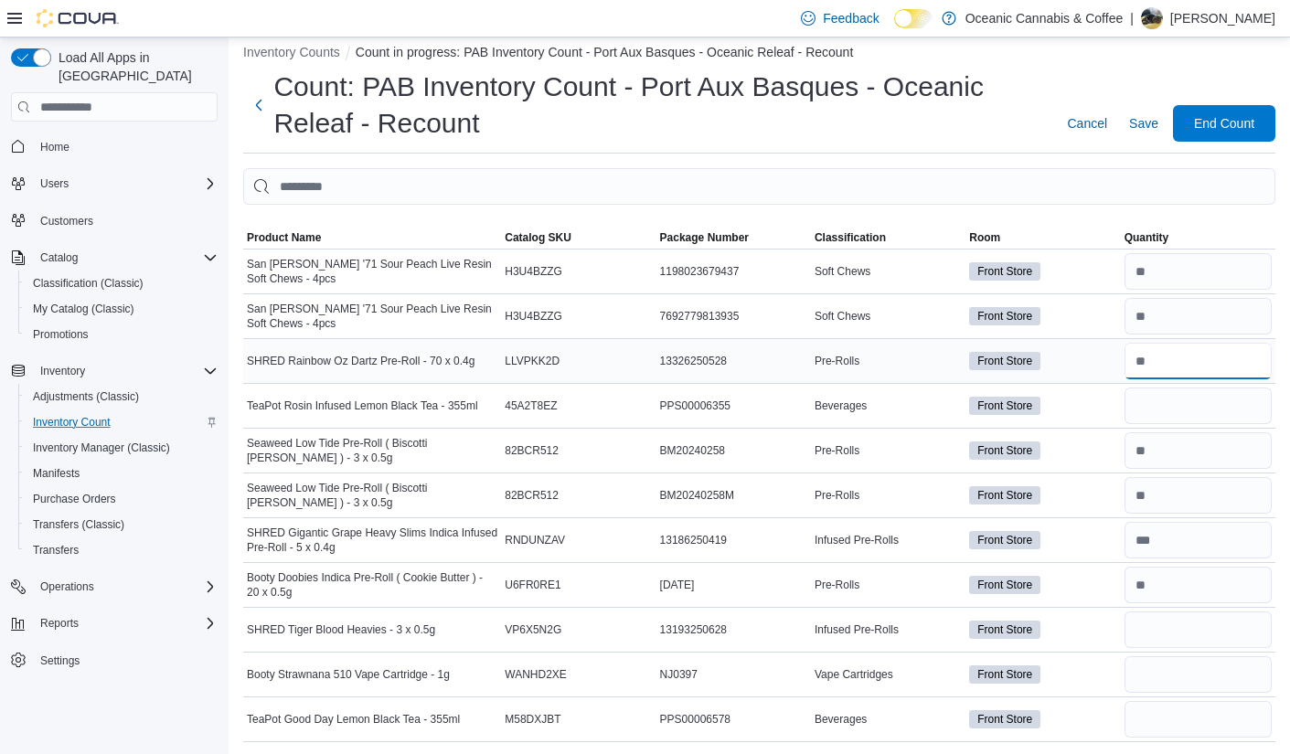
click at [995, 359] on input "number" at bounding box center [1197, 361] width 147 height 37
click at [995, 660] on input "number" at bounding box center [1197, 674] width 147 height 37
click at [995, 660] on input "number" at bounding box center [1197, 719] width 147 height 37
click at [995, 113] on span "End Count" at bounding box center [1224, 122] width 60 height 18
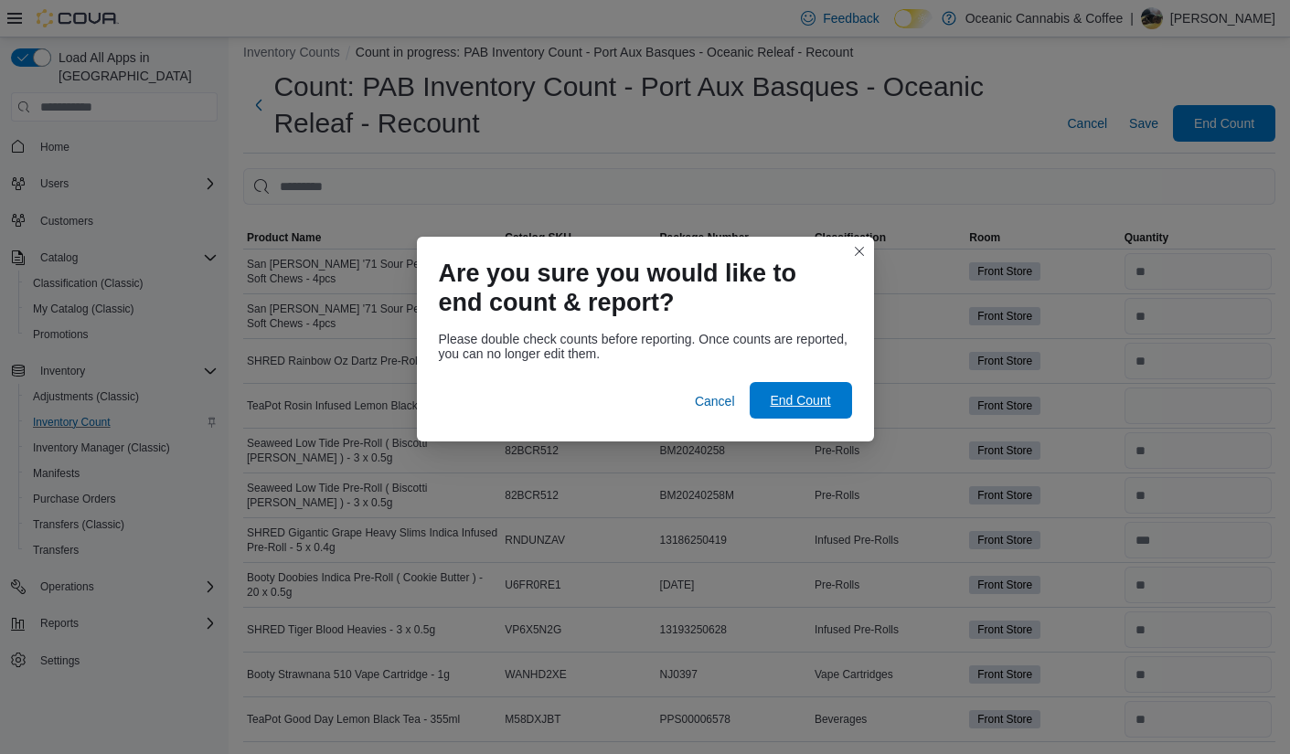
click at [817, 394] on span "End Count" at bounding box center [800, 400] width 60 height 18
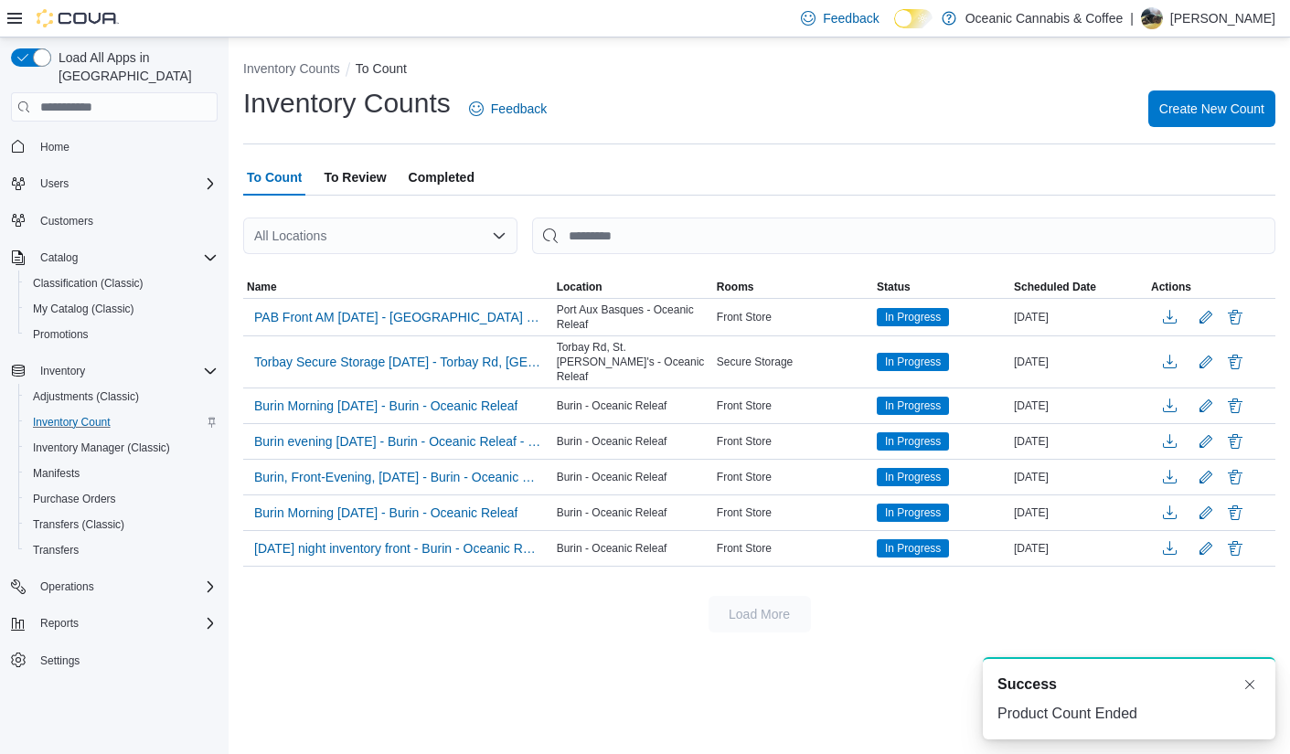
click at [388, 174] on button "To Review" at bounding box center [354, 177] width 69 height 37
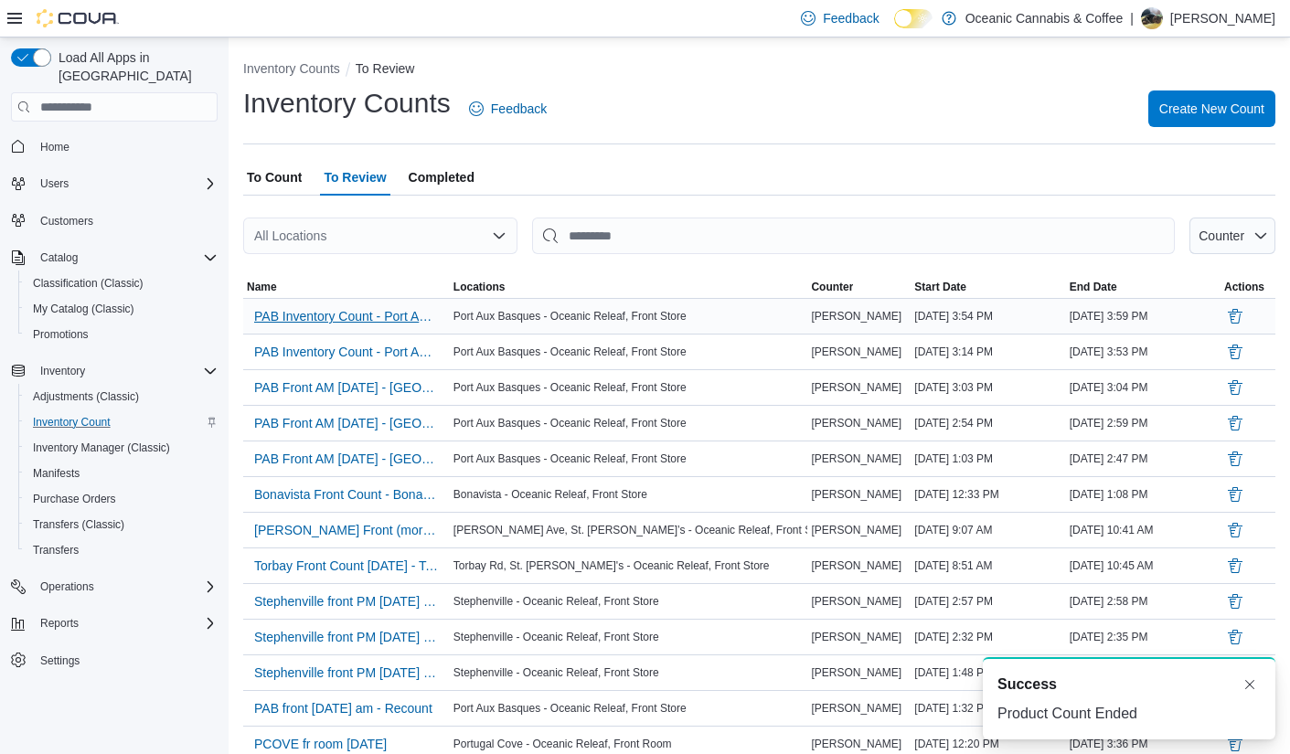
click at [390, 321] on span "PAB Inventory Count - Port Aux Basques - Oceanic Releaf - Recount" at bounding box center [346, 316] width 185 height 18
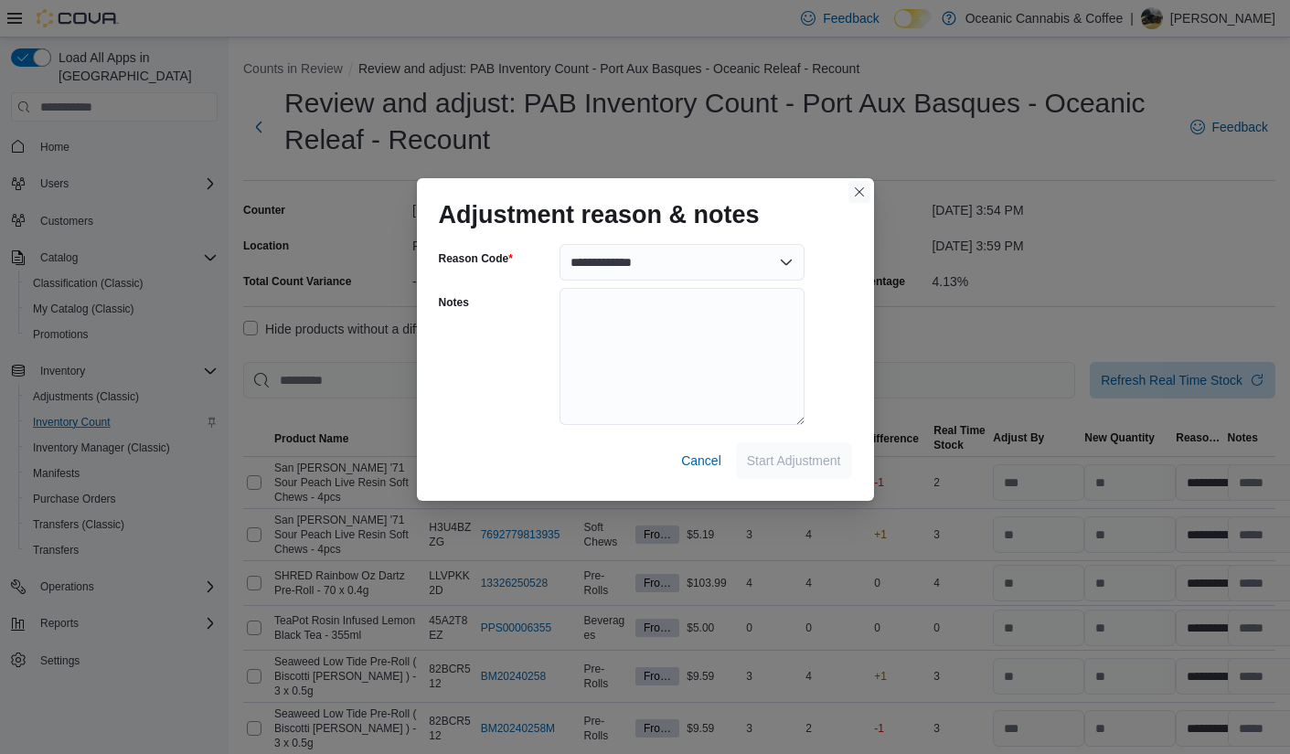
click at [858, 195] on button "Closes this modal window" at bounding box center [859, 192] width 22 height 22
click at [730, 284] on div "**********" at bounding box center [645, 369] width 457 height 264
click at [798, 459] on span "Start Adjustment" at bounding box center [794, 460] width 94 height 18
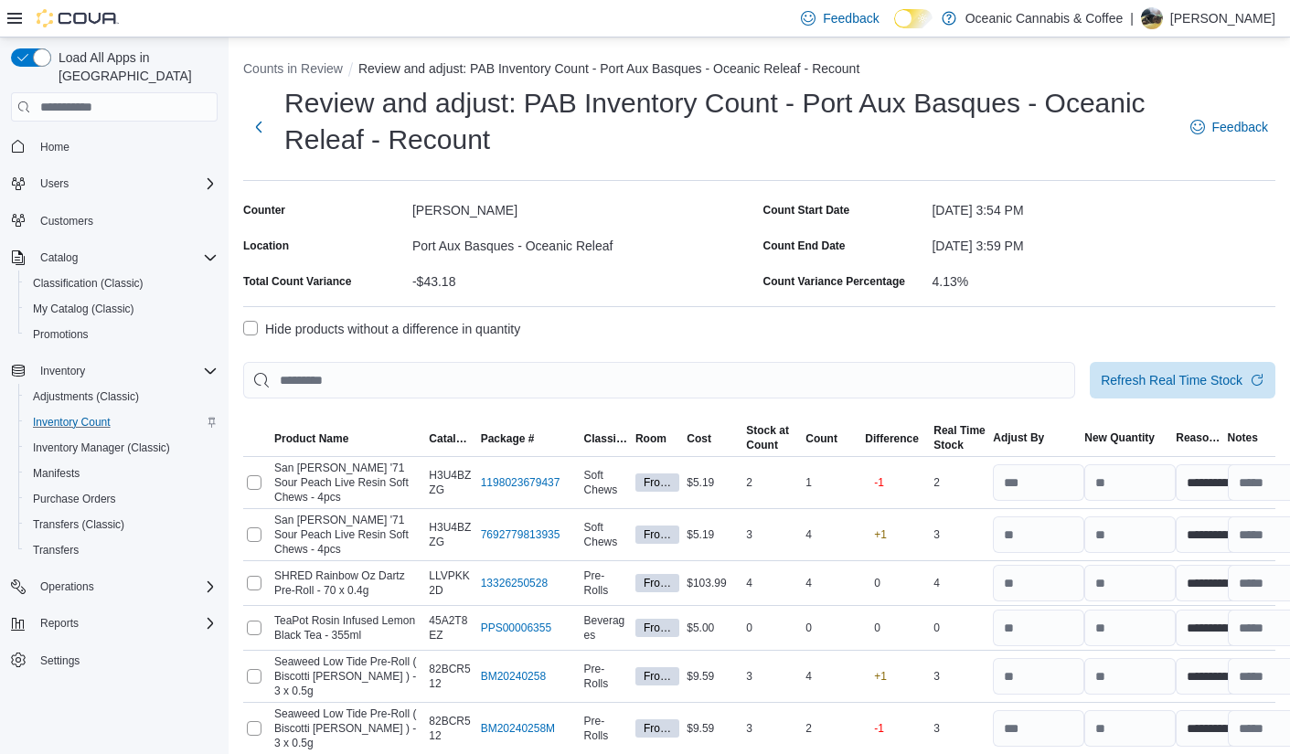
click at [247, 331] on label "Hide products without a difference in quantity" at bounding box center [381, 329] width 277 height 22
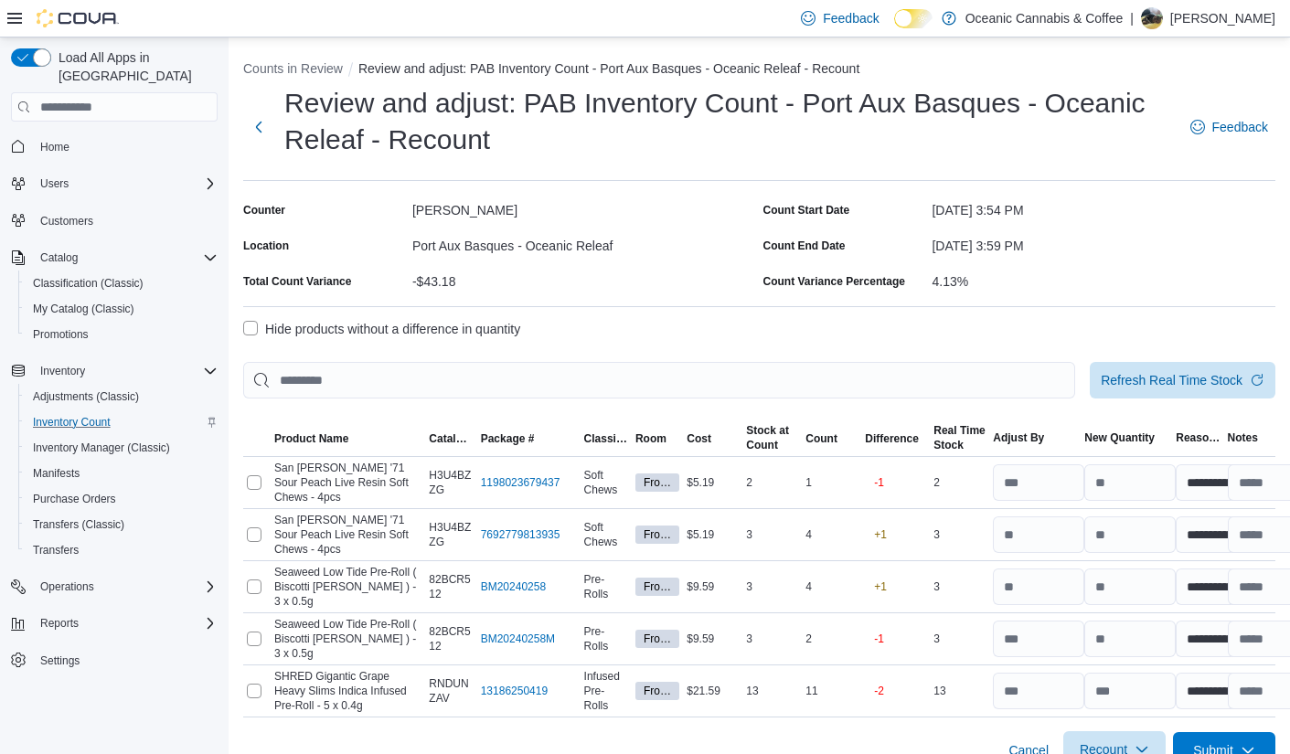
click at [995, 660] on span "Recount" at bounding box center [1104, 749] width 48 height 18
click at [995, 660] on span "Recount all with differences" at bounding box center [1115, 675] width 156 height 18
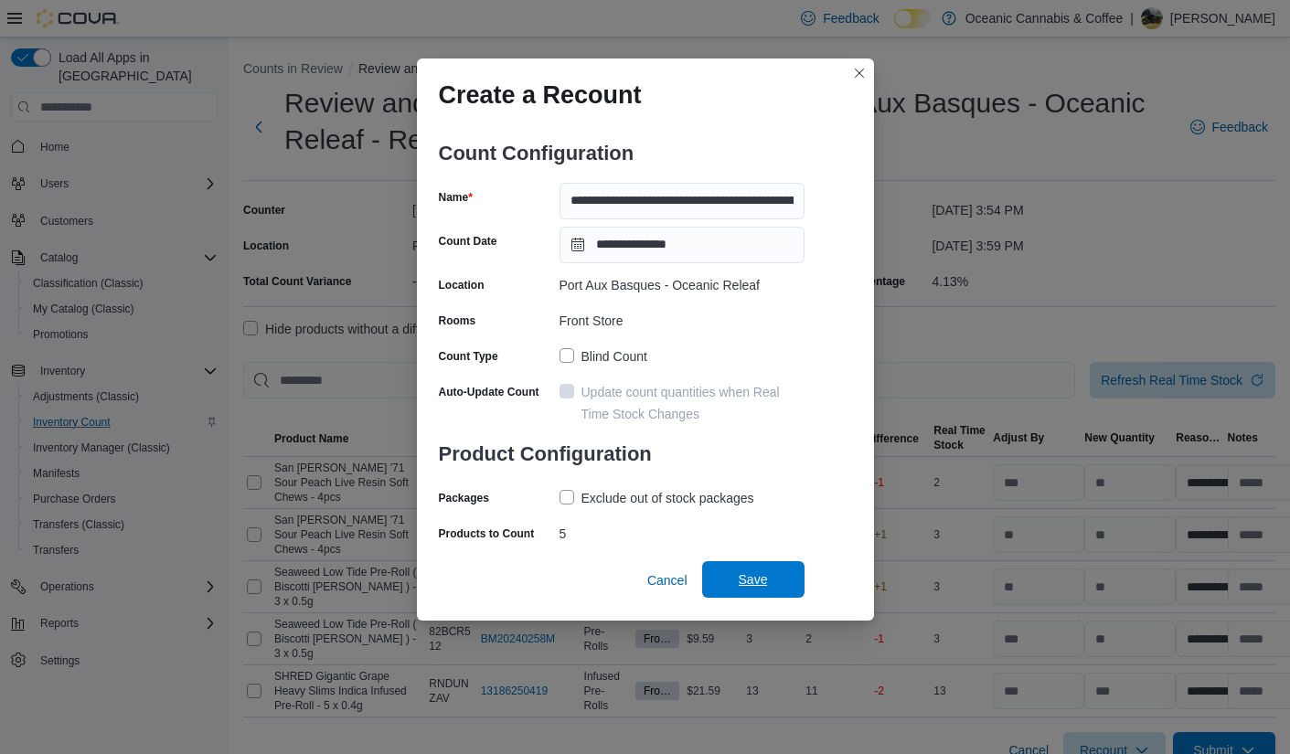
click at [745, 576] on span "Save" at bounding box center [753, 579] width 29 height 18
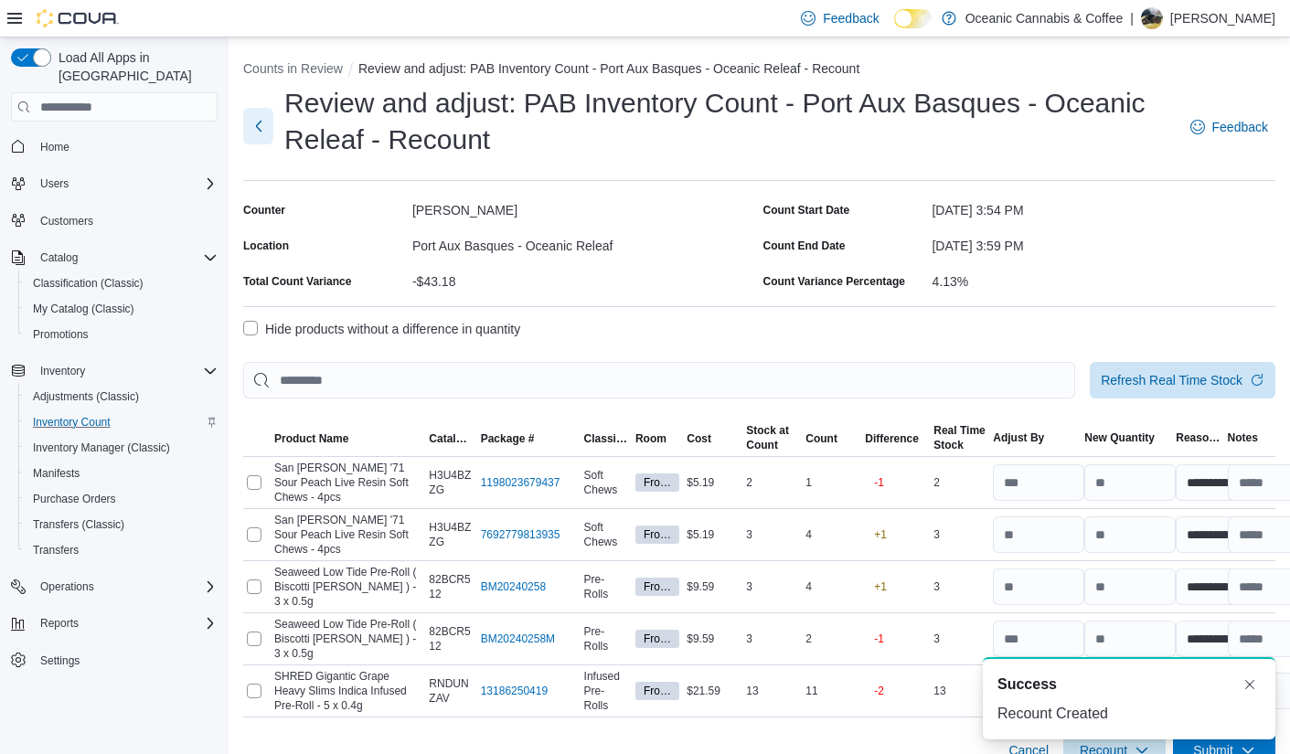
click at [261, 122] on button "Next" at bounding box center [258, 126] width 30 height 37
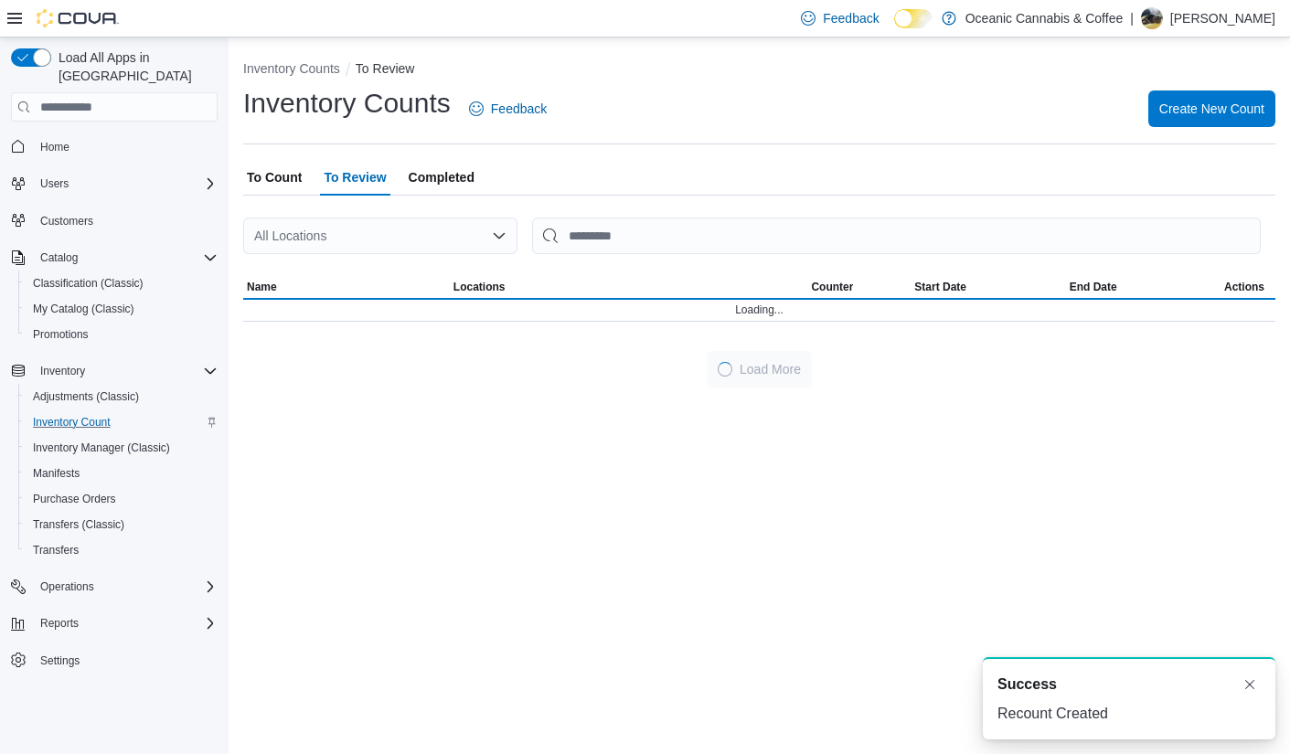
click at [293, 185] on span "To Count" at bounding box center [274, 177] width 55 height 37
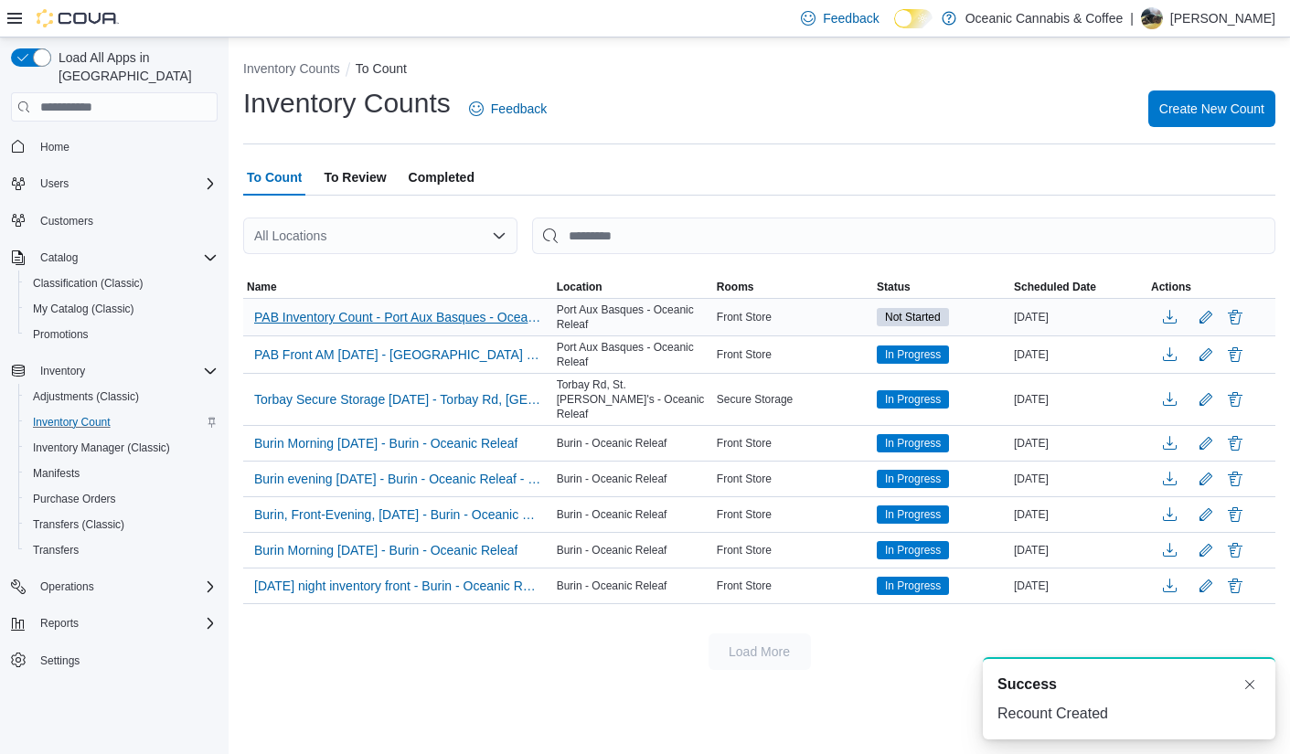
click at [495, 320] on span "PAB Inventory Count - Port Aux Basques - Oceanic Releaf - Recount - Recount" at bounding box center [398, 317] width 288 height 18
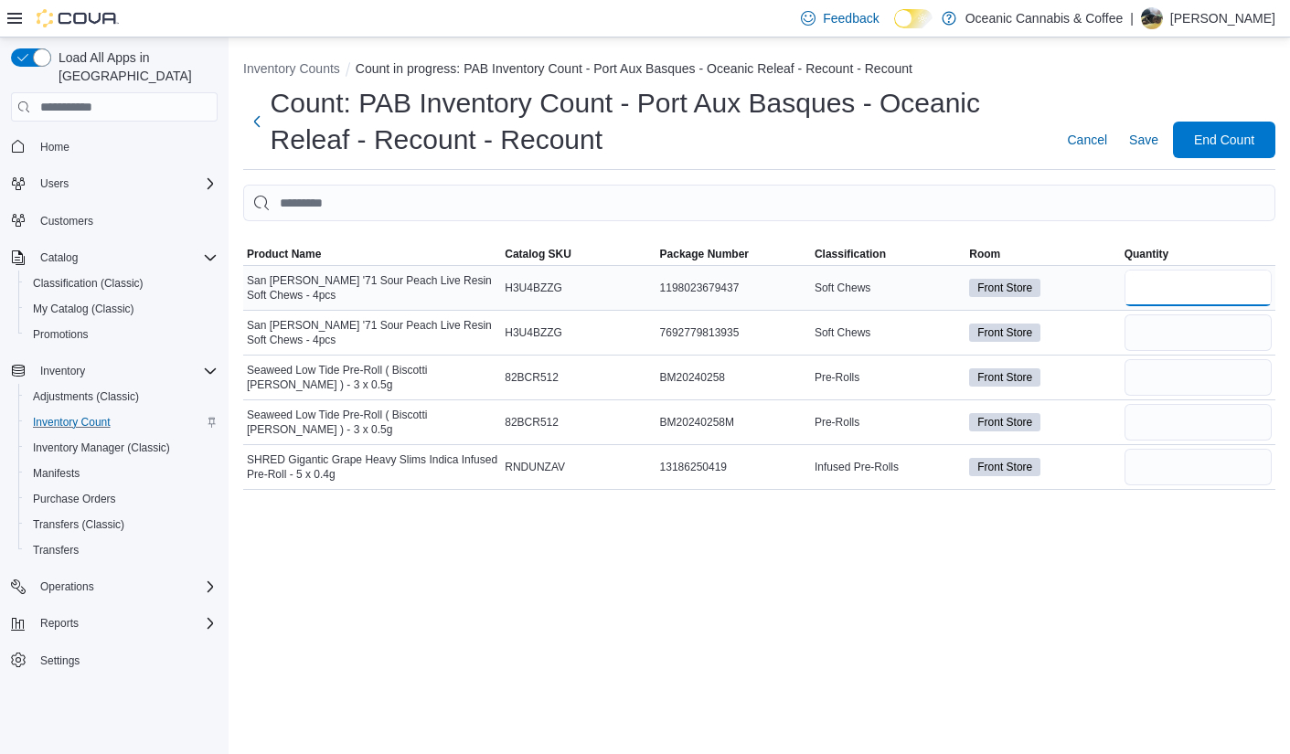
click at [995, 290] on input "number" at bounding box center [1197, 288] width 147 height 37
click at [995, 317] on input "number" at bounding box center [1197, 332] width 147 height 37
click at [995, 372] on input "number" at bounding box center [1197, 377] width 147 height 37
click at [995, 422] on input "number" at bounding box center [1197, 422] width 147 height 37
click at [995, 465] on input "number" at bounding box center [1197, 467] width 147 height 37
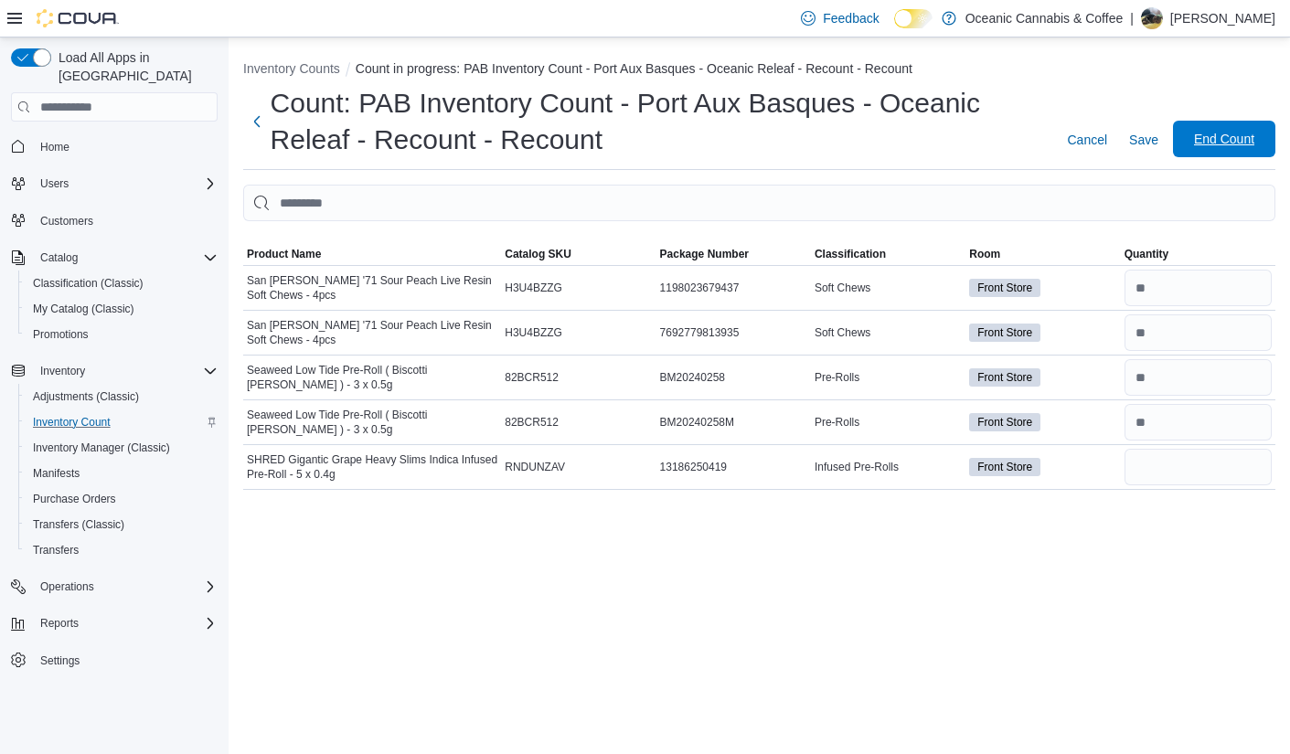
click at [995, 141] on span "End Count" at bounding box center [1224, 139] width 60 height 18
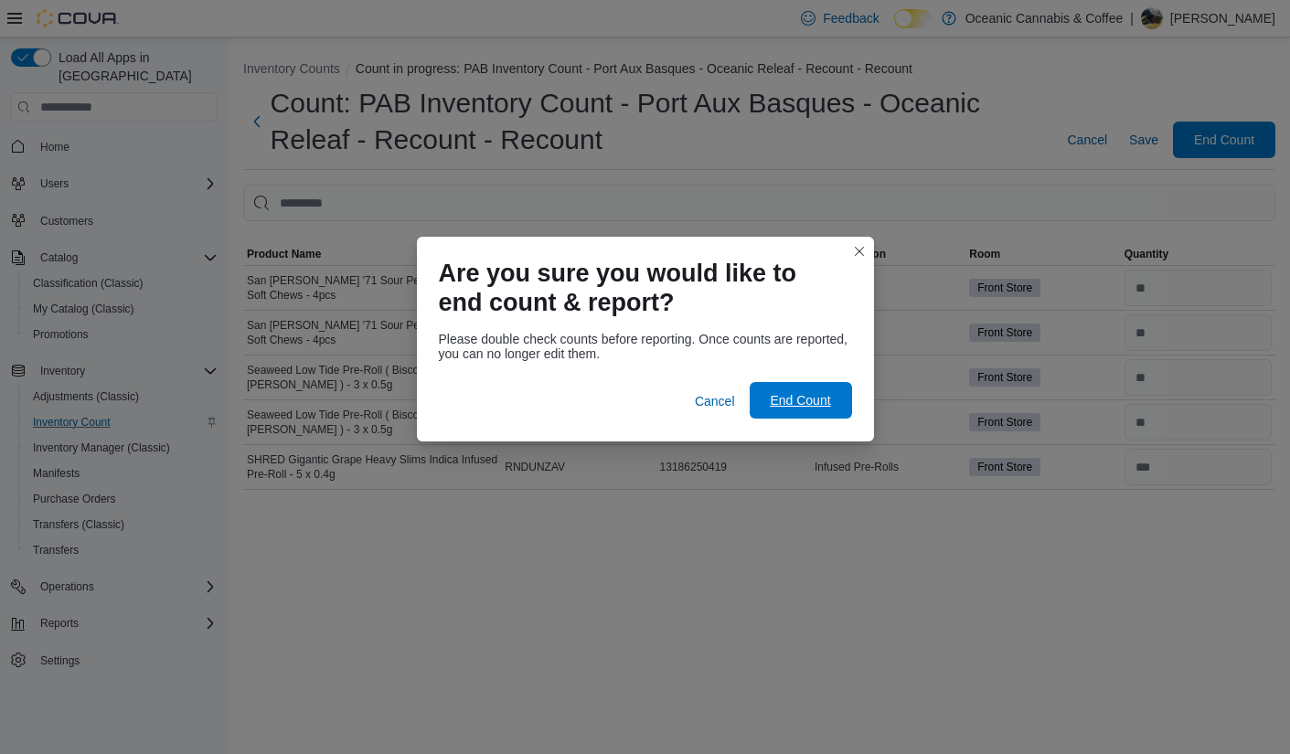
click at [809, 397] on span "End Count" at bounding box center [800, 400] width 60 height 18
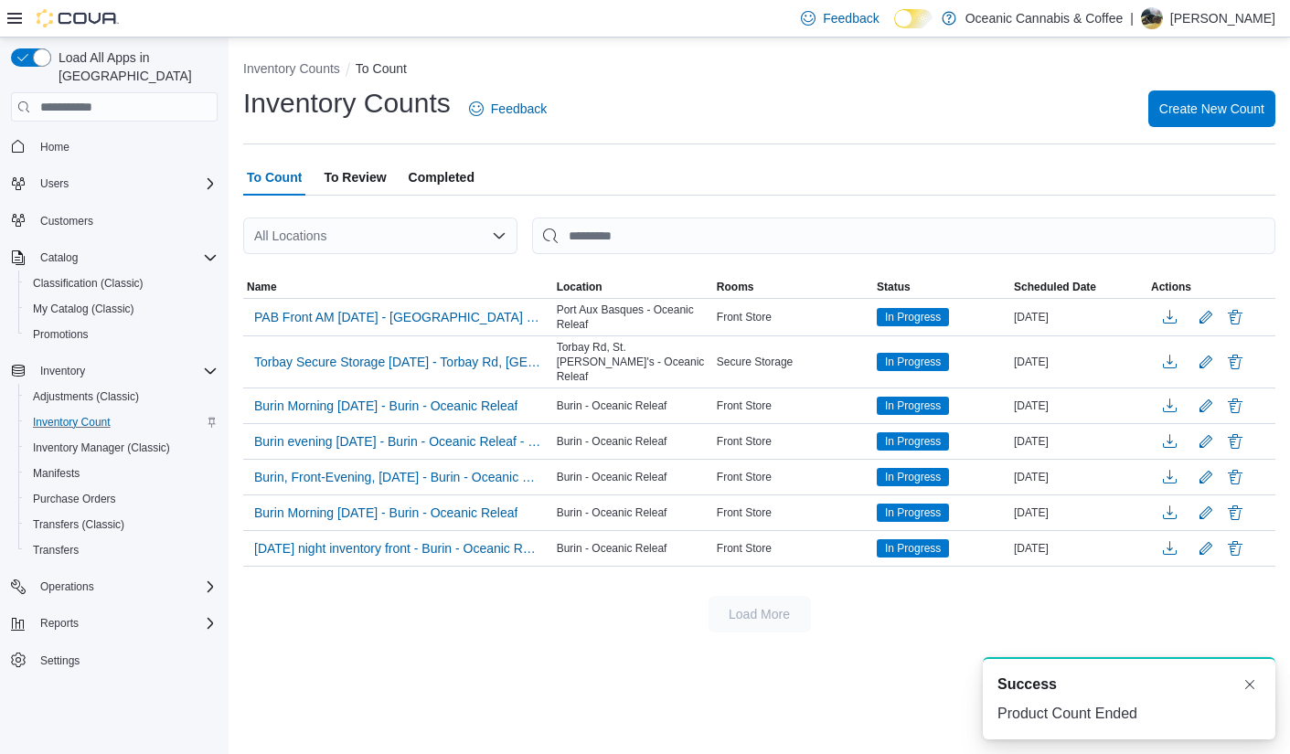
click at [366, 179] on span "To Review" at bounding box center [355, 177] width 62 height 37
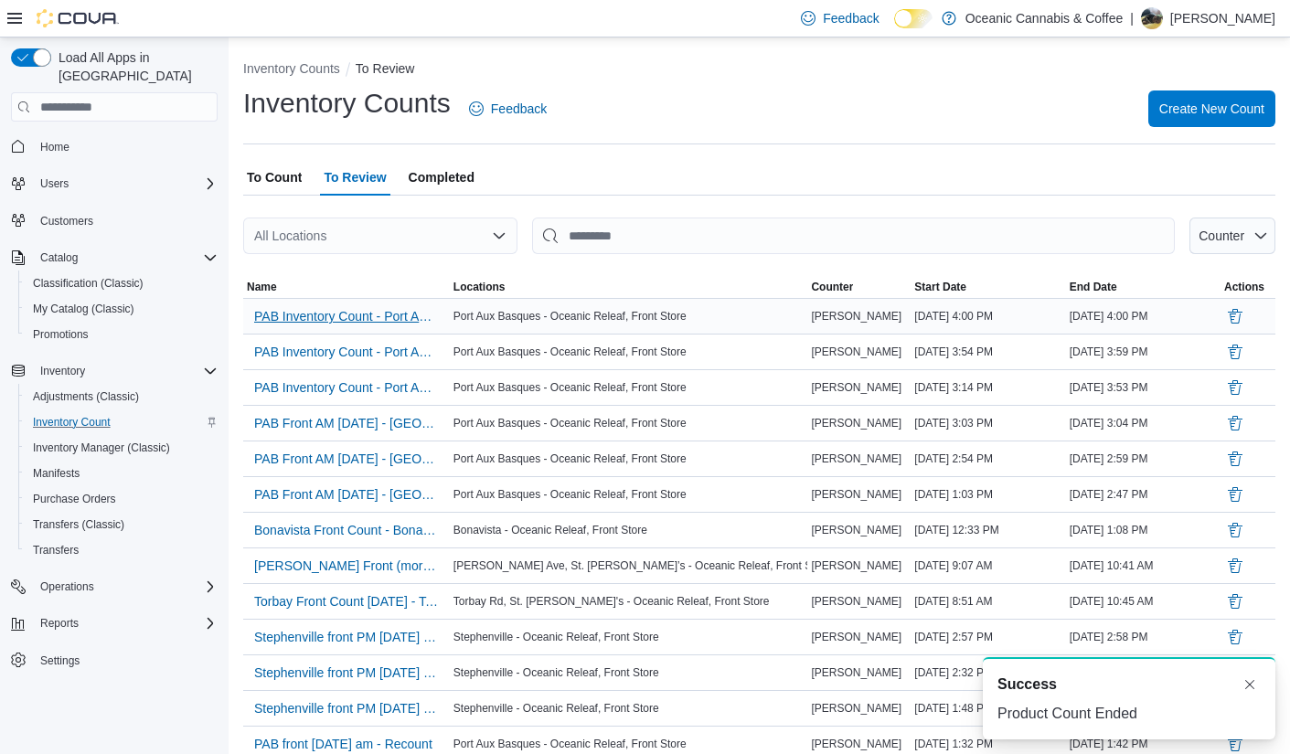
click at [359, 319] on span "PAB Inventory Count - Port Aux Basques - Oceanic Releaf - Recount - Recount" at bounding box center [346, 316] width 185 height 18
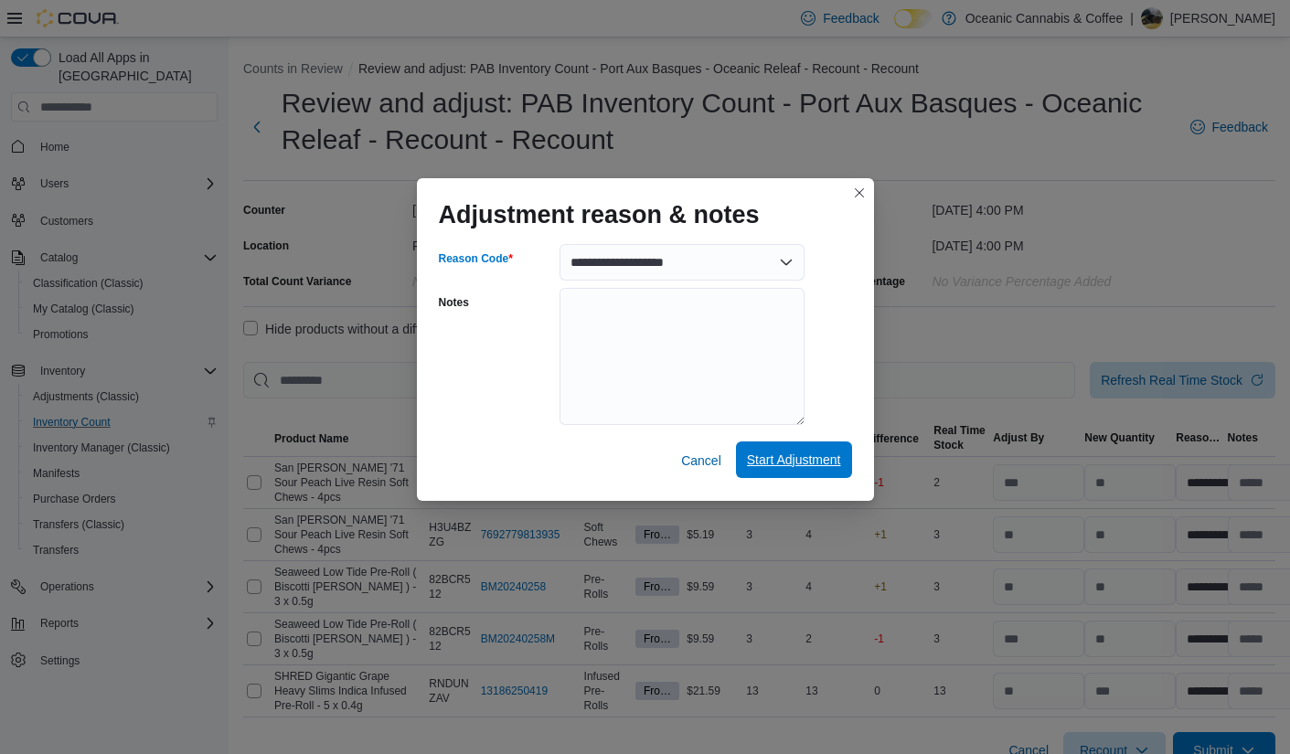
click at [802, 457] on span "Start Adjustment" at bounding box center [794, 460] width 94 height 18
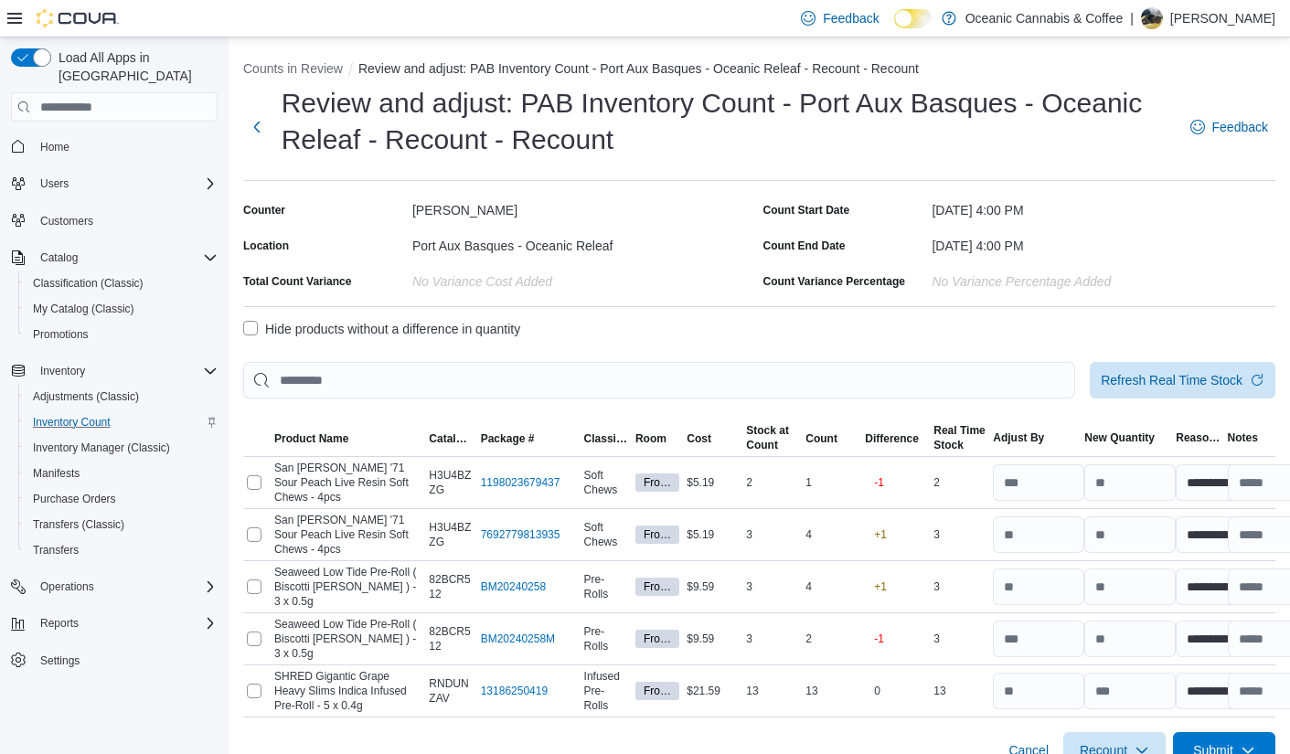
click at [247, 328] on label "Hide products without a difference in quantity" at bounding box center [381, 329] width 277 height 22
